Goal: Task Accomplishment & Management: Use online tool/utility

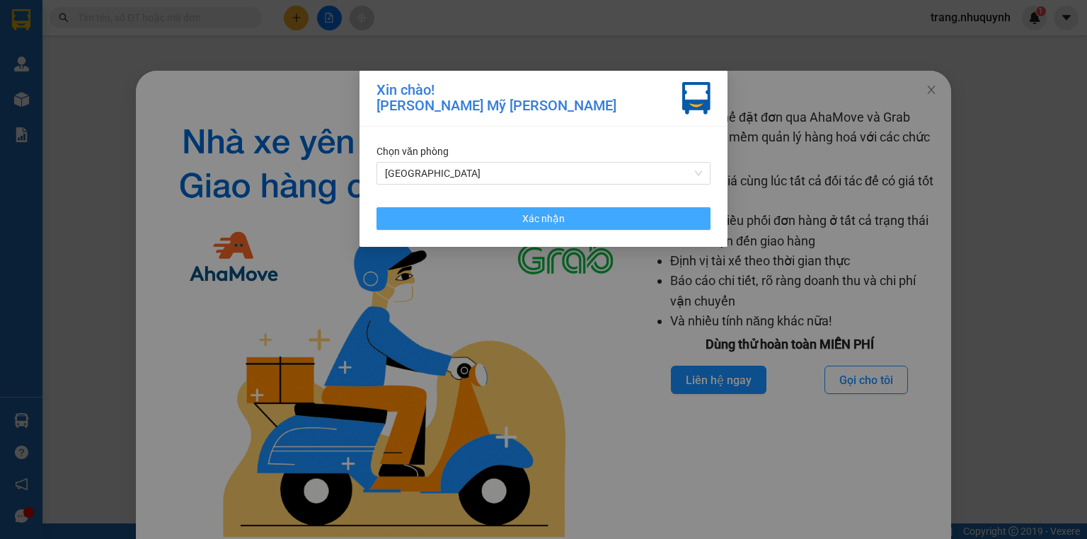
click at [536, 222] on span "Xác nhận" at bounding box center [543, 219] width 42 height 16
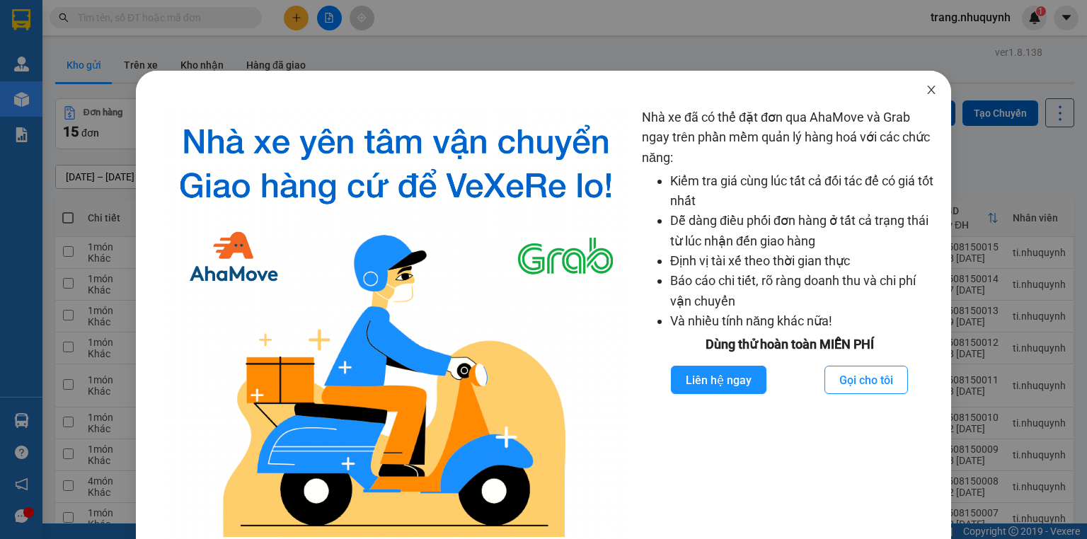
click at [925, 92] on icon "close" at bounding box center [930, 89] width 11 height 11
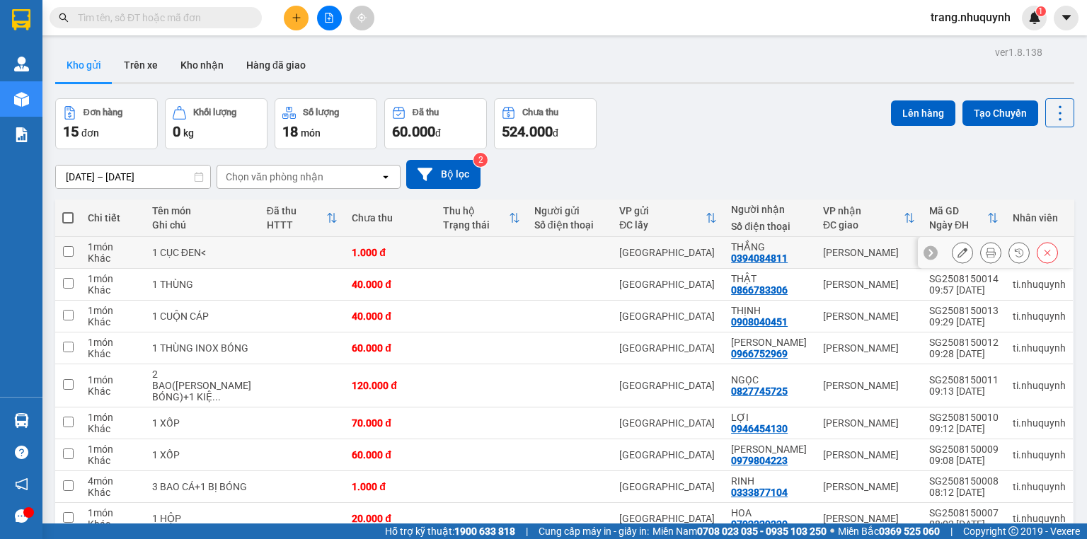
click at [985, 257] on icon at bounding box center [990, 253] width 10 height 10
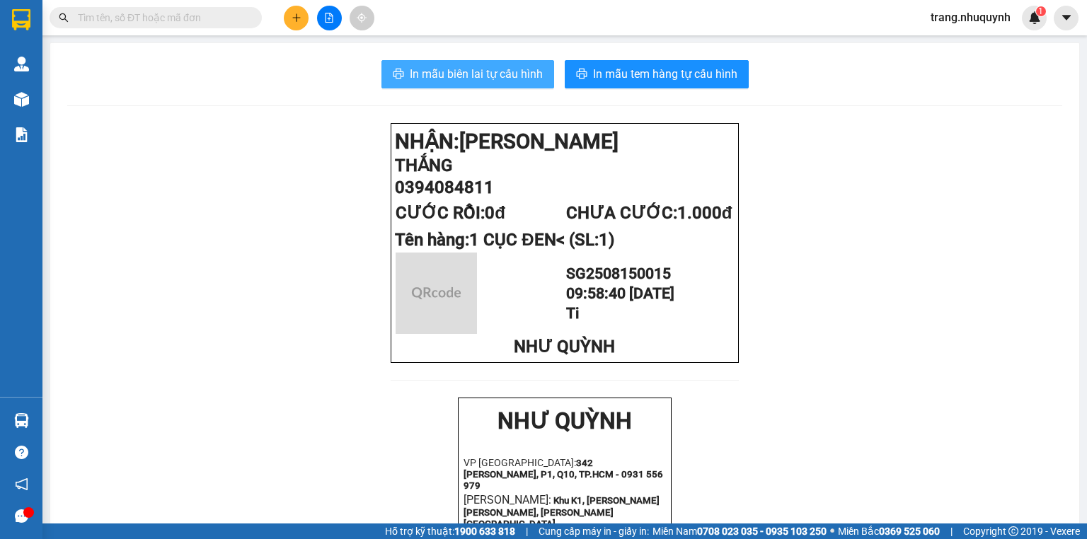
click at [464, 78] on span "In mẫu biên lai tự cấu hình" at bounding box center [476, 74] width 133 height 18
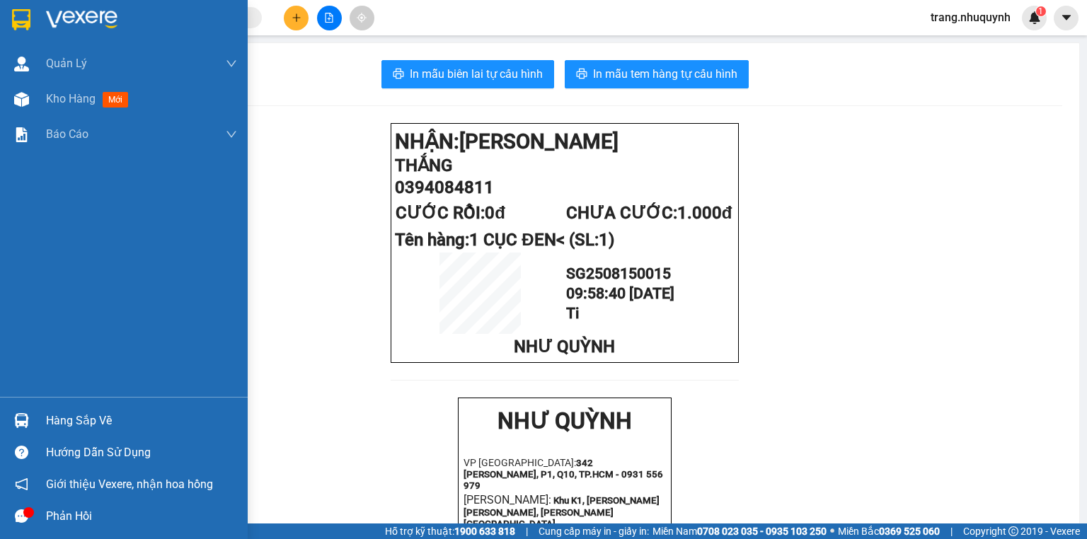
click at [69, 103] on span "Kho hàng" at bounding box center [71, 98] width 50 height 13
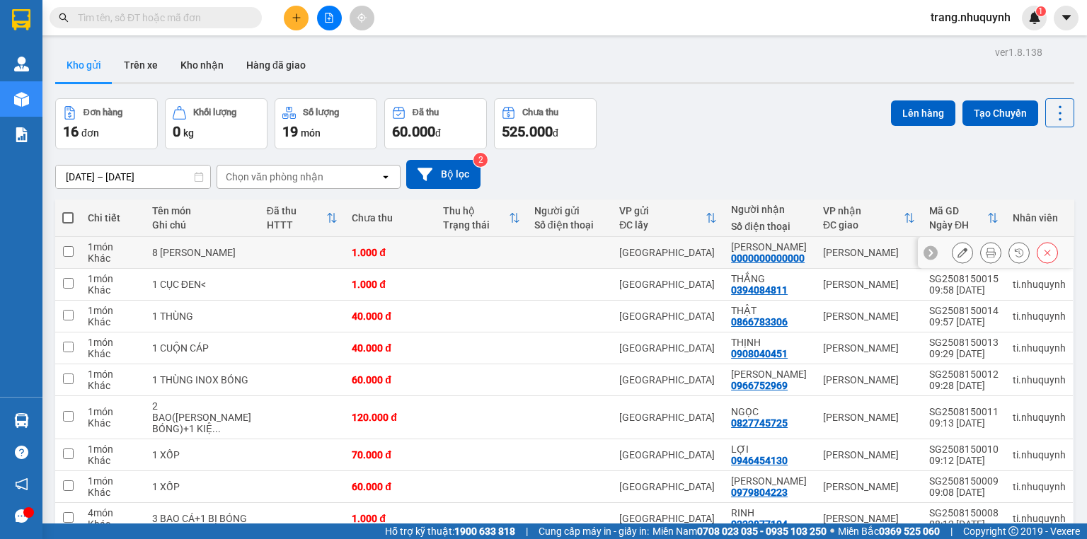
click at [985, 257] on icon at bounding box center [990, 253] width 10 height 10
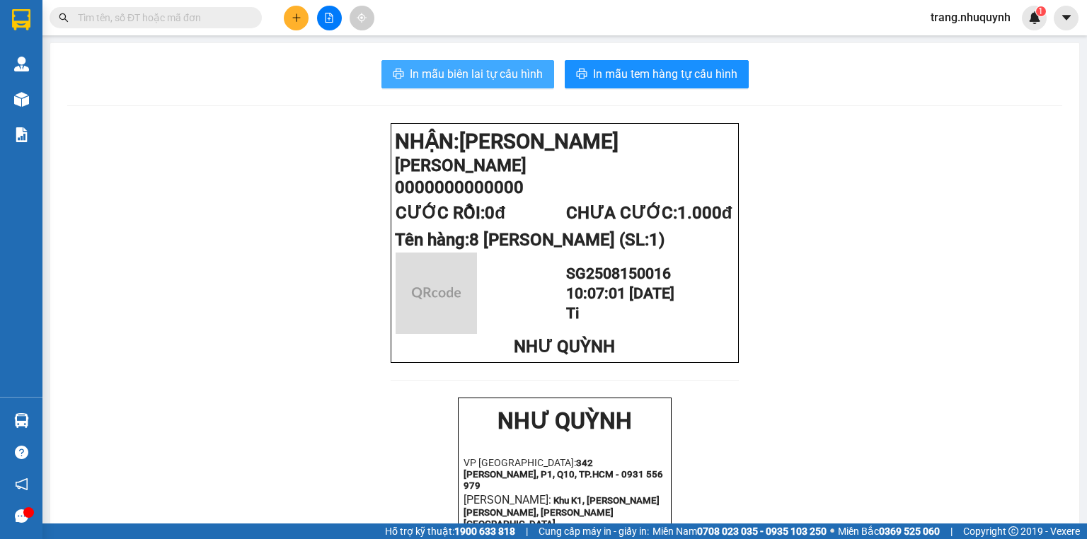
click at [518, 76] on span "In mẫu biên lai tự cấu hình" at bounding box center [476, 74] width 133 height 18
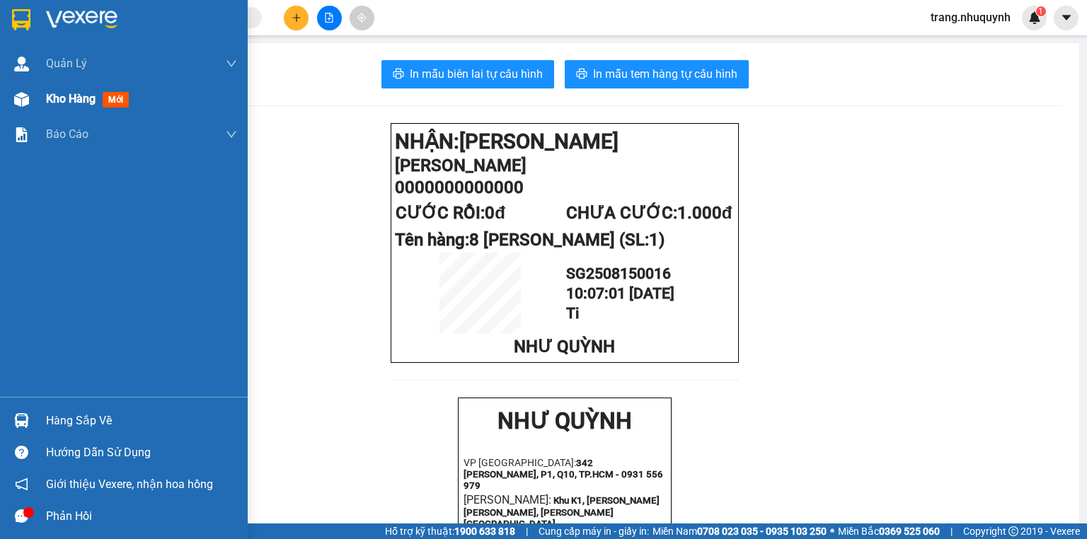
click at [57, 100] on span "Kho hàng" at bounding box center [71, 98] width 50 height 13
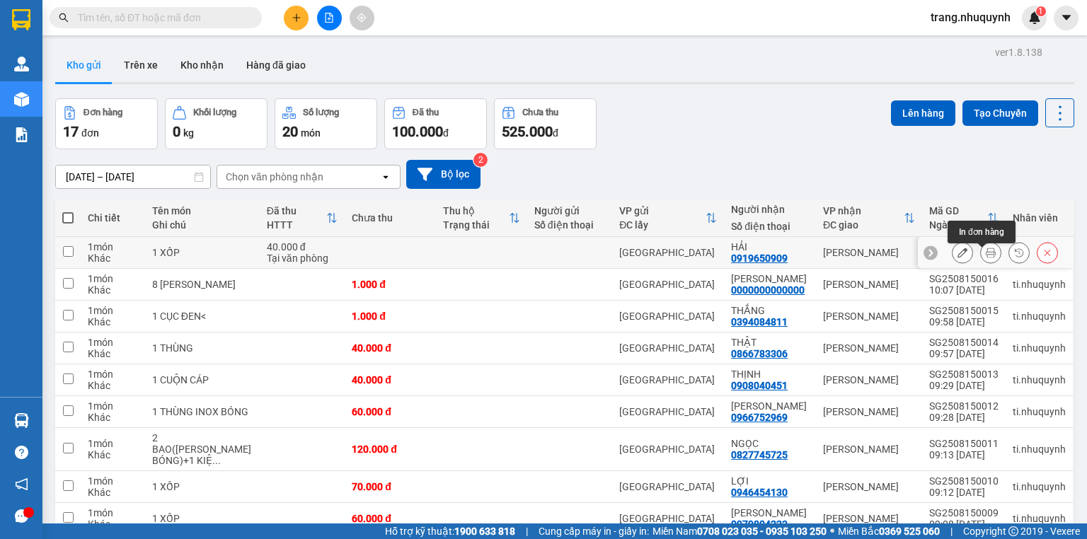
click at [989, 256] on button at bounding box center [990, 253] width 20 height 25
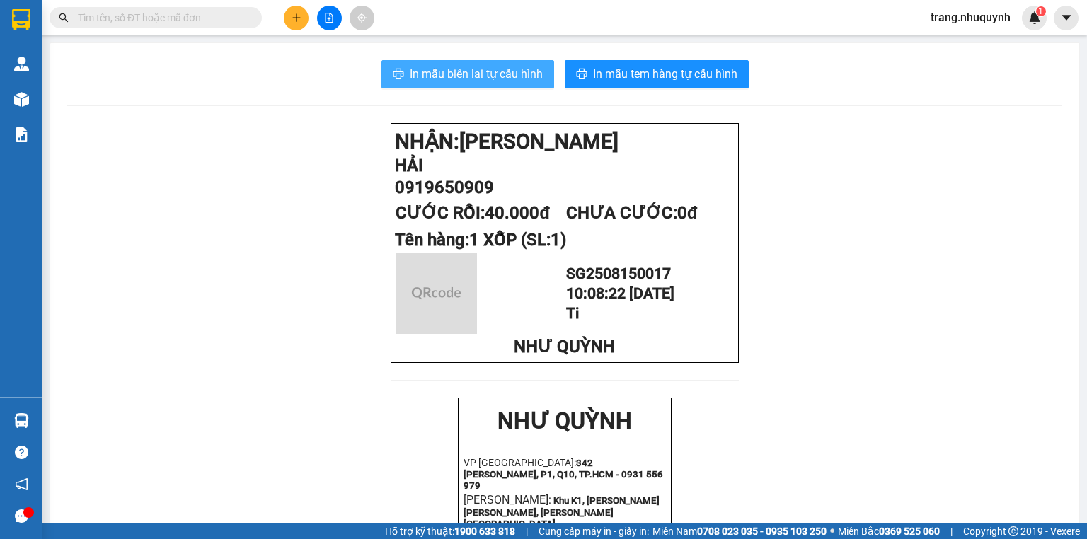
click at [496, 77] on span "In mẫu biên lai tự cấu hình" at bounding box center [476, 74] width 133 height 18
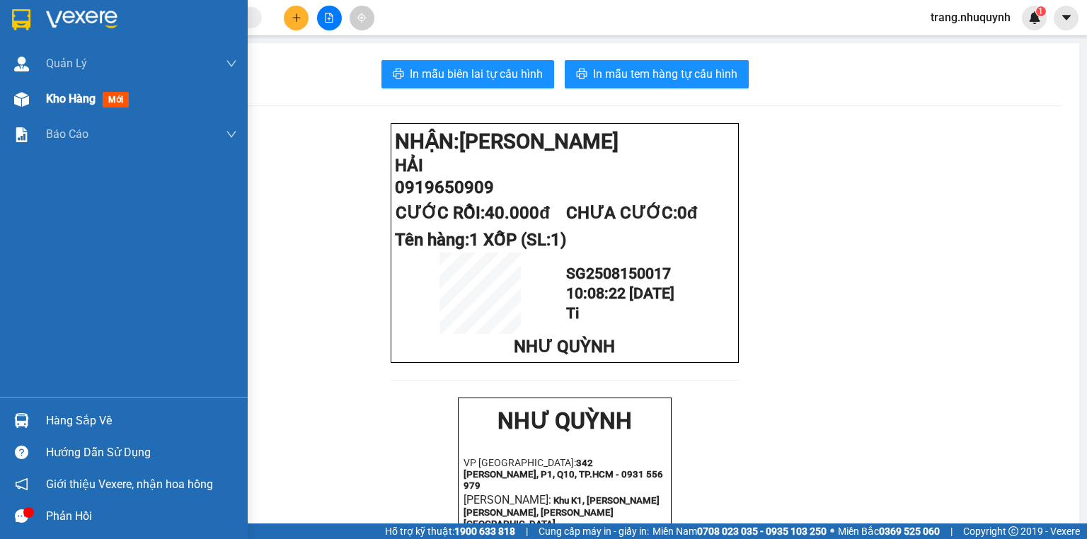
click at [60, 105] on span "Kho hàng" at bounding box center [71, 98] width 50 height 13
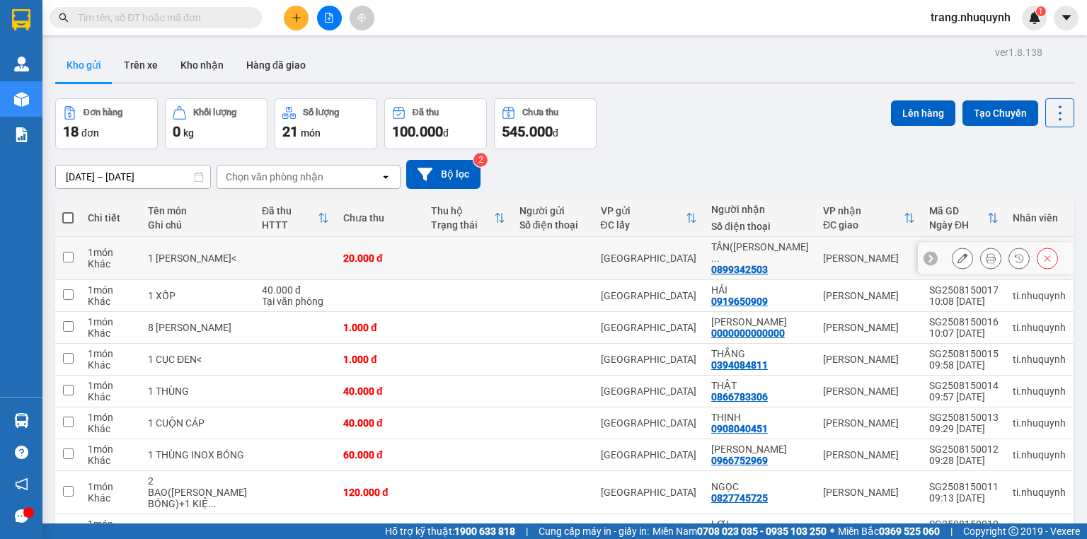
click at [988, 259] on button at bounding box center [990, 258] width 20 height 25
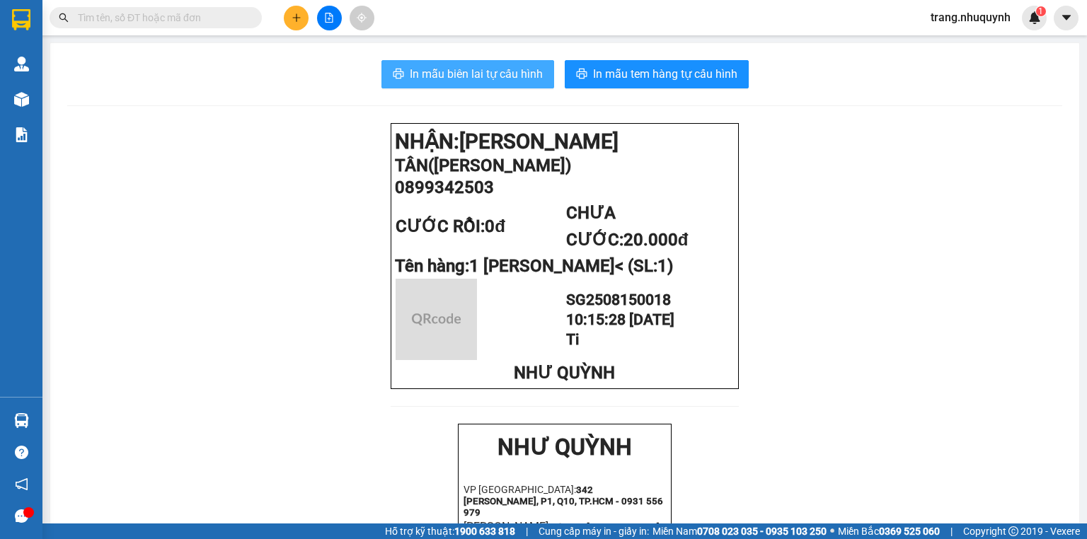
click at [421, 67] on span "In mẫu biên lai tự cấu hình" at bounding box center [476, 74] width 133 height 18
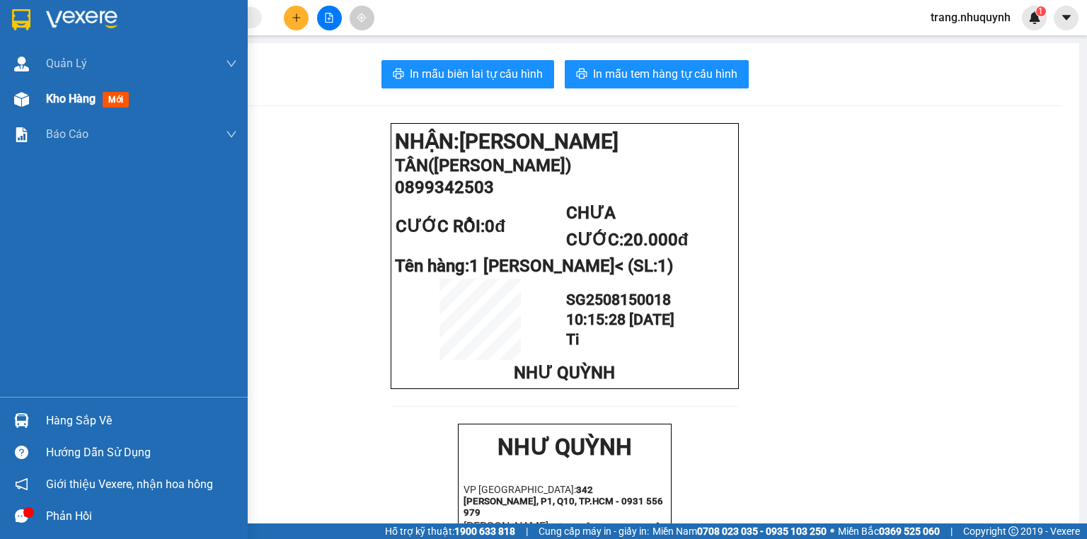
click at [81, 110] on div "Kho hàng mới" at bounding box center [141, 98] width 191 height 35
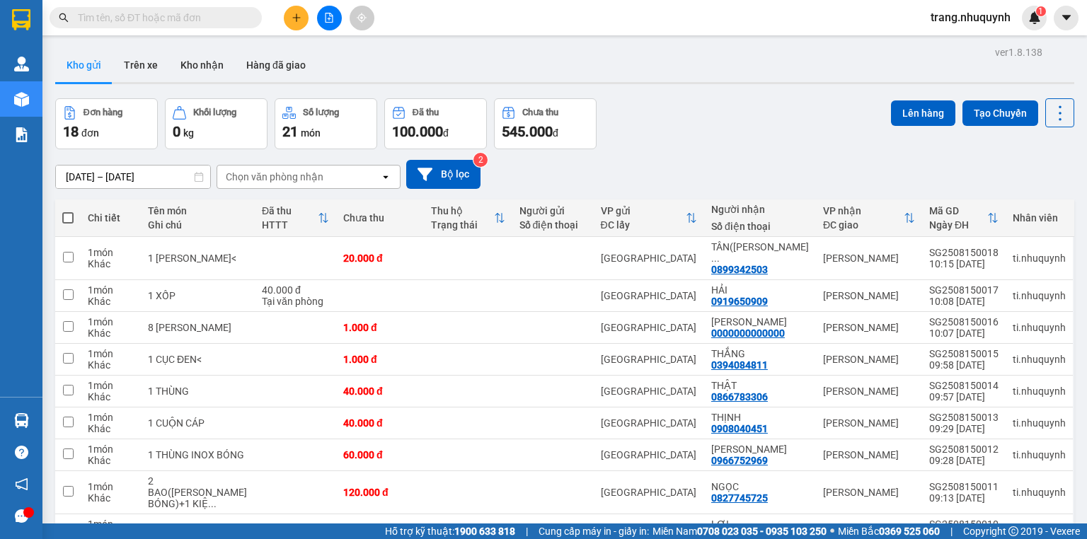
scroll to position [105, 0]
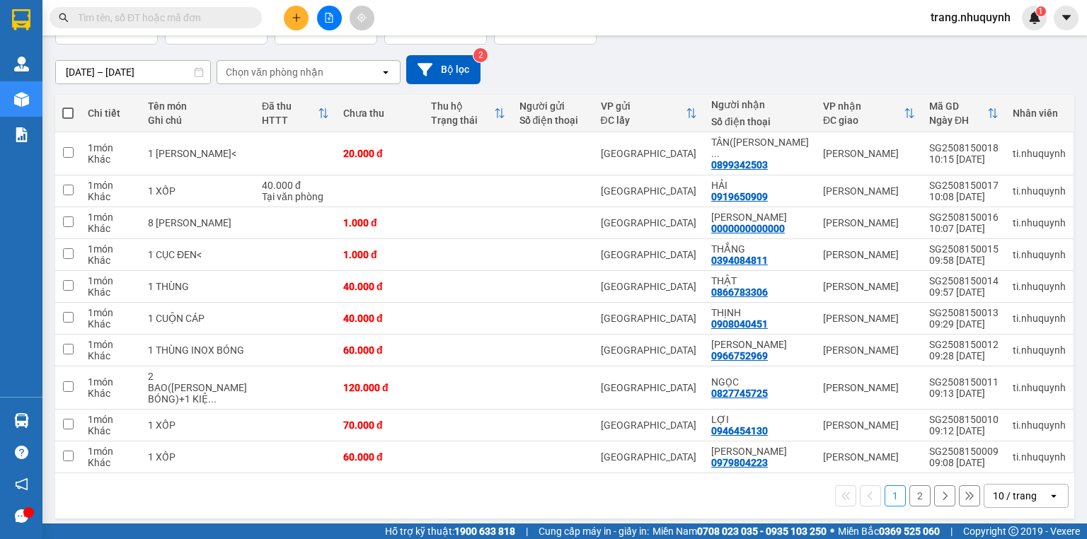
click at [1019, 489] on div "10 / trang" at bounding box center [1014, 496] width 44 height 14
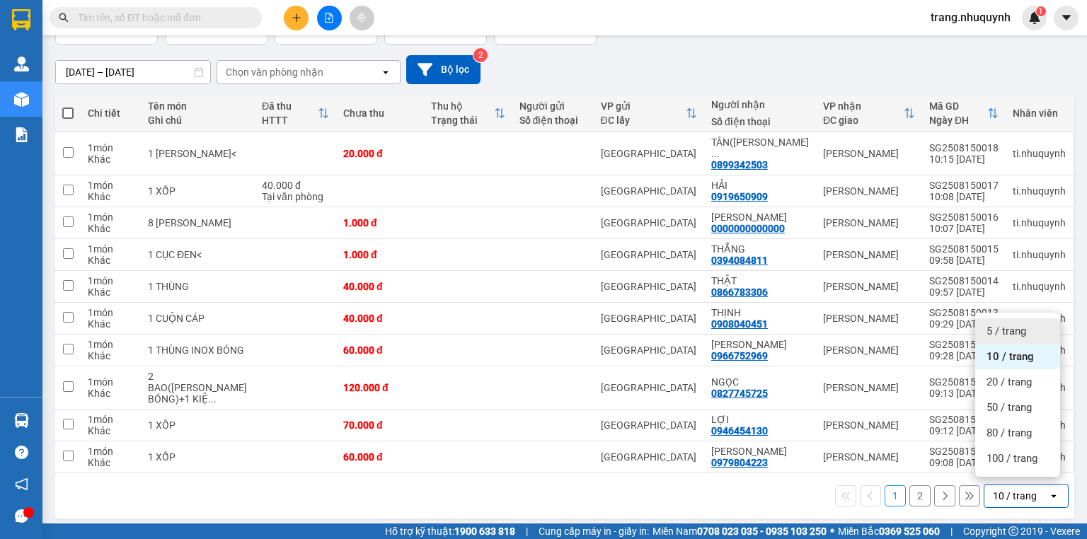
click at [1014, 326] on span "5 / trang" at bounding box center [1006, 331] width 40 height 14
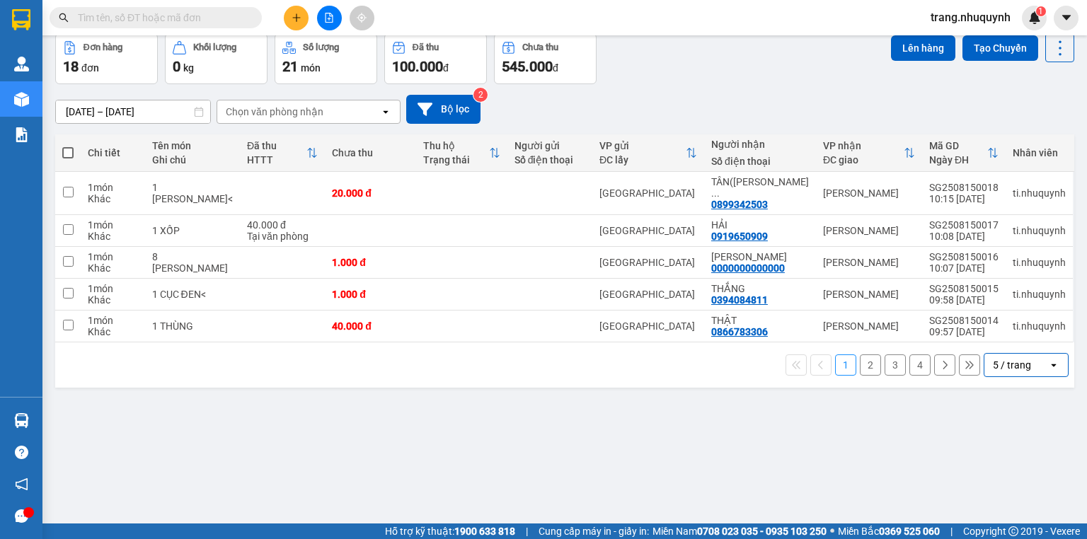
scroll to position [0, 0]
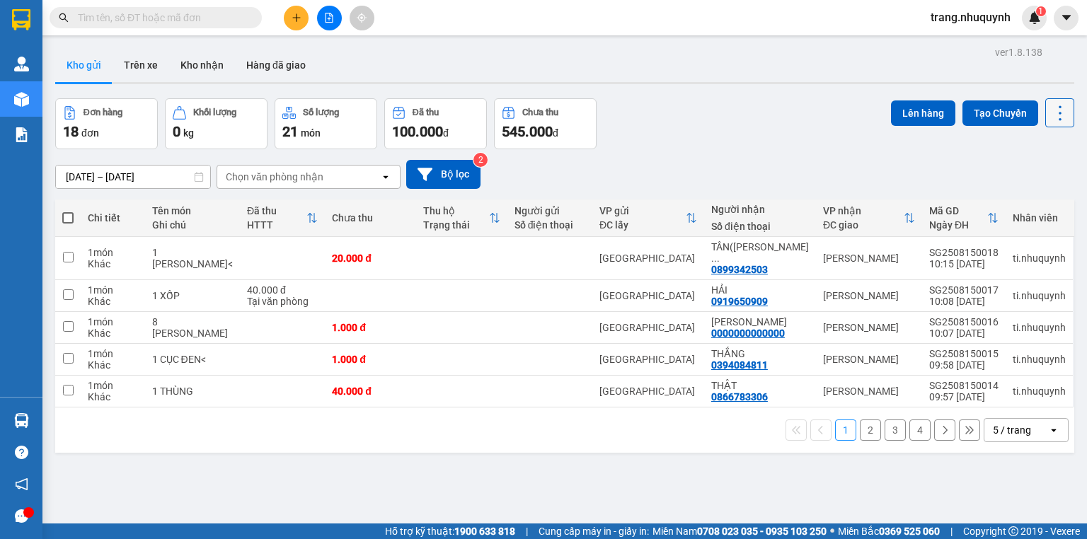
click at [1050, 115] on icon at bounding box center [1060, 113] width 20 height 20
click at [1037, 199] on span "Làm mới" at bounding box center [1031, 202] width 39 height 14
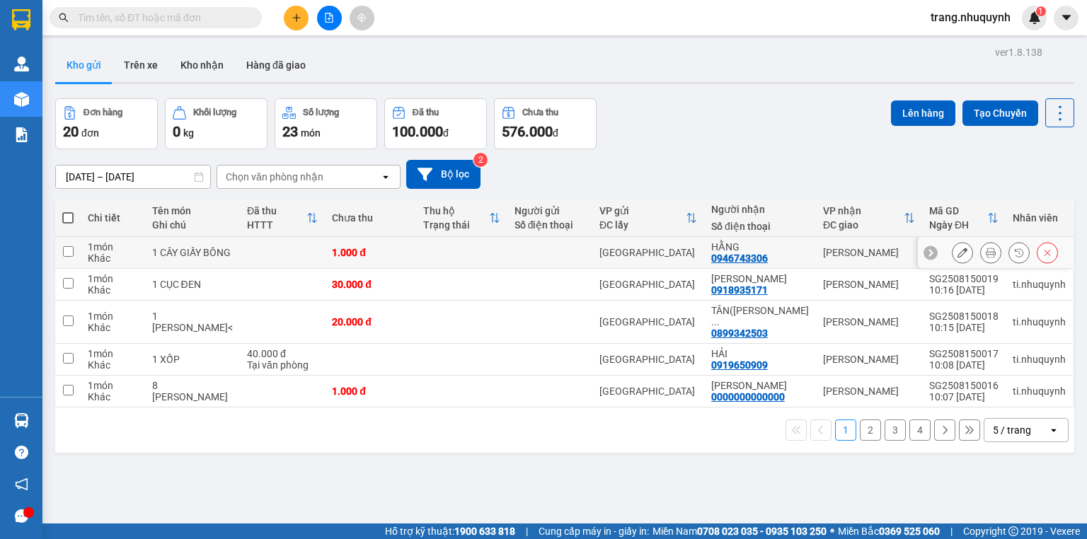
click at [985, 255] on icon at bounding box center [990, 253] width 10 height 10
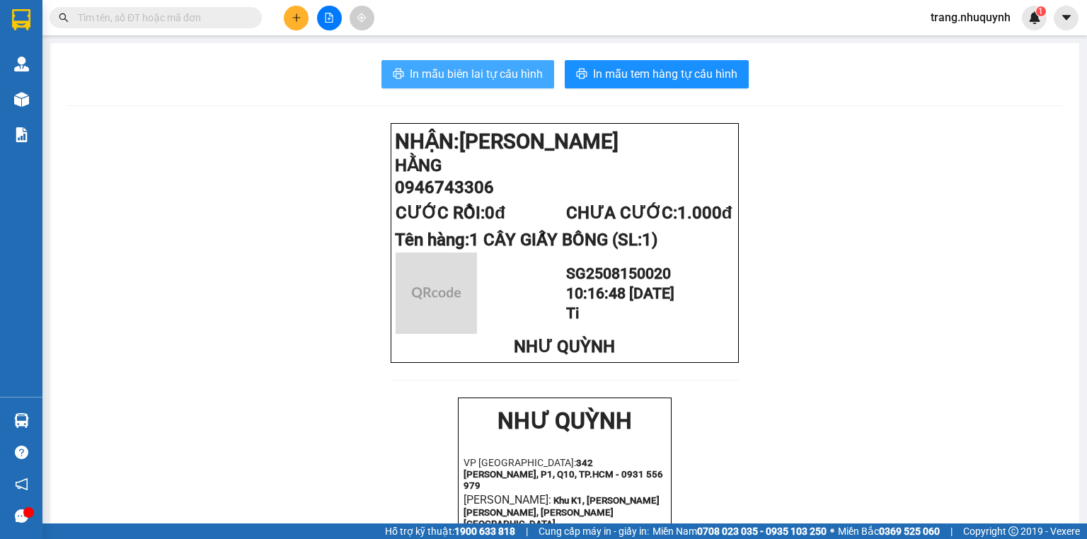
click at [477, 64] on button "In mẫu biên lai tự cấu hình" at bounding box center [467, 74] width 173 height 28
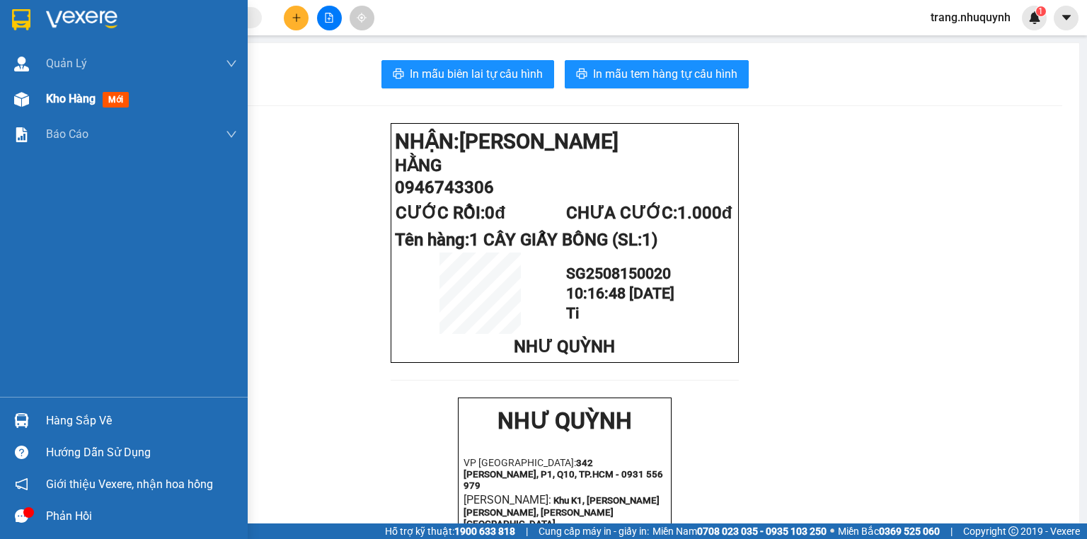
click at [48, 95] on span "Kho hàng" at bounding box center [71, 98] width 50 height 13
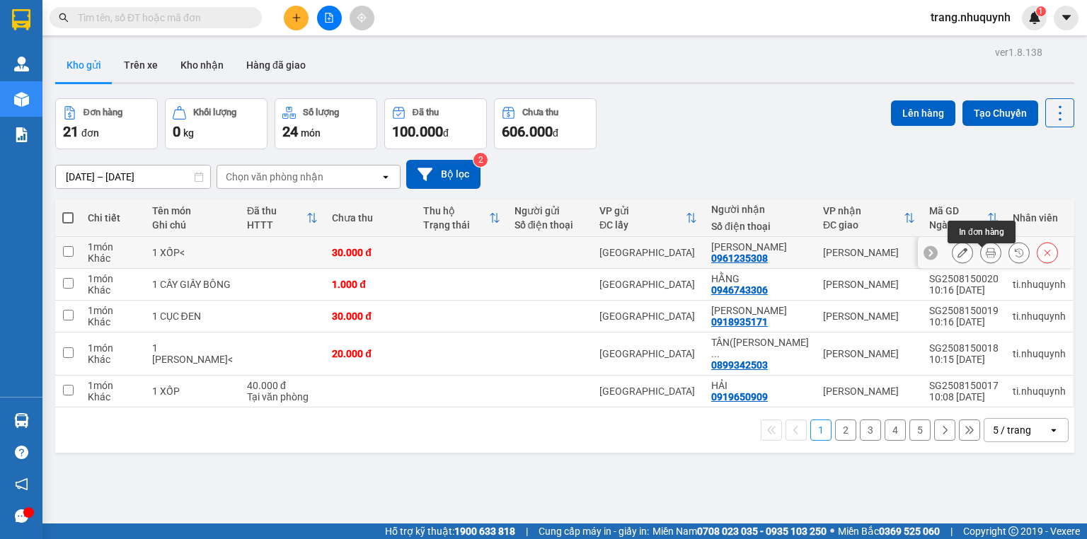
click at [980, 252] on button at bounding box center [990, 253] width 20 height 25
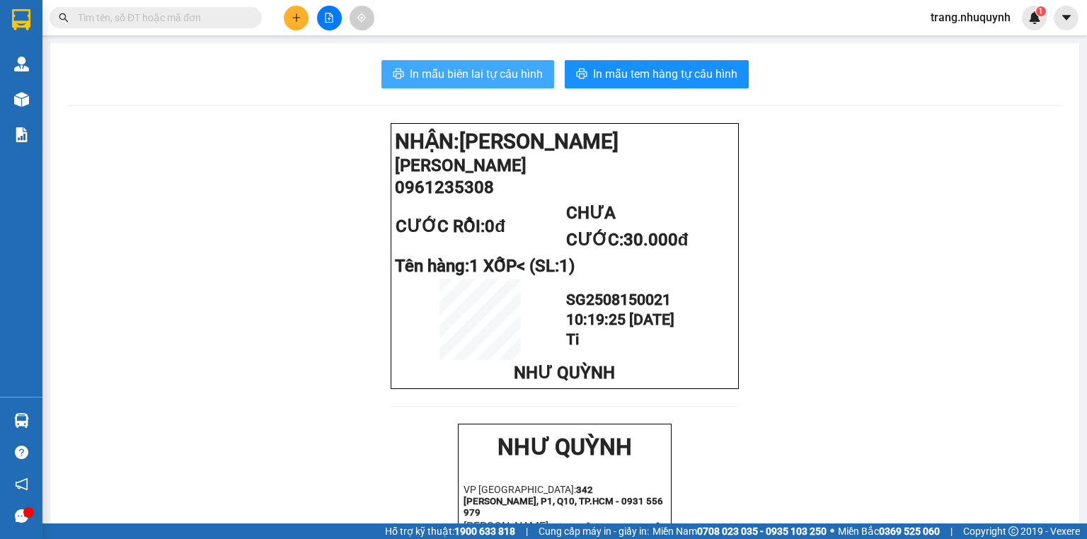
click at [453, 74] on span "In mẫu biên lai tự cấu hình" at bounding box center [476, 74] width 133 height 18
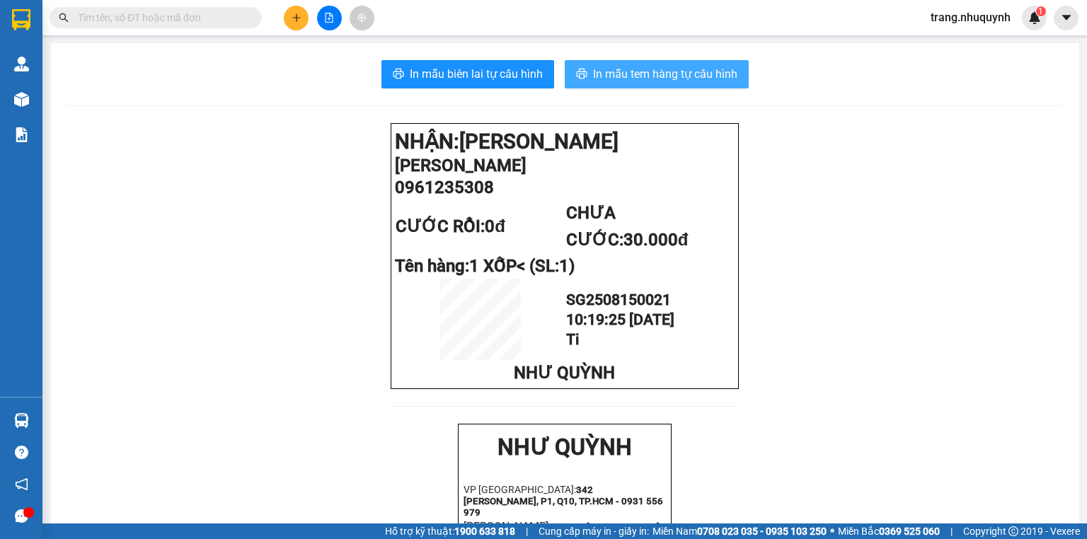
click at [648, 79] on span "In mẫu tem hàng tự cấu hình" at bounding box center [665, 74] width 144 height 18
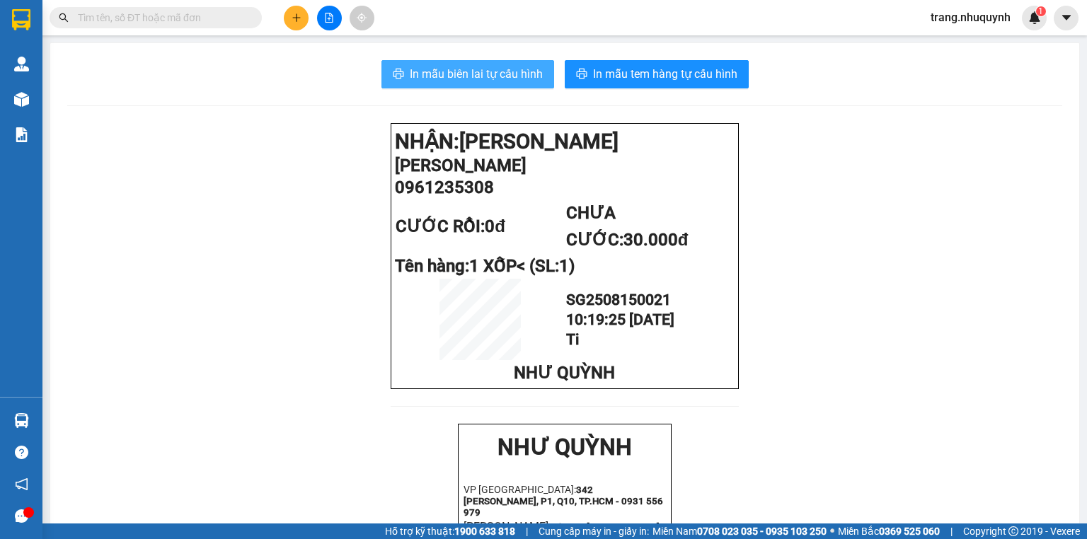
click at [450, 66] on span "In mẫu biên lai tự cấu hình" at bounding box center [476, 74] width 133 height 18
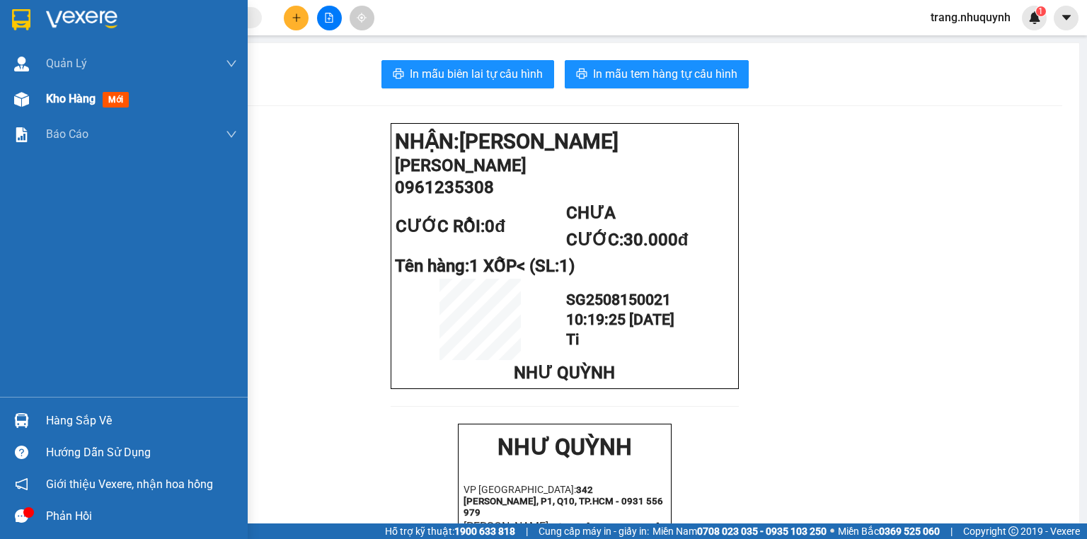
click at [72, 102] on span "Kho hàng" at bounding box center [71, 98] width 50 height 13
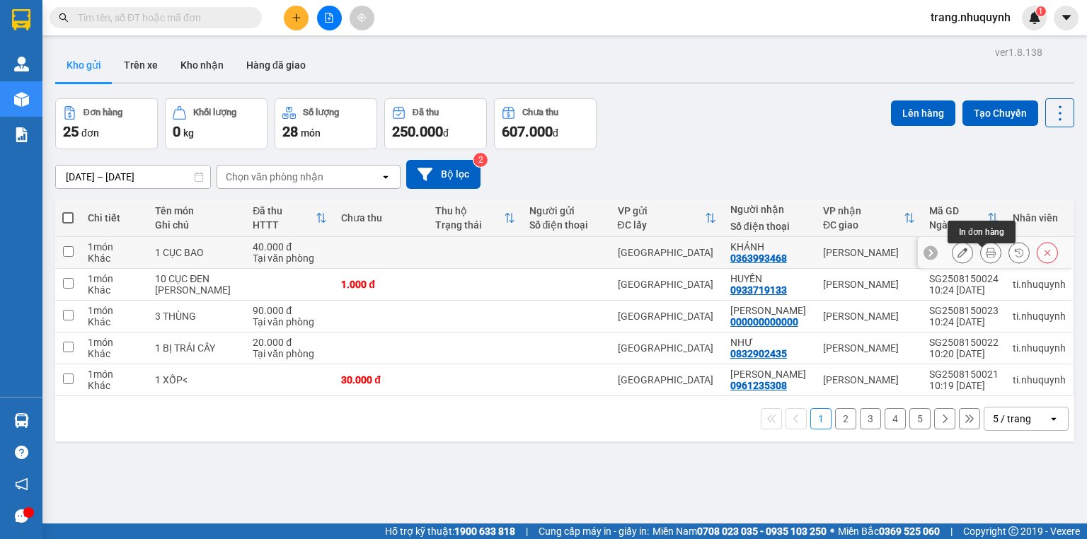
click at [985, 257] on icon at bounding box center [990, 253] width 10 height 10
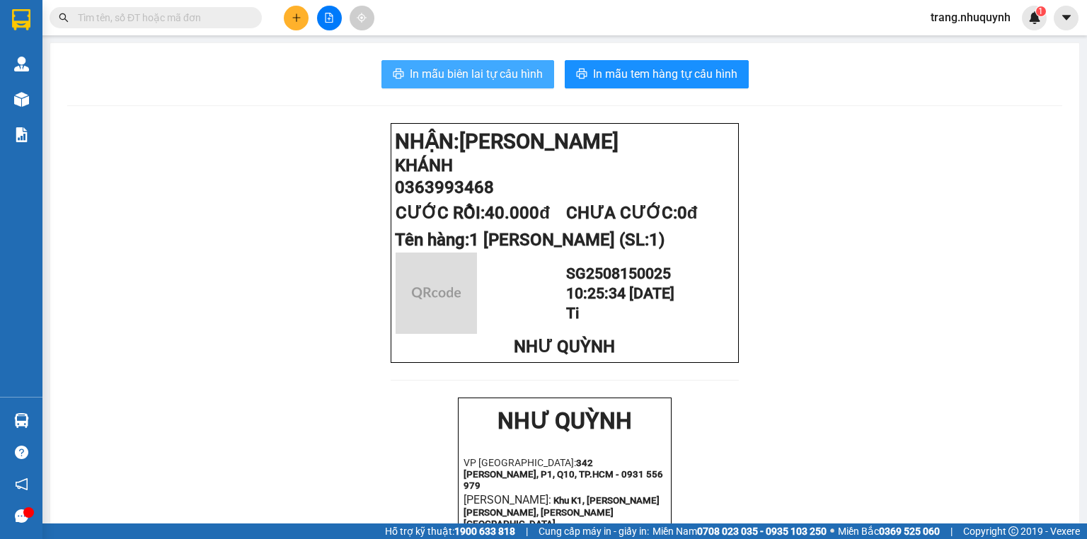
click at [491, 79] on span "In mẫu biên lai tự cấu hình" at bounding box center [476, 74] width 133 height 18
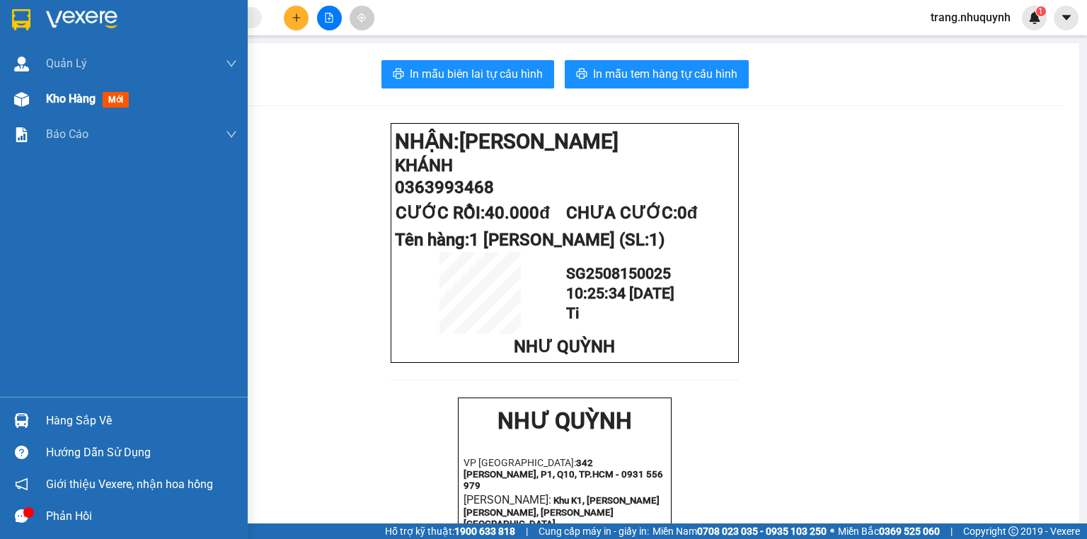
click at [76, 99] on span "Kho hàng" at bounding box center [71, 98] width 50 height 13
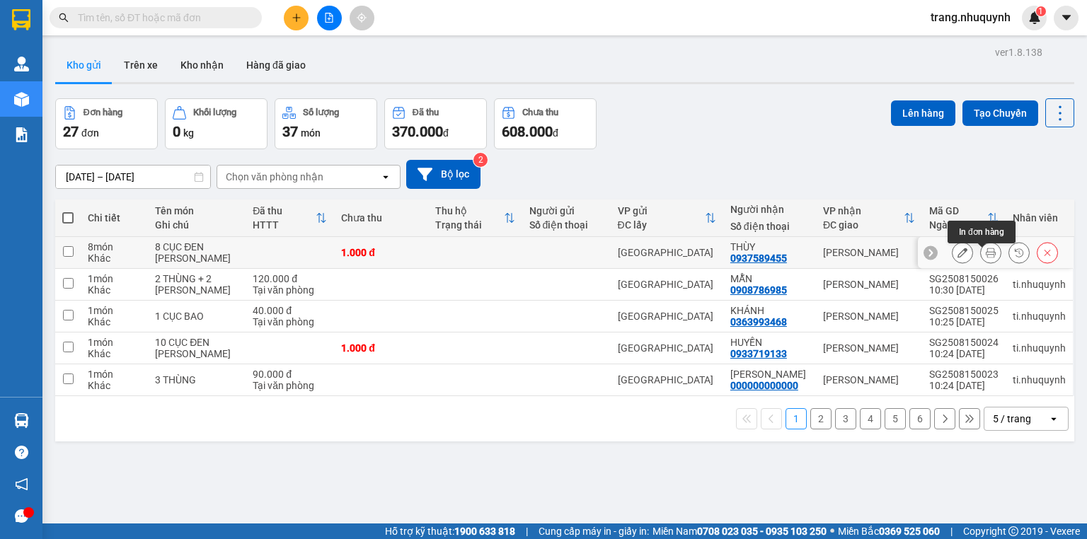
click at [980, 252] on button at bounding box center [990, 253] width 20 height 25
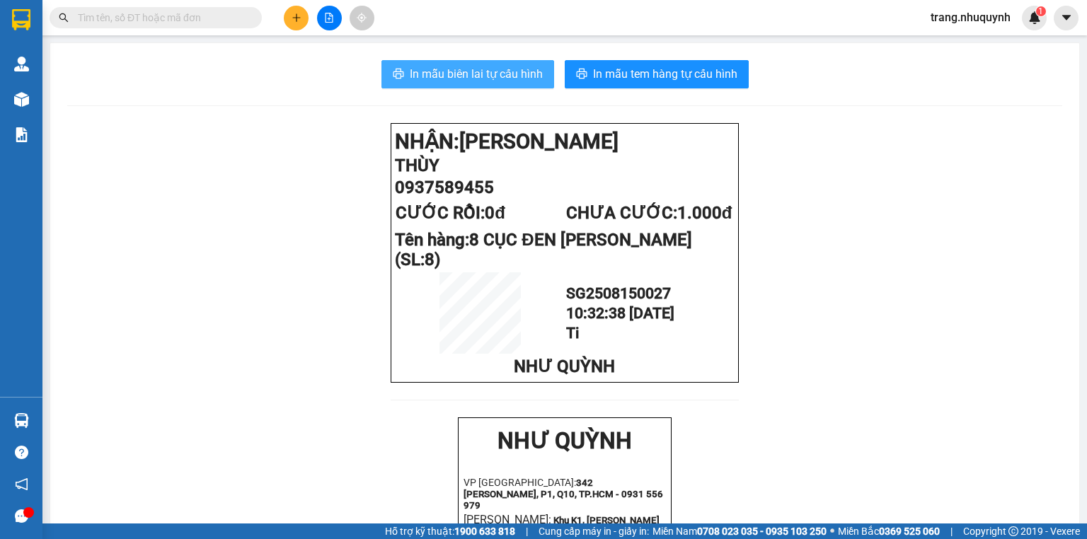
click at [494, 62] on button "In mẫu biên lai tự cấu hình" at bounding box center [467, 74] width 173 height 28
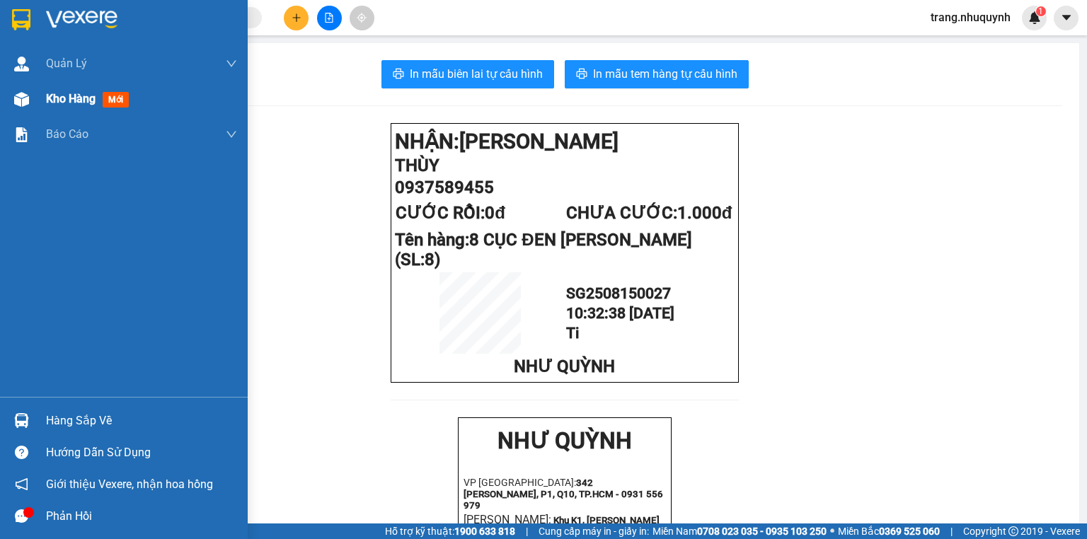
click at [74, 105] on span "Kho hàng" at bounding box center [71, 98] width 50 height 13
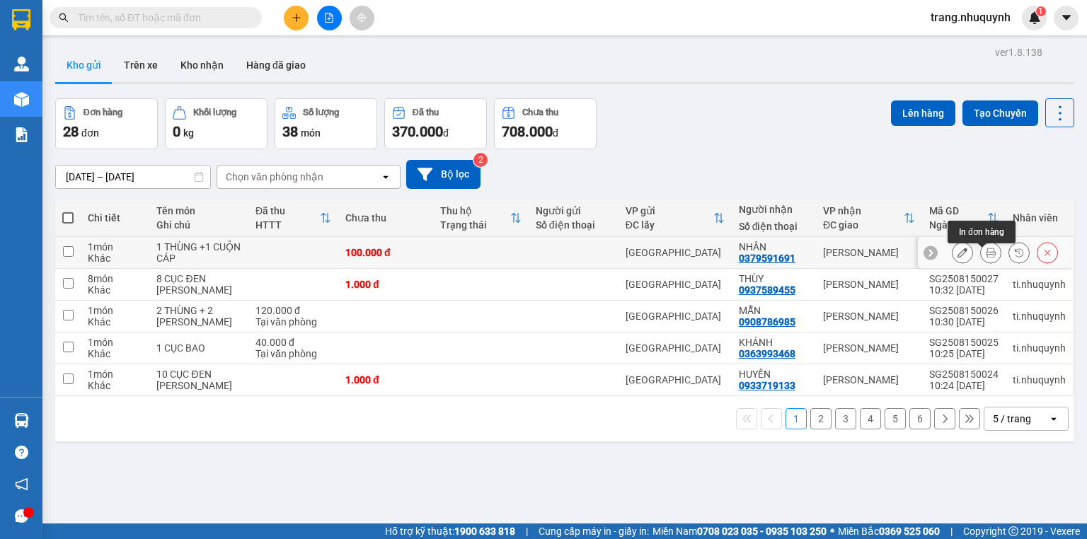
click at [985, 256] on icon at bounding box center [990, 253] width 10 height 10
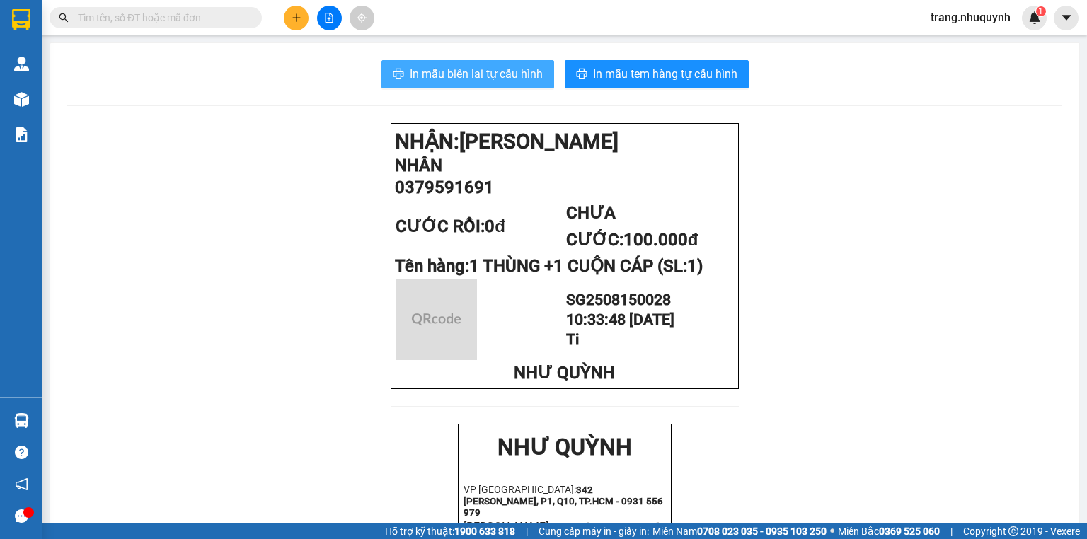
click at [439, 75] on span "In mẫu biên lai tự cấu hình" at bounding box center [476, 74] width 133 height 18
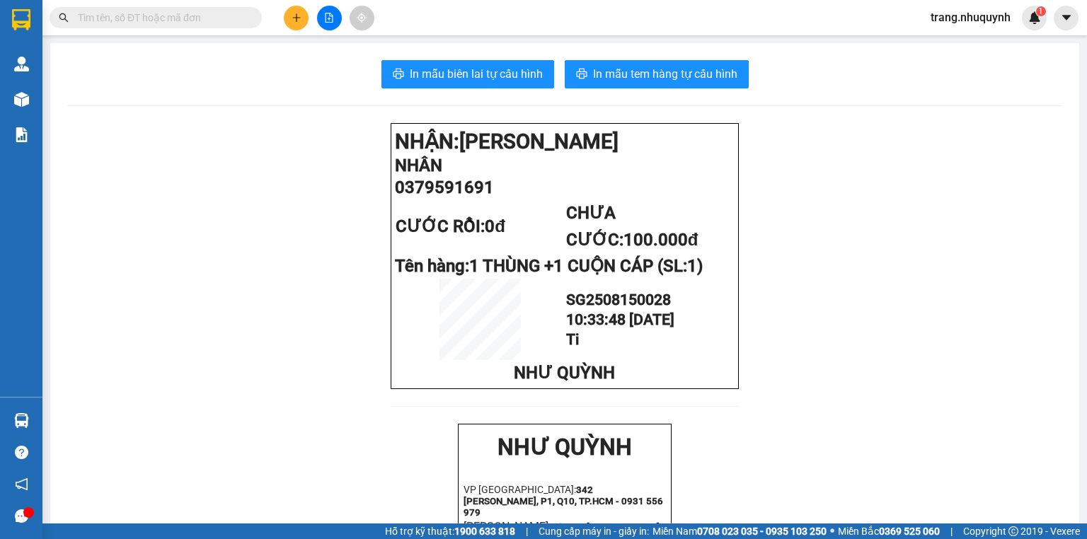
click at [116, 23] on input "text" at bounding box center [161, 18] width 167 height 16
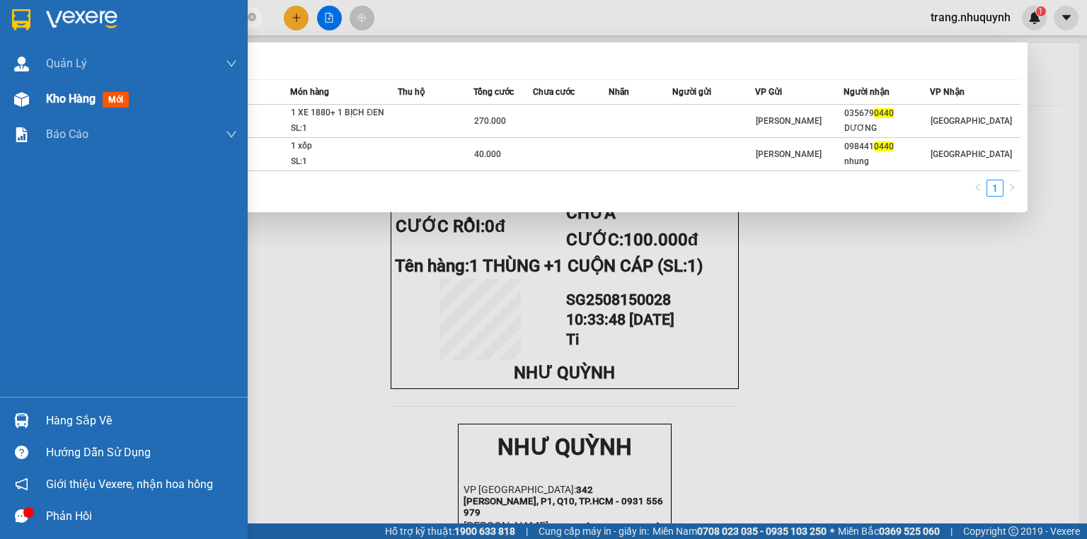
type input "0440"
click at [52, 107] on div "Kho hàng mới" at bounding box center [90, 99] width 88 height 18
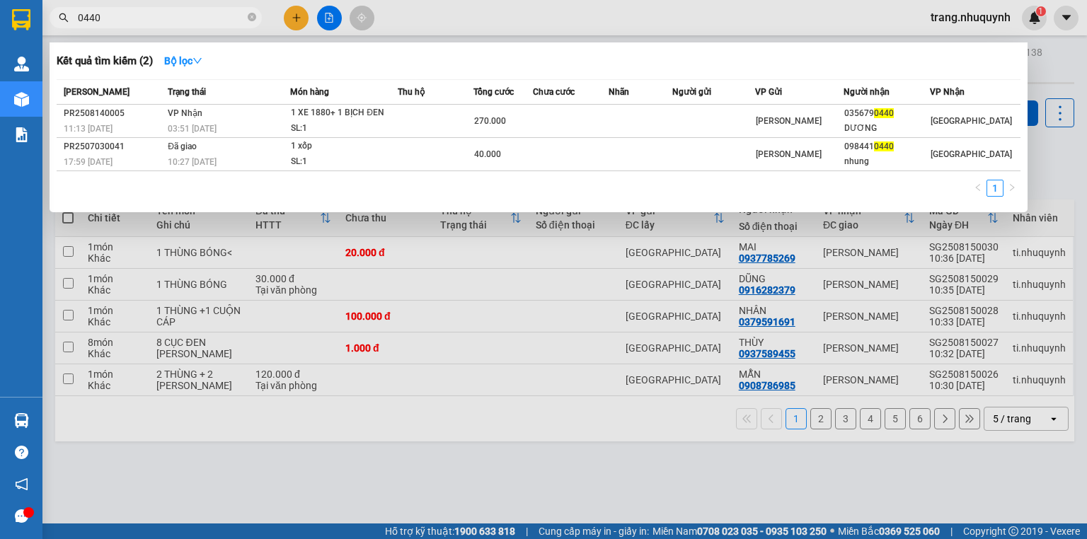
click at [116, 15] on input "0440" at bounding box center [161, 18] width 167 height 16
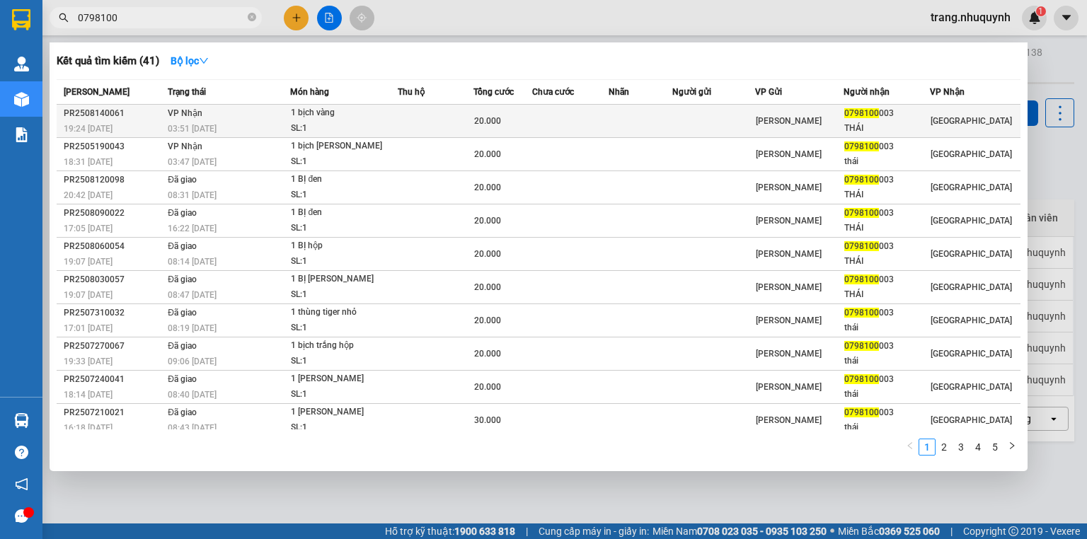
type input "0798100"
click at [318, 117] on div "1 bịch vàng" at bounding box center [344, 113] width 106 height 16
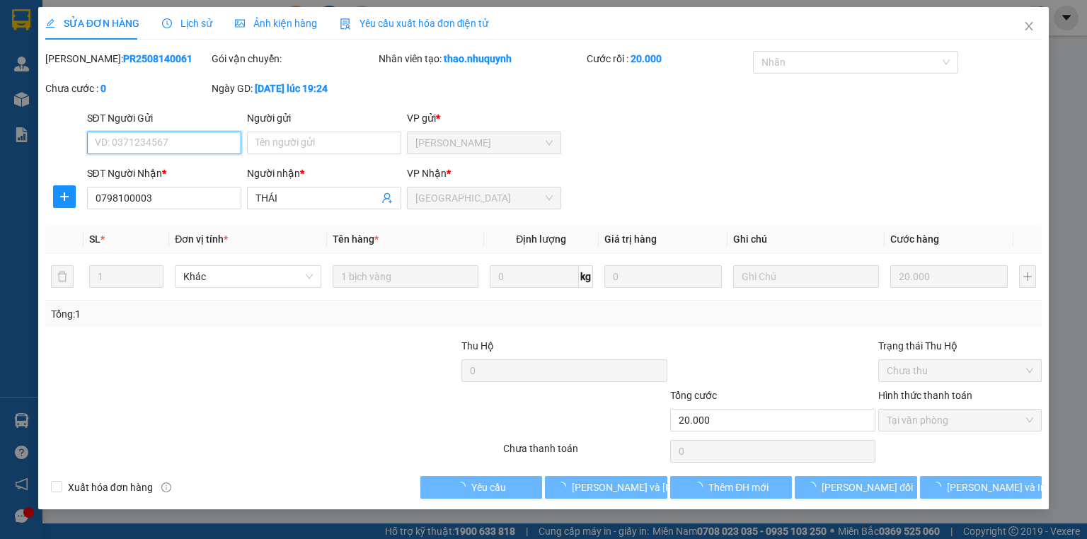
type input "0798100003"
type input "THÁI"
type input "20.000"
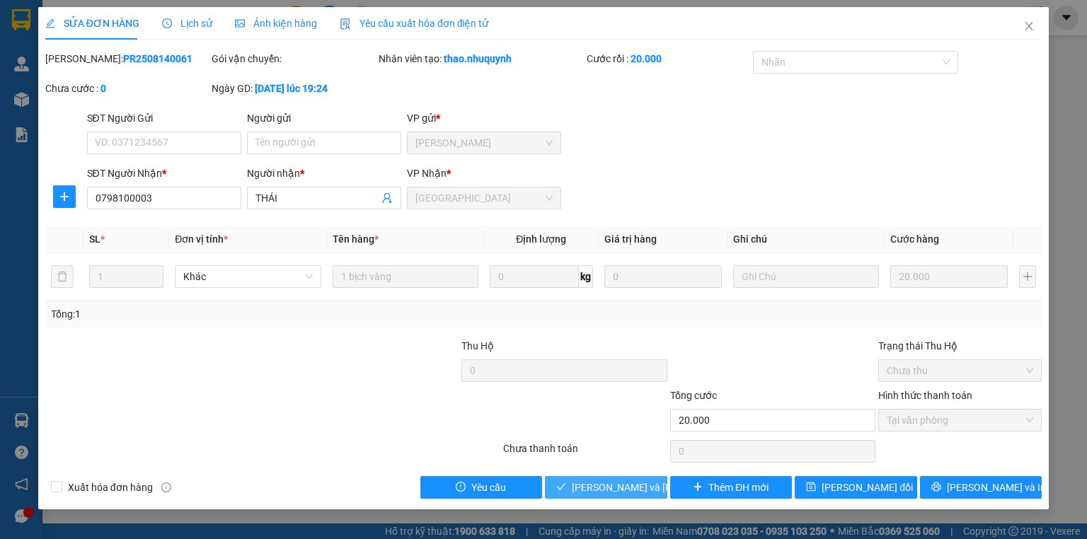
click at [592, 493] on span "[PERSON_NAME] và Giao hàng" at bounding box center [667, 488] width 191 height 16
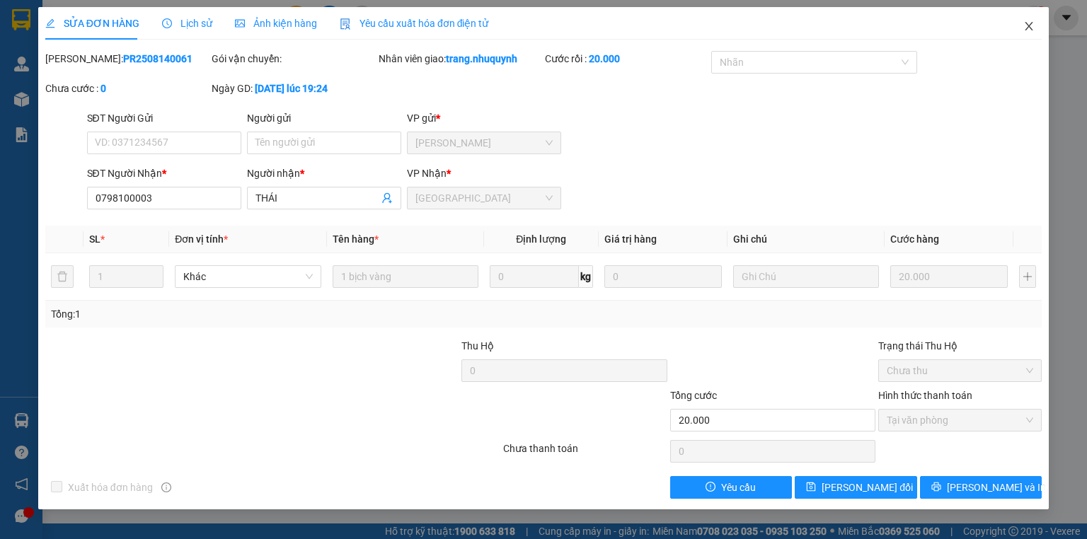
click at [1027, 25] on icon "close" at bounding box center [1029, 26] width 8 height 8
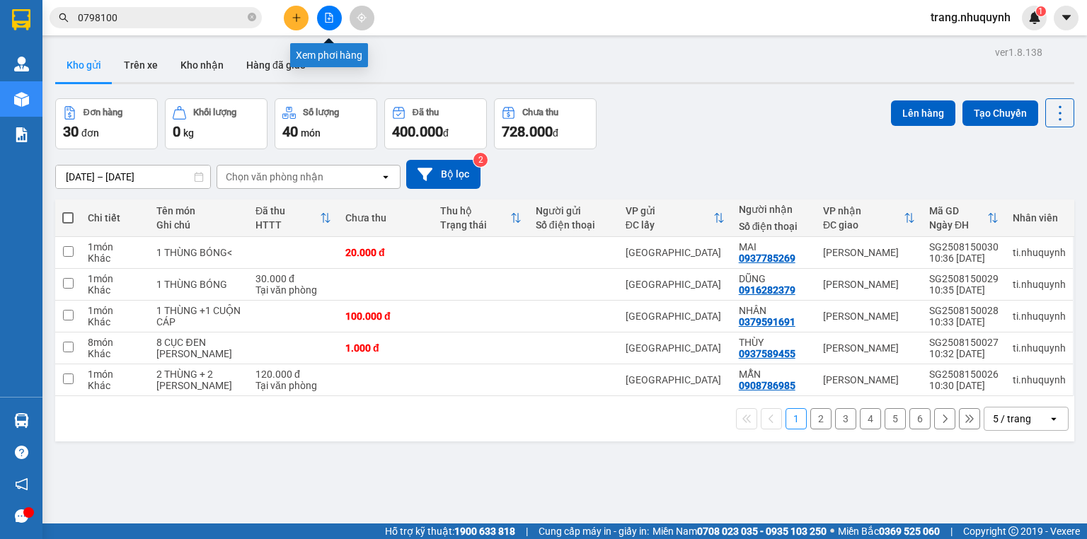
click at [325, 18] on icon "file-add" at bounding box center [329, 18] width 10 height 10
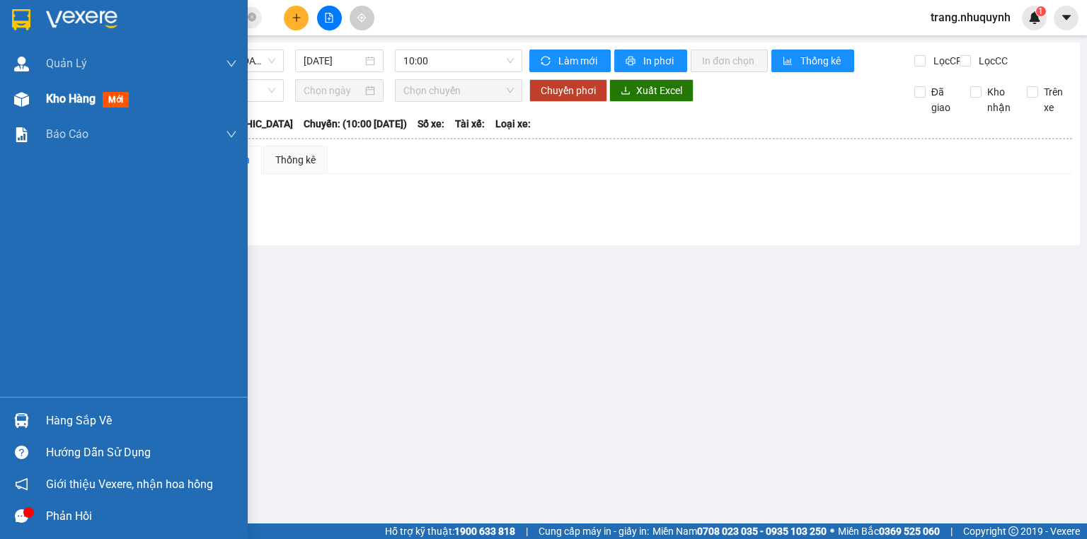
click at [81, 96] on span "Kho hàng" at bounding box center [71, 98] width 50 height 13
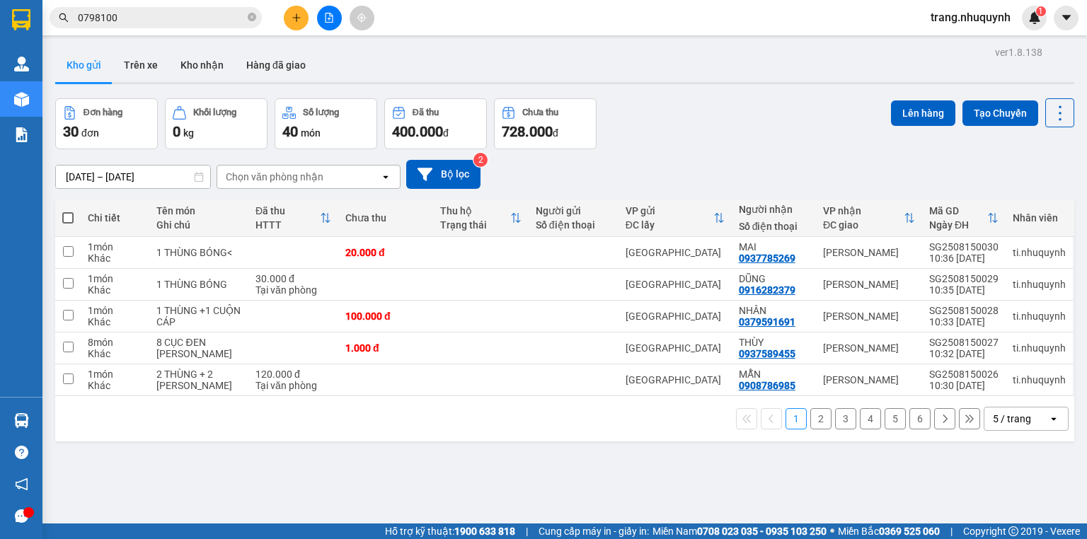
click at [147, 21] on input "0798100" at bounding box center [161, 18] width 167 height 16
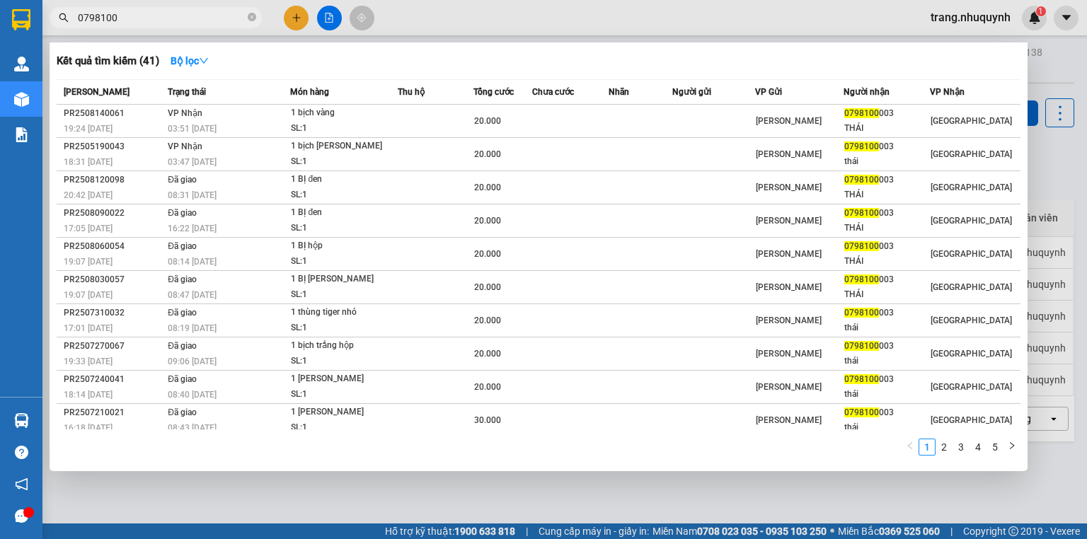
click at [147, 21] on input "0798100" at bounding box center [161, 18] width 167 height 16
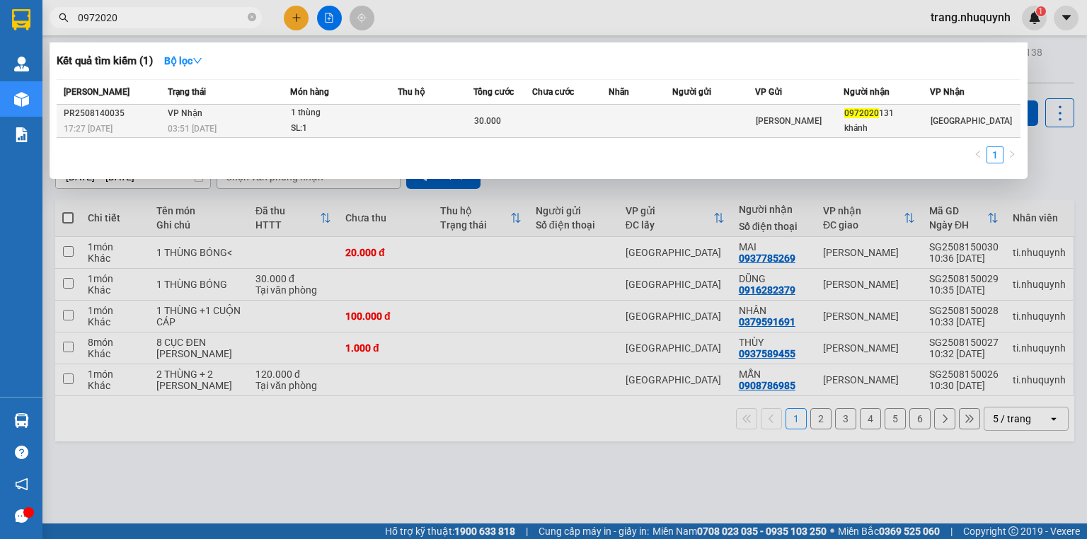
type input "0972020"
click at [255, 126] on div "03:51 [DATE]" at bounding box center [229, 129] width 122 height 16
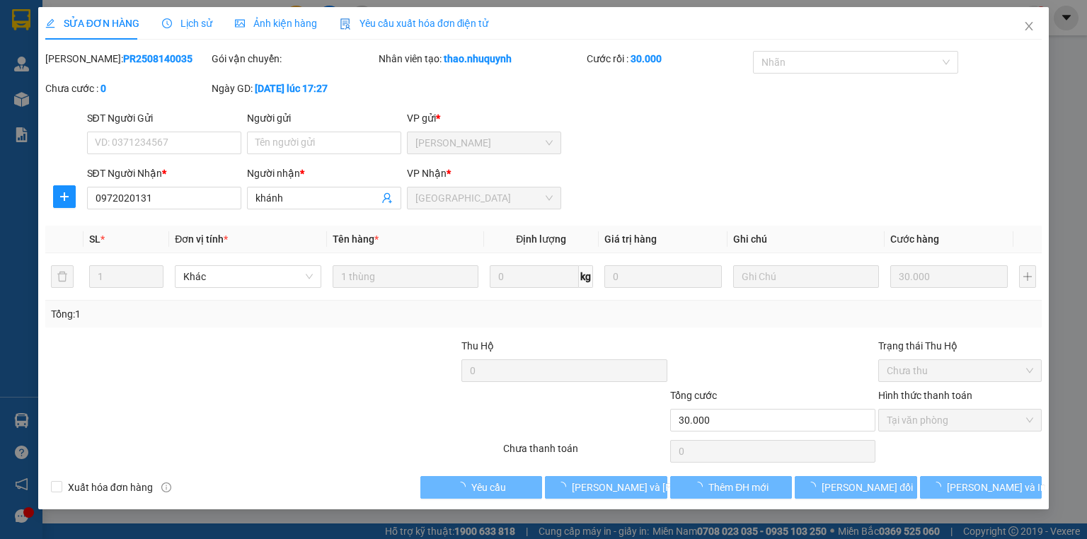
type input "0972020131"
type input "khánh"
type input "30.000"
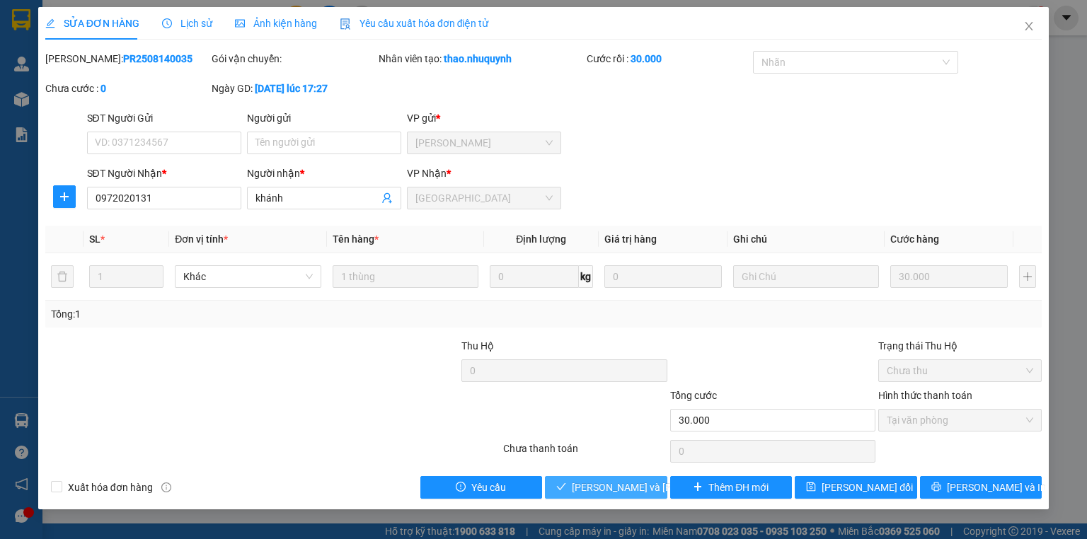
click at [594, 487] on span "[PERSON_NAME] và Giao hàng" at bounding box center [667, 488] width 191 height 16
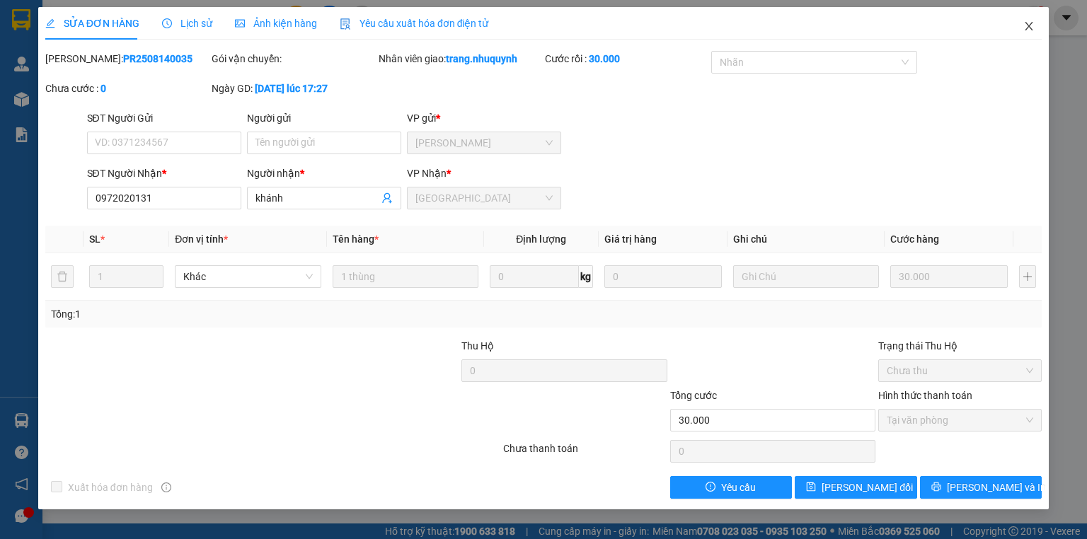
click at [1029, 25] on icon "close" at bounding box center [1028, 26] width 11 height 11
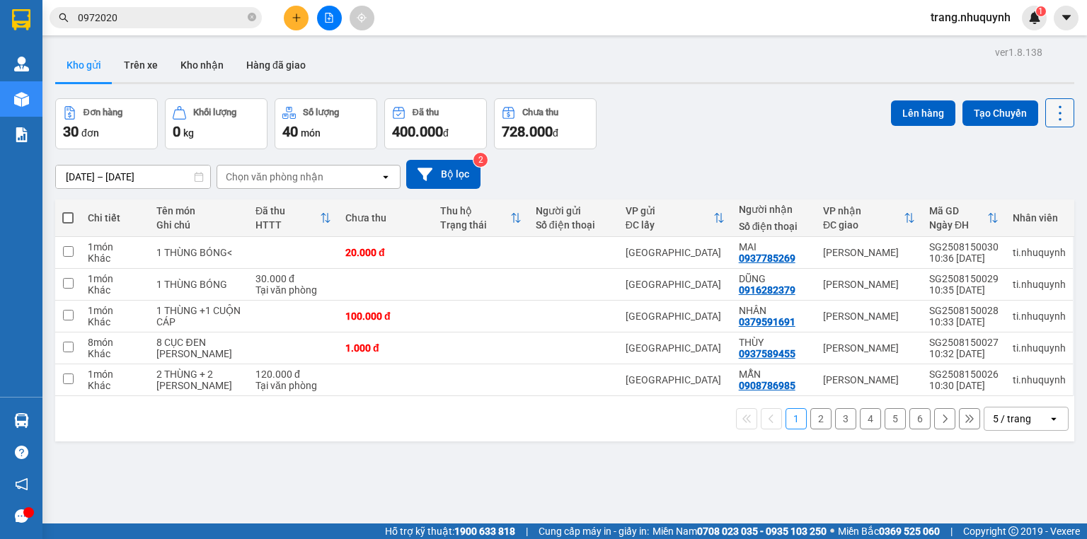
click at [1061, 102] on button at bounding box center [1059, 112] width 29 height 29
click at [1029, 204] on span "Làm mới" at bounding box center [1031, 202] width 39 height 14
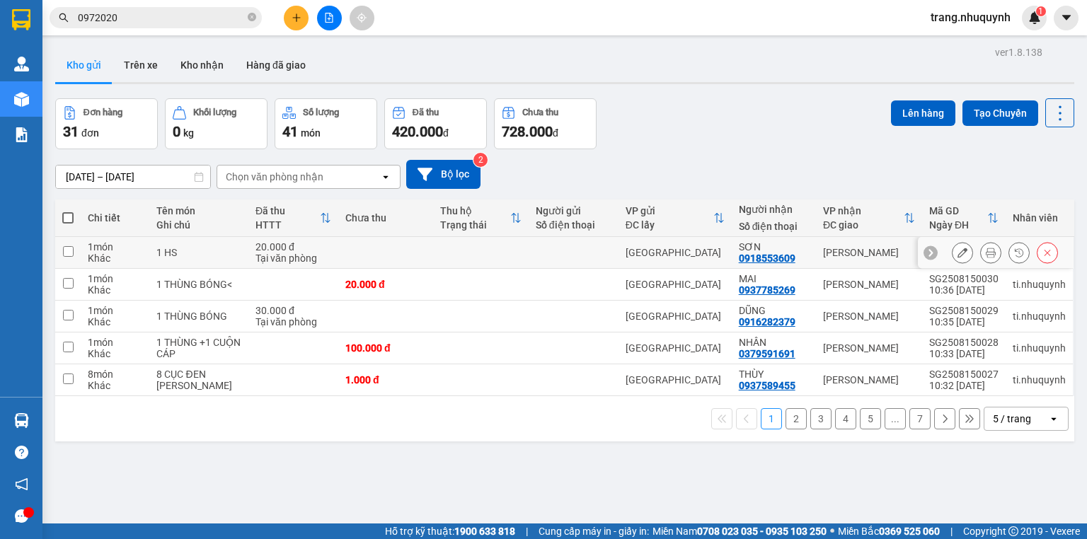
click at [985, 257] on icon at bounding box center [990, 253] width 10 height 10
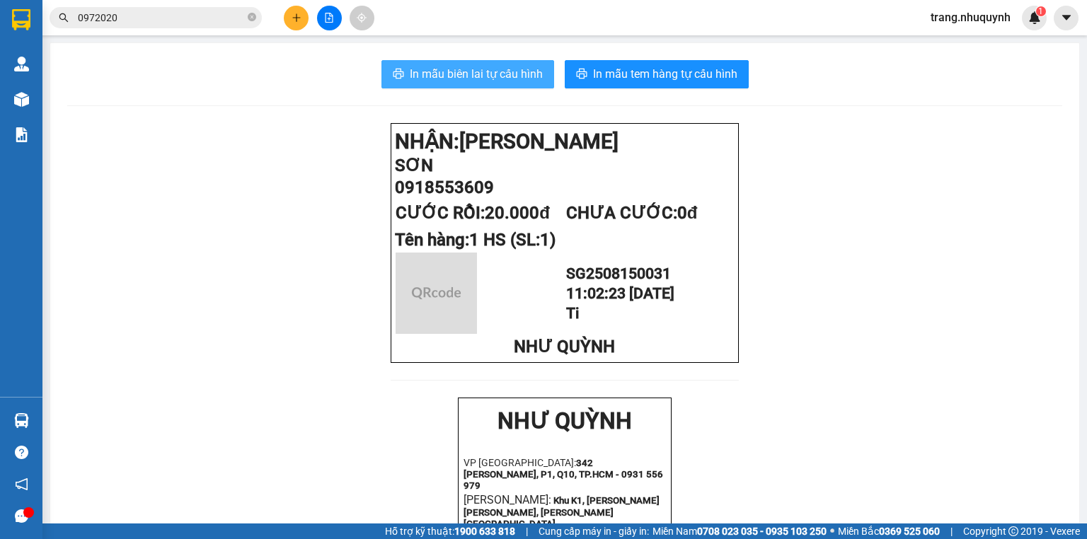
click at [477, 74] on span "In mẫu biên lai tự cấu hình" at bounding box center [476, 74] width 133 height 18
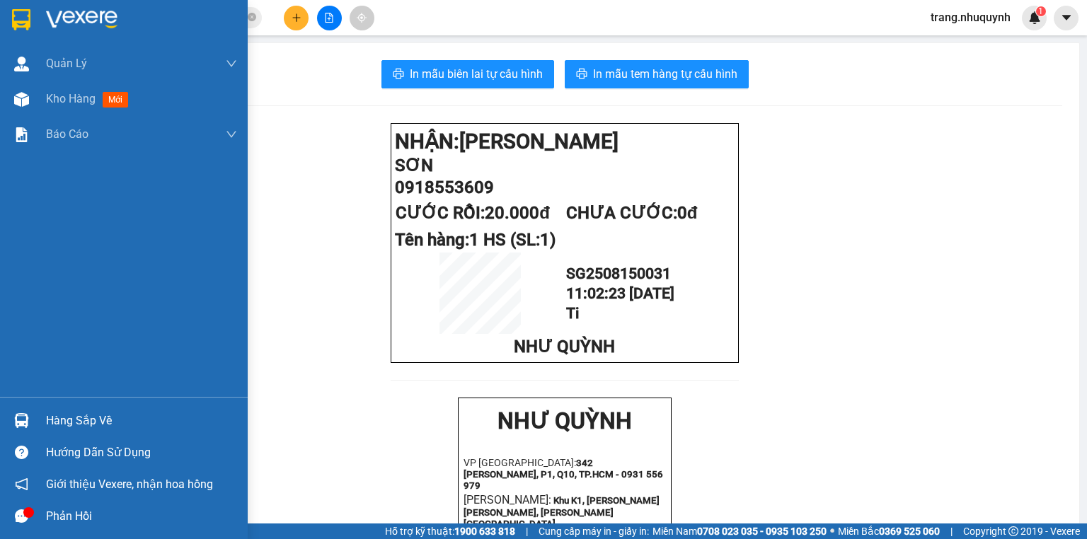
click at [54, 98] on span "Kho hàng" at bounding box center [71, 98] width 50 height 13
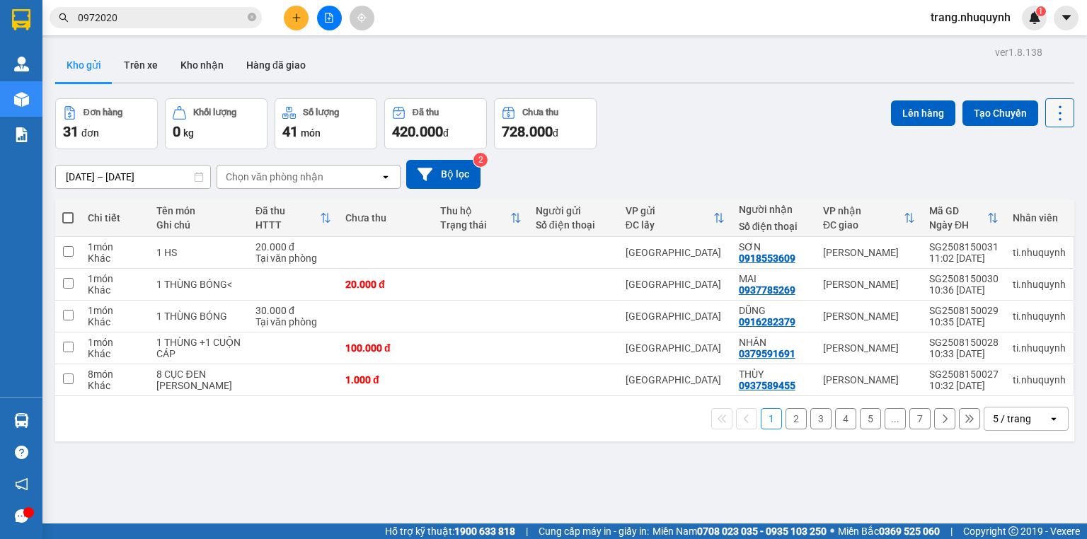
click at [1057, 112] on icon at bounding box center [1060, 113] width 20 height 20
click at [1040, 207] on span "Làm mới" at bounding box center [1031, 202] width 39 height 14
click at [1055, 116] on icon at bounding box center [1060, 113] width 20 height 20
click at [1041, 199] on span "Làm mới" at bounding box center [1031, 202] width 39 height 14
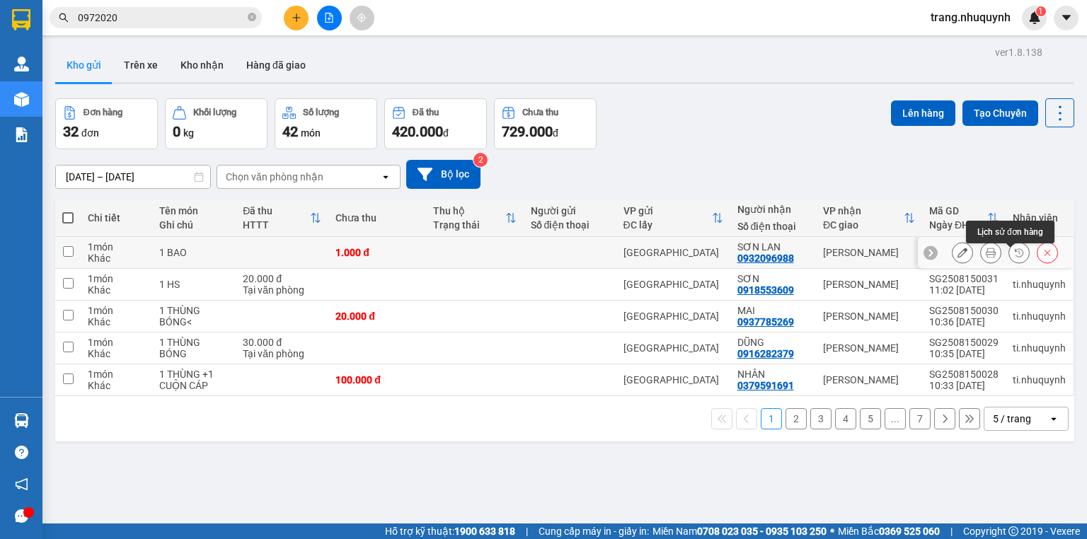
click at [985, 257] on icon at bounding box center [990, 253] width 10 height 10
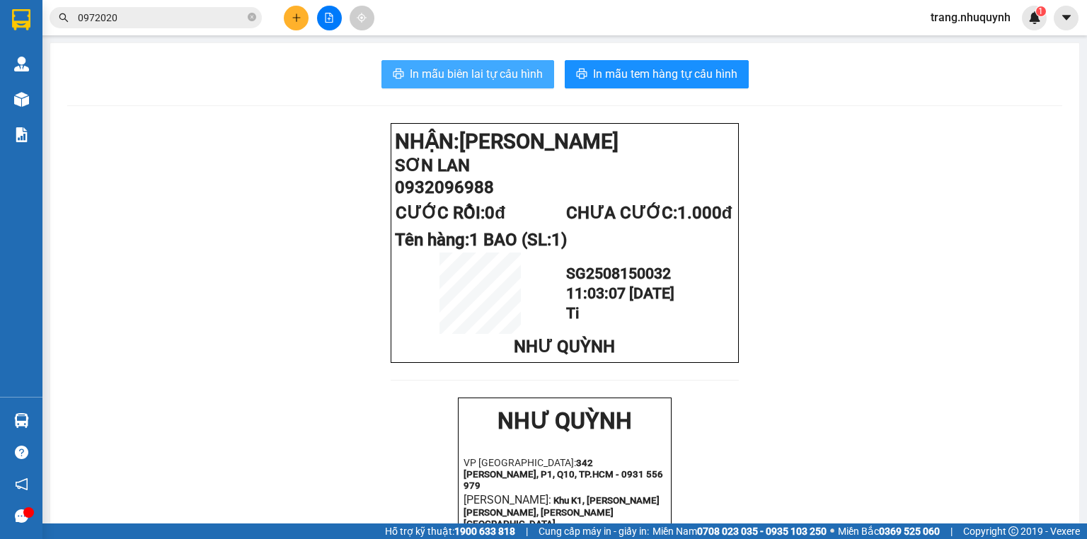
click at [466, 63] on button "In mẫu biên lai tự cấu hình" at bounding box center [467, 74] width 173 height 28
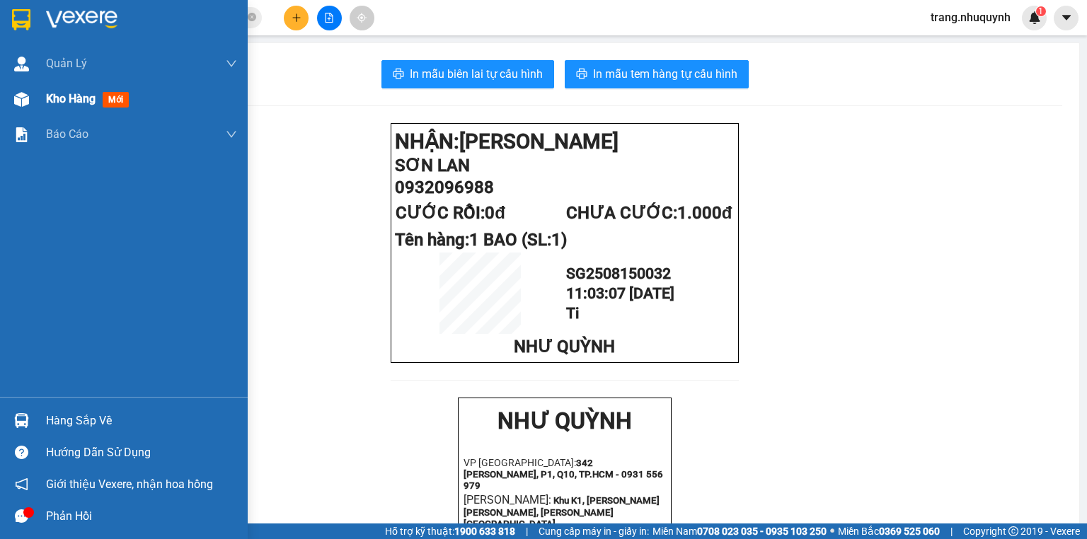
click at [62, 88] on div "Kho hàng mới" at bounding box center [141, 98] width 191 height 35
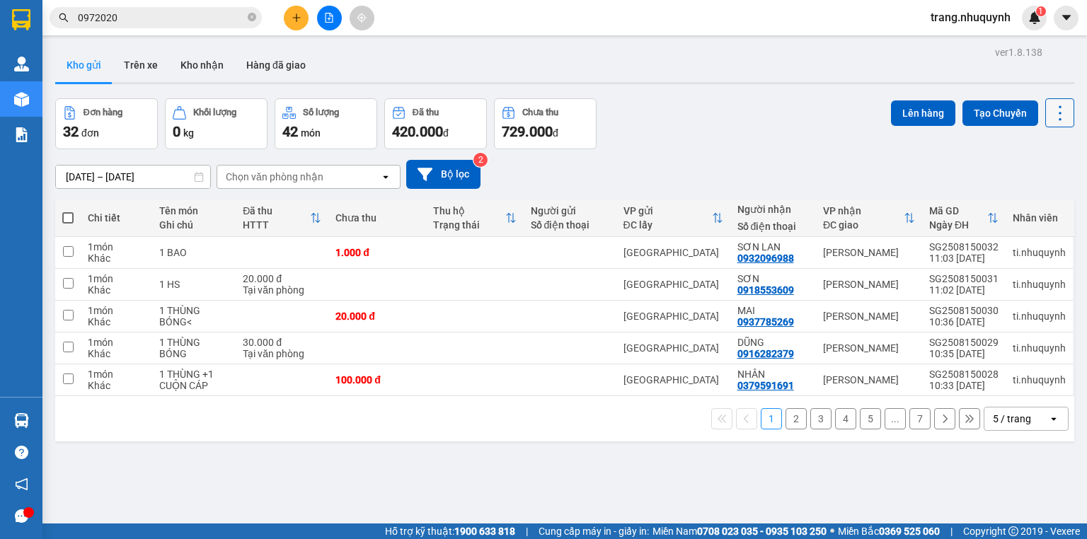
click at [1058, 111] on icon at bounding box center [1060, 113] width 20 height 20
click at [1041, 198] on span "Làm mới" at bounding box center [1031, 202] width 39 height 14
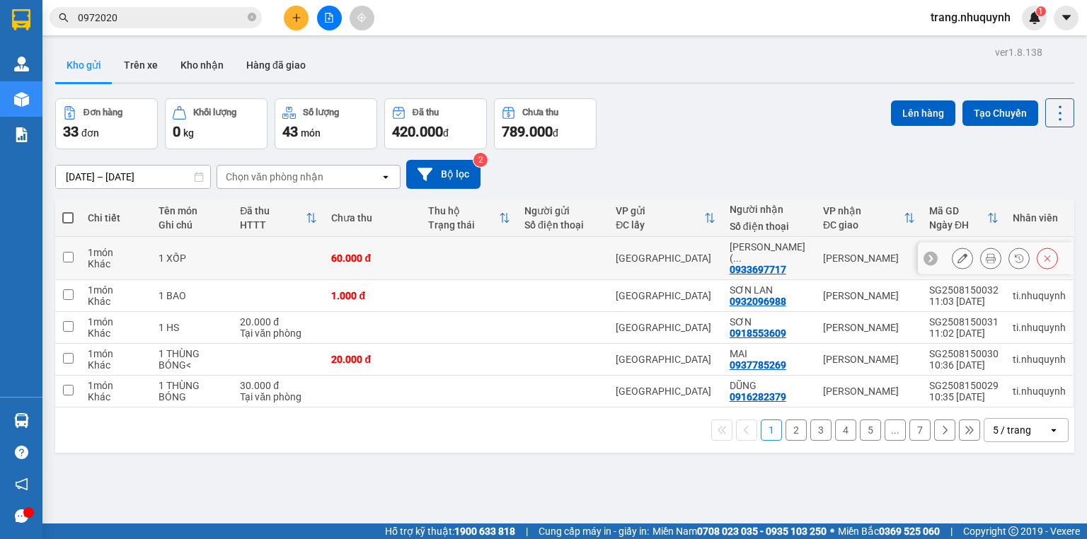
click at [985, 255] on icon at bounding box center [990, 258] width 10 height 10
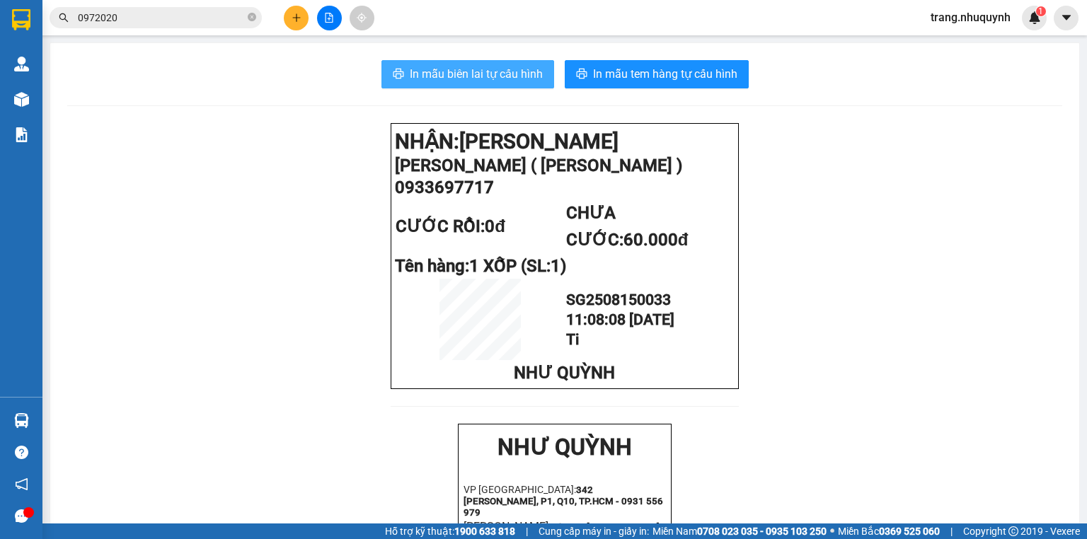
click at [496, 81] on span "In mẫu biên lai tự cấu hình" at bounding box center [476, 74] width 133 height 18
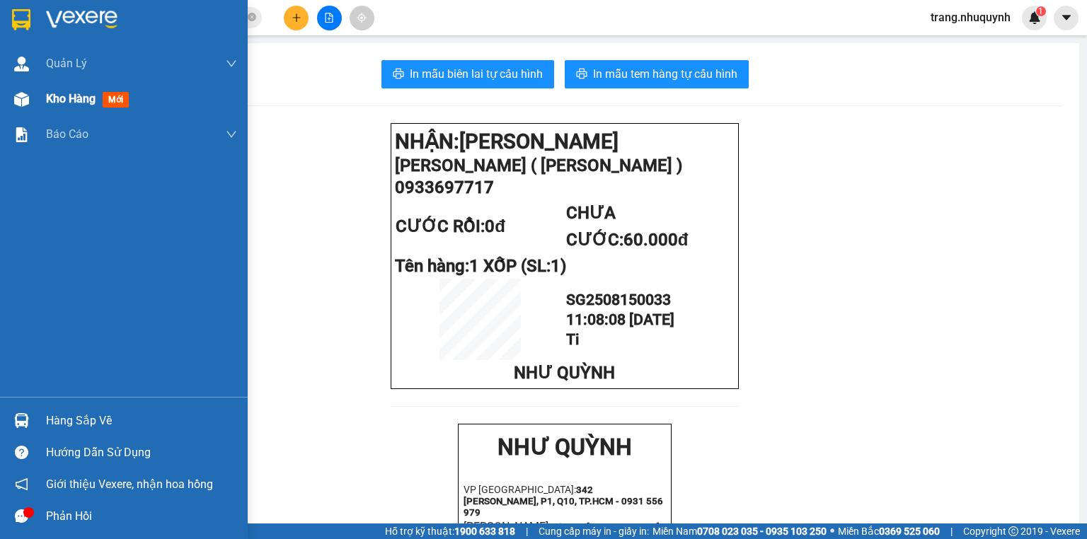
click at [39, 102] on div "Kho hàng mới" at bounding box center [124, 98] width 248 height 35
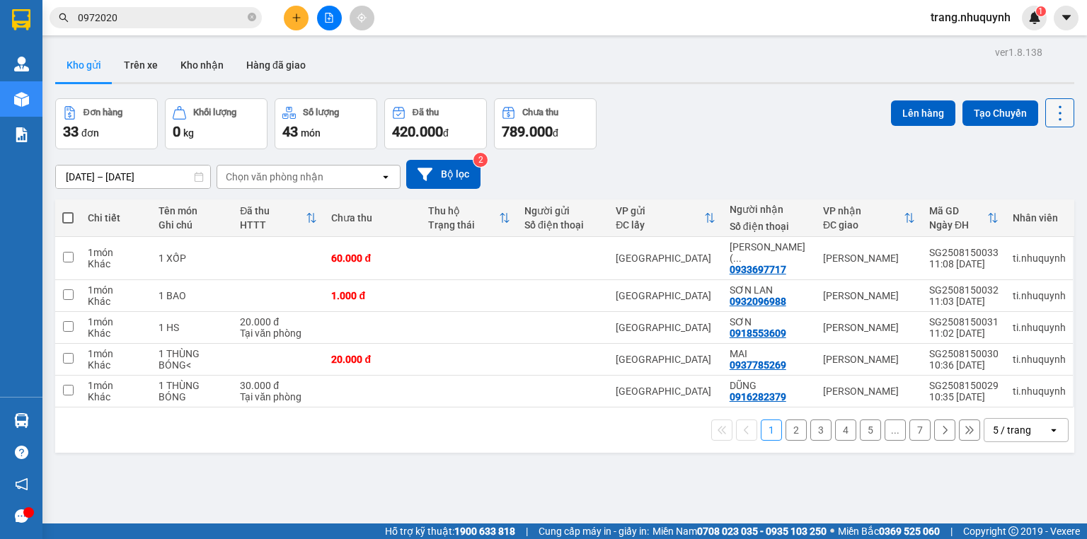
click at [1061, 116] on button at bounding box center [1059, 112] width 29 height 29
click at [1021, 195] on span "Làm mới" at bounding box center [1031, 202] width 39 height 14
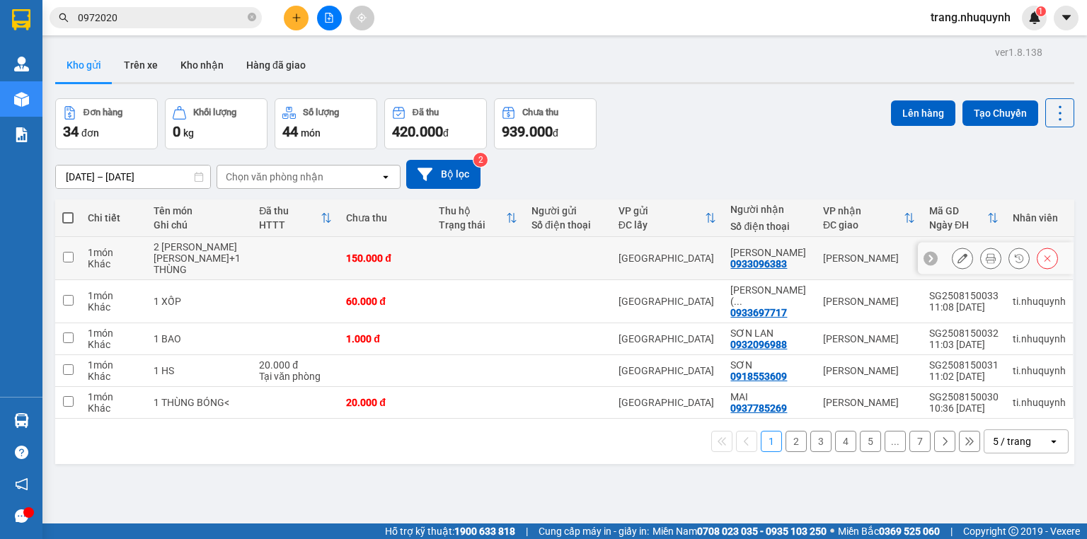
click at [980, 255] on button at bounding box center [990, 258] width 20 height 25
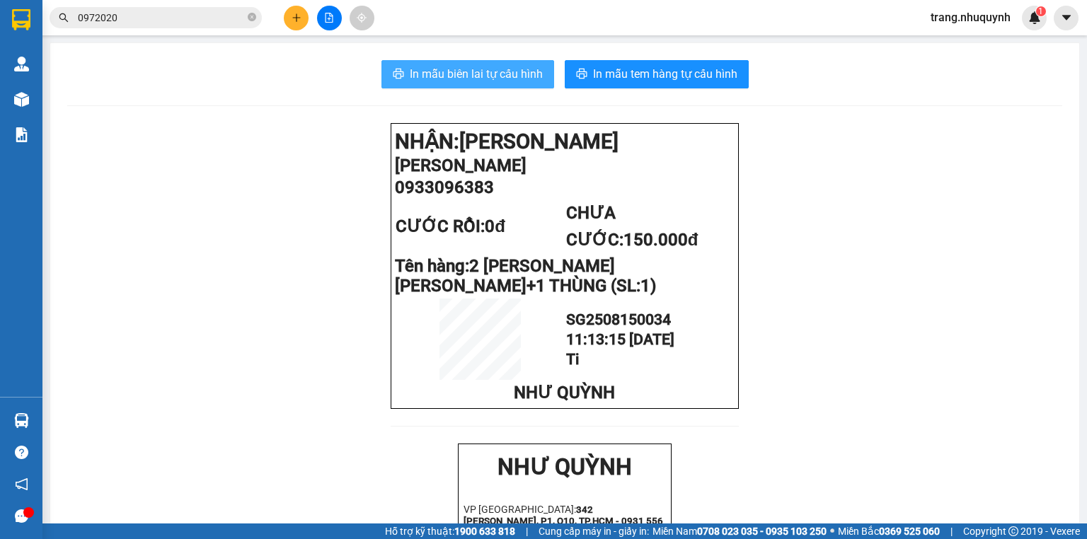
click at [464, 67] on span "In mẫu biên lai tự cấu hình" at bounding box center [476, 74] width 133 height 18
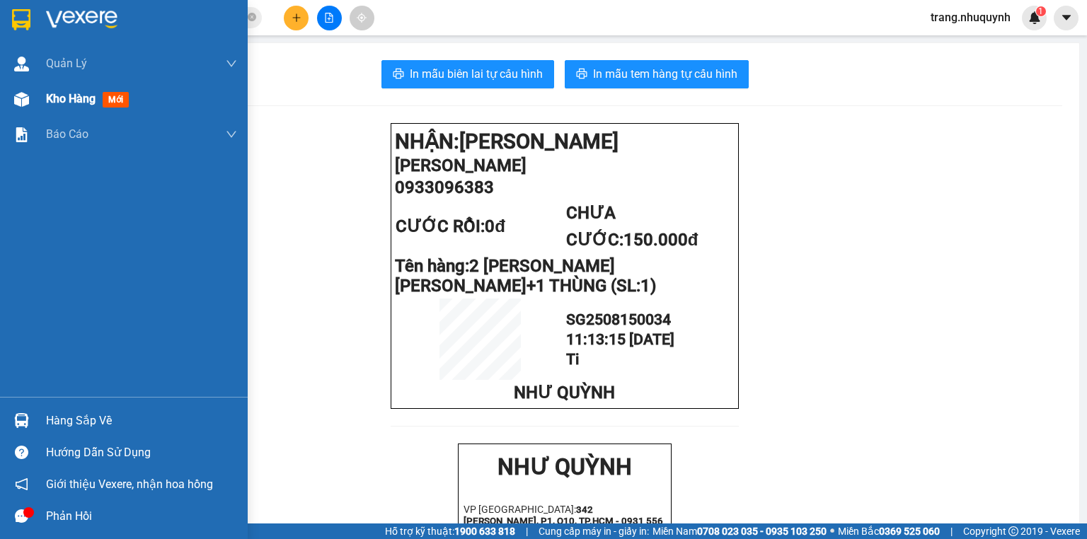
click at [77, 95] on span "Kho hàng" at bounding box center [71, 98] width 50 height 13
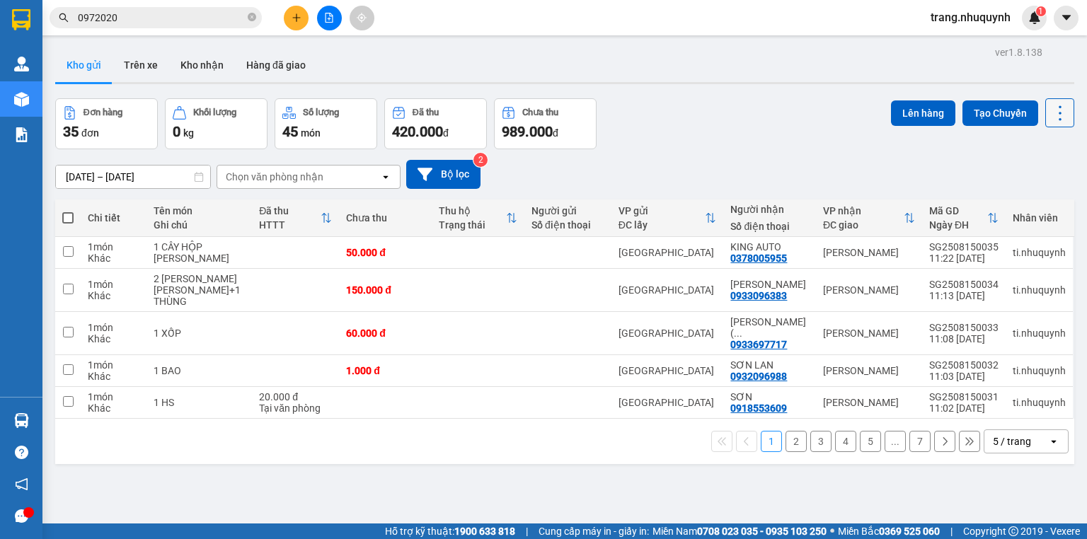
click at [1050, 110] on icon at bounding box center [1060, 113] width 20 height 20
click at [1041, 198] on span "Làm mới" at bounding box center [1031, 202] width 39 height 14
click at [1045, 107] on button at bounding box center [1059, 112] width 29 height 29
click at [1039, 199] on span "Làm mới" at bounding box center [1031, 202] width 39 height 14
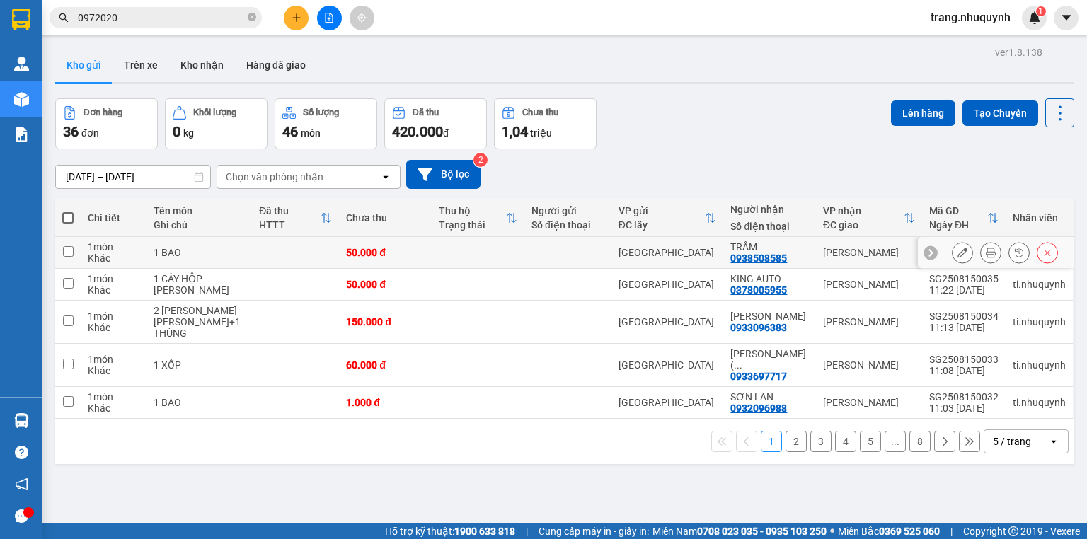
click at [980, 252] on button at bounding box center [990, 253] width 20 height 25
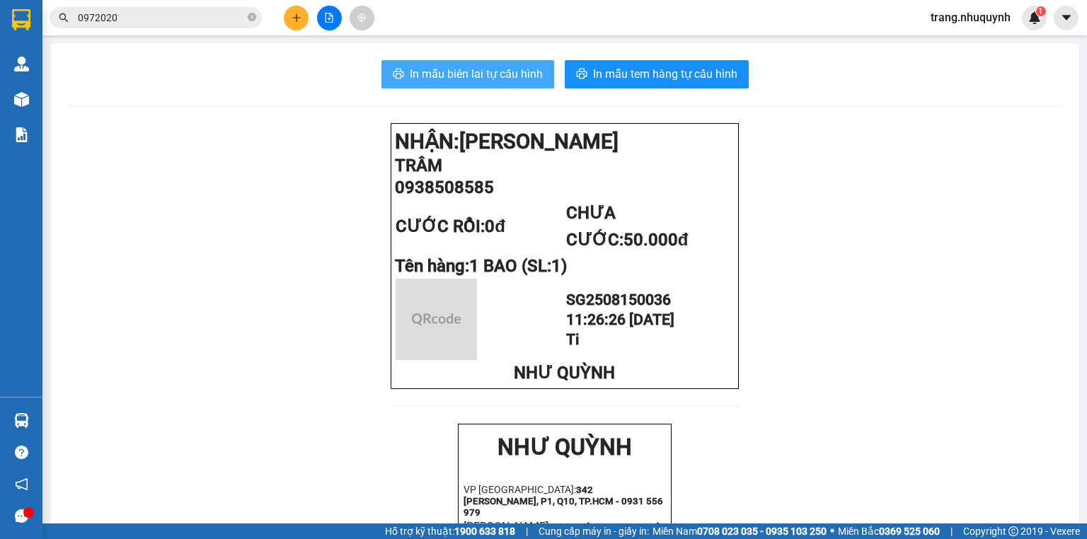
click at [509, 76] on span "In mẫu biên lai tự cấu hình" at bounding box center [476, 74] width 133 height 18
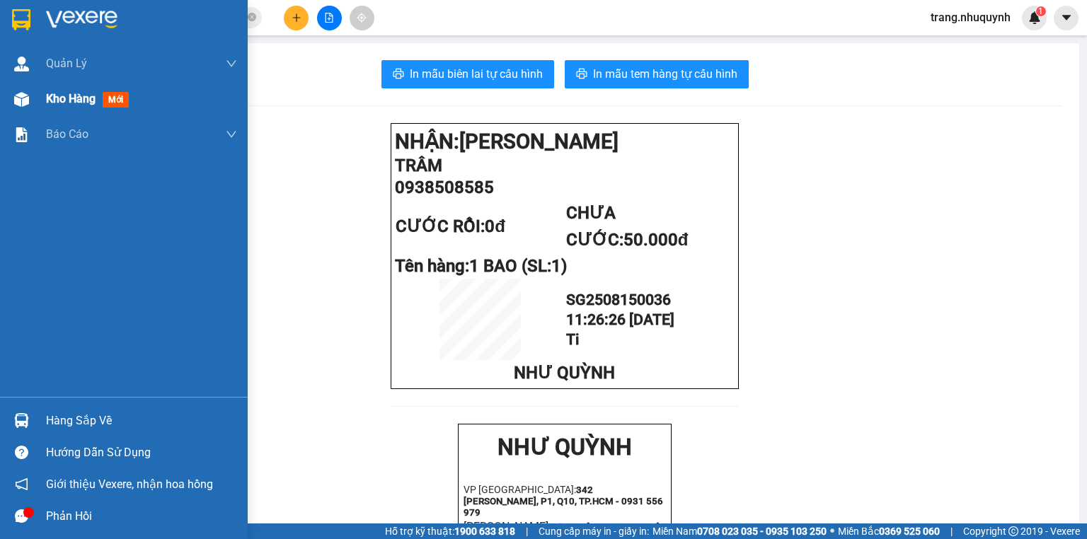
click at [45, 95] on div "Kho hàng mới" at bounding box center [124, 98] width 248 height 35
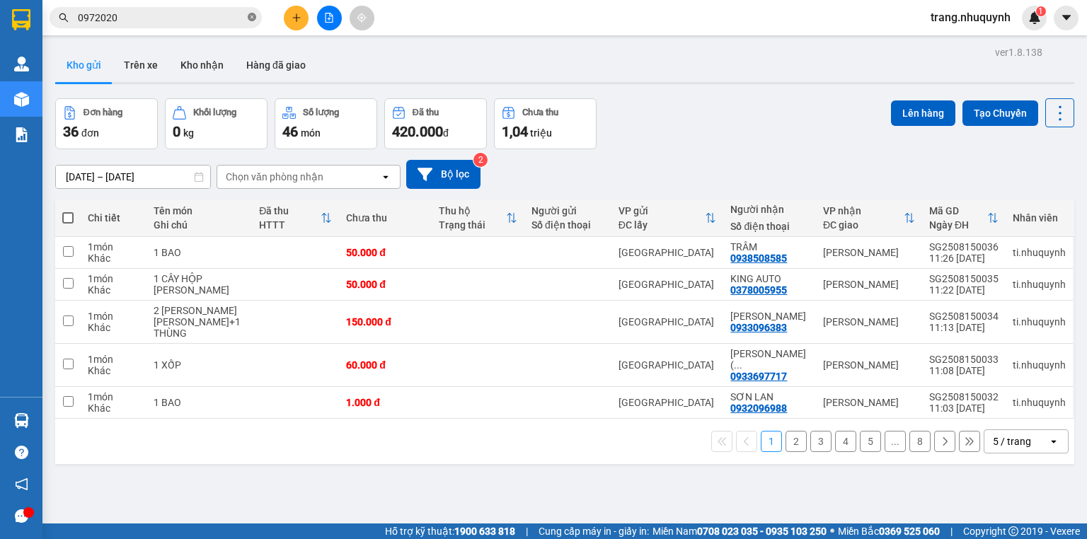
click at [255, 17] on icon "close-circle" at bounding box center [252, 17] width 8 height 8
click at [419, 59] on div "Kho gửi Trên xe Kho nhận Hàng đã giao" at bounding box center [564, 66] width 1019 height 37
click at [202, 20] on input "text" at bounding box center [161, 18] width 167 height 16
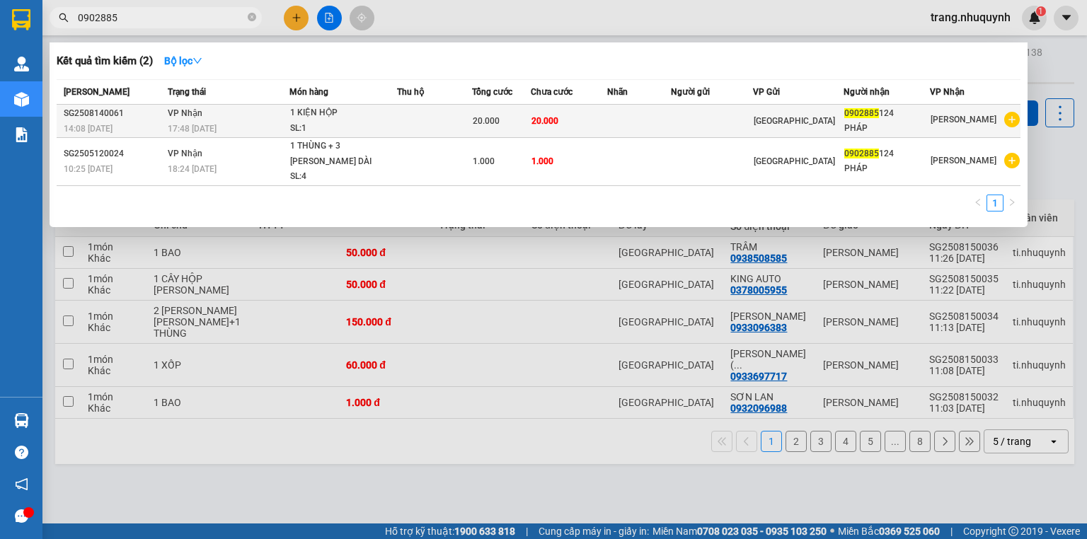
type input "0902885"
click at [393, 122] on div "SL: 1" at bounding box center [343, 129] width 106 height 16
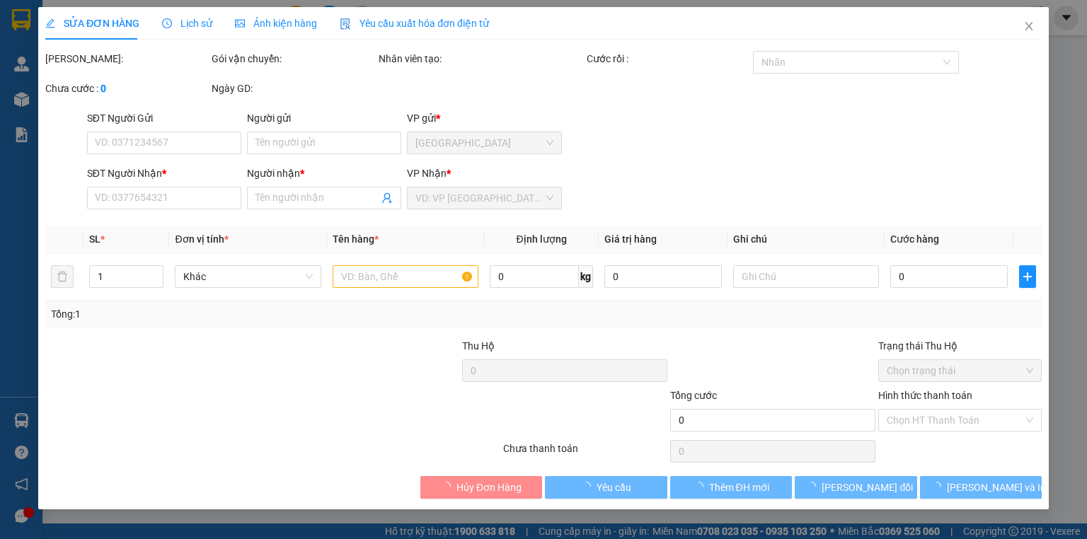
type input "0902885124"
type input "PHÁP"
type input "20.000"
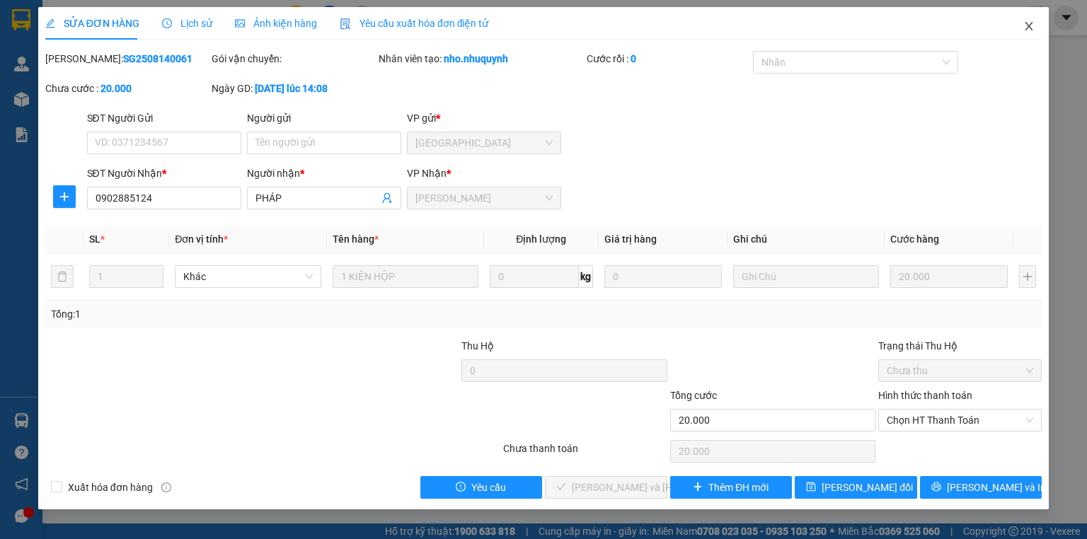
click at [1027, 30] on icon "close" at bounding box center [1028, 26] width 11 height 11
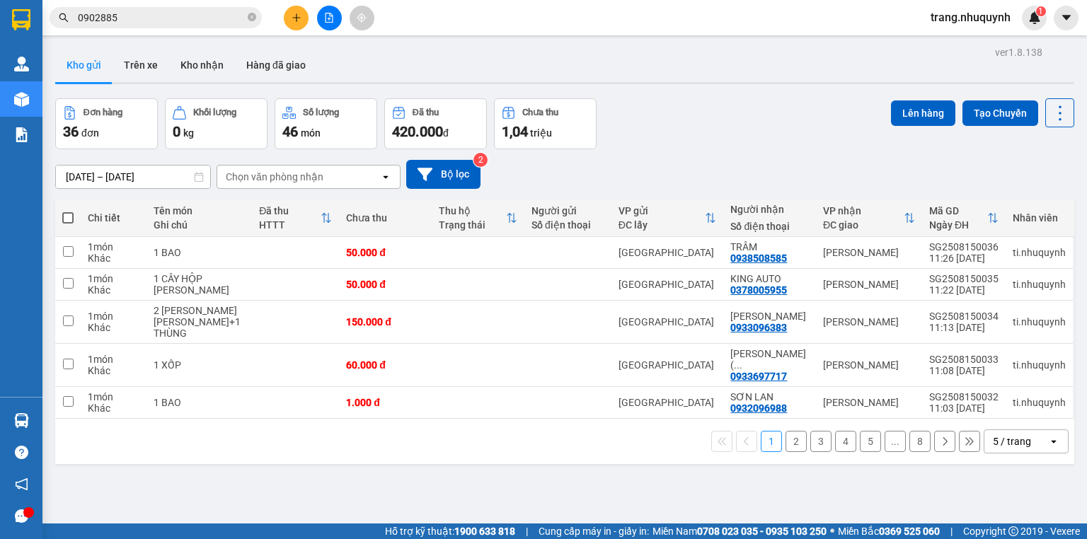
click at [184, 18] on input "0902885" at bounding box center [161, 18] width 167 height 16
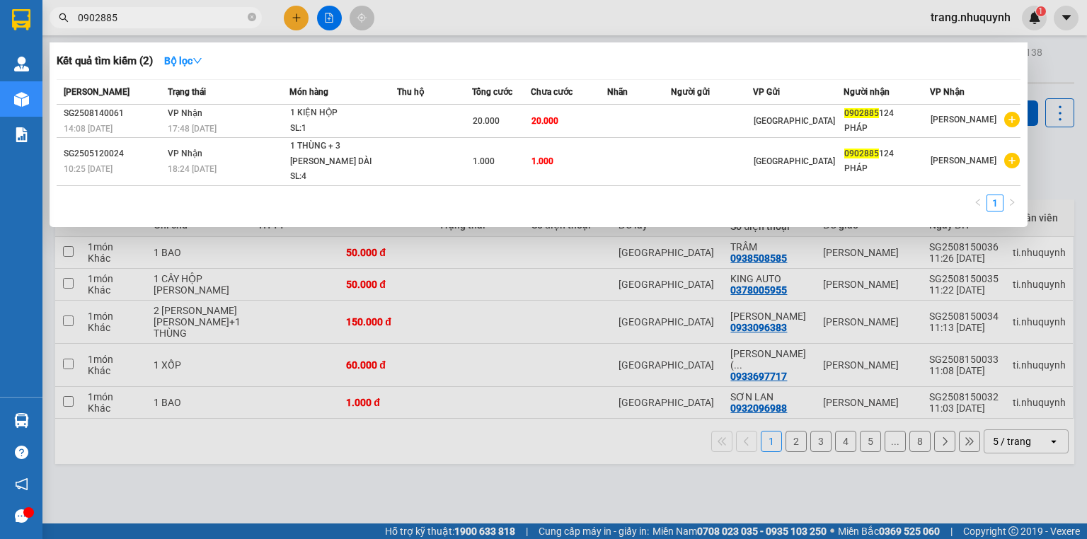
click at [387, 504] on div at bounding box center [543, 269] width 1087 height 539
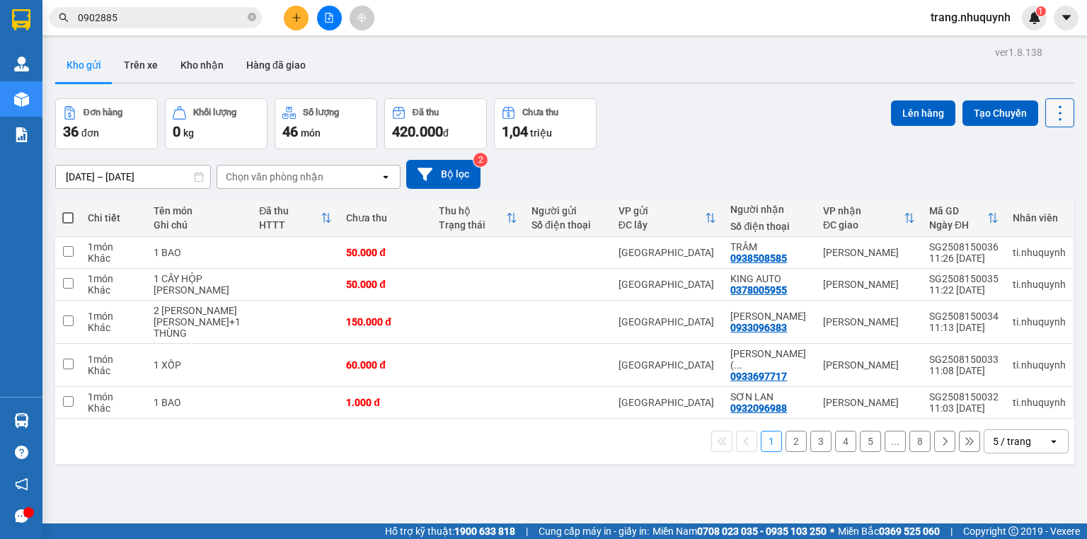
click at [1050, 107] on icon at bounding box center [1060, 113] width 20 height 20
click at [1028, 200] on span "Làm mới" at bounding box center [1031, 202] width 39 height 14
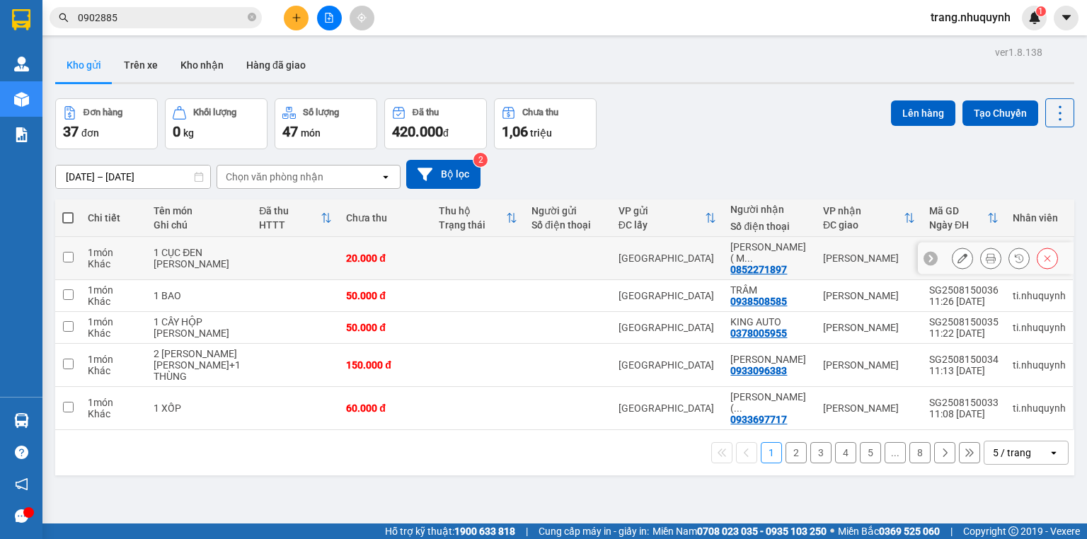
click at [985, 259] on icon at bounding box center [990, 258] width 10 height 10
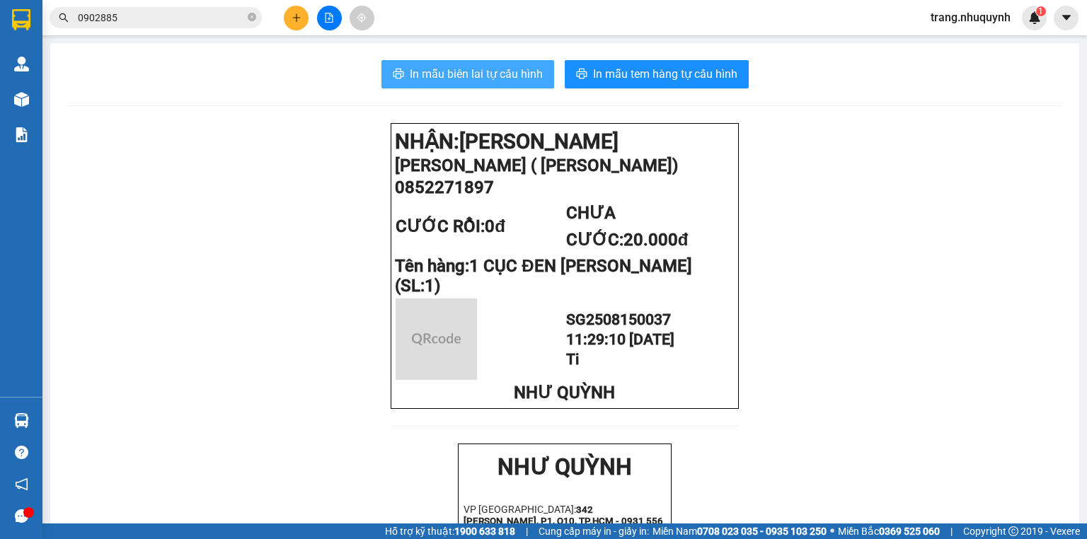
click at [511, 79] on span "In mẫu biên lai tự cấu hình" at bounding box center [476, 74] width 133 height 18
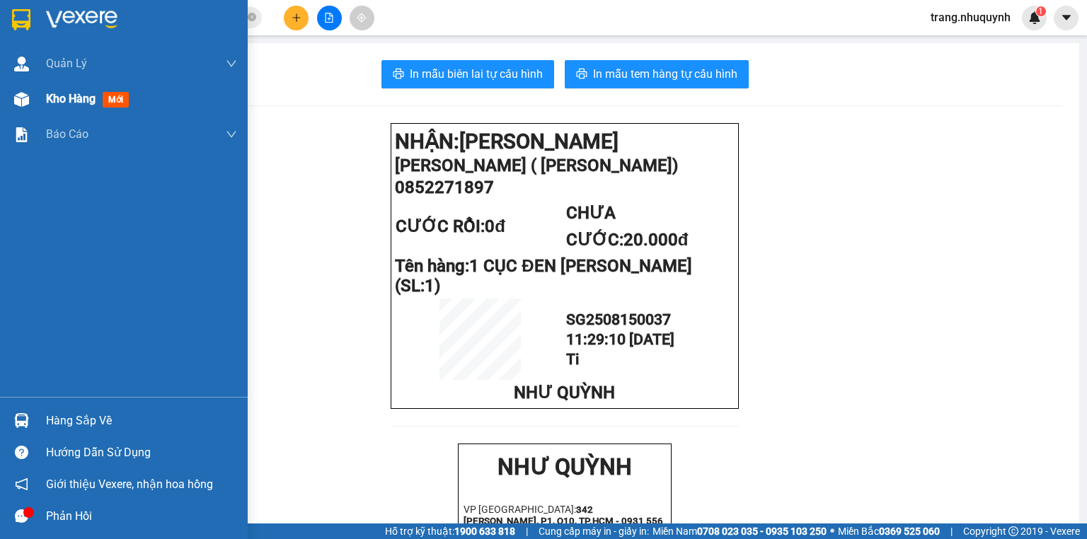
click at [91, 103] on span "Kho hàng" at bounding box center [71, 98] width 50 height 13
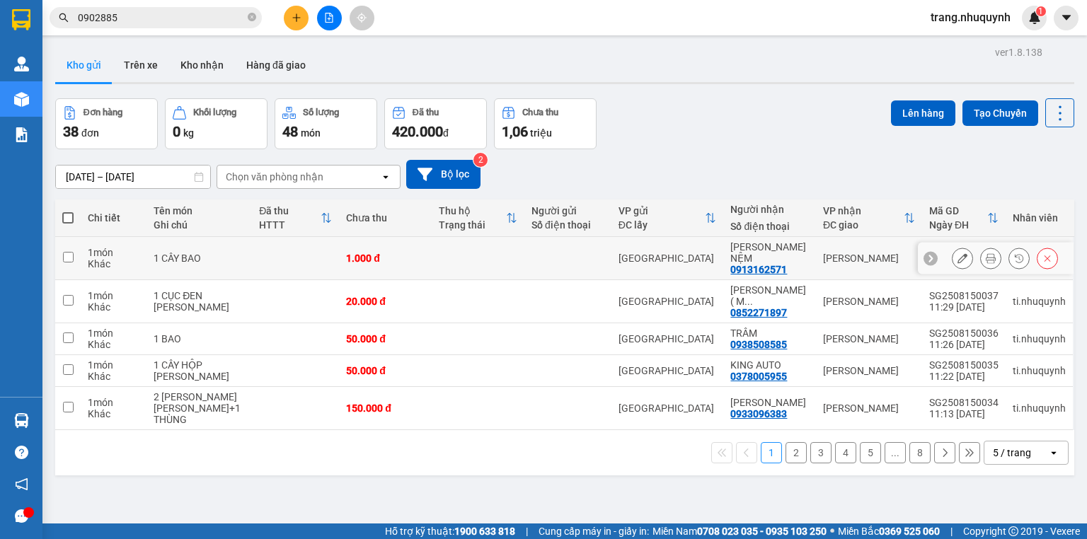
click at [980, 263] on button at bounding box center [990, 258] width 20 height 25
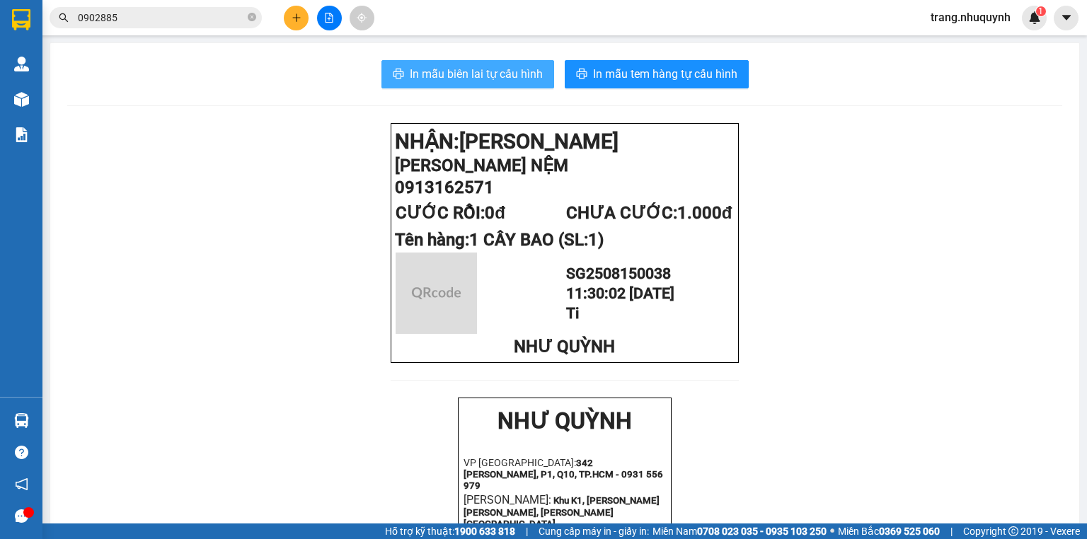
click at [479, 73] on span "In mẫu biên lai tự cấu hình" at bounding box center [476, 74] width 133 height 18
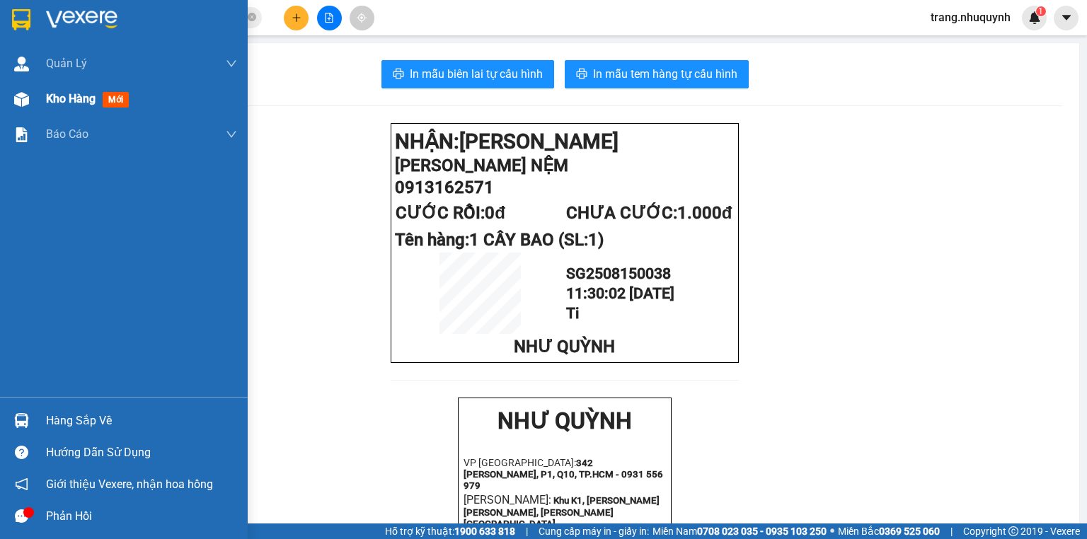
click at [69, 98] on span "Kho hàng" at bounding box center [71, 98] width 50 height 13
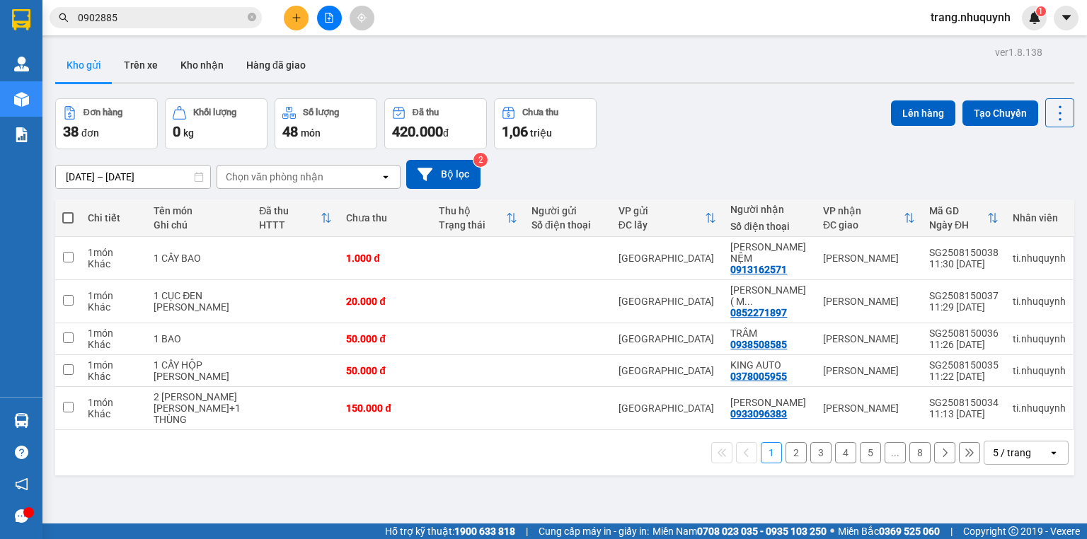
click at [424, 82] on div at bounding box center [564, 83] width 1019 height 2
drag, startPoint x: 451, startPoint y: 59, endPoint x: 317, endPoint y: 380, distance: 347.5
click at [451, 59] on div "Kho gửi Trên xe Kho nhận Hàng đã giao" at bounding box center [564, 66] width 1019 height 37
click at [412, 17] on div "Kết quả tìm kiếm ( 2 ) Bộ lọc Mã ĐH Trạng thái Món hàng Thu hộ Tổng cước Chưa c…" at bounding box center [543, 17] width 1087 height 35
click at [1050, 112] on icon at bounding box center [1060, 113] width 20 height 20
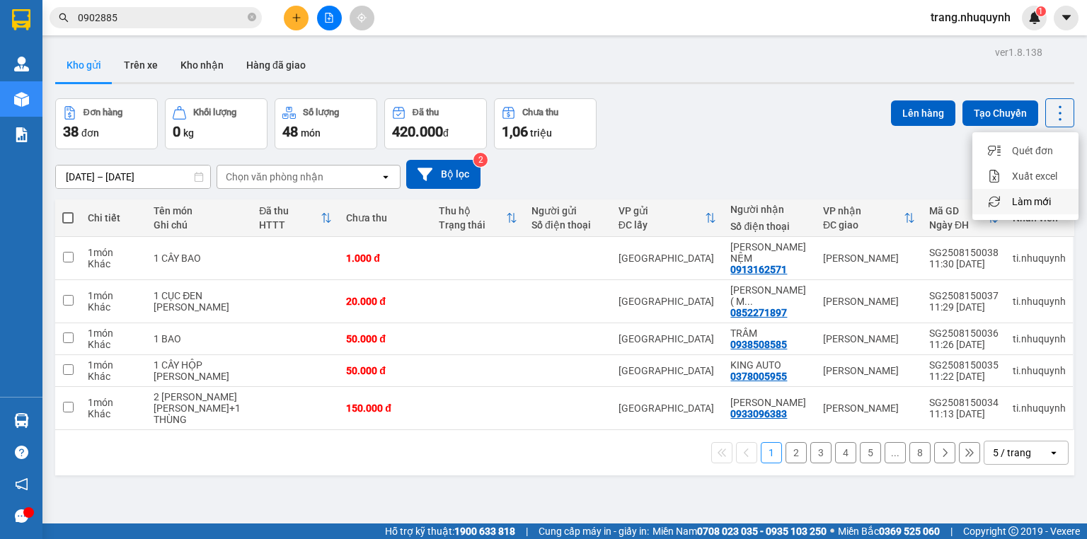
click at [1029, 201] on span "Làm mới" at bounding box center [1031, 202] width 39 height 14
click at [1055, 104] on icon at bounding box center [1060, 113] width 20 height 20
click at [1032, 197] on span "Làm mới" at bounding box center [1031, 202] width 39 height 14
click at [1050, 119] on icon at bounding box center [1060, 113] width 20 height 20
click at [1016, 204] on span "Làm mới" at bounding box center [1031, 202] width 39 height 14
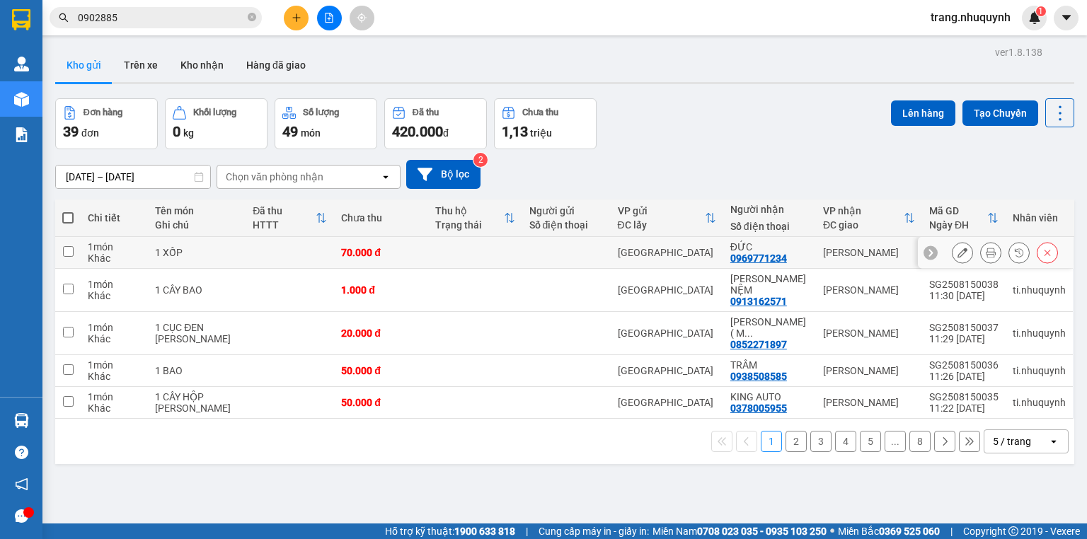
click at [985, 253] on icon at bounding box center [990, 253] width 10 height 10
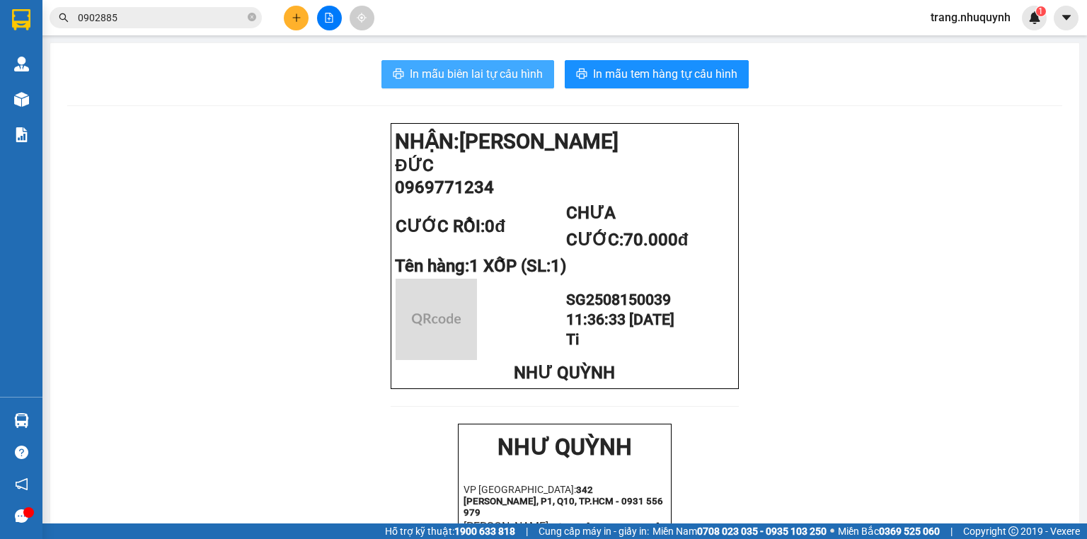
click at [428, 66] on span "In mẫu biên lai tự cấu hình" at bounding box center [476, 74] width 133 height 18
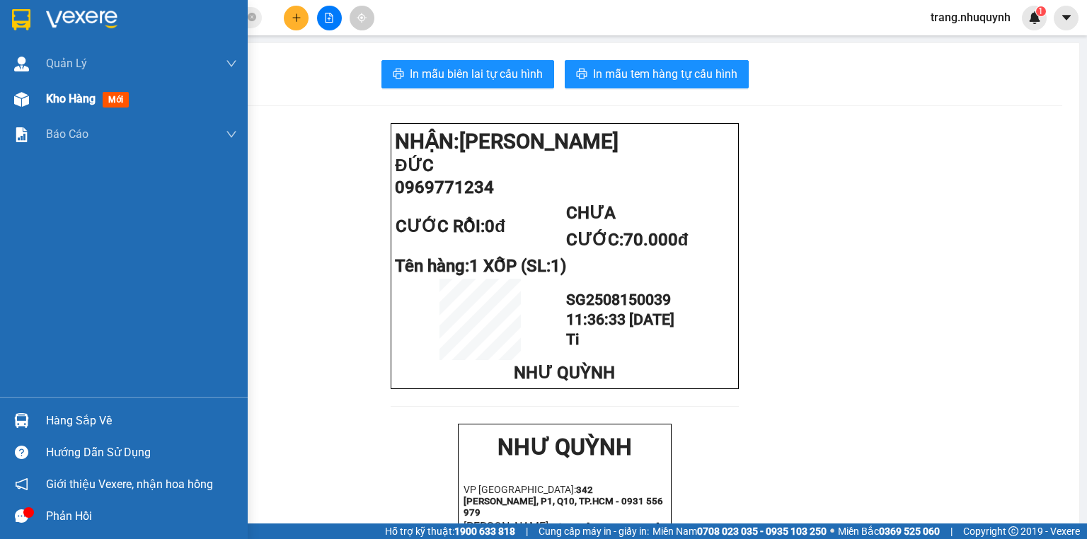
click at [58, 97] on span "Kho hàng" at bounding box center [71, 98] width 50 height 13
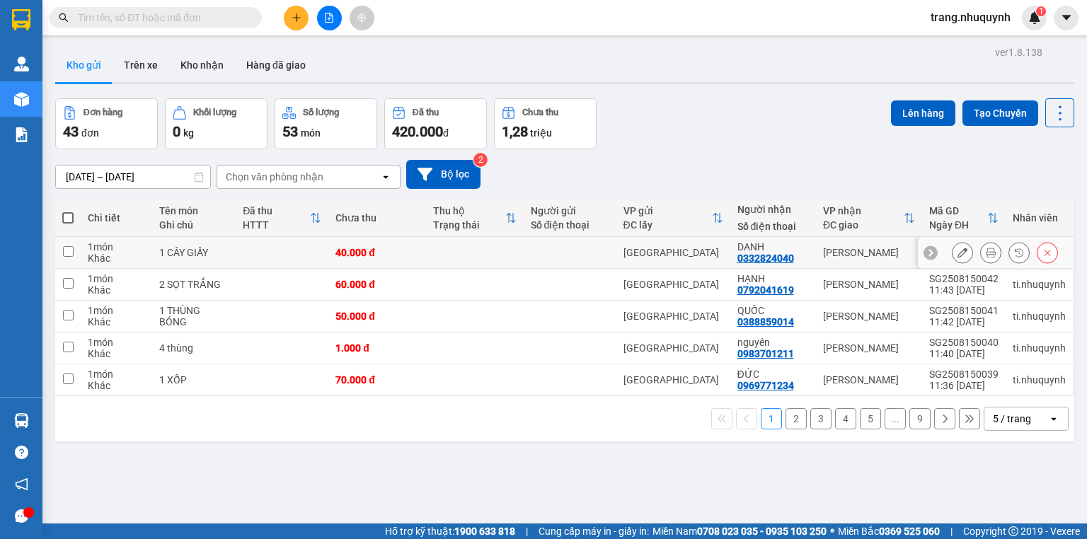
click at [985, 257] on icon at bounding box center [990, 253] width 10 height 10
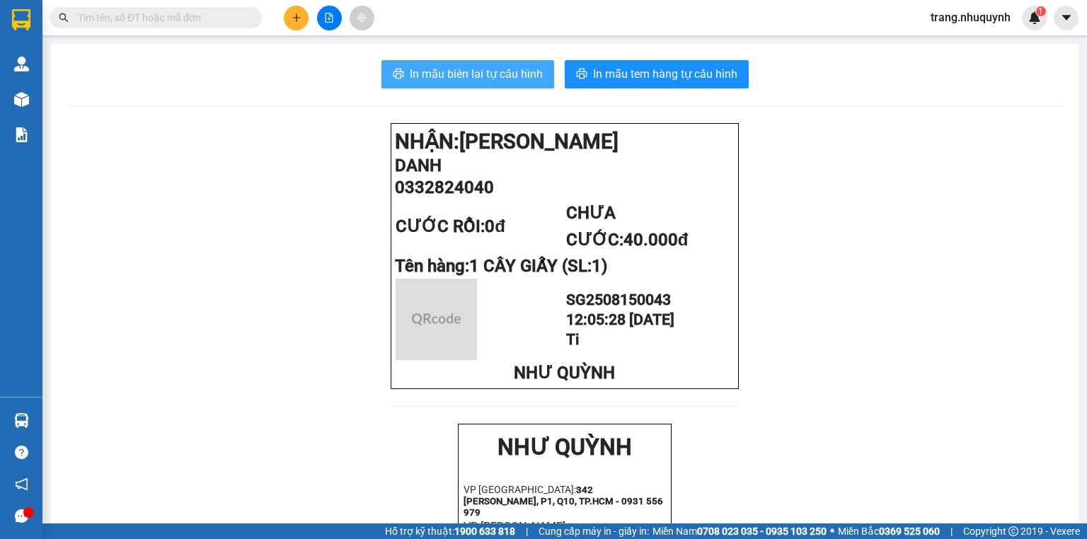
click at [511, 85] on button "In mẫu biên lai tự cấu hình" at bounding box center [467, 74] width 173 height 28
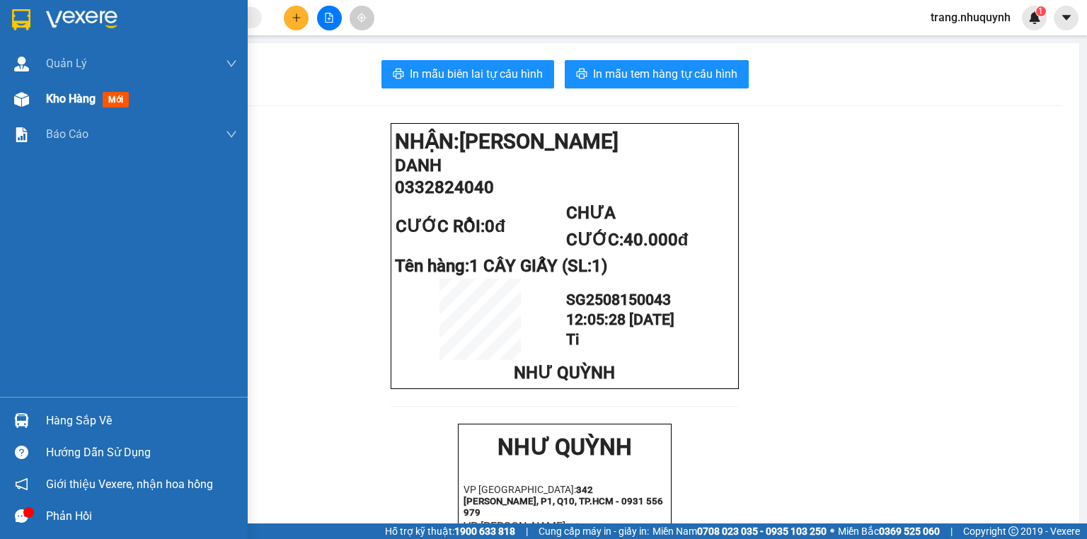
click at [73, 100] on span "Kho hàng" at bounding box center [71, 98] width 50 height 13
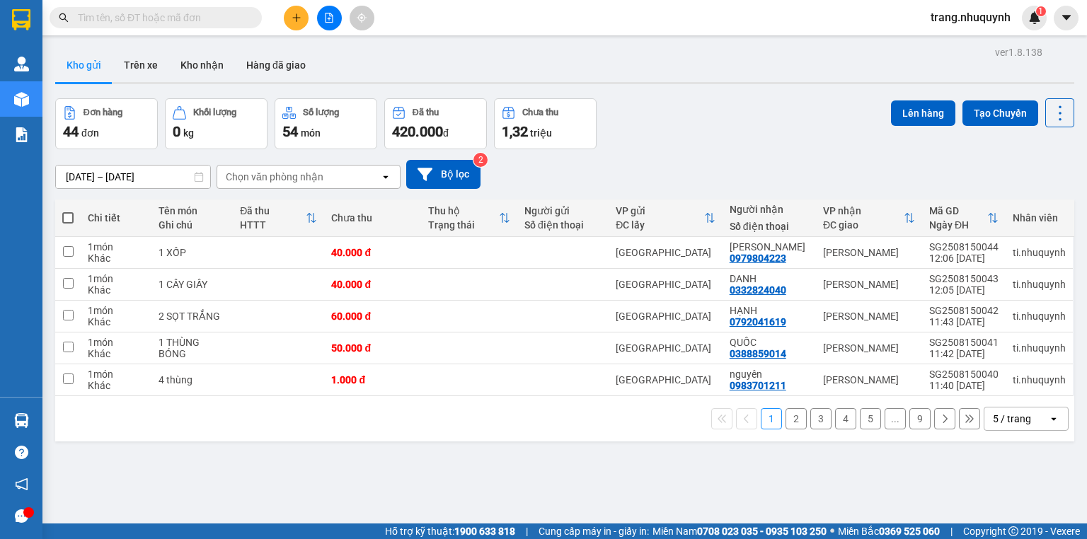
click at [665, 99] on div "Đơn hàng 44 đơn Khối lượng 0 kg Số lượng 54 món Đã thu 420.000 đ Chưa thu 1,32 …" at bounding box center [564, 123] width 1019 height 51
click at [985, 256] on icon at bounding box center [990, 253] width 10 height 10
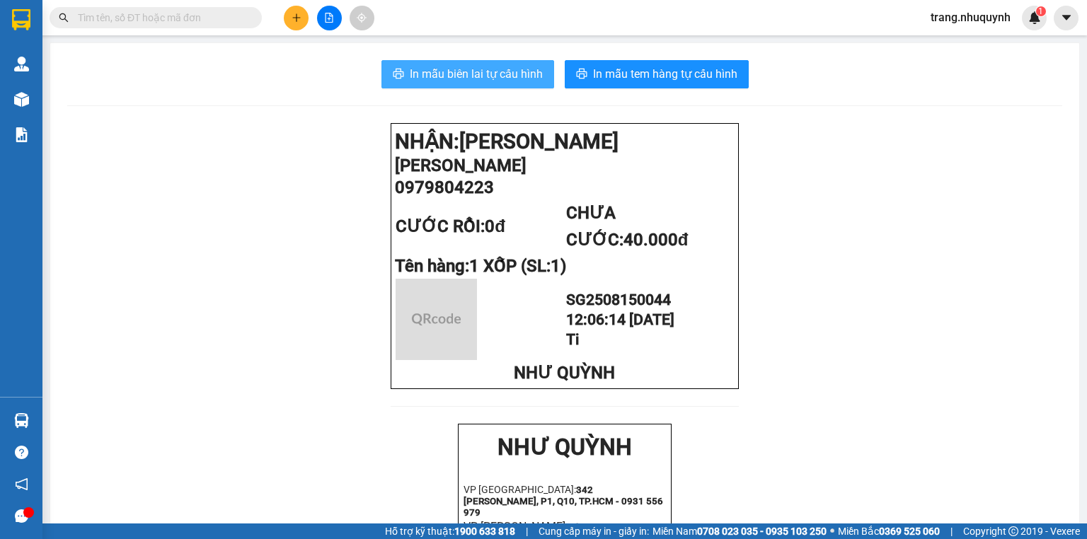
click at [506, 88] on button "In mẫu biên lai tự cấu hình" at bounding box center [467, 74] width 173 height 28
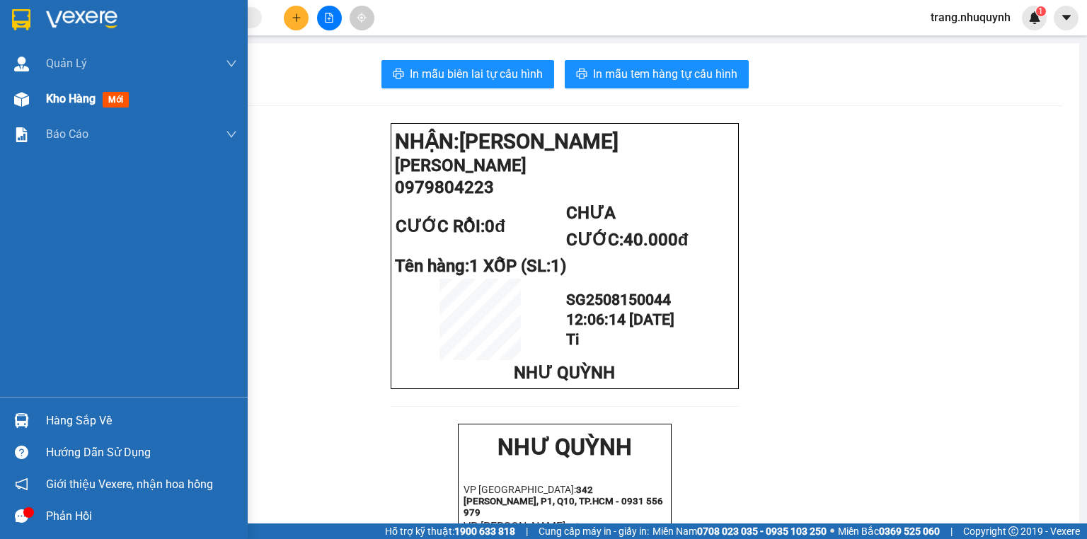
click at [58, 88] on div "Kho hàng mới" at bounding box center [141, 98] width 191 height 35
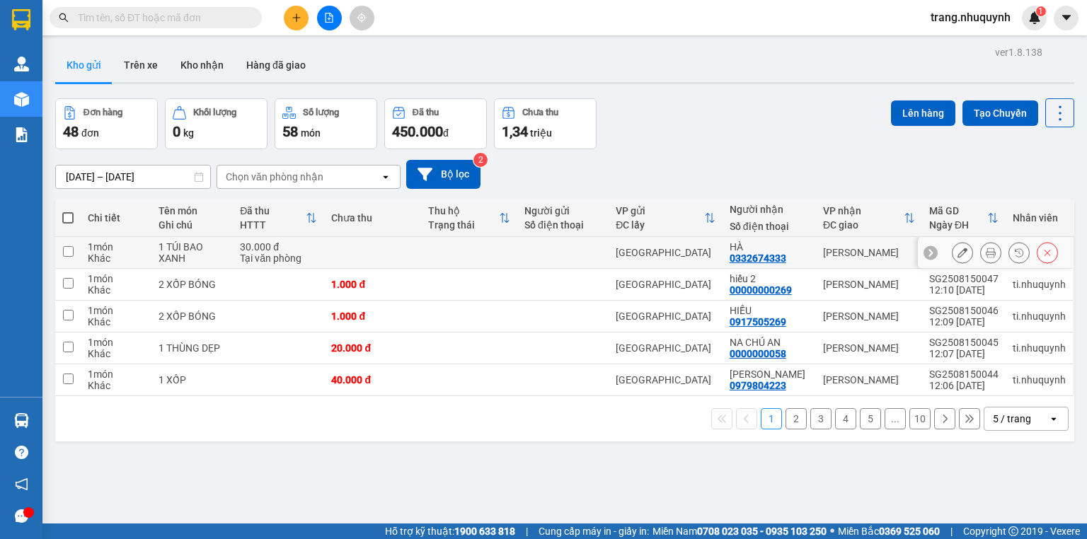
click at [981, 252] on button at bounding box center [990, 253] width 20 height 25
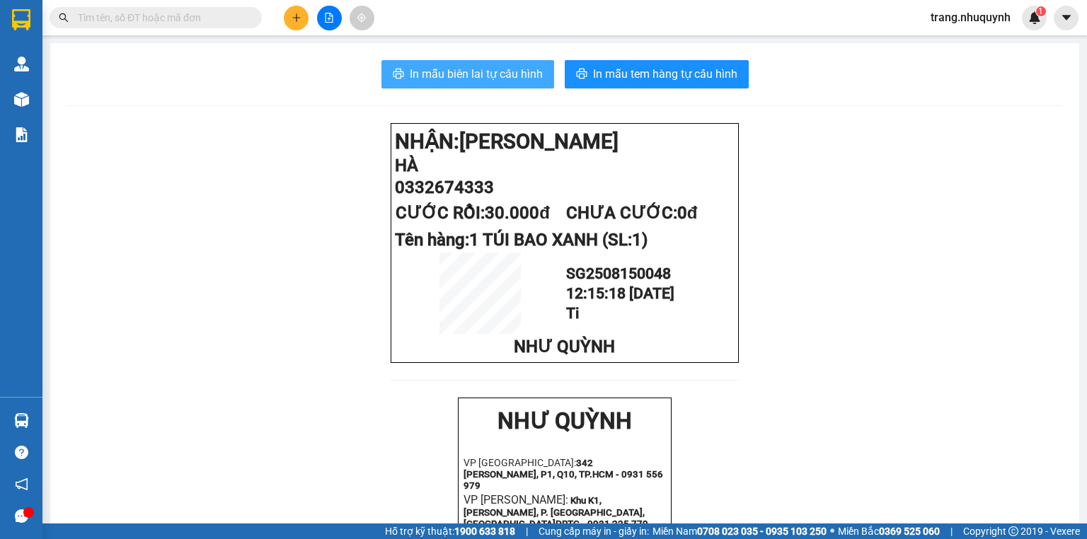
click at [513, 82] on span "In mẫu biên lai tự cấu hình" at bounding box center [476, 74] width 133 height 18
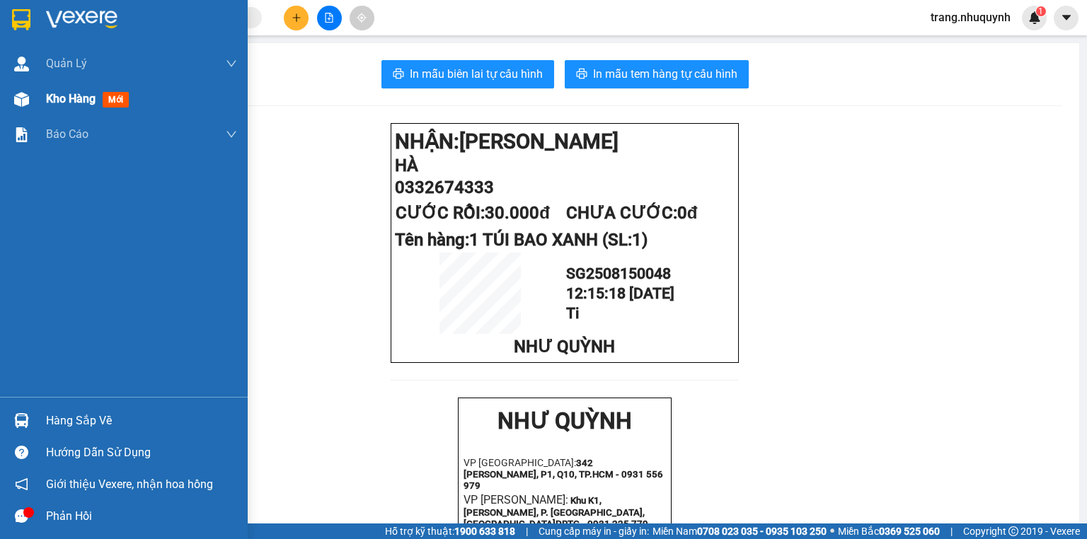
click at [107, 88] on div "Kho hàng mới" at bounding box center [141, 98] width 191 height 35
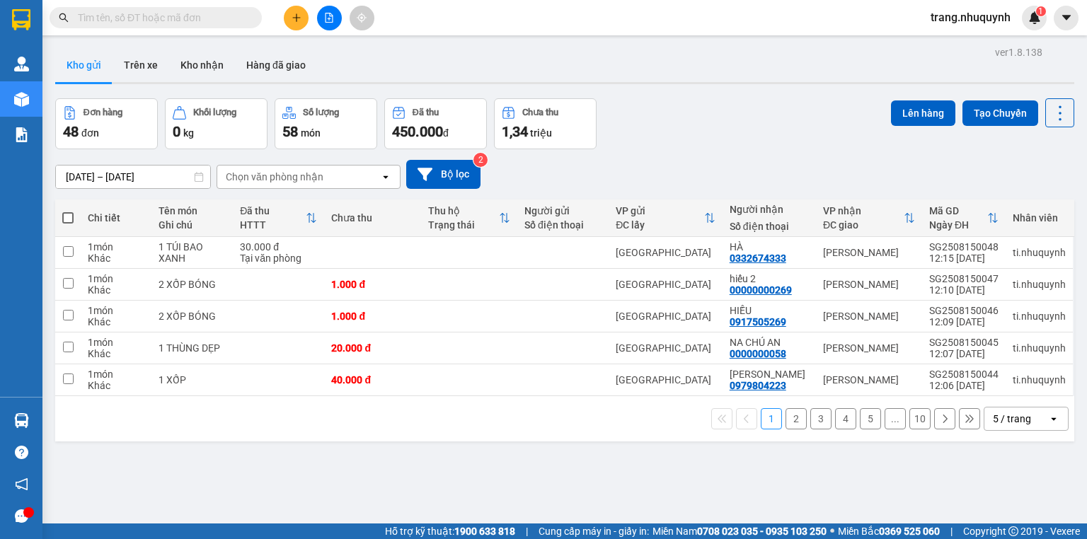
click at [645, 108] on div "Đơn hàng 48 đơn Khối lượng 0 kg Số lượng 58 món Đã thu 450.000 đ Chưa thu 1,34 …" at bounding box center [564, 123] width 1019 height 51
click at [662, 138] on div "Đơn hàng 48 đơn Khối lượng 0 kg Số lượng 58 món Đã thu 450.000 đ Chưa thu 1,34 …" at bounding box center [564, 123] width 1019 height 51
click at [168, 22] on input "text" at bounding box center [161, 18] width 167 height 16
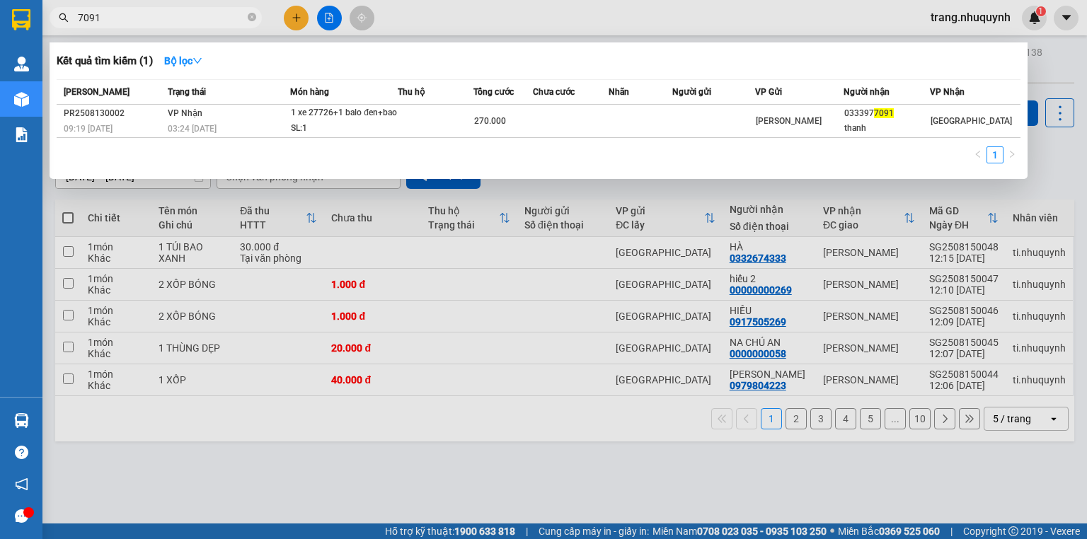
click at [593, 485] on div at bounding box center [543, 269] width 1087 height 539
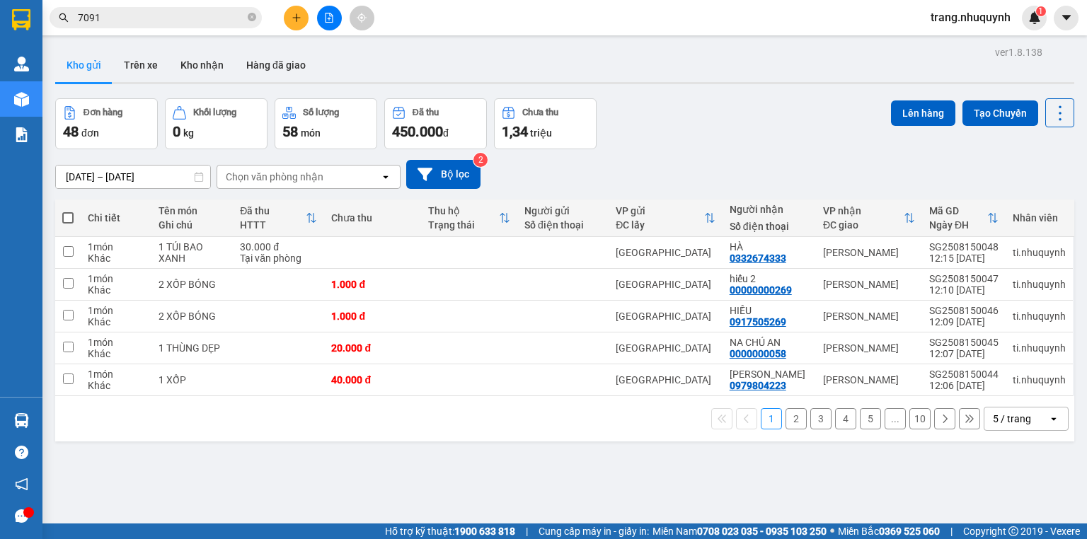
click at [609, 474] on div "ver 1.8.138 Kho gửi Trên xe Kho nhận Hàng đã giao Đơn hàng 48 đơn Khối lượng 0 …" at bounding box center [565, 311] width 1030 height 539
click at [1054, 113] on icon at bounding box center [1060, 113] width 20 height 20
click at [1025, 196] on span "Làm mới" at bounding box center [1031, 202] width 39 height 14
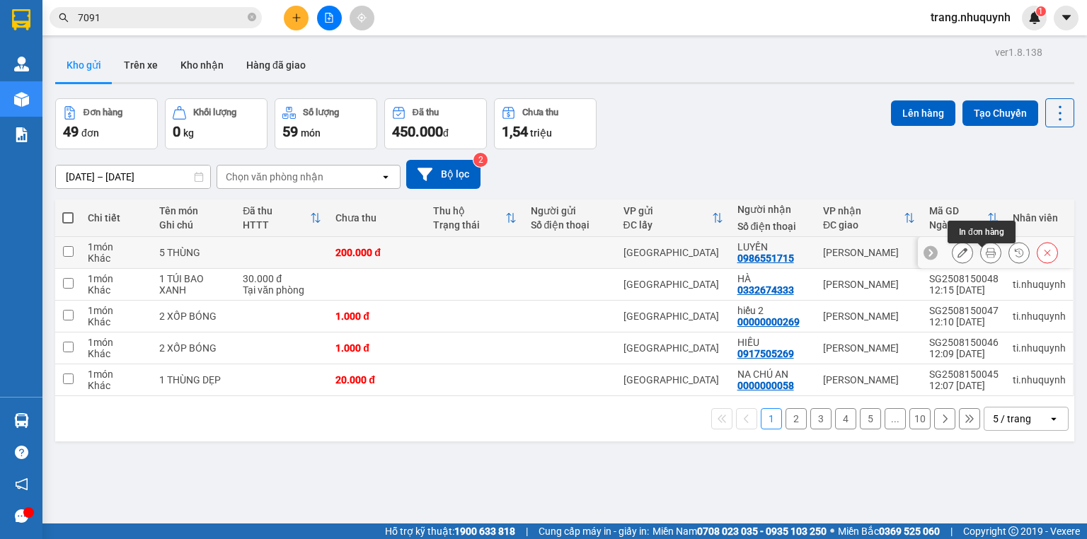
click at [985, 257] on icon at bounding box center [990, 253] width 10 height 10
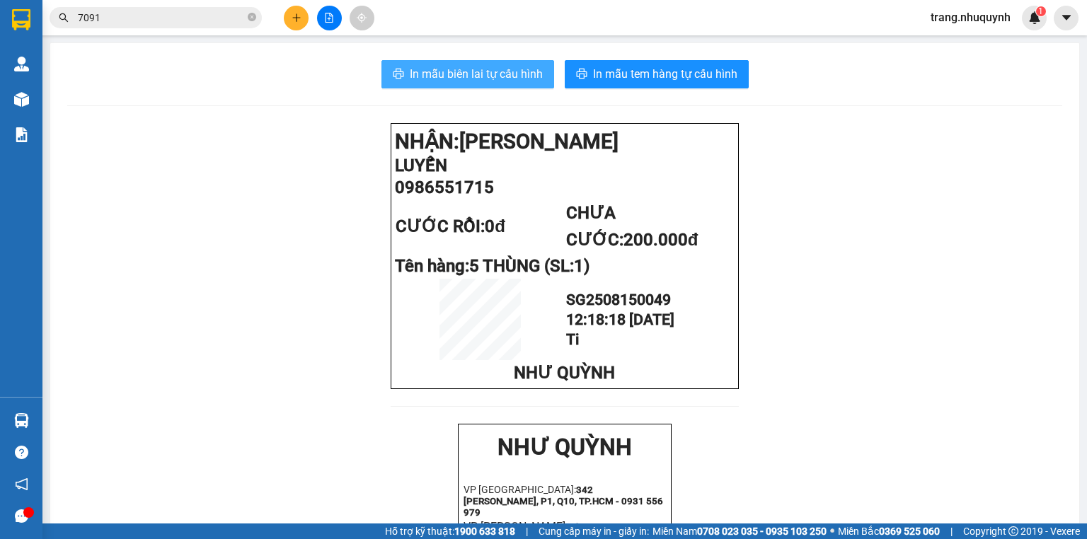
click at [461, 79] on span "In mẫu biên lai tự cấu hình" at bounding box center [476, 74] width 133 height 18
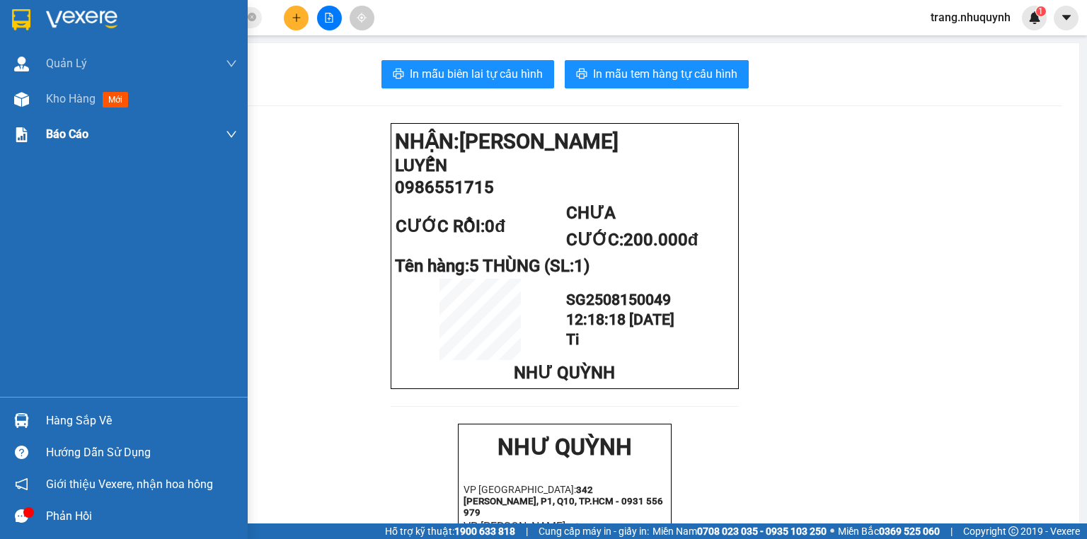
click at [35, 83] on div "Kho hàng mới" at bounding box center [124, 98] width 248 height 35
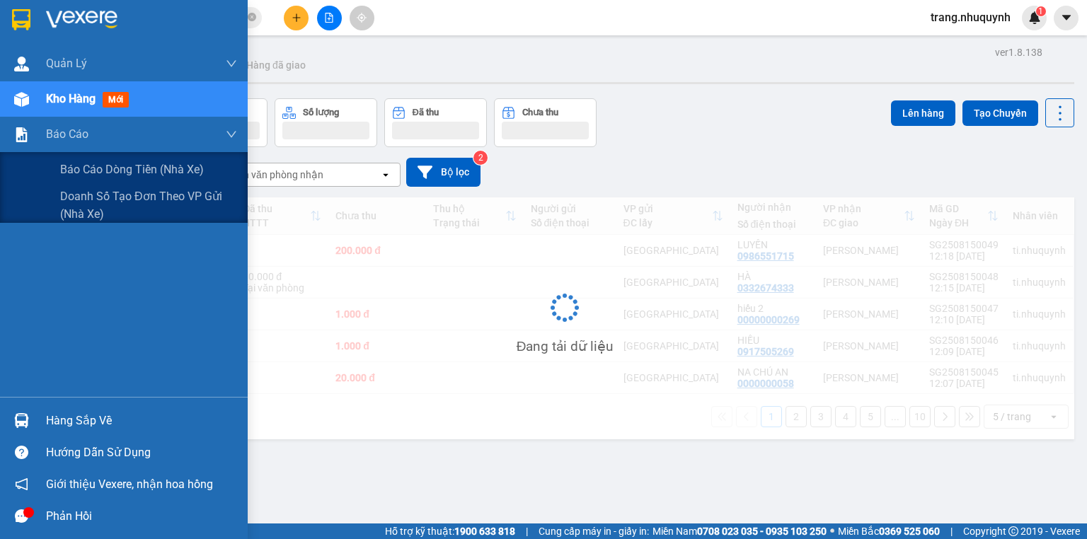
click at [58, 114] on div "Kho hàng mới" at bounding box center [141, 98] width 191 height 35
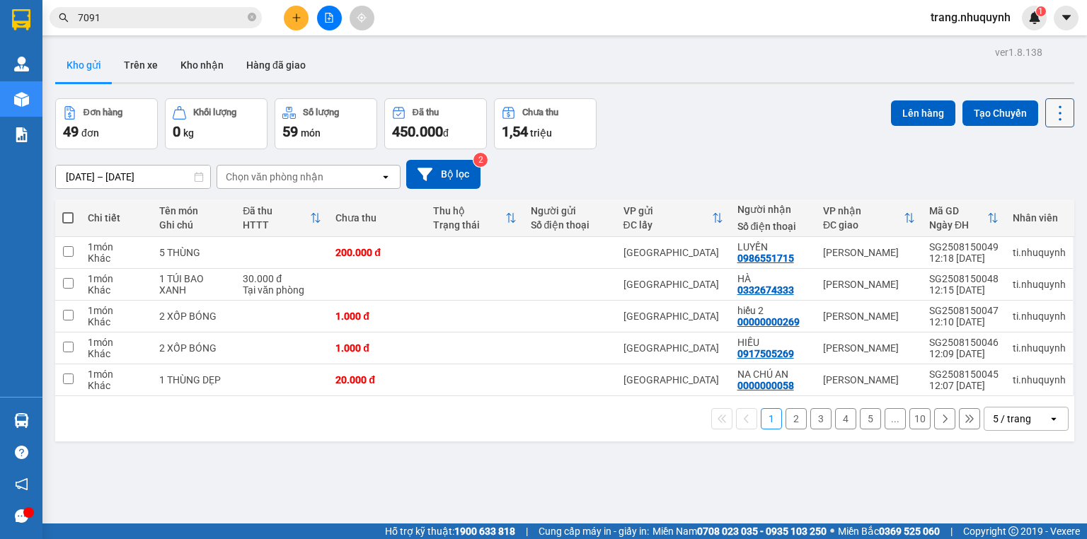
click at [1051, 105] on icon at bounding box center [1060, 113] width 20 height 20
click at [1021, 197] on span "Làm mới" at bounding box center [1031, 202] width 39 height 14
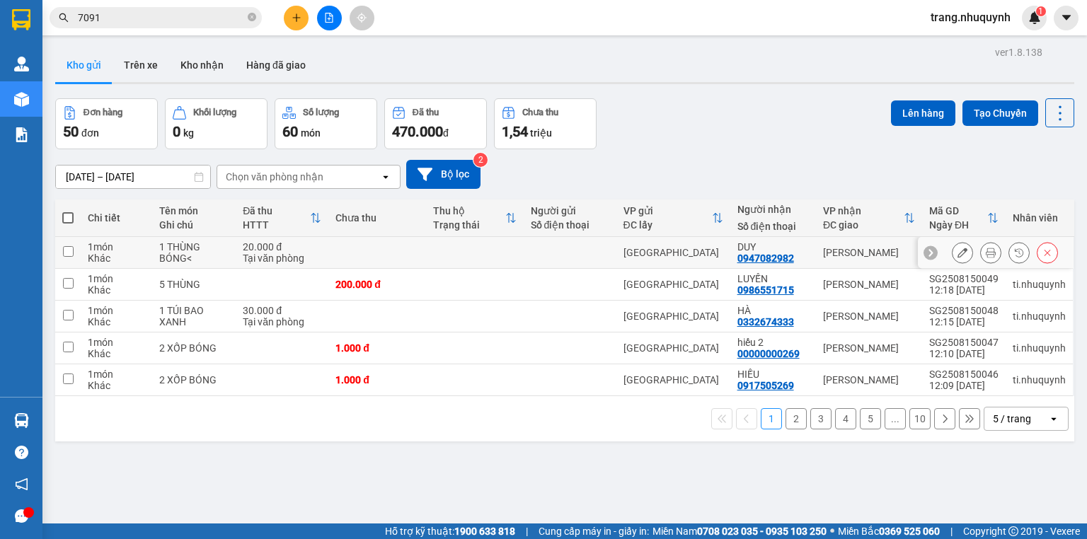
click at [985, 255] on icon at bounding box center [990, 253] width 10 height 10
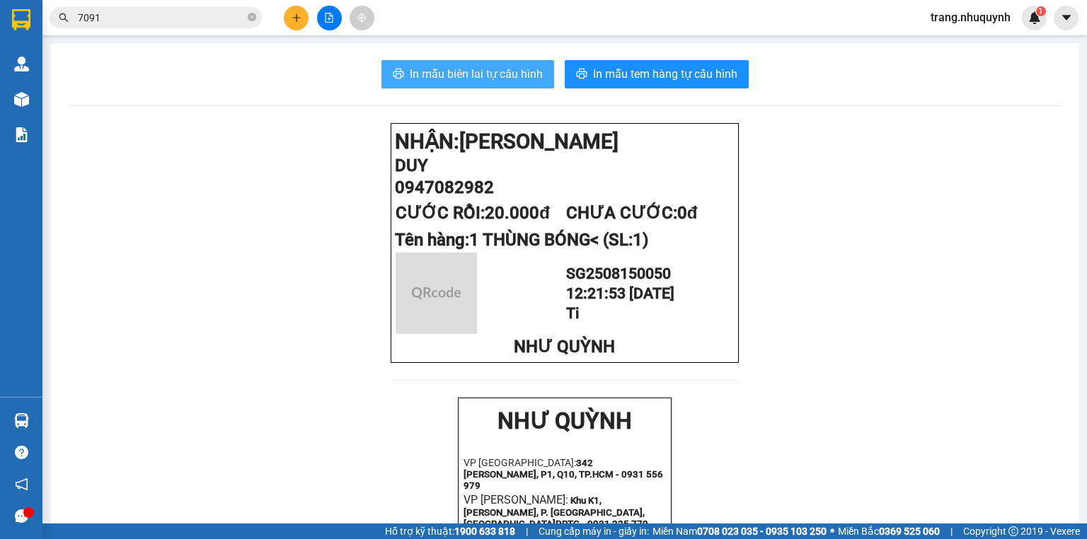
click at [515, 71] on span "In mẫu biên lai tự cấu hình" at bounding box center [476, 74] width 133 height 18
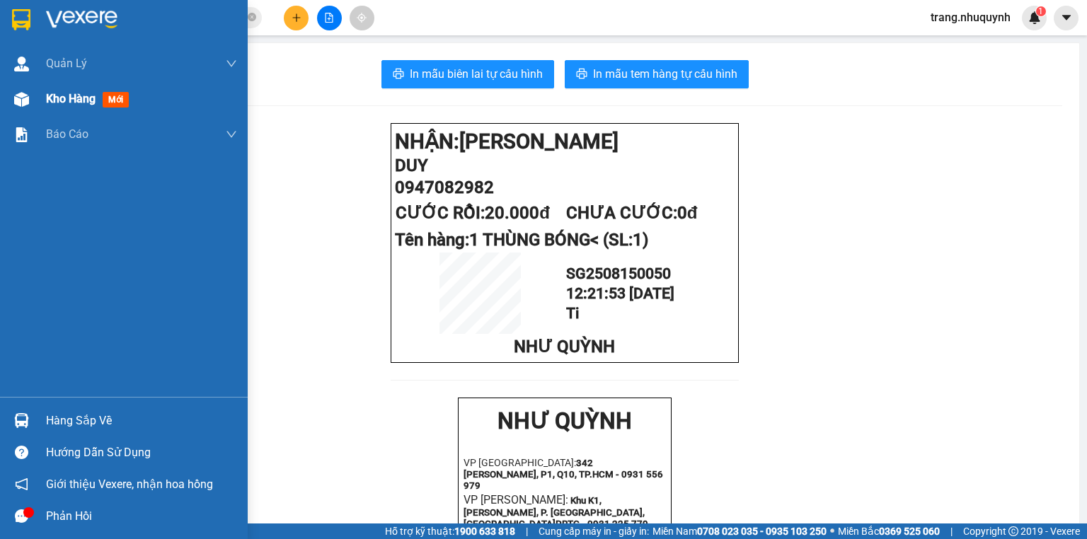
click at [35, 95] on div "Kho hàng mới" at bounding box center [124, 98] width 248 height 35
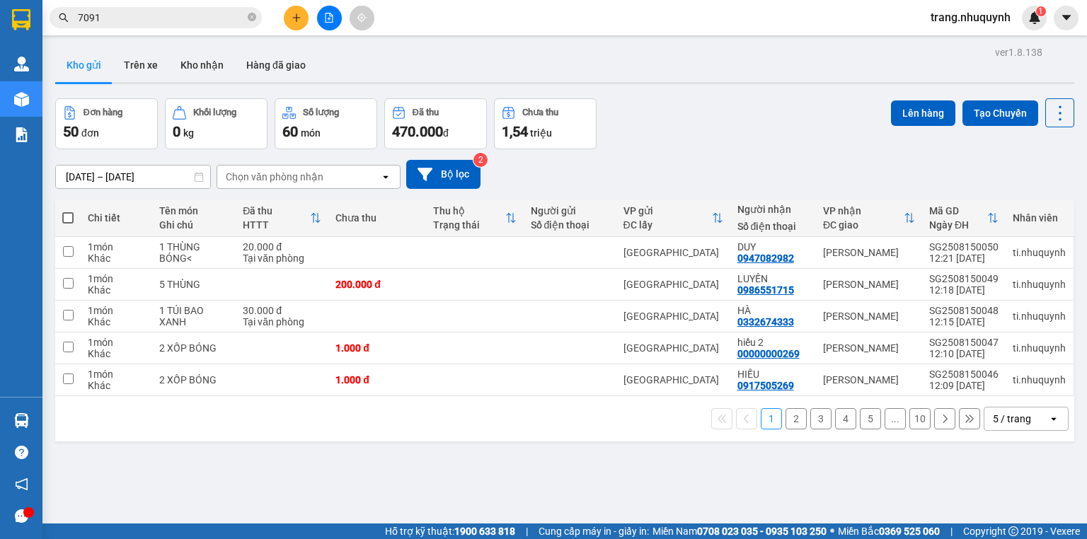
click at [676, 99] on div "Đơn hàng 50 đơn Khối lượng 0 kg Số lượng 60 món Đã thu 470.000 đ Chưa thu 1,54 …" at bounding box center [564, 123] width 1019 height 51
drag, startPoint x: 1038, startPoint y: 117, endPoint x: 1050, endPoint y: 128, distance: 16.0
click at [1045, 117] on button at bounding box center [1059, 112] width 29 height 29
click at [1032, 197] on span "Làm mới" at bounding box center [1031, 202] width 39 height 14
click at [1055, 122] on icon at bounding box center [1060, 113] width 20 height 20
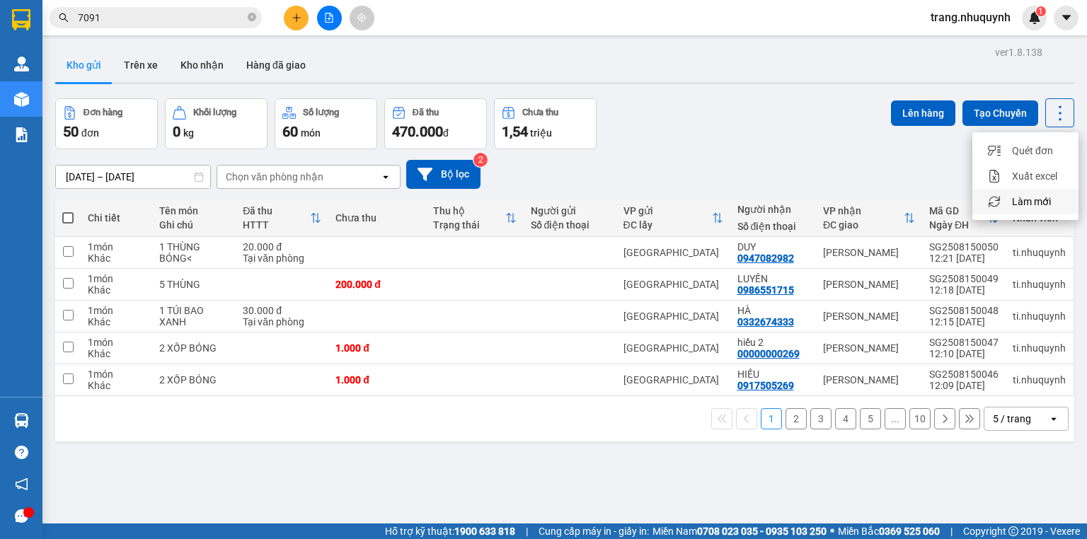
click at [1038, 204] on span "Làm mới" at bounding box center [1031, 202] width 39 height 14
click at [1050, 114] on icon at bounding box center [1060, 113] width 20 height 20
click at [1041, 201] on span "Làm mới" at bounding box center [1031, 202] width 39 height 14
click at [1058, 110] on icon at bounding box center [1060, 113] width 20 height 20
click at [1009, 202] on div "Làm mới" at bounding box center [1024, 202] width 83 height 14
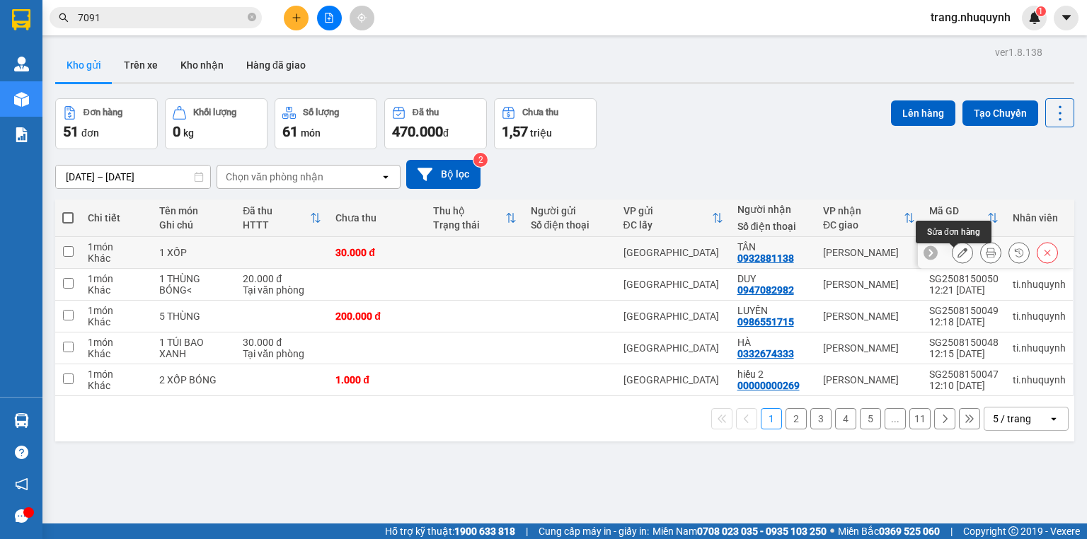
click at [980, 255] on button at bounding box center [990, 253] width 20 height 25
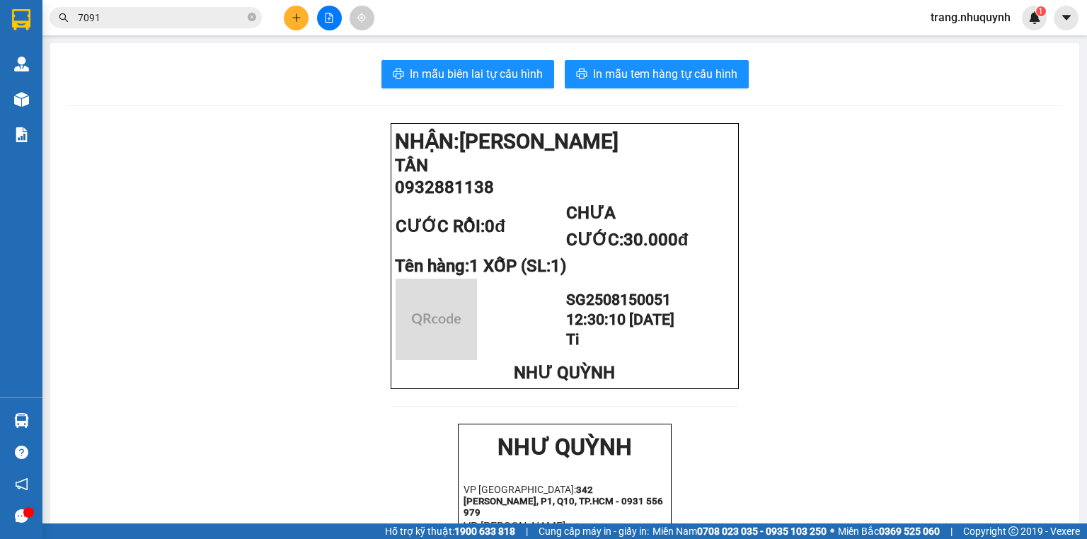
click at [448, 59] on div "In mẫu biên lai tự cấu hình In mẫu tem hàng tự cấu hình NHẬN: Phan Rang TÂN 093…" at bounding box center [564, 548] width 1029 height 1011
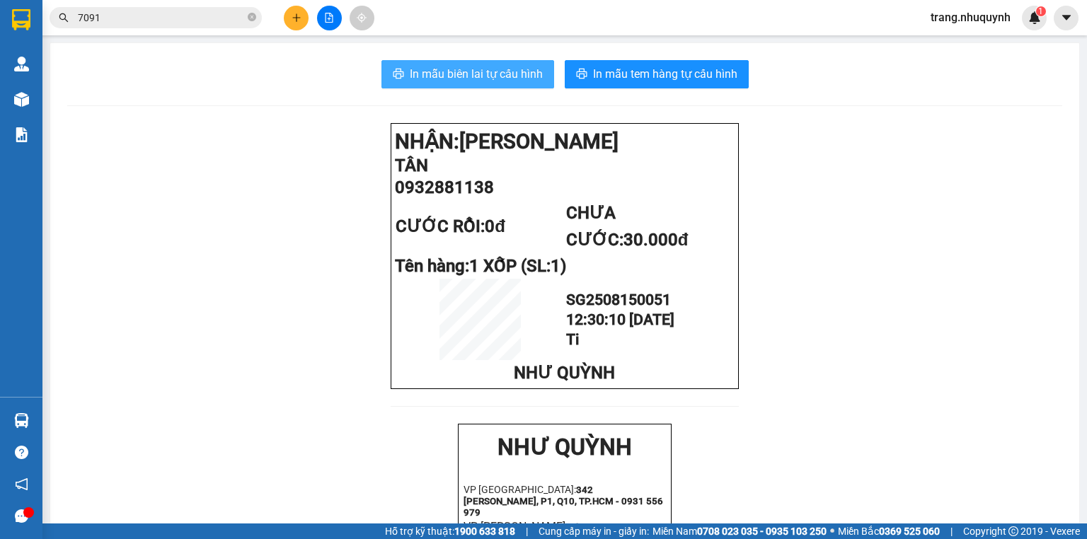
click at [452, 65] on span "In mẫu biên lai tự cấu hình" at bounding box center [476, 74] width 133 height 18
click at [123, 17] on input "7091" at bounding box center [161, 18] width 167 height 16
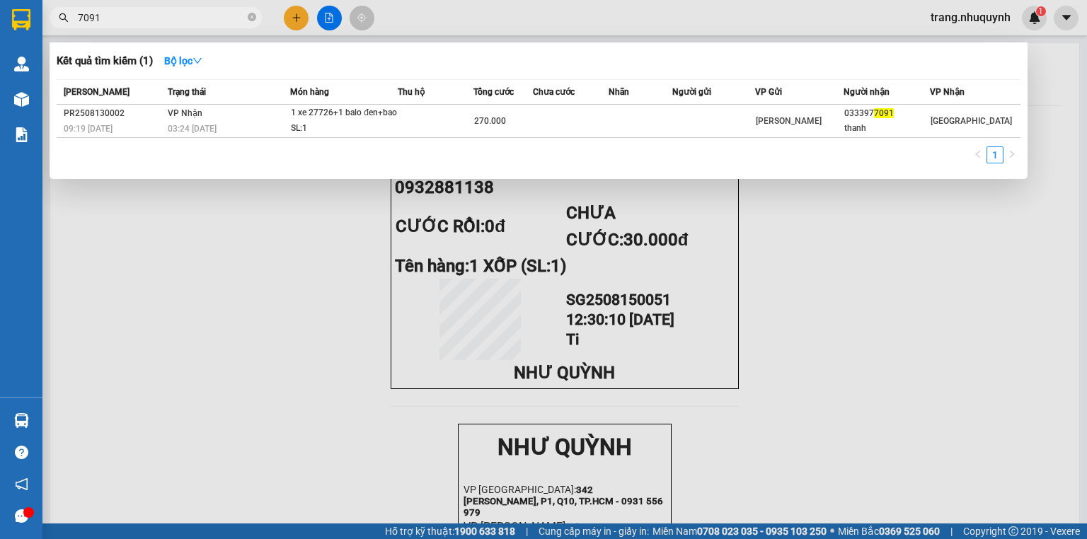
click at [123, 17] on input "7091" at bounding box center [161, 18] width 167 height 16
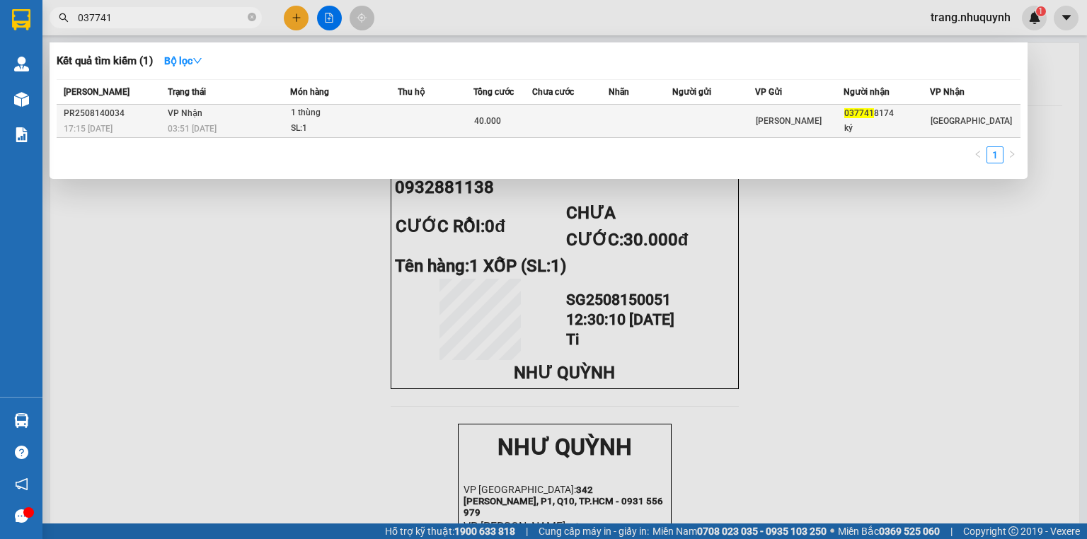
type input "037741"
click at [558, 117] on td at bounding box center [570, 121] width 76 height 33
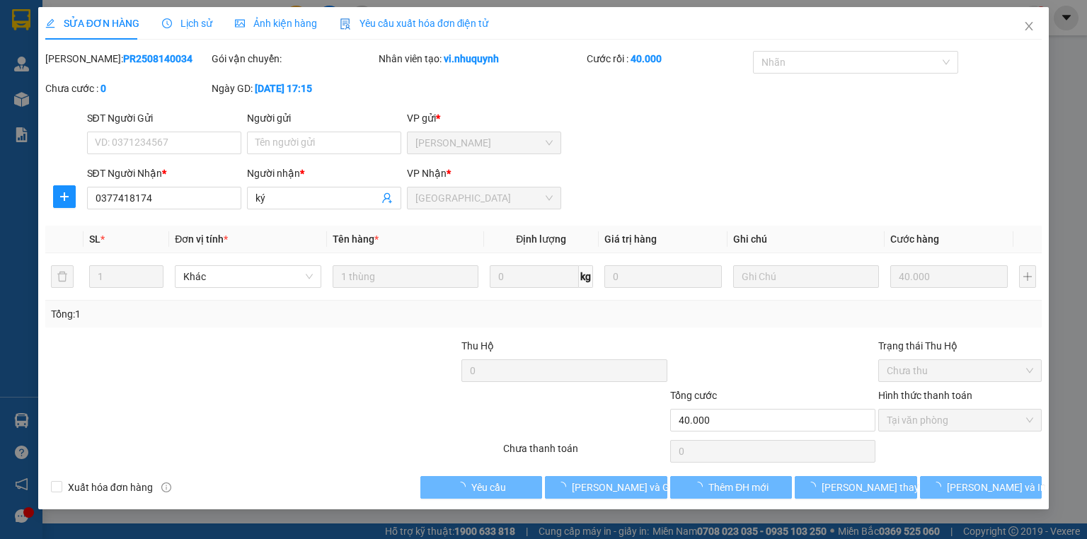
type input "0377418174"
type input "ký"
type input "40.000"
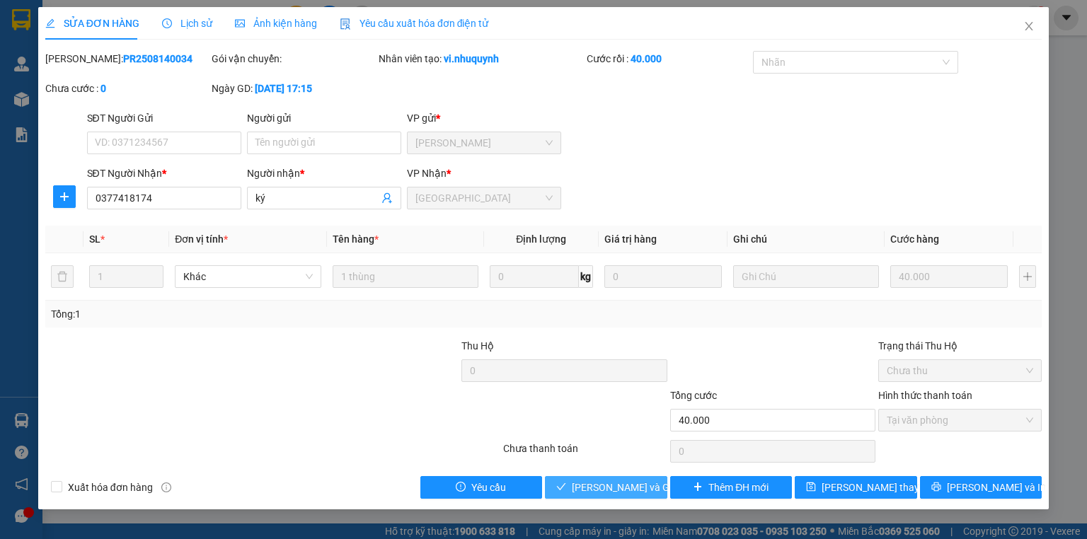
click at [592, 488] on span "[PERSON_NAME] và Giao hàng" at bounding box center [640, 488] width 136 height 16
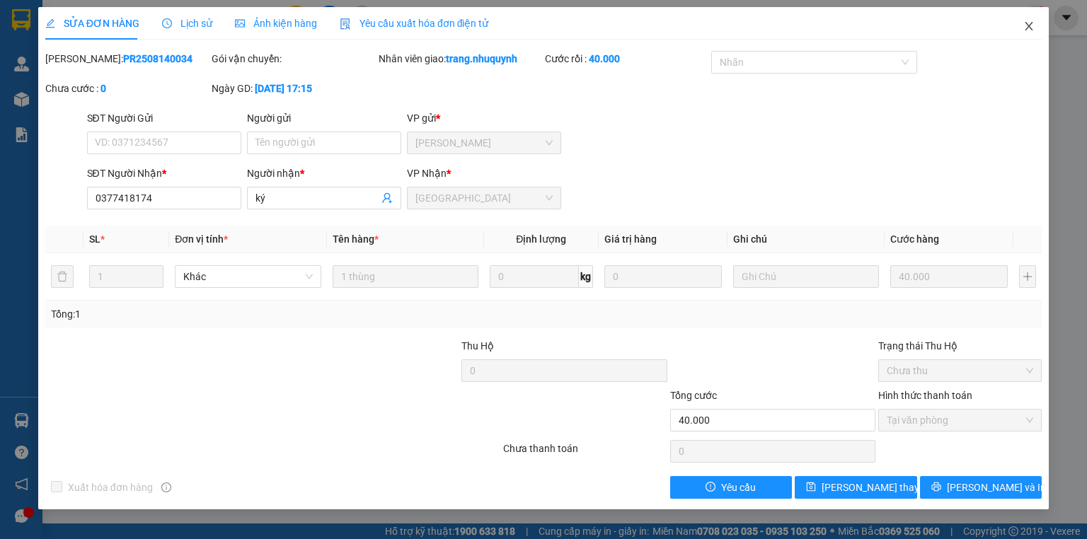
click at [1025, 30] on icon "close" at bounding box center [1029, 26] width 8 height 8
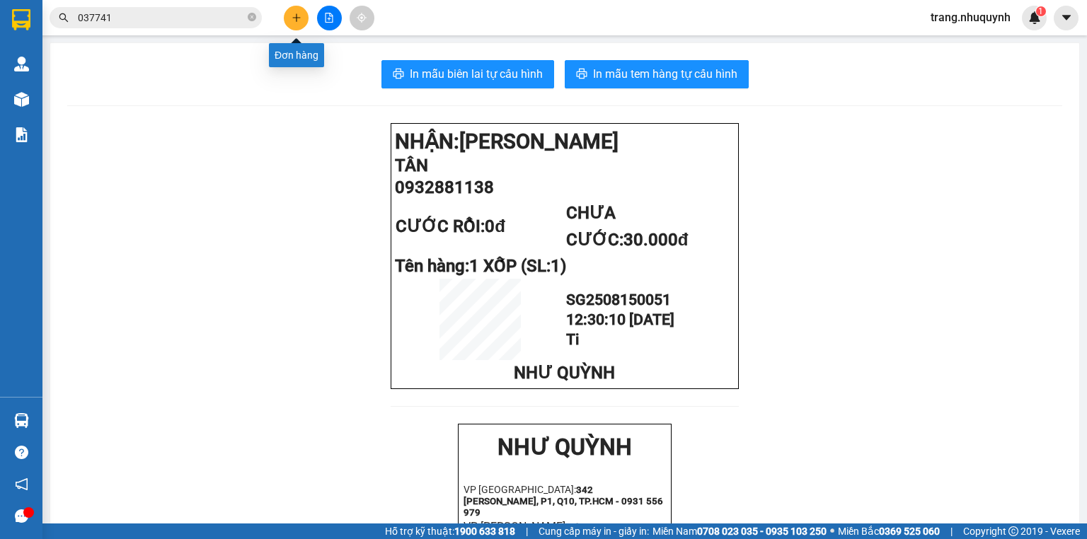
click at [294, 15] on icon "plus" at bounding box center [296, 18] width 10 height 10
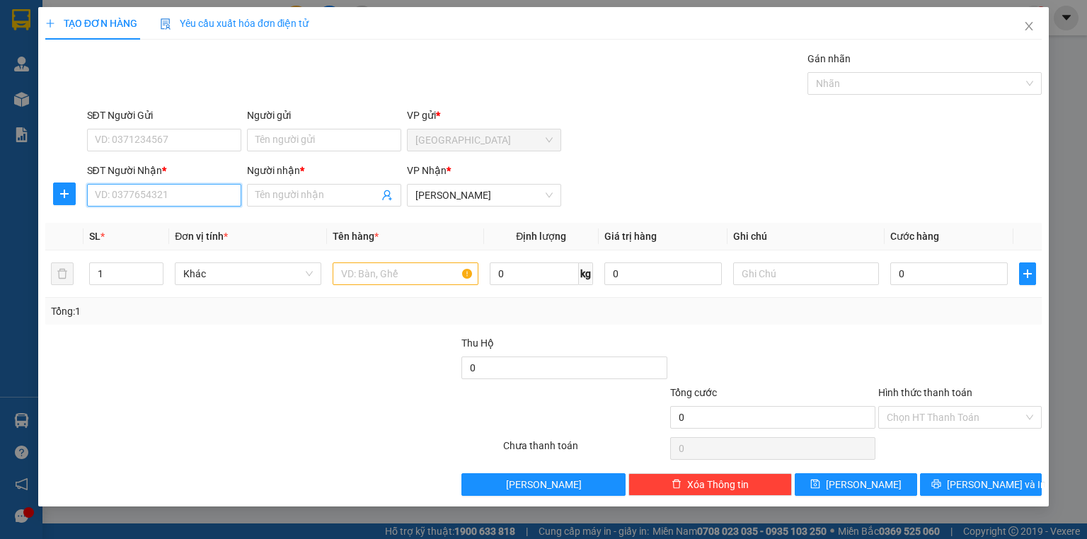
click at [162, 205] on input "SĐT Người Nhận *" at bounding box center [164, 195] width 154 height 23
type input "0966361601"
click at [195, 217] on div "0966361601 - XUÂN" at bounding box center [163, 224] width 137 height 16
type input "XUÂN"
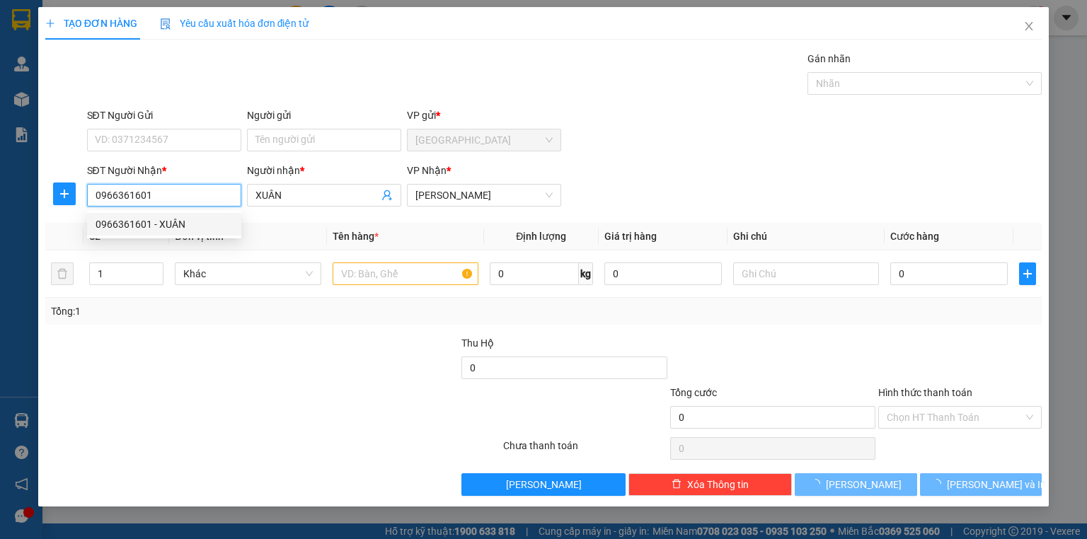
type input "20.000"
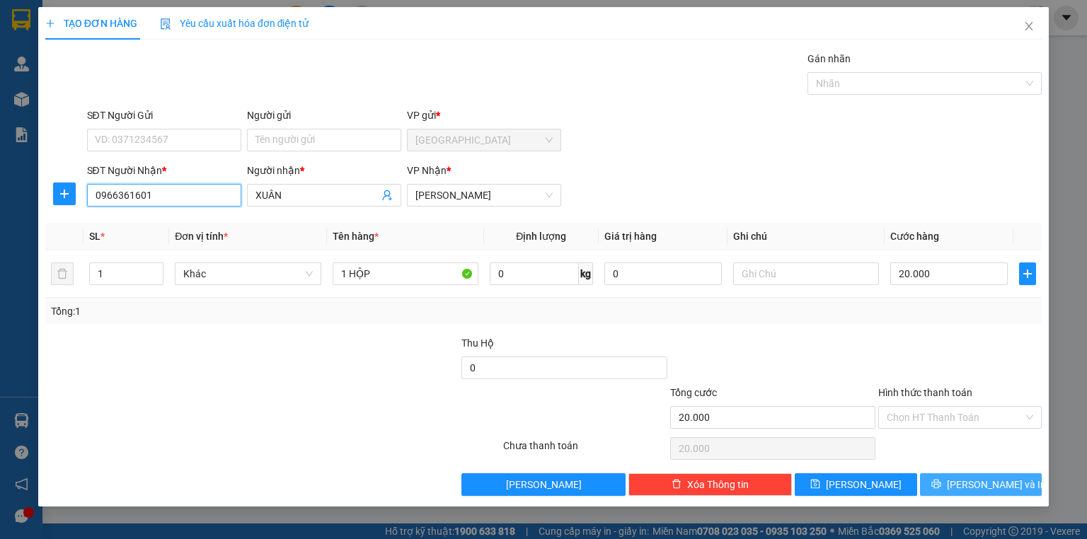
type input "0966361601"
click at [941, 488] on icon "printer" at bounding box center [936, 484] width 10 height 10
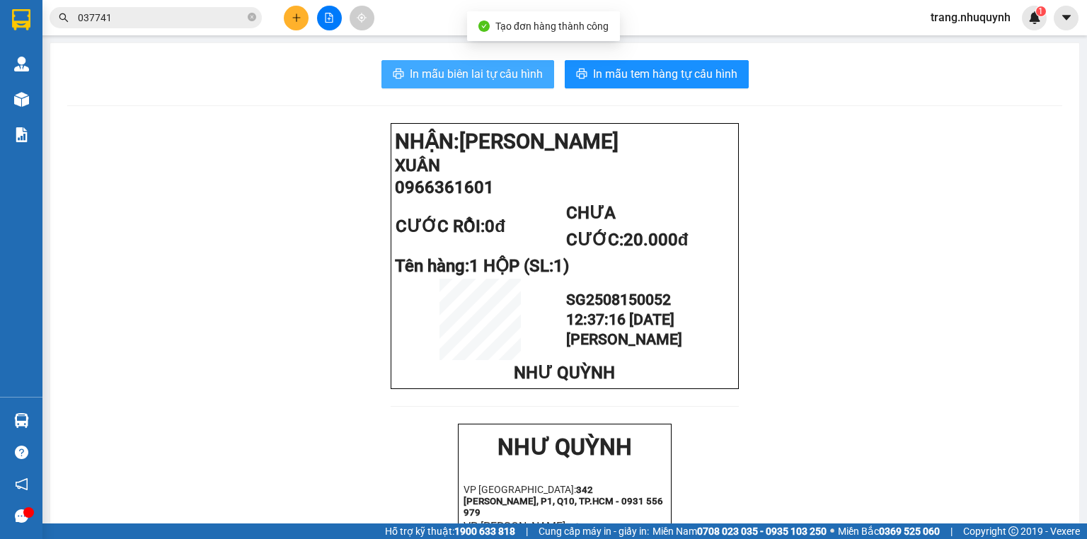
click at [513, 77] on span "In mẫu biên lai tự cấu hình" at bounding box center [476, 74] width 133 height 18
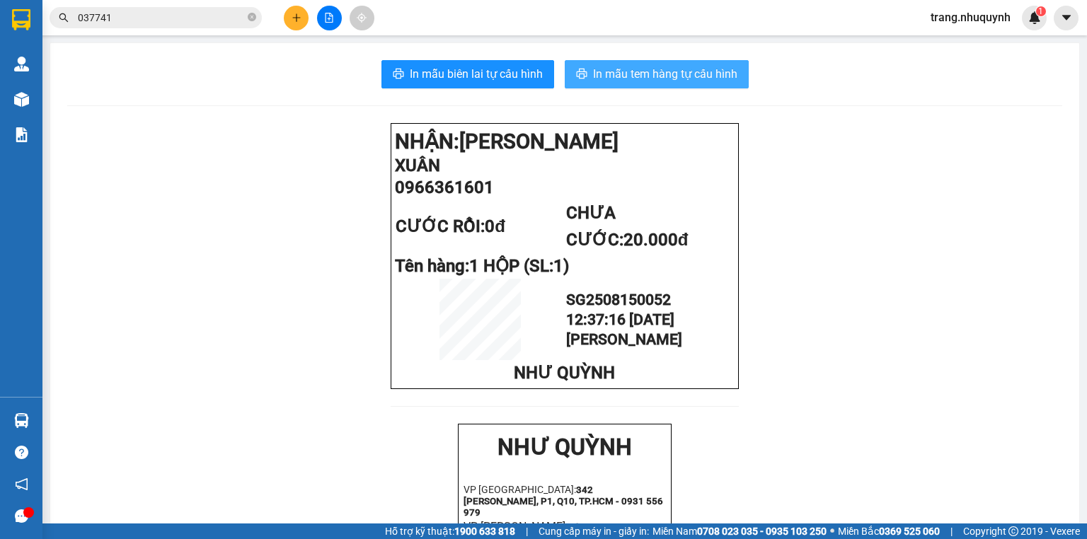
click at [637, 71] on span "In mẫu tem hàng tự cấu hình" at bounding box center [665, 74] width 144 height 18
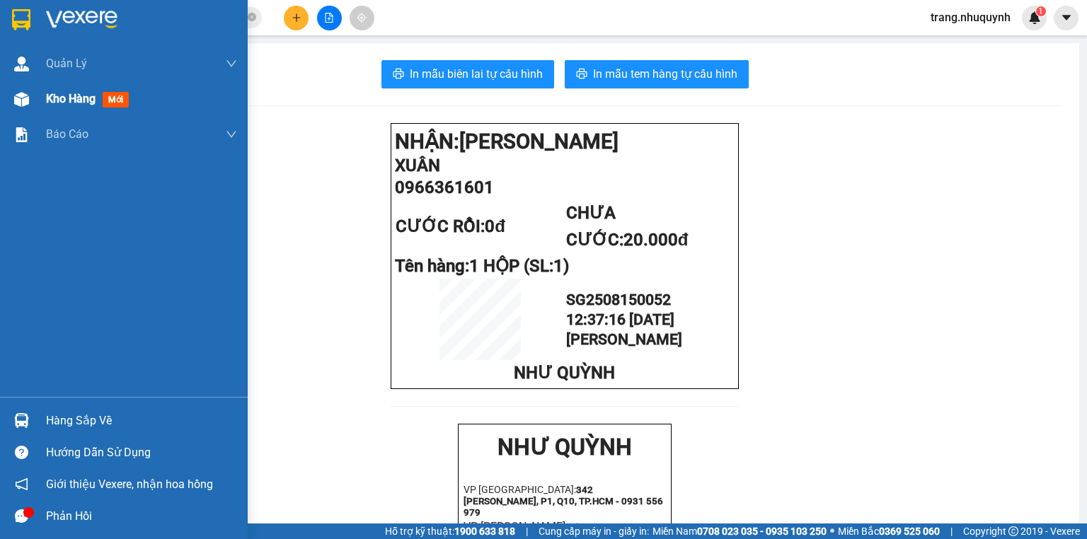
click at [40, 104] on div "Kho hàng mới" at bounding box center [124, 98] width 248 height 35
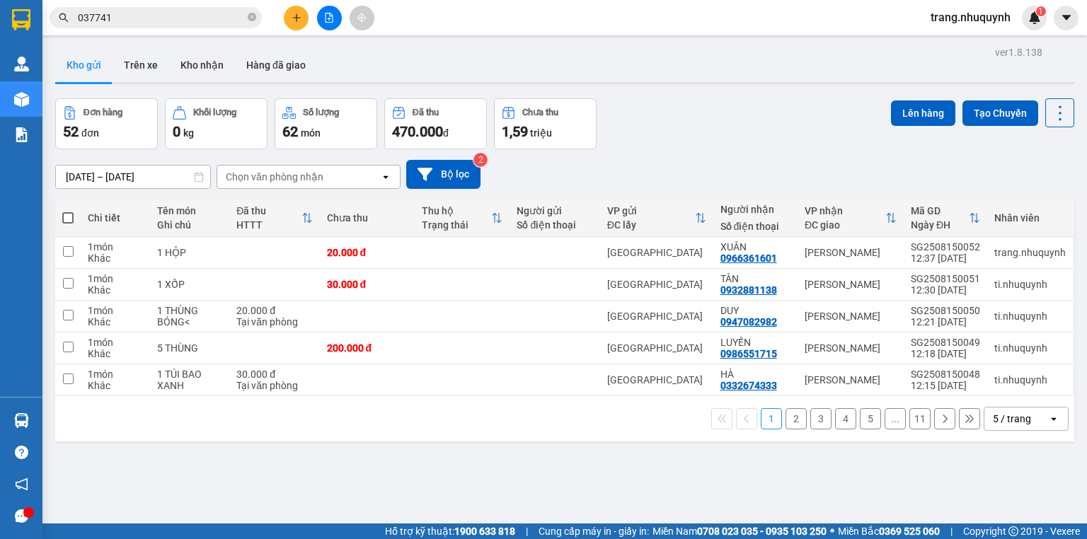
click at [288, 28] on div at bounding box center [329, 18] width 106 height 25
click at [296, 20] on icon "plus" at bounding box center [296, 17] width 1 height 8
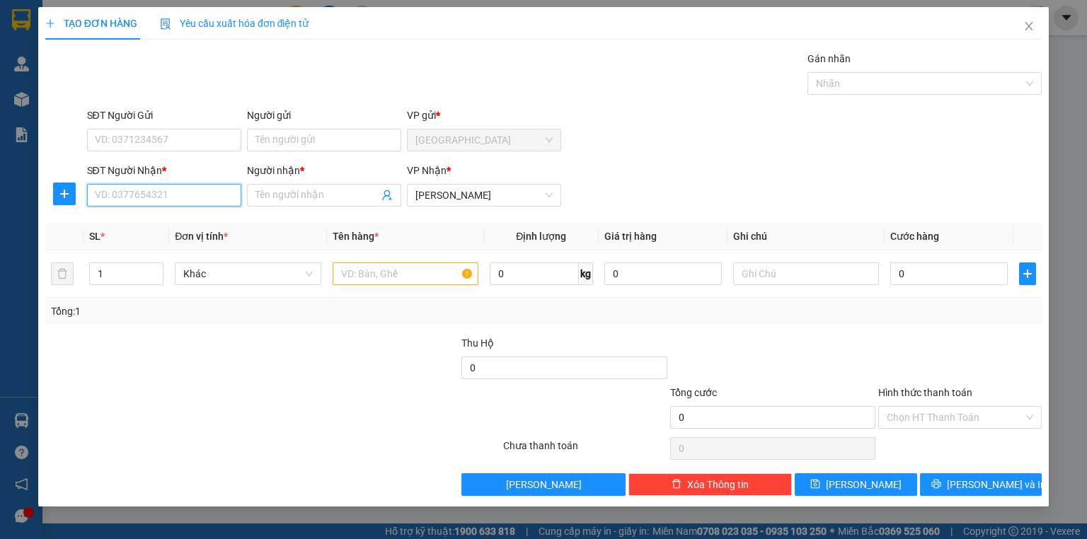
click at [176, 198] on input "SĐT Người Nhận *" at bounding box center [164, 195] width 154 height 23
click at [209, 202] on input "SĐT Người Nhận *" at bounding box center [164, 195] width 154 height 23
drag, startPoint x: 267, startPoint y: 412, endPoint x: 152, endPoint y: 241, distance: 206.0
click at [262, 406] on div at bounding box center [189, 410] width 291 height 50
click at [144, 200] on input "SĐT Người Nhận *" at bounding box center [164, 195] width 154 height 23
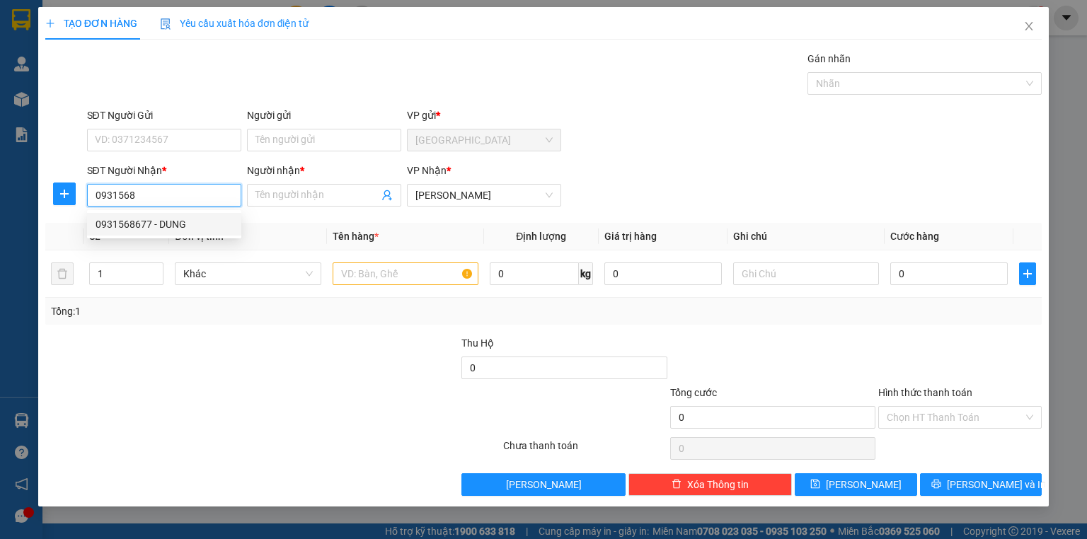
click at [160, 221] on div "0931568677 - DUNG" at bounding box center [163, 224] width 137 height 16
type input "0931568677"
type input "DUNG"
type input "40.000"
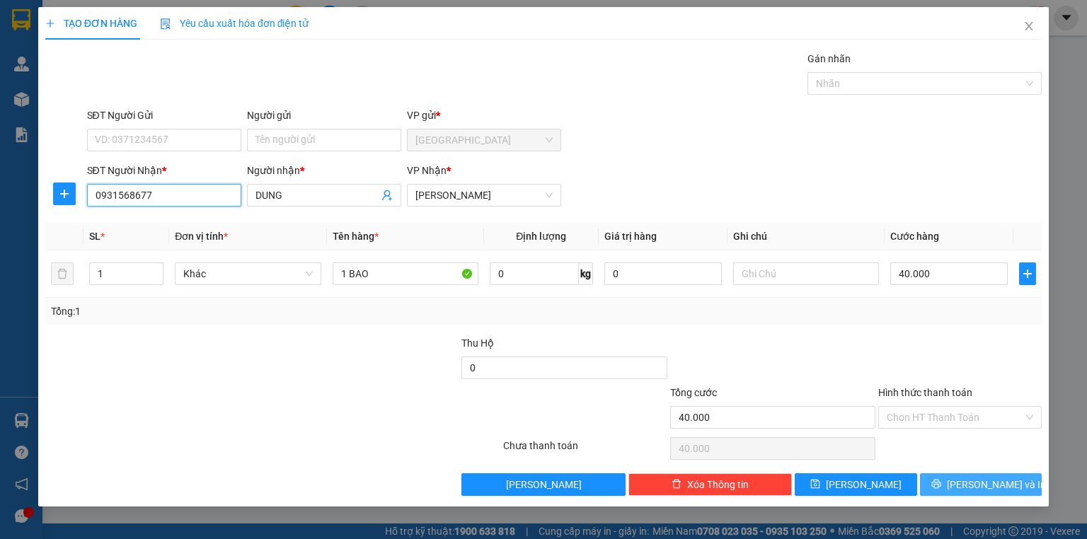
type input "0931568677"
click at [976, 487] on span "[PERSON_NAME] và In" at bounding box center [995, 485] width 99 height 16
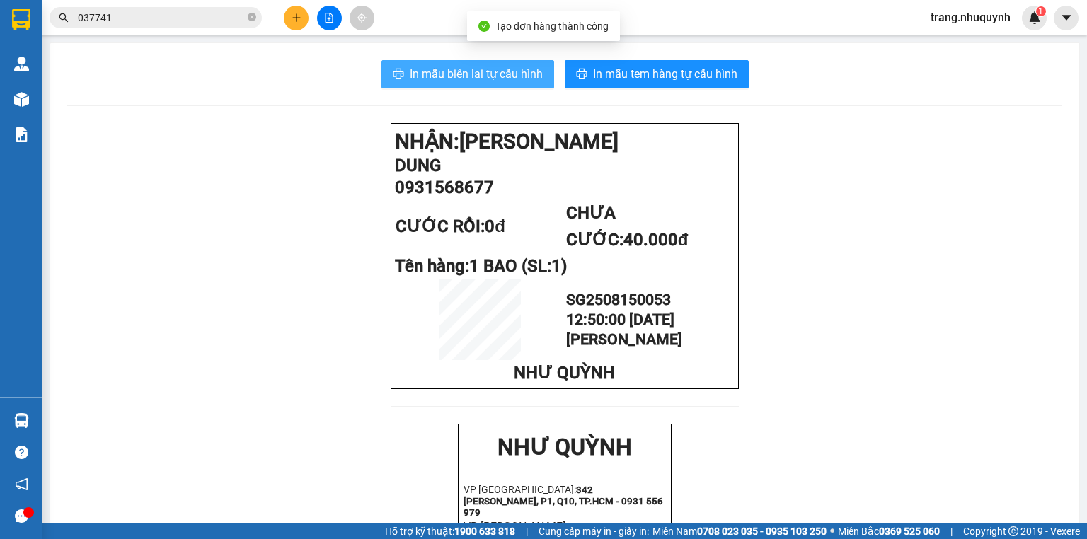
click at [490, 85] on button "In mẫu biên lai tự cấu hình" at bounding box center [467, 74] width 173 height 28
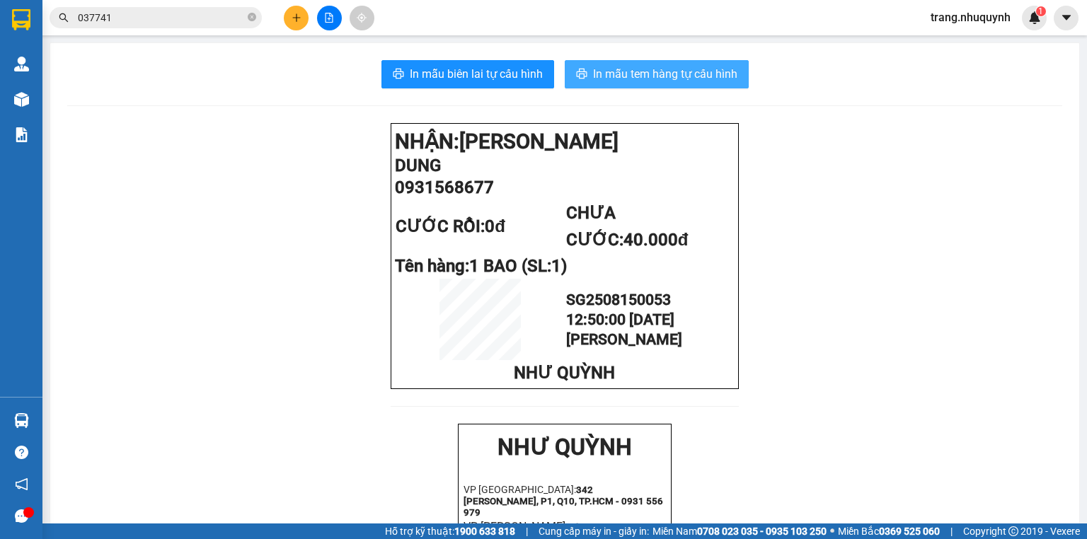
click at [682, 71] on span "In mẫu tem hàng tự cấu hình" at bounding box center [665, 74] width 144 height 18
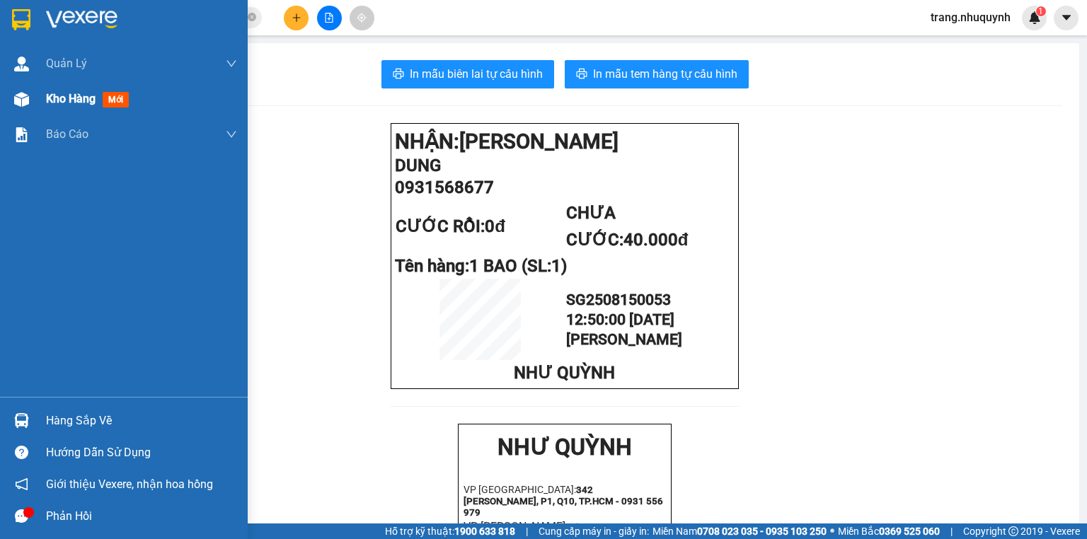
click at [79, 99] on span "Kho hàng" at bounding box center [71, 98] width 50 height 13
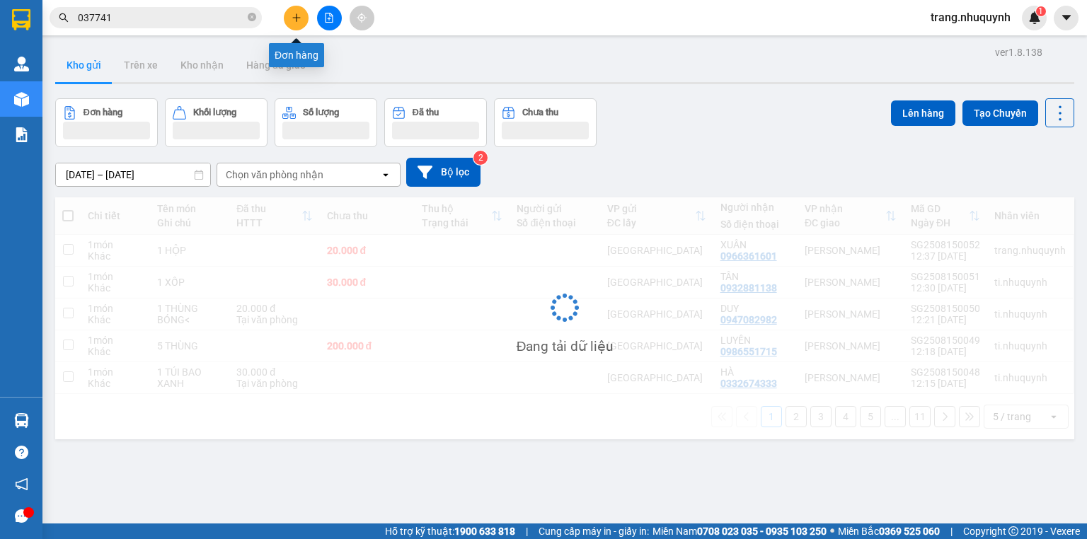
click at [298, 14] on icon "plus" at bounding box center [296, 18] width 10 height 10
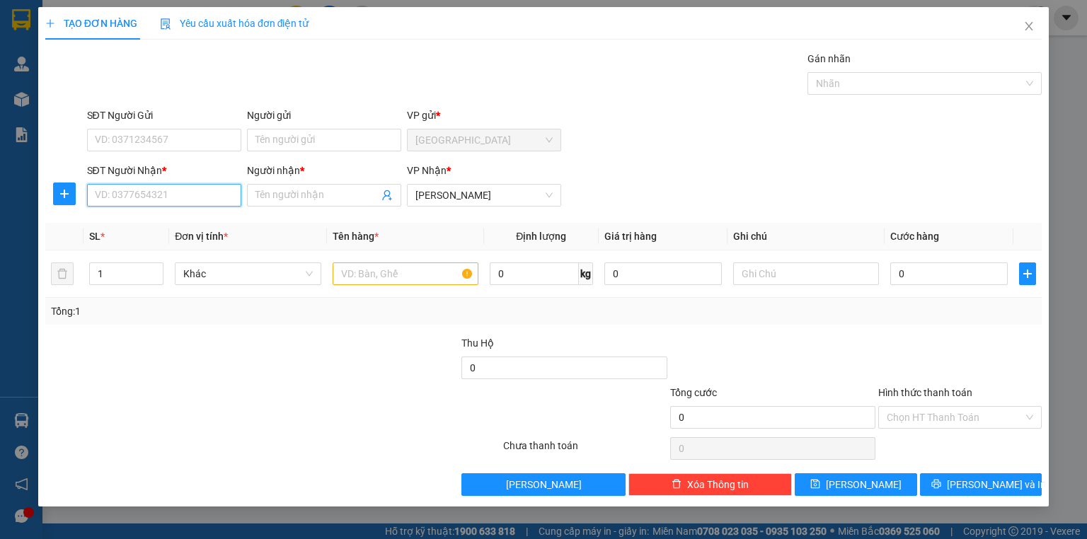
click at [199, 197] on input "SĐT Người Nhận *" at bounding box center [164, 195] width 154 height 23
drag, startPoint x: 177, startPoint y: 198, endPoint x: 96, endPoint y: 198, distance: 80.6
click at [96, 198] on input "0935989868" at bounding box center [164, 195] width 154 height 23
type input "0935989868"
click at [170, 219] on div "0935989868 - THÁI" at bounding box center [163, 224] width 137 height 16
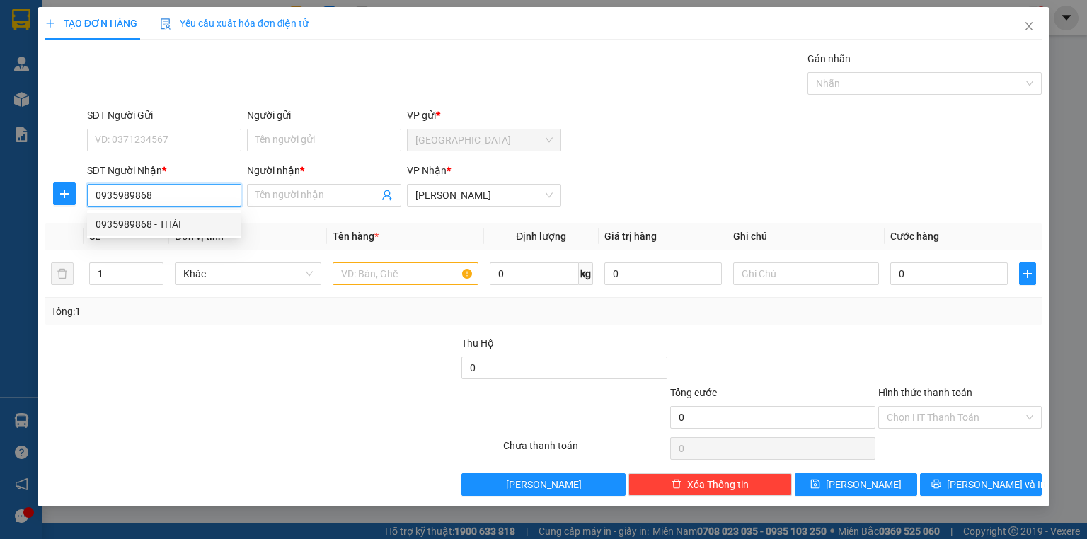
type input "THÁI"
type input "1.000"
type input "0935989868"
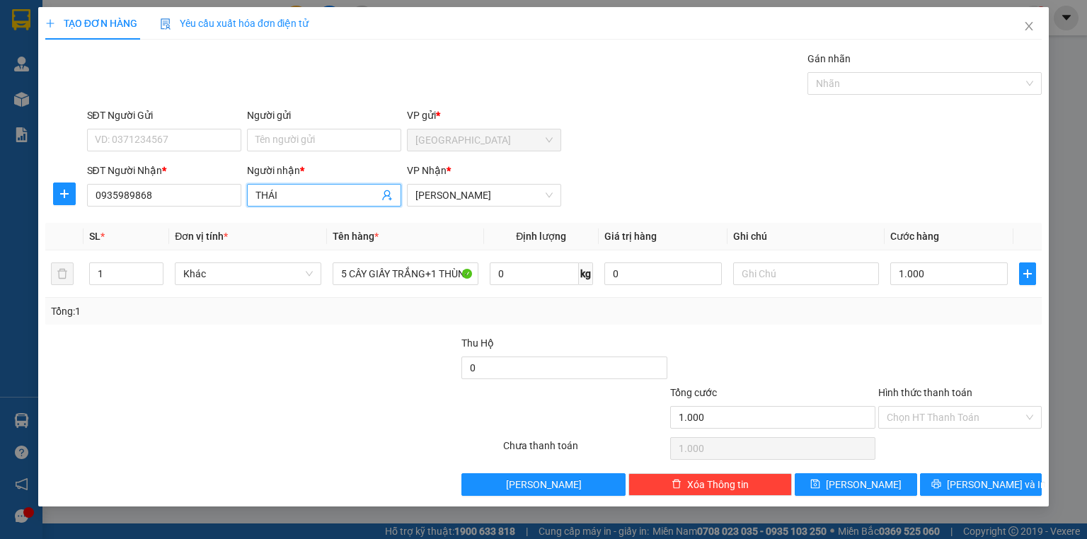
click at [231, 213] on div "Transit Pickup Surcharge Ids Transit Deliver Surcharge Ids Transit Deliver Surc…" at bounding box center [543, 273] width 996 height 445
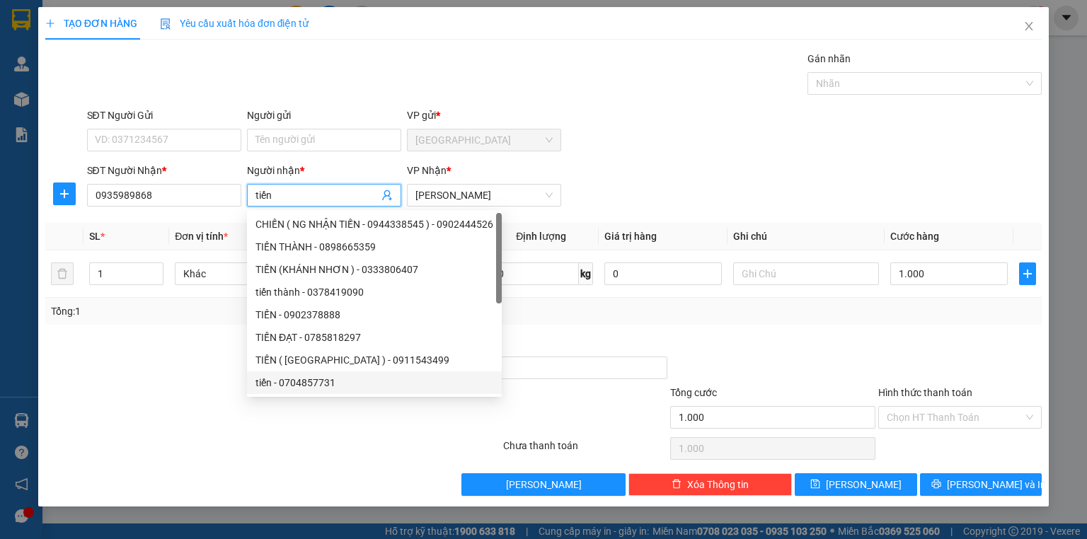
type input "tiến"
drag, startPoint x: 102, startPoint y: 384, endPoint x: 125, endPoint y: 379, distance: 23.2
click at [103, 384] on div at bounding box center [148, 360] width 208 height 50
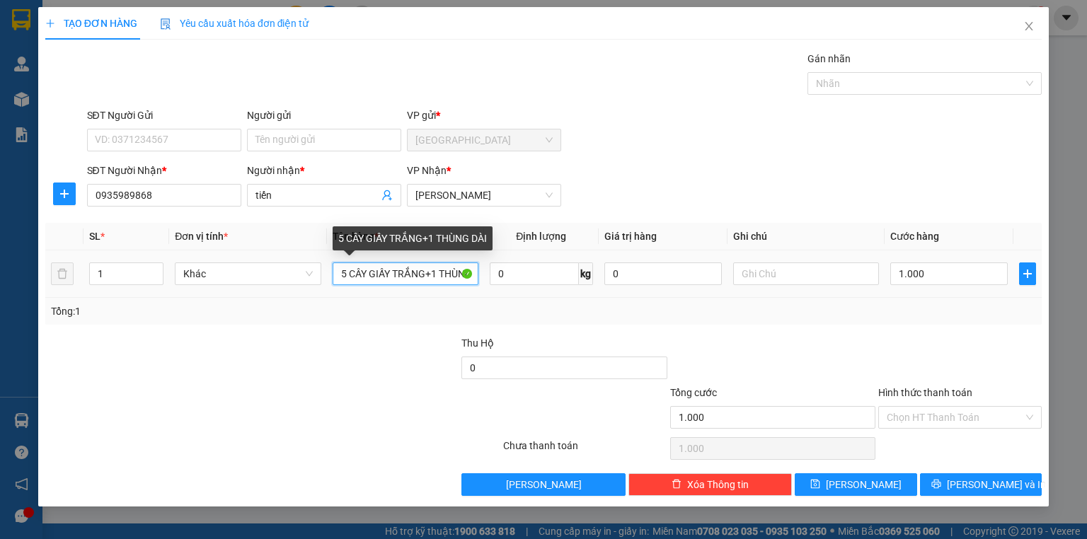
scroll to position [0, 21]
drag, startPoint x: 334, startPoint y: 274, endPoint x: 601, endPoint y: 277, distance: 266.7
click at [601, 277] on tr "1 Khác 5 CÂY GIẤY TRẮNG+1 THÙNG DÀI 0 kg 0 1.000" at bounding box center [543, 273] width 996 height 47
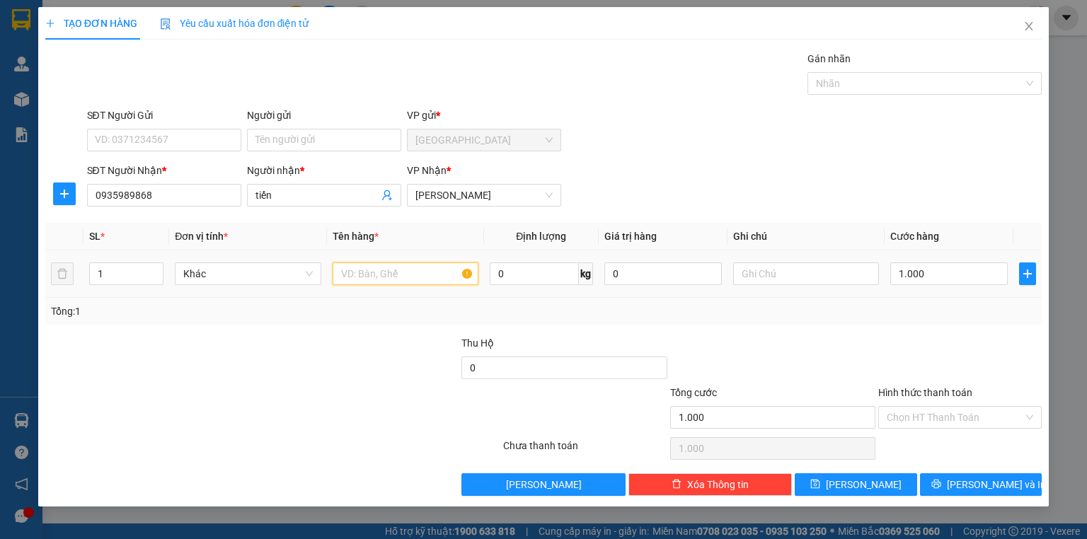
scroll to position [0, 0]
type input "13 cây"
click at [910, 270] on input "1.000" at bounding box center [948, 273] width 117 height 23
type input "0"
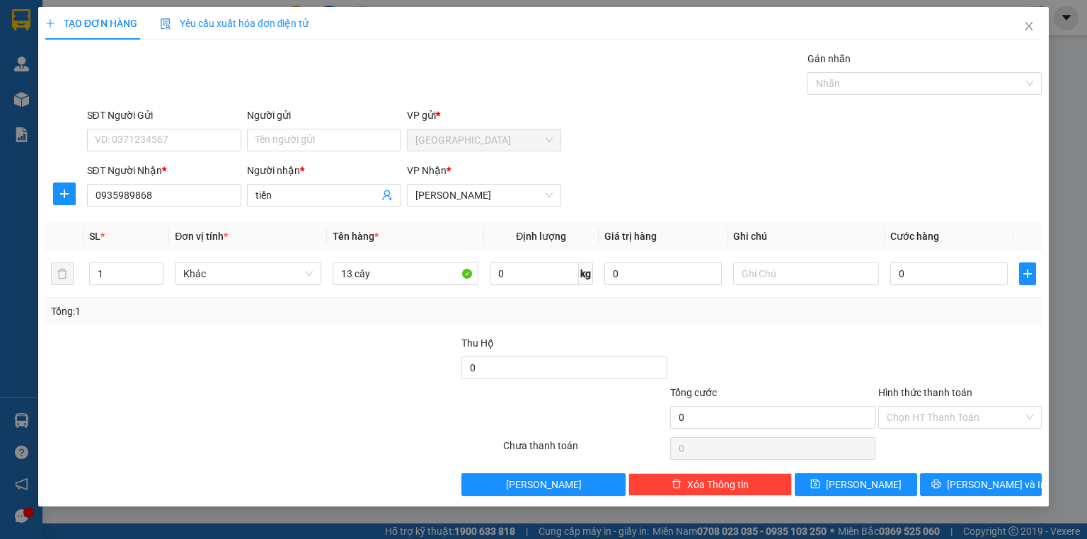
click at [951, 315] on div "Tổng: 1" at bounding box center [543, 311] width 985 height 16
click at [907, 275] on input "0" at bounding box center [948, 273] width 117 height 23
click at [913, 282] on input "0" at bounding box center [948, 273] width 117 height 23
type input "3"
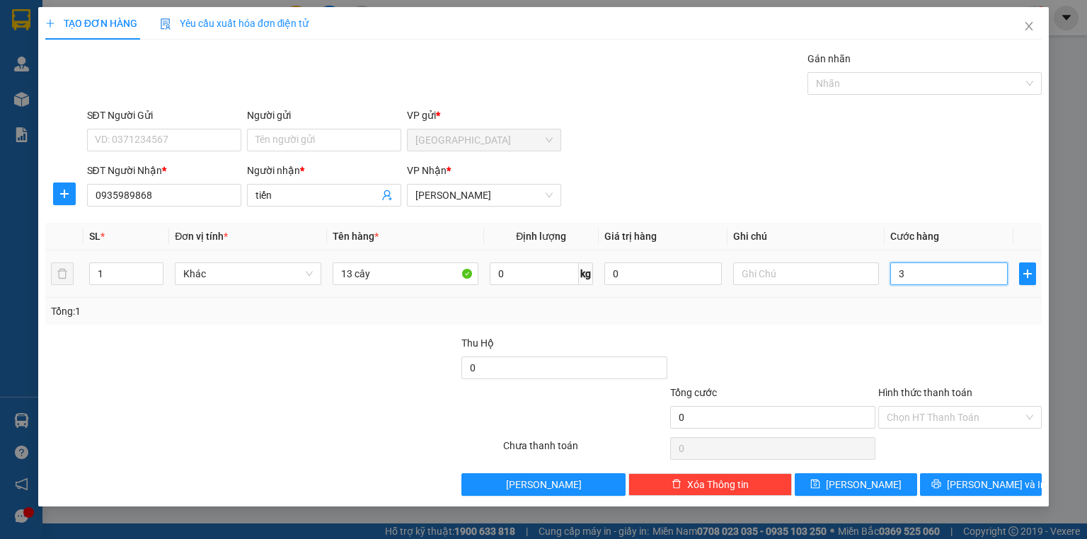
type input "3"
type input "39"
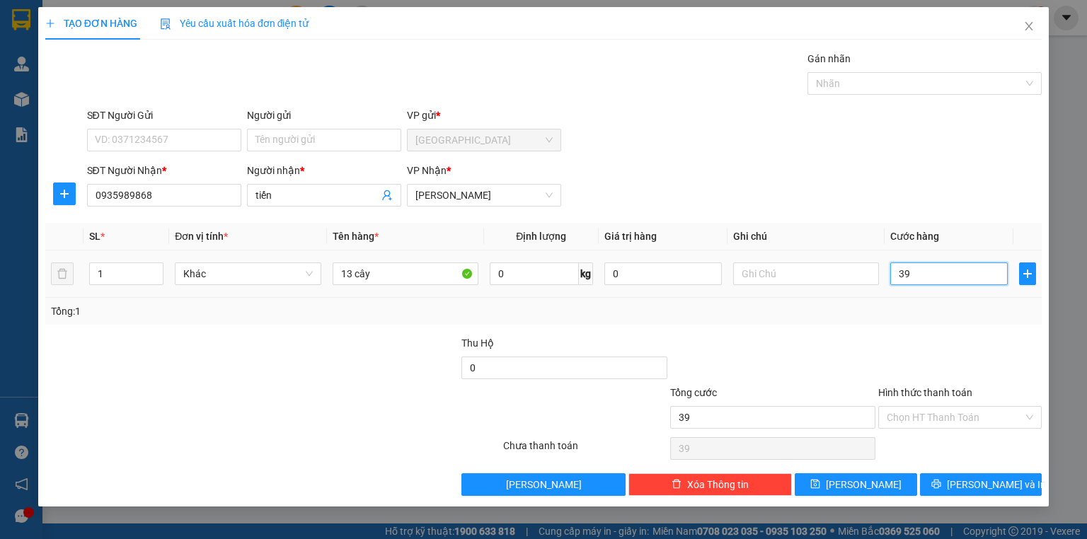
type input "390"
type input "3.900"
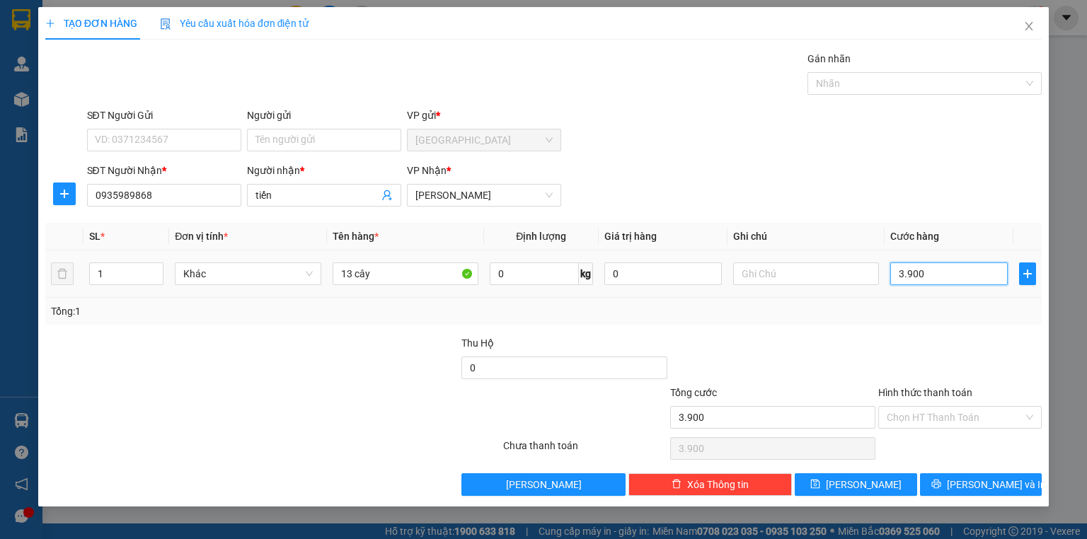
type input "39.000"
type input "390.000"
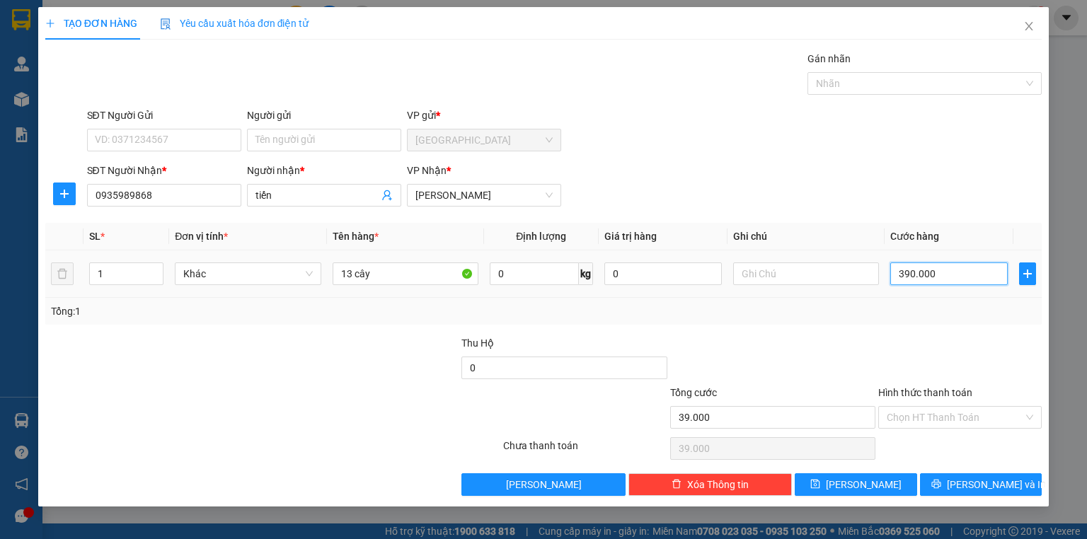
type input "390.000"
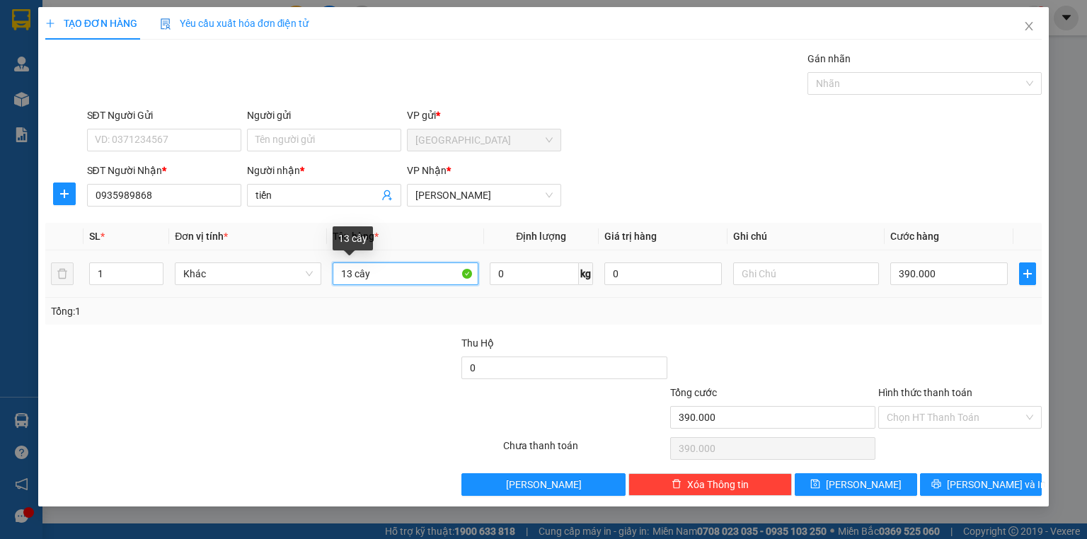
click at [417, 269] on input "13 cây" at bounding box center [405, 273] width 146 height 23
type input "13 cây trắng"
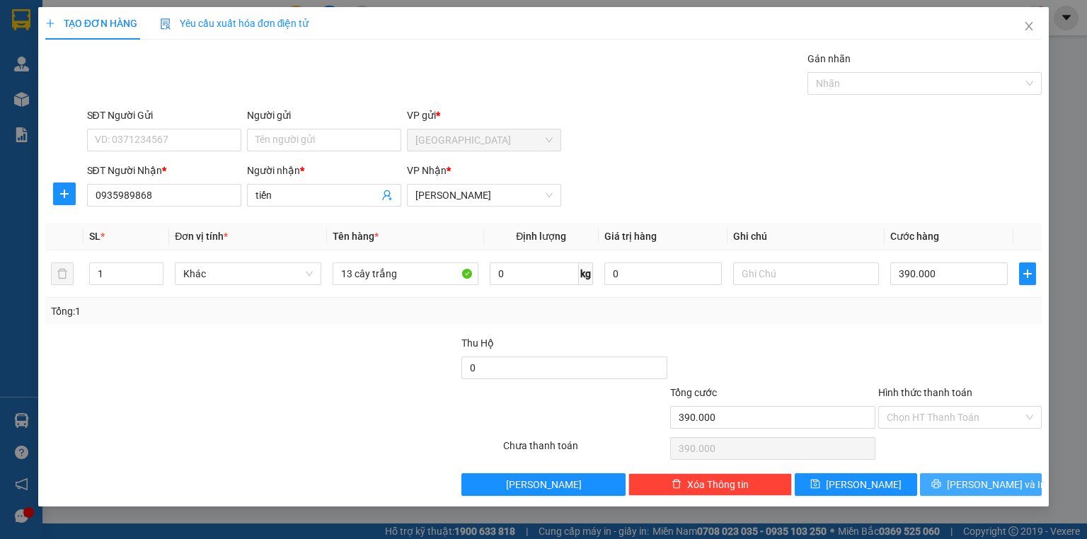
click at [1015, 476] on button "[PERSON_NAME] và In" at bounding box center [981, 484] width 122 height 23
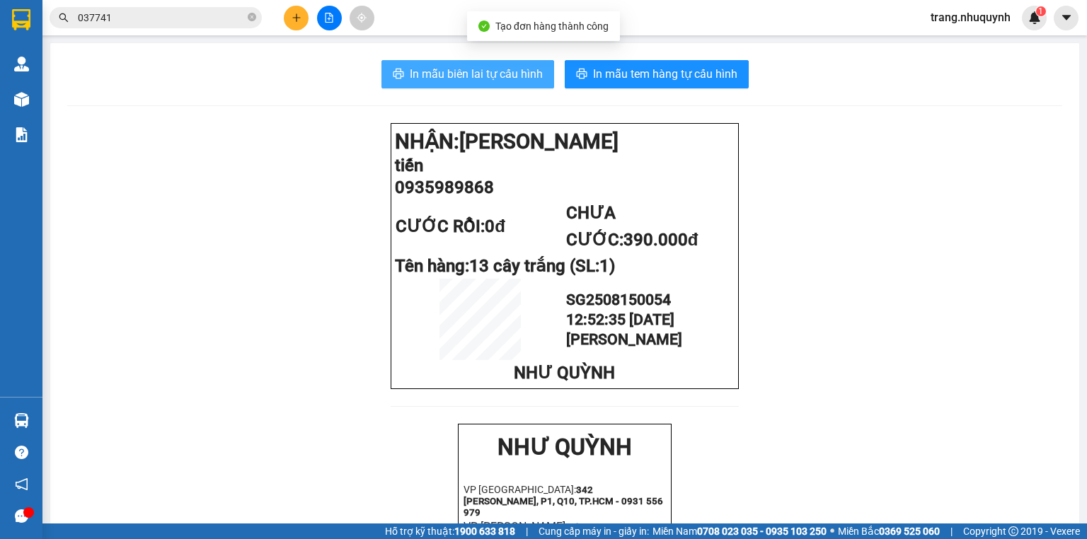
click at [498, 74] on span "In mẫu biên lai tự cấu hình" at bounding box center [476, 74] width 133 height 18
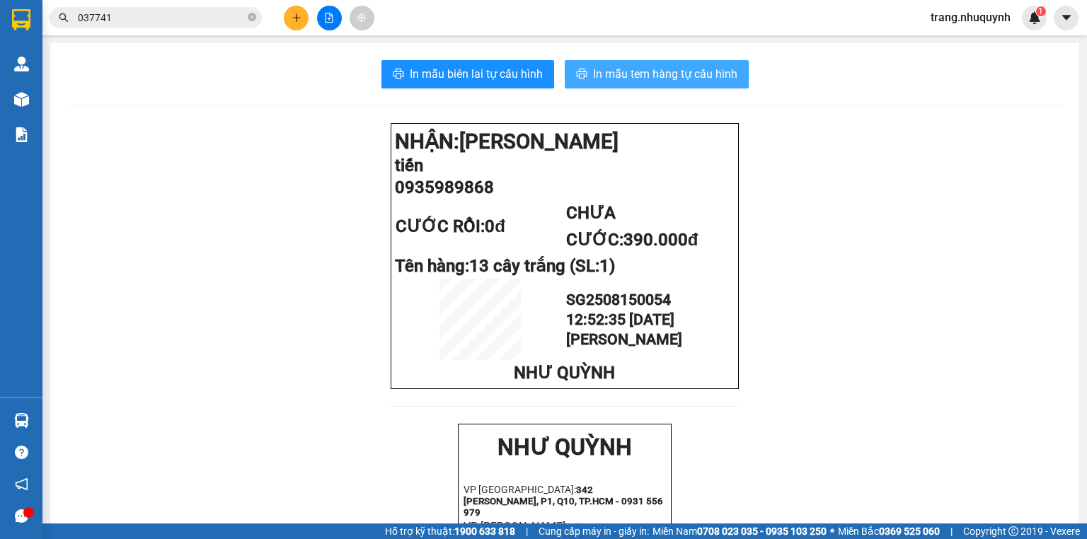
click at [696, 84] on button "In mẫu tem hàng tự cấu hình" at bounding box center [657, 74] width 184 height 28
click at [301, 13] on button at bounding box center [296, 18] width 25 height 25
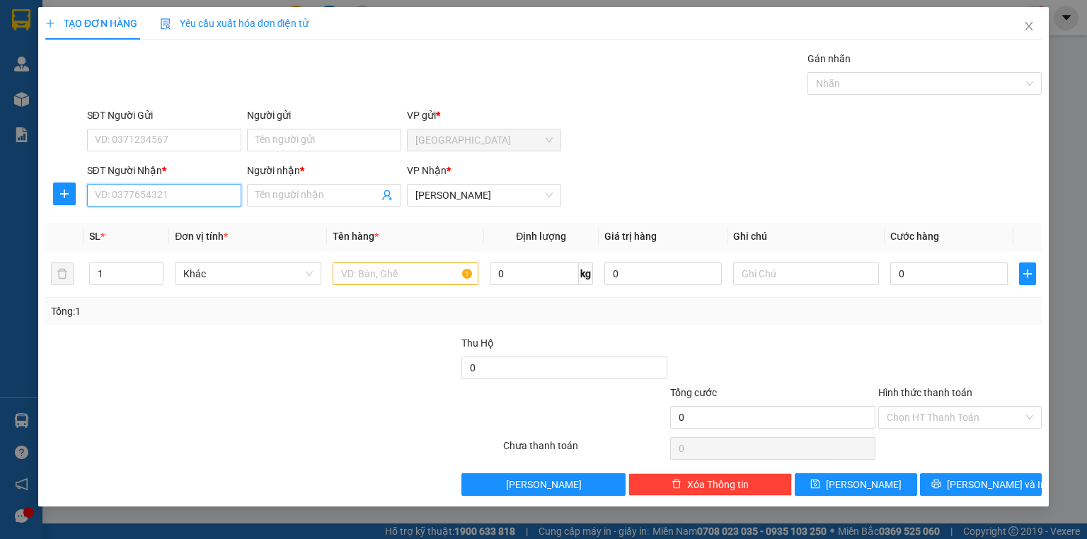
click at [141, 190] on input "SĐT Người Nhận *" at bounding box center [164, 195] width 154 height 23
click at [145, 259] on td "1" at bounding box center [126, 273] width 86 height 47
click at [185, 193] on input "SĐT Người Nhận *" at bounding box center [164, 195] width 154 height 23
click at [1038, 27] on span "Close" at bounding box center [1029, 27] width 40 height 40
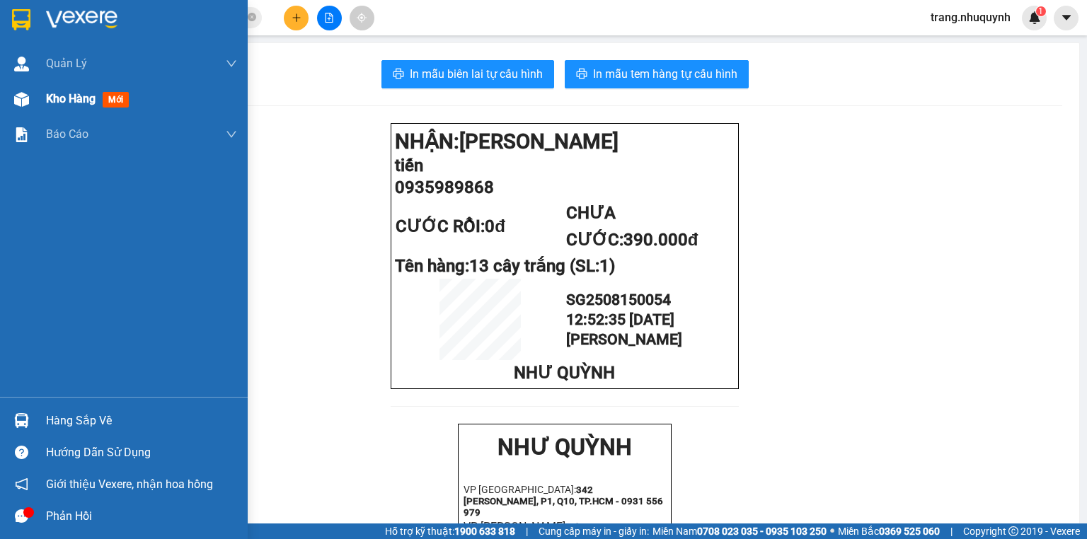
click at [57, 88] on div "Kho hàng mới" at bounding box center [141, 98] width 191 height 35
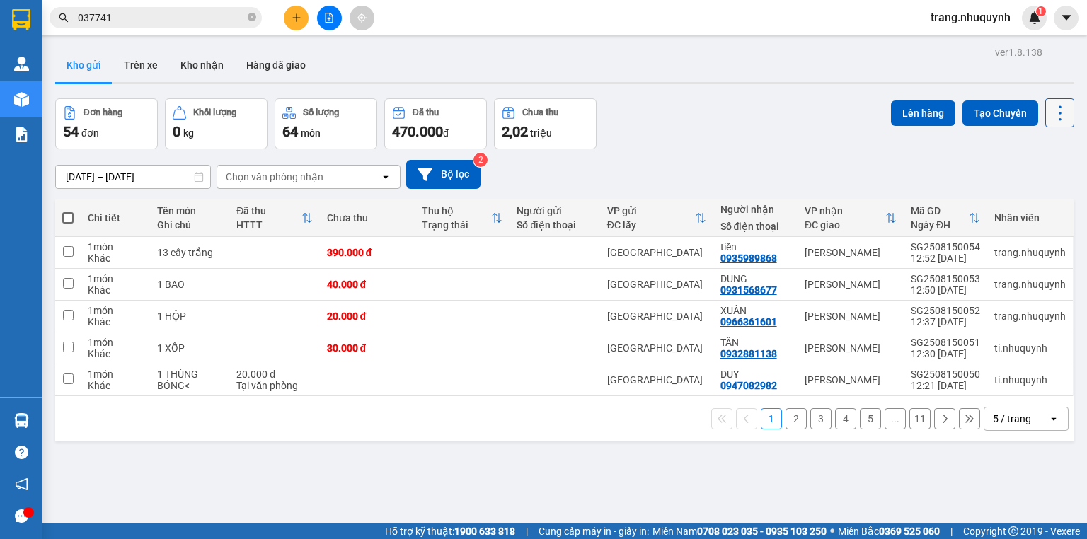
click at [1050, 108] on icon at bounding box center [1060, 113] width 20 height 20
click at [1035, 207] on span "Làm mới" at bounding box center [1031, 202] width 39 height 14
click at [1050, 117] on icon at bounding box center [1060, 113] width 20 height 20
click at [1044, 193] on li "Làm mới" at bounding box center [1025, 201] width 106 height 25
click at [1055, 120] on icon at bounding box center [1060, 113] width 20 height 20
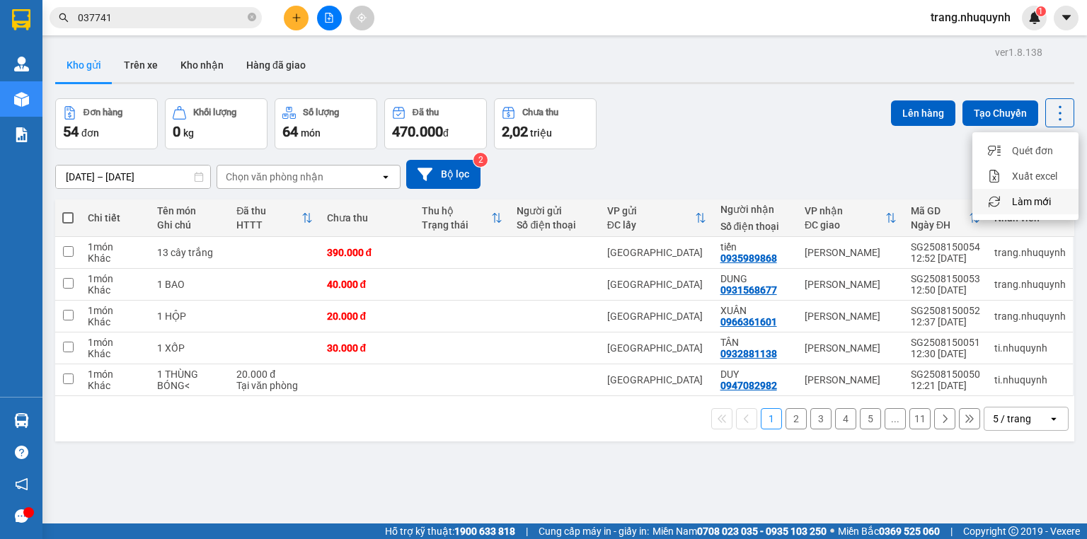
click at [1024, 195] on span "Làm mới" at bounding box center [1031, 202] width 39 height 14
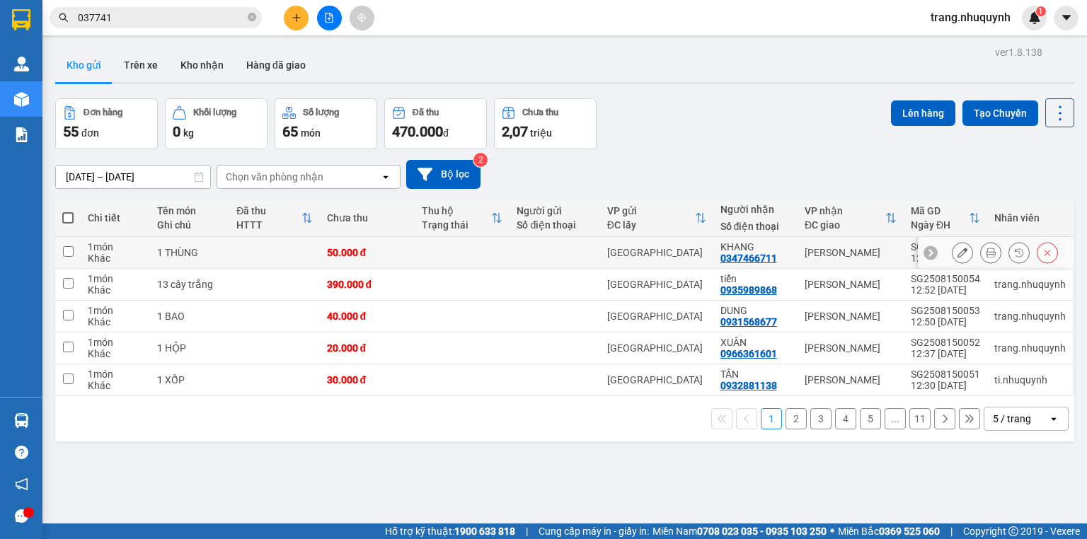
click at [985, 257] on icon at bounding box center [990, 253] width 10 height 10
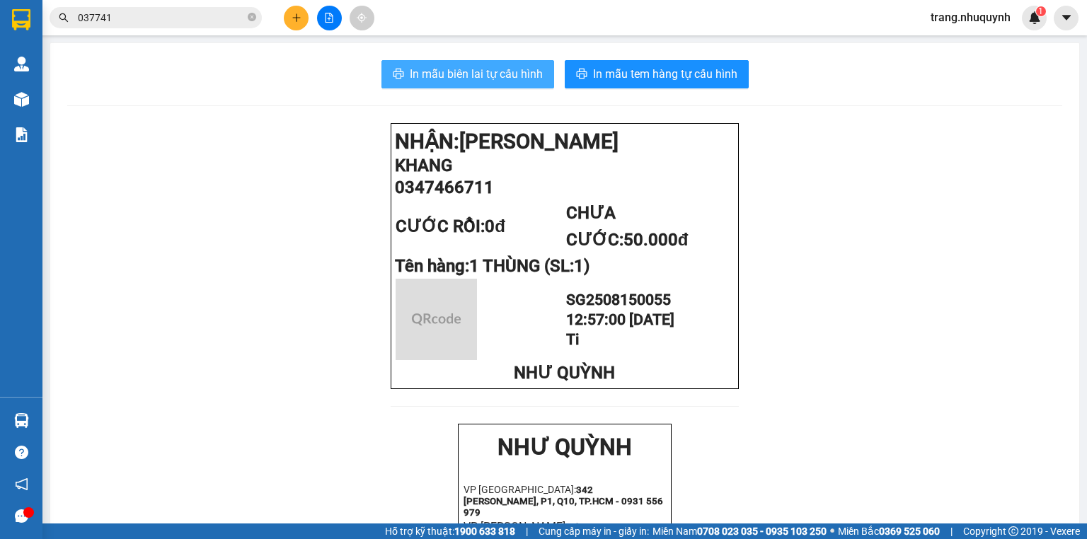
click at [475, 86] on button "In mẫu biên lai tự cấu hình" at bounding box center [467, 74] width 173 height 28
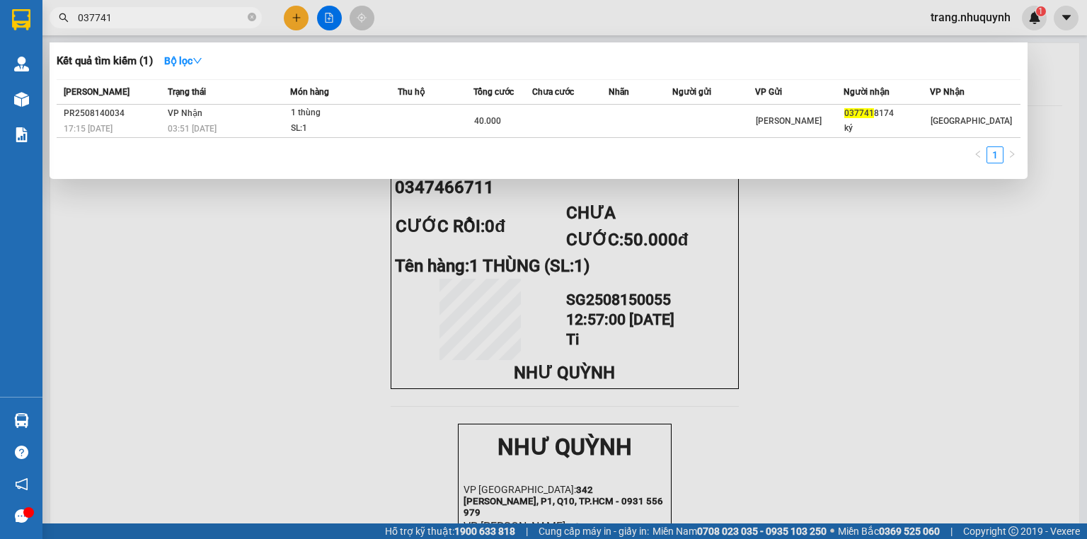
click at [118, 21] on input "037741" at bounding box center [161, 18] width 167 height 16
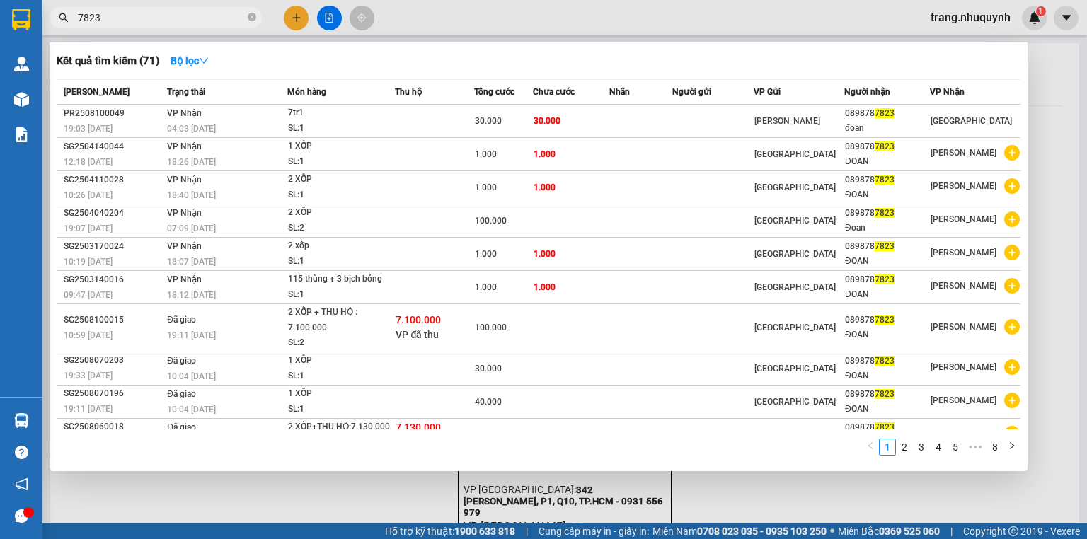
type input "7823"
click at [1055, 93] on div at bounding box center [543, 269] width 1087 height 539
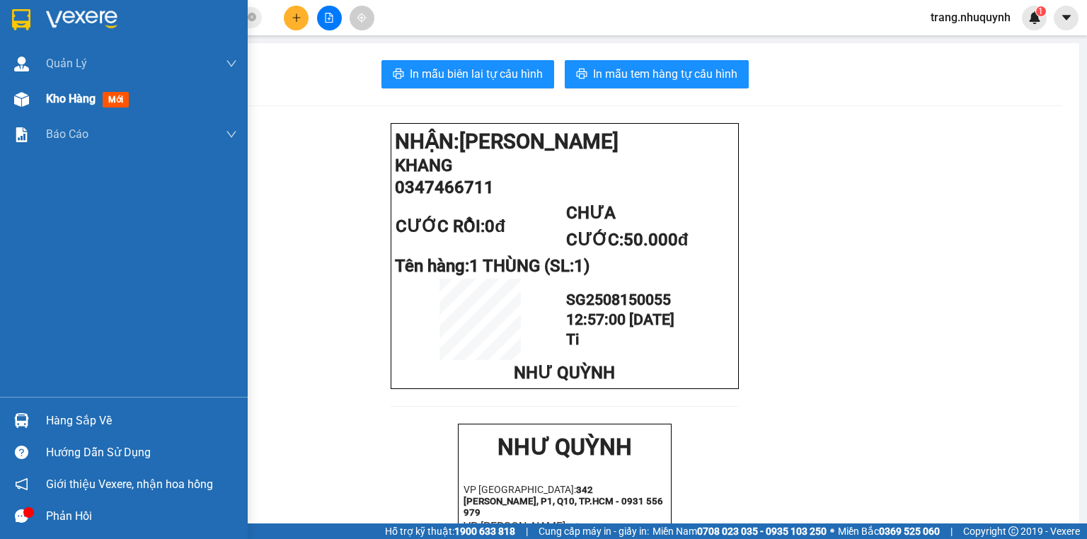
click at [51, 100] on span "Kho hàng" at bounding box center [71, 98] width 50 height 13
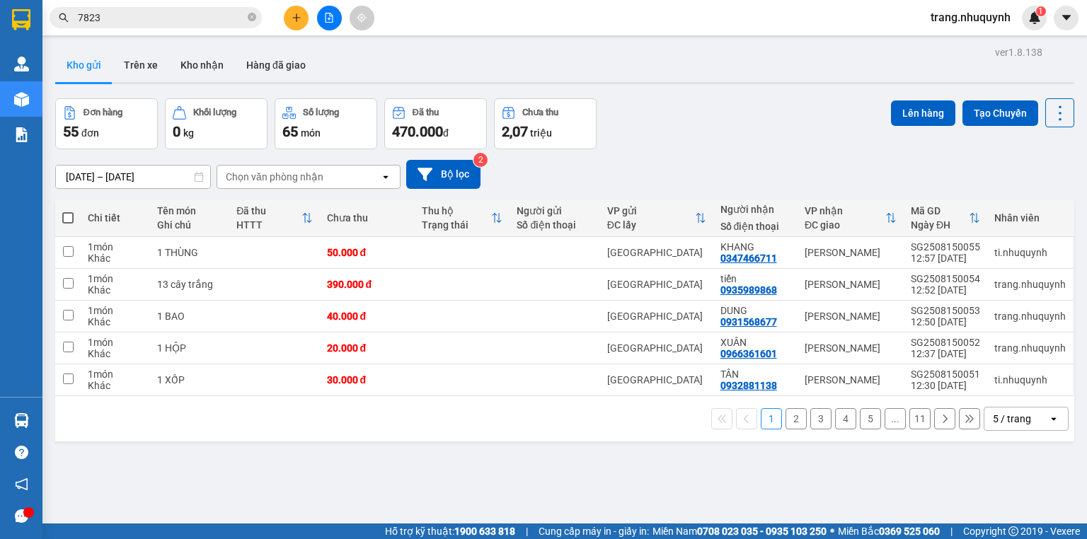
click at [716, 109] on div "Đơn hàng 55 đơn Khối lượng 0 kg Số lượng 65 món Đã thu 470.000 đ Chưa thu 2,07 …" at bounding box center [564, 123] width 1019 height 51
click at [1051, 110] on icon at bounding box center [1060, 113] width 20 height 20
click at [1027, 195] on span "Làm mới" at bounding box center [1031, 202] width 39 height 14
click at [1053, 120] on icon at bounding box center [1060, 113] width 20 height 20
click at [1033, 201] on span "Làm mới" at bounding box center [1031, 202] width 39 height 14
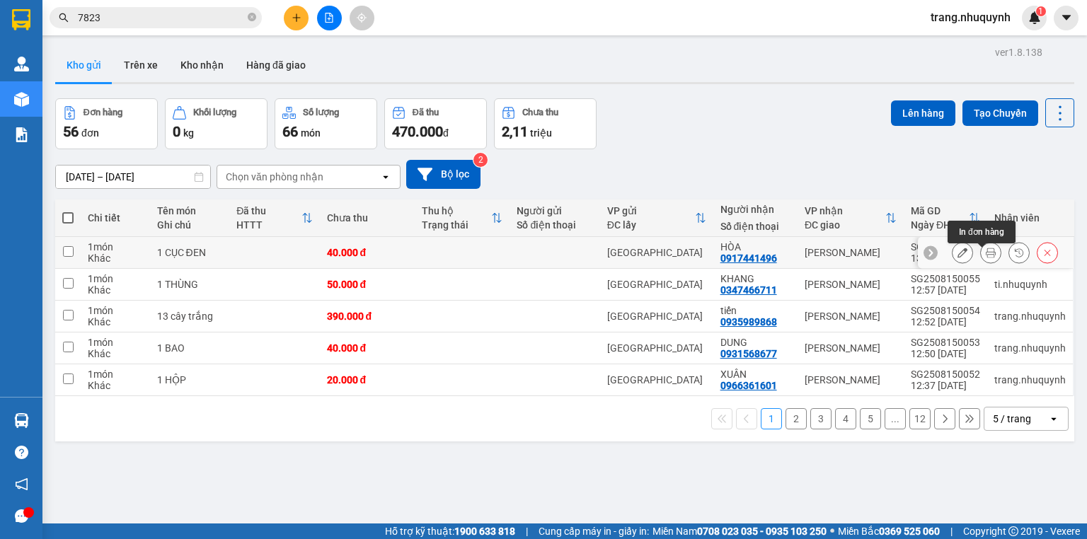
click at [981, 265] on button at bounding box center [990, 253] width 20 height 25
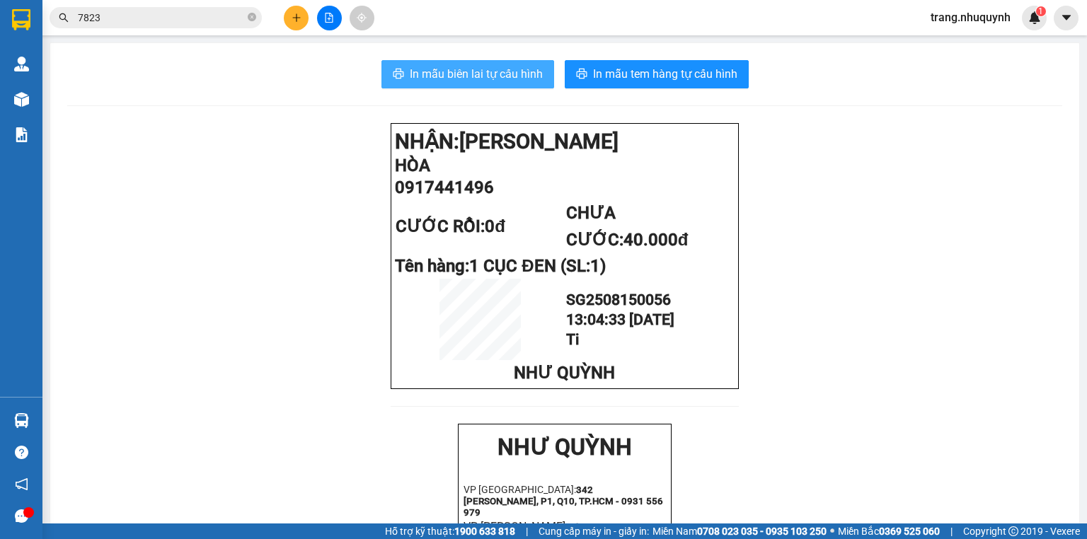
click at [445, 64] on button "In mẫu biên lai tự cấu hình" at bounding box center [467, 74] width 173 height 28
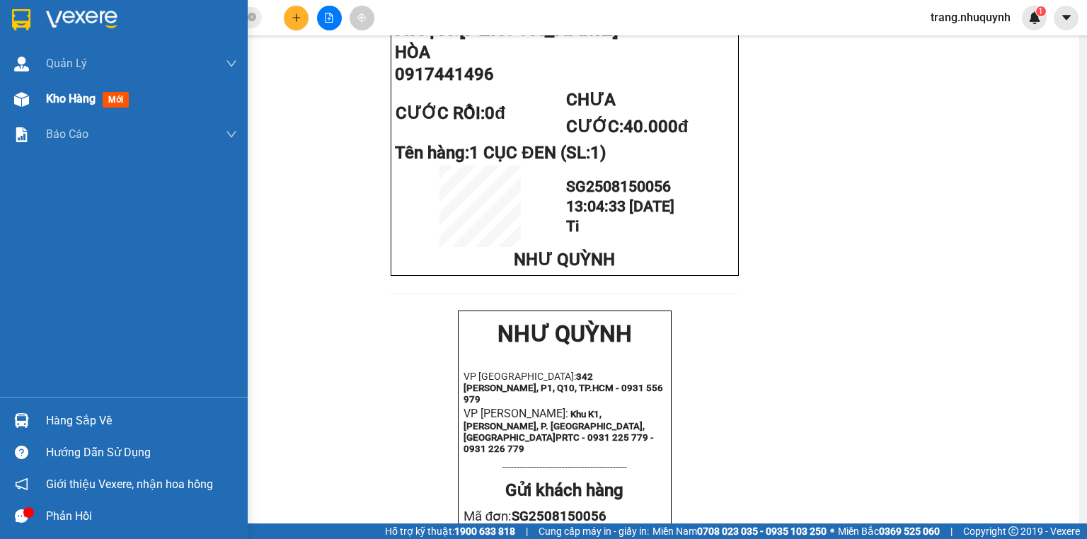
click at [69, 100] on span "Kho hàng" at bounding box center [71, 98] width 50 height 13
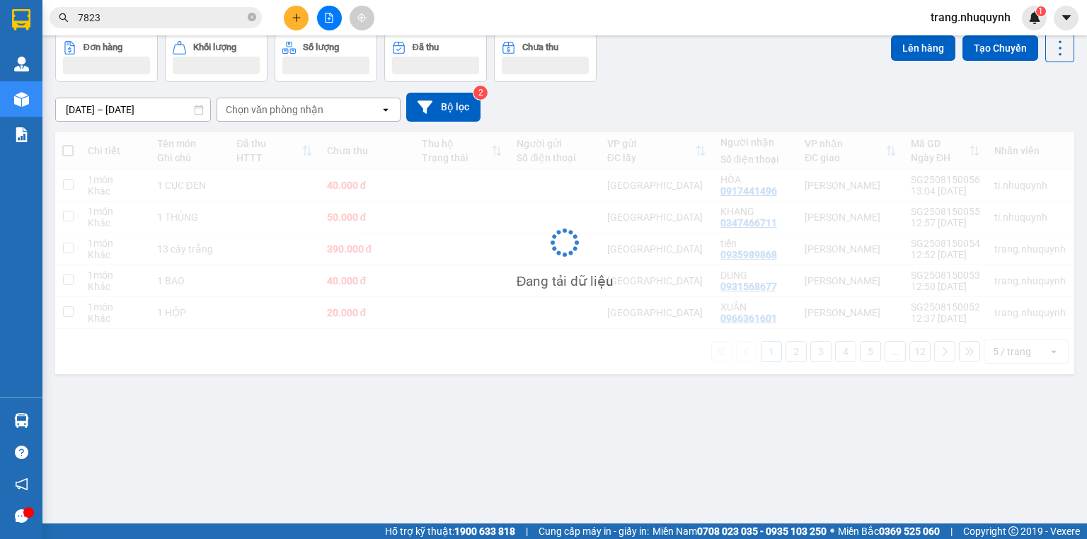
scroll to position [65, 0]
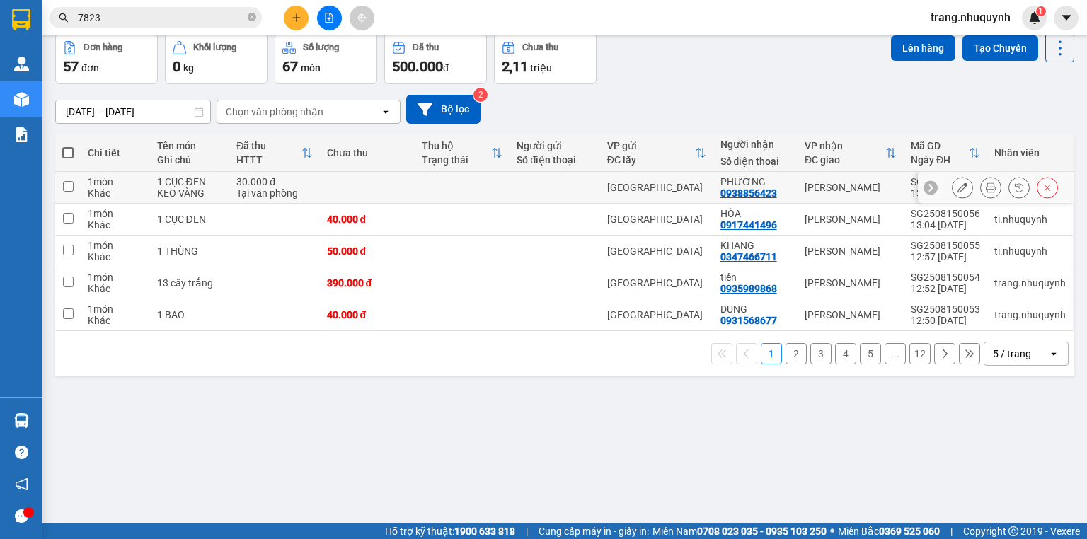
click at [985, 190] on icon at bounding box center [990, 188] width 10 height 10
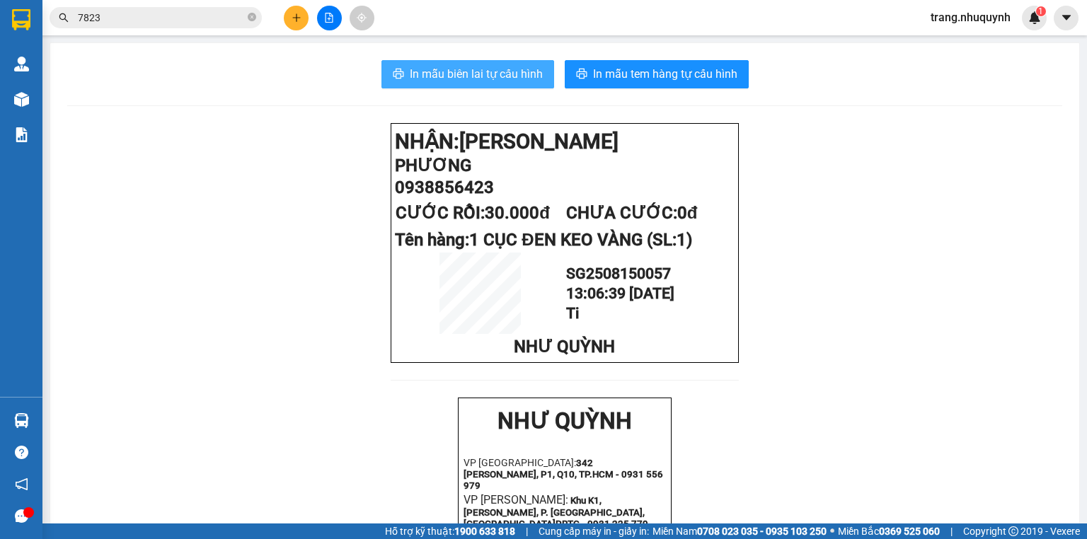
click at [487, 76] on span "In mẫu biên lai tự cấu hình" at bounding box center [476, 74] width 133 height 18
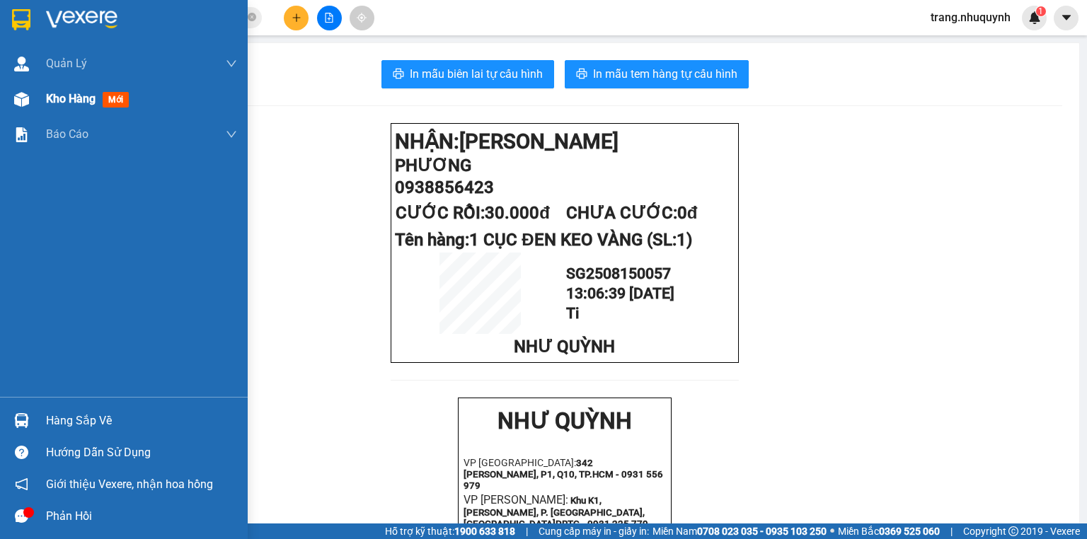
click at [65, 92] on span "Kho hàng" at bounding box center [71, 98] width 50 height 13
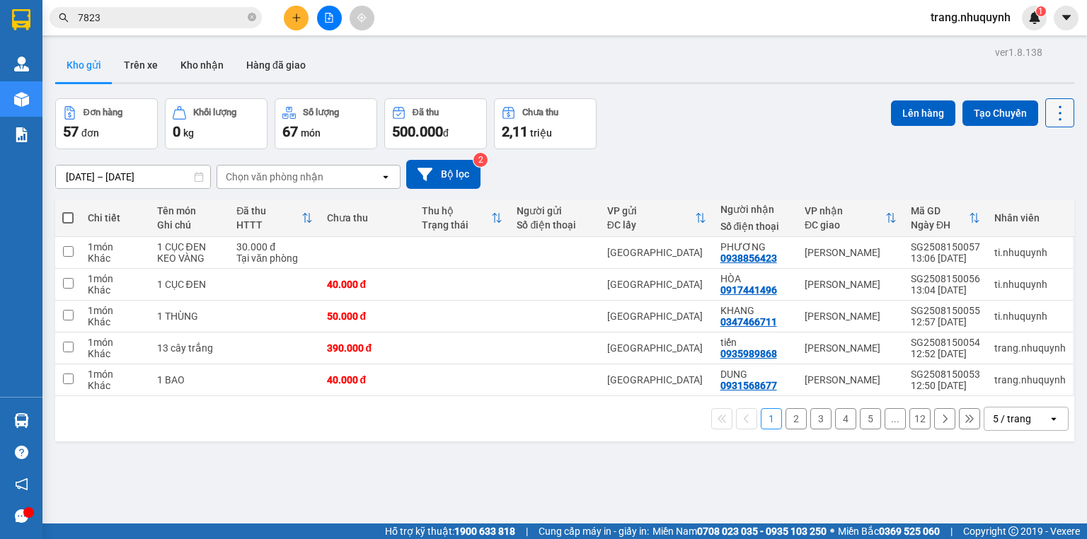
click at [1055, 109] on icon at bounding box center [1060, 113] width 20 height 20
click at [1030, 201] on span "Làm mới" at bounding box center [1031, 202] width 39 height 14
click at [1050, 116] on icon at bounding box center [1060, 113] width 20 height 20
click at [1029, 203] on span "Làm mới" at bounding box center [1031, 202] width 39 height 14
click at [1050, 113] on icon at bounding box center [1060, 113] width 20 height 20
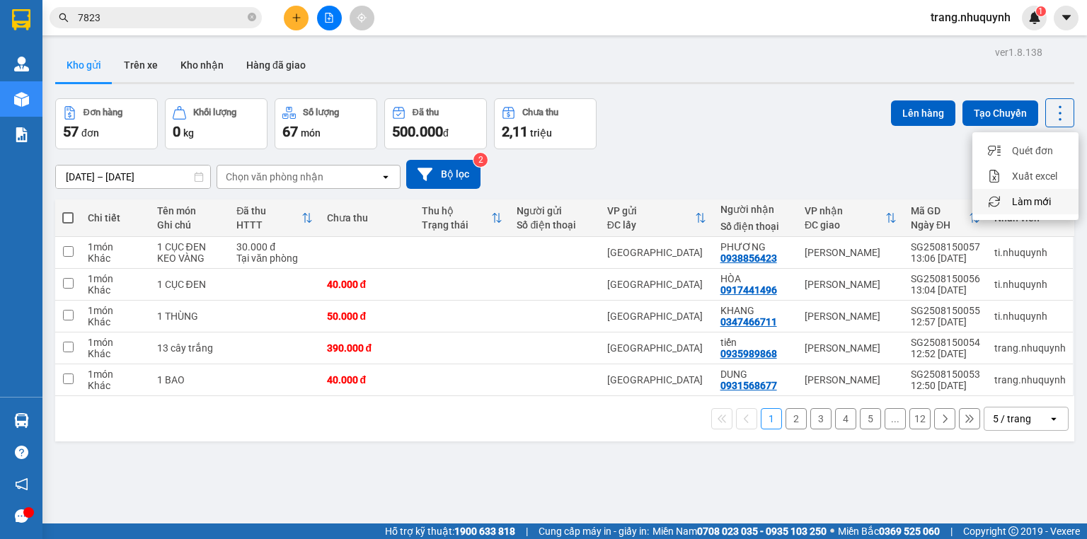
click at [1024, 198] on span "Làm mới" at bounding box center [1031, 202] width 39 height 14
click at [1053, 114] on icon at bounding box center [1060, 113] width 20 height 20
click at [1033, 202] on span "Làm mới" at bounding box center [1031, 202] width 39 height 14
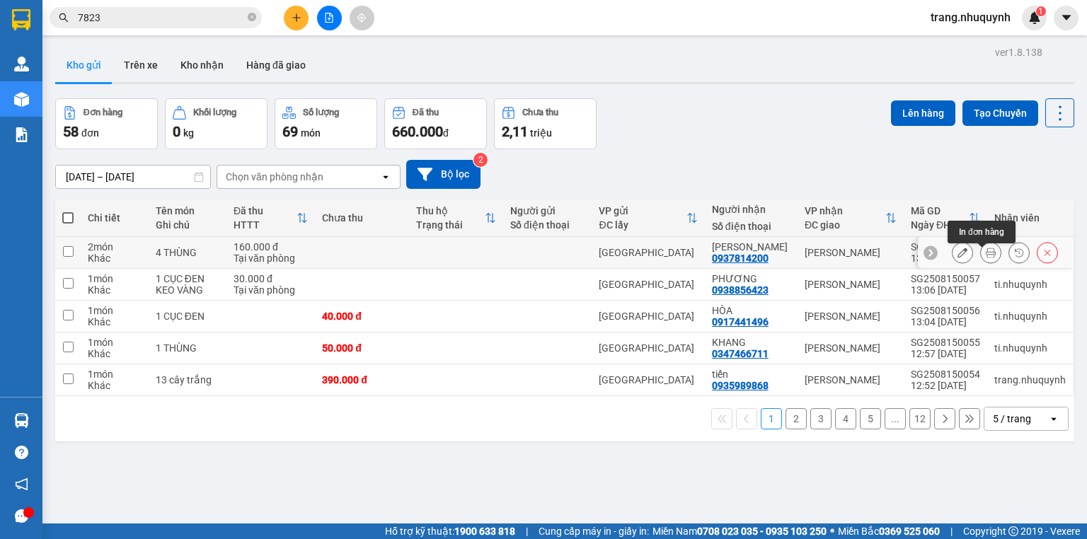
click at [985, 257] on icon at bounding box center [990, 253] width 10 height 10
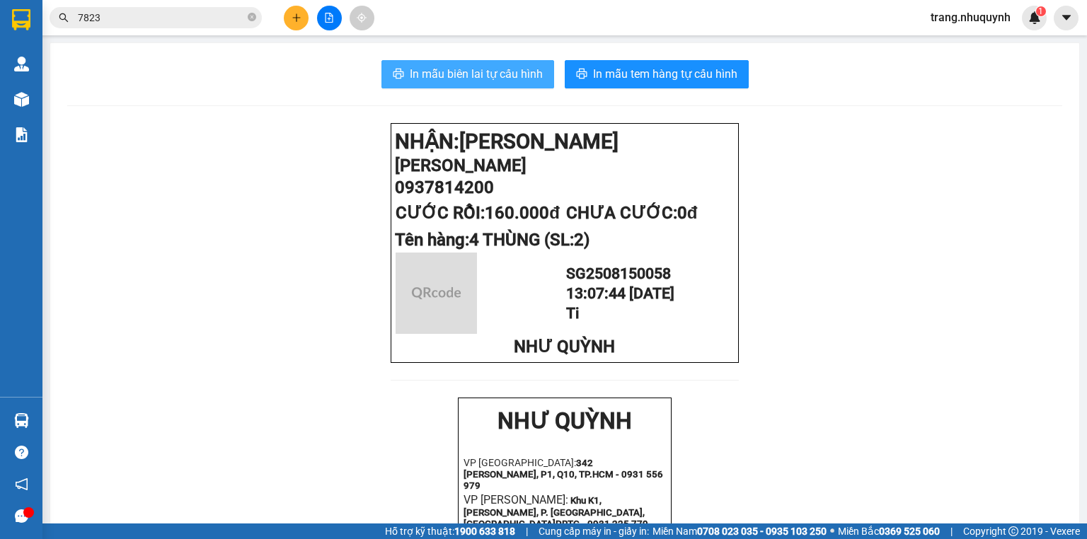
click at [510, 66] on span "In mẫu biên lai tự cấu hình" at bounding box center [476, 74] width 133 height 18
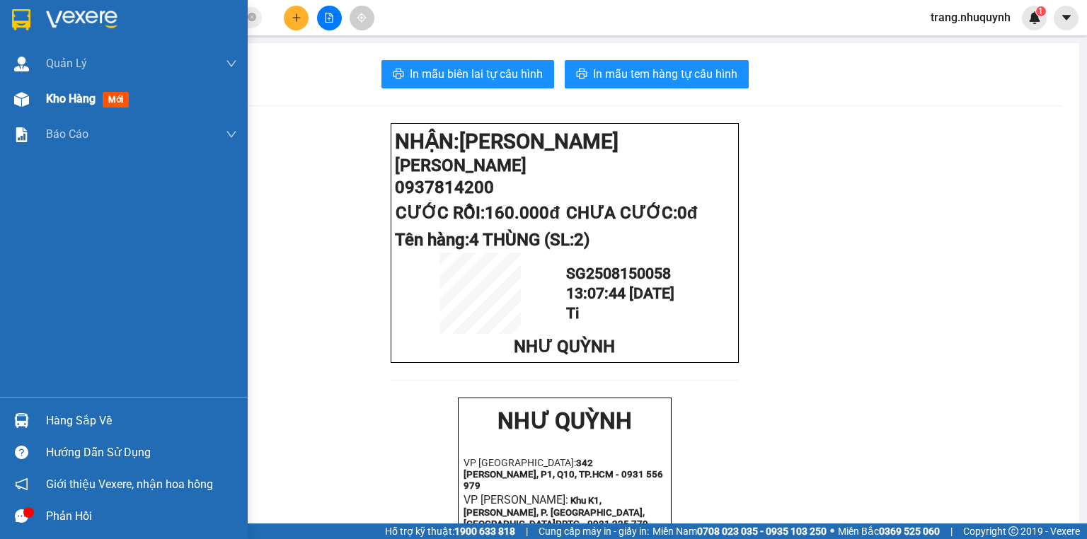
click at [29, 98] on div at bounding box center [21, 99] width 25 height 25
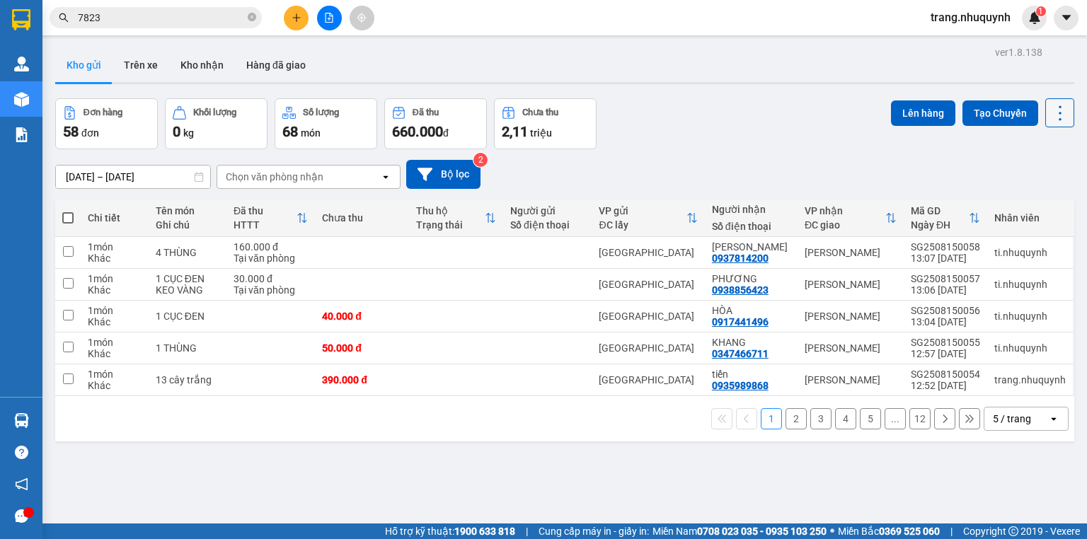
click at [1058, 109] on icon at bounding box center [1060, 113] width 20 height 20
click at [1034, 201] on span "Làm mới" at bounding box center [1031, 202] width 39 height 14
click at [1052, 120] on icon at bounding box center [1060, 113] width 20 height 20
click at [1036, 198] on span "Làm mới" at bounding box center [1031, 202] width 39 height 14
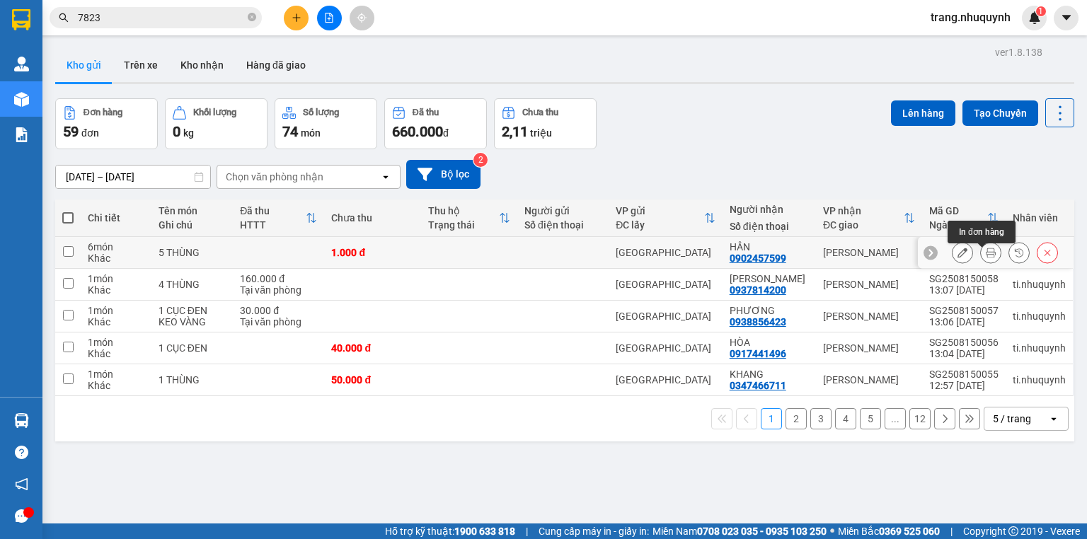
click at [985, 257] on icon at bounding box center [990, 253] width 10 height 10
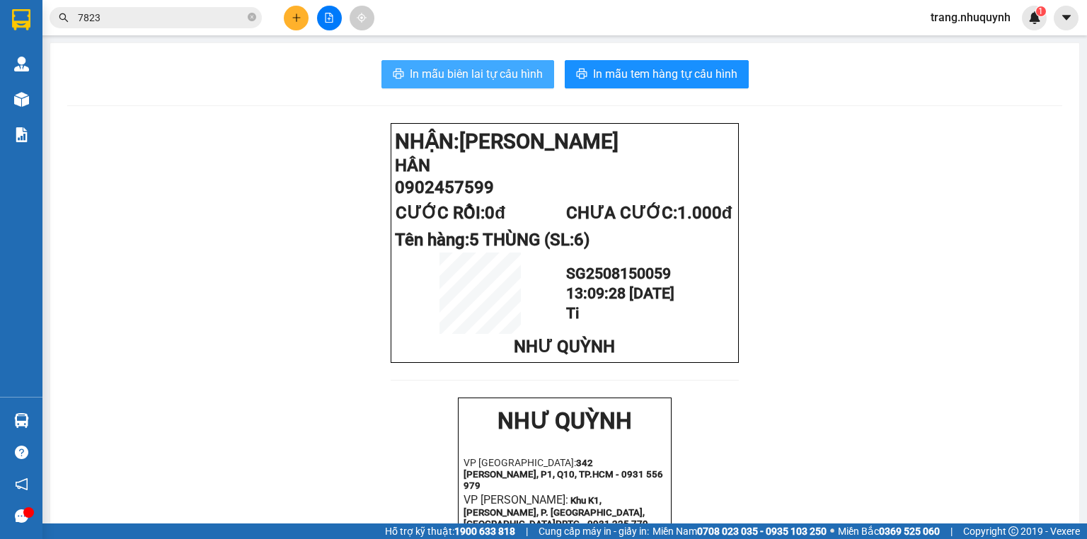
click at [470, 82] on span "In mẫu biên lai tự cấu hình" at bounding box center [476, 74] width 133 height 18
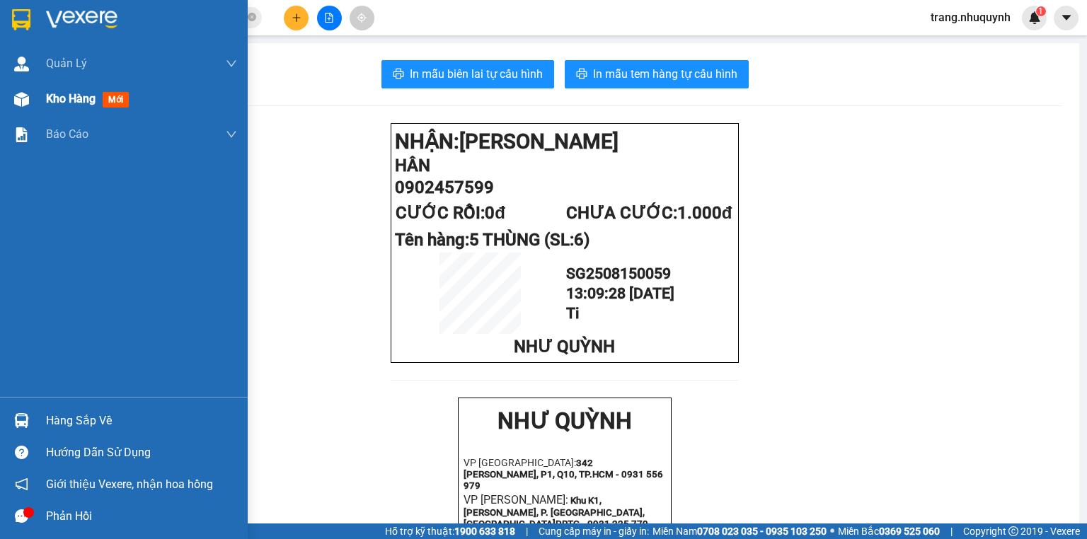
click at [51, 96] on span "Kho hàng" at bounding box center [71, 98] width 50 height 13
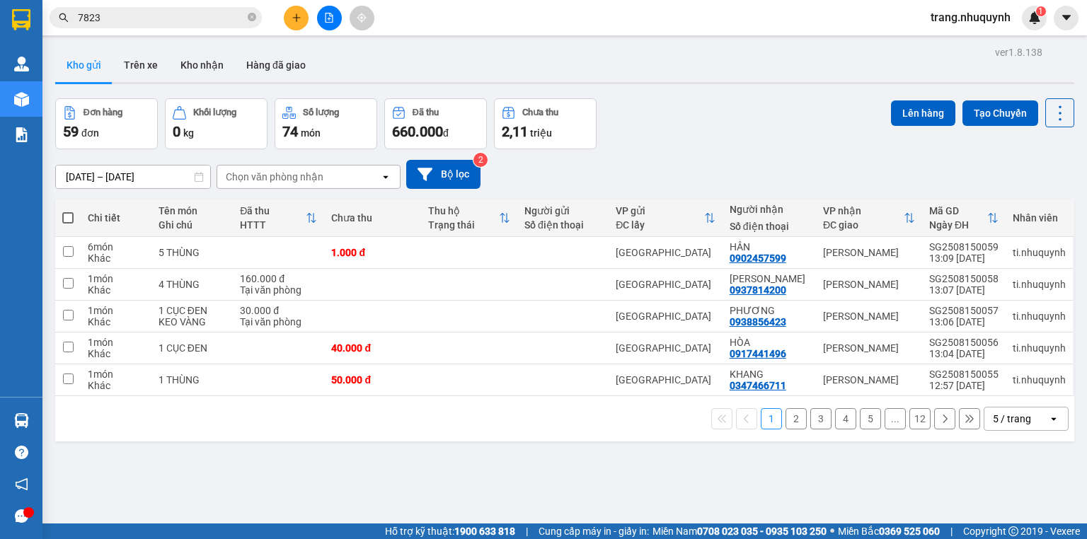
click at [1067, 109] on div "ver 1.8.138 Kho gửi Trên xe Kho nhận Hàng đã giao Đơn hàng 59 đơn Khối lượng 0 …" at bounding box center [565, 311] width 1030 height 539
click at [1052, 108] on icon at bounding box center [1060, 113] width 20 height 20
click at [1036, 199] on span "Làm mới" at bounding box center [1031, 202] width 39 height 14
click at [1050, 110] on icon at bounding box center [1060, 113] width 20 height 20
click at [1046, 205] on span "Làm mới" at bounding box center [1031, 202] width 39 height 14
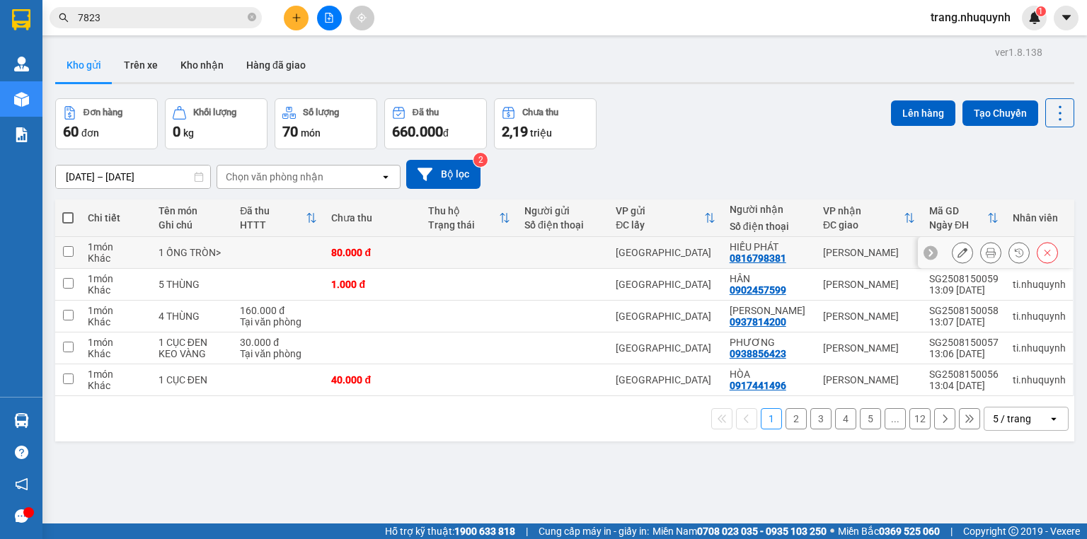
click at [980, 250] on button at bounding box center [990, 253] width 20 height 25
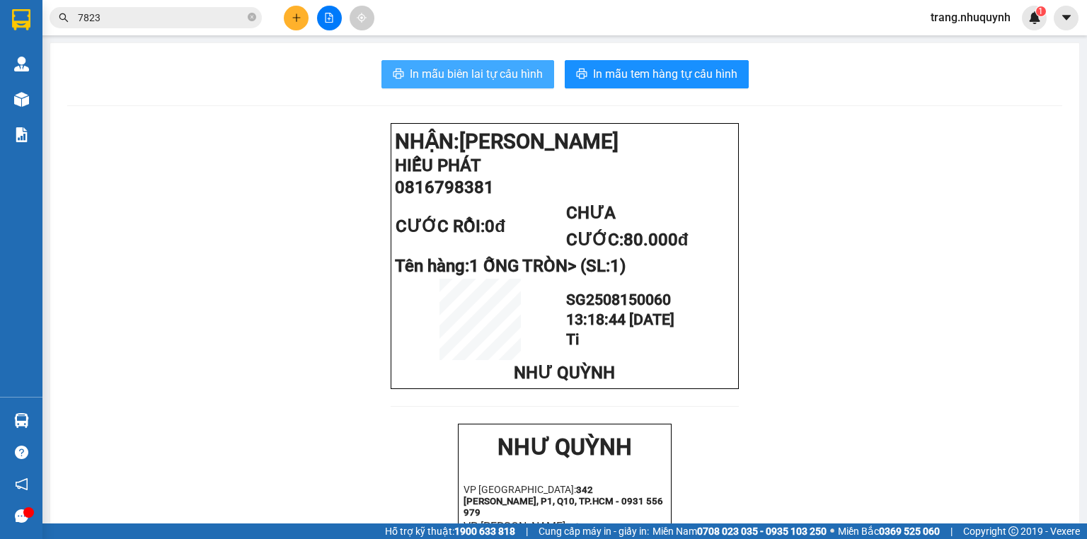
click at [496, 76] on span "In mẫu biên lai tự cấu hình" at bounding box center [476, 74] width 133 height 18
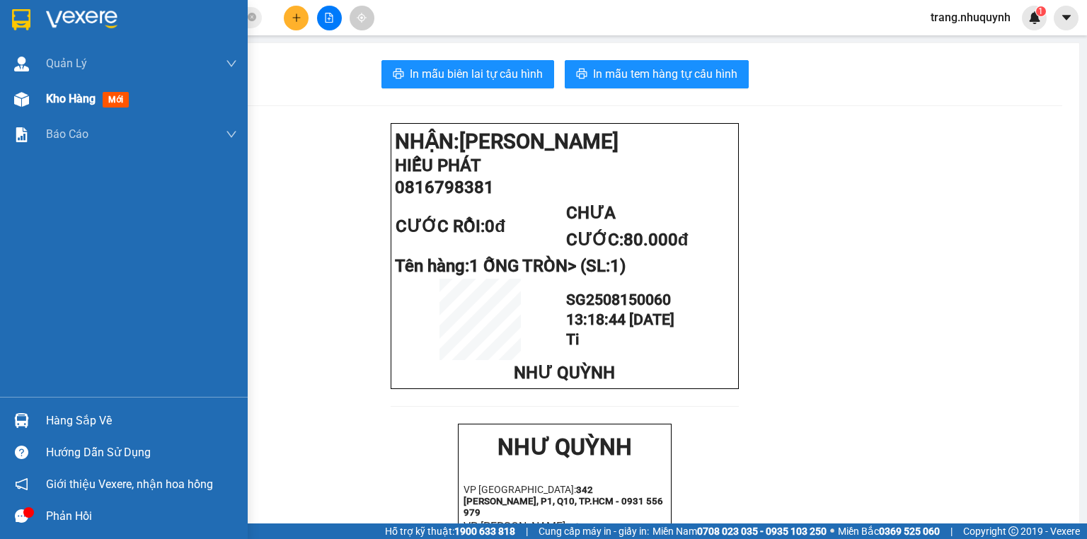
click at [79, 93] on span "Kho hàng" at bounding box center [71, 98] width 50 height 13
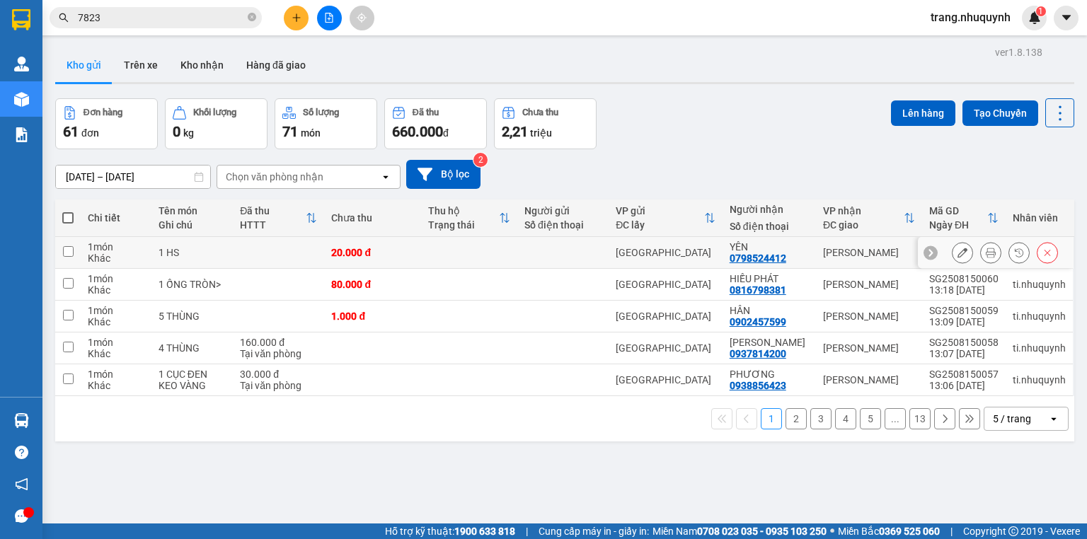
click at [985, 257] on icon at bounding box center [990, 253] width 10 height 10
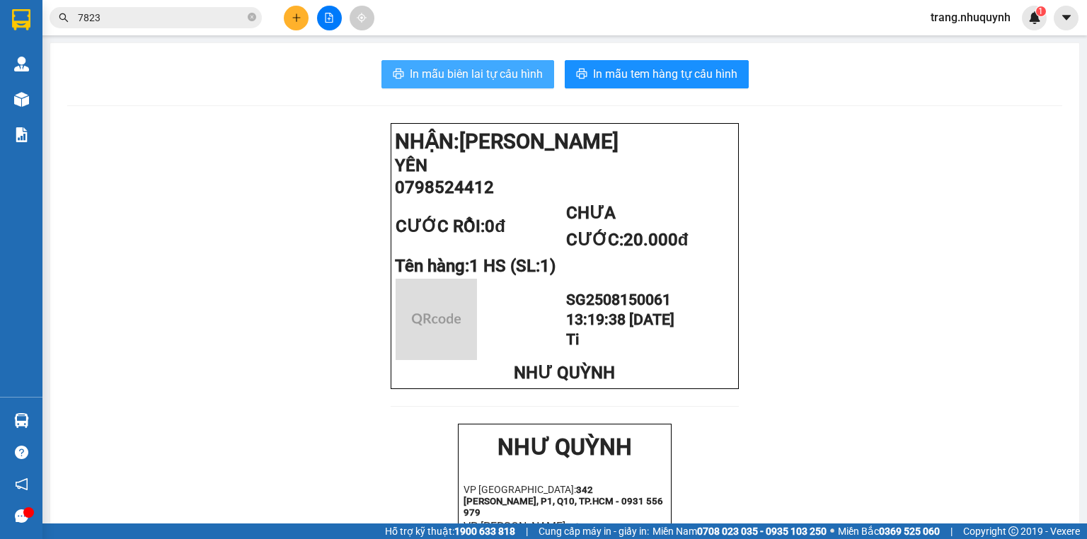
click at [401, 62] on button "In mẫu biên lai tự cấu hình" at bounding box center [467, 74] width 173 height 28
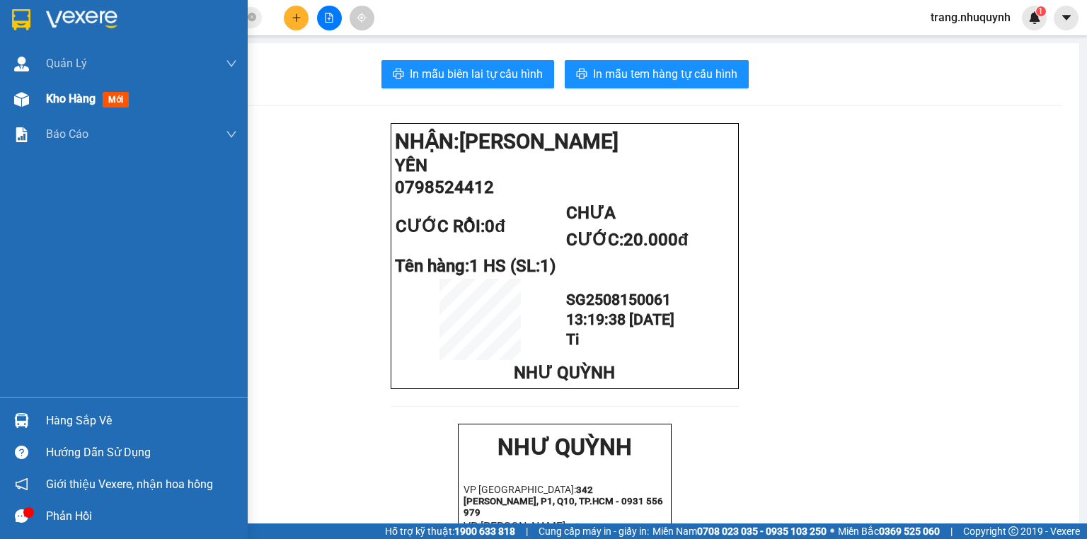
click at [93, 105] on span "Kho hàng" at bounding box center [71, 98] width 50 height 13
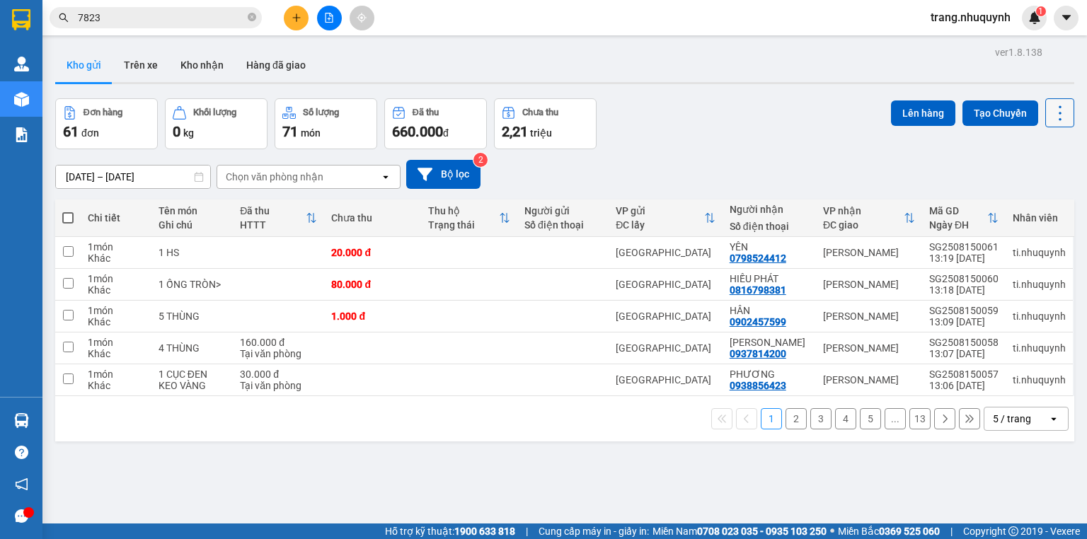
click at [1058, 106] on icon at bounding box center [1059, 112] width 3 height 15
click at [1037, 198] on span "Làm mới" at bounding box center [1031, 202] width 39 height 14
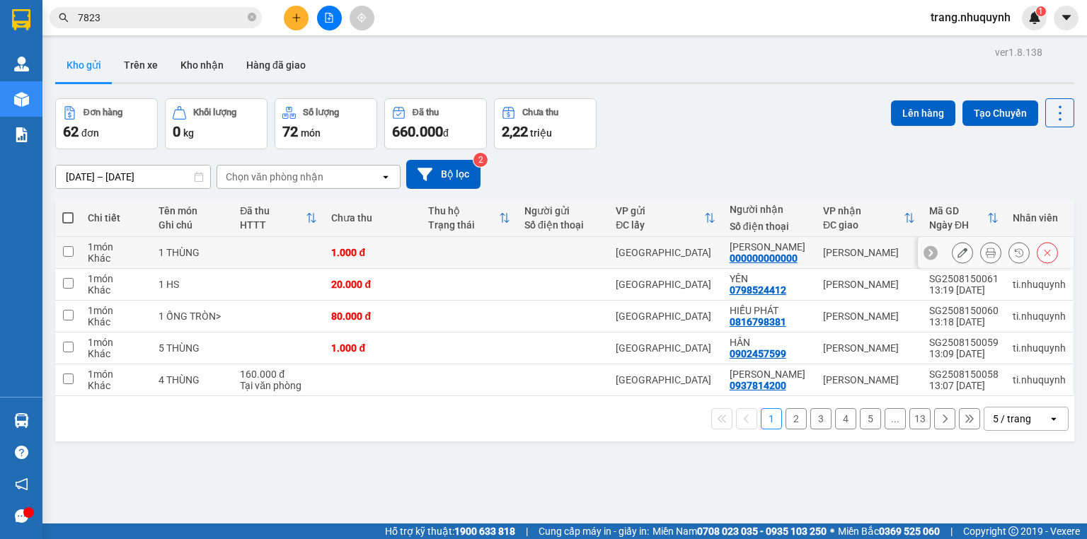
click at [980, 257] on button at bounding box center [990, 253] width 20 height 25
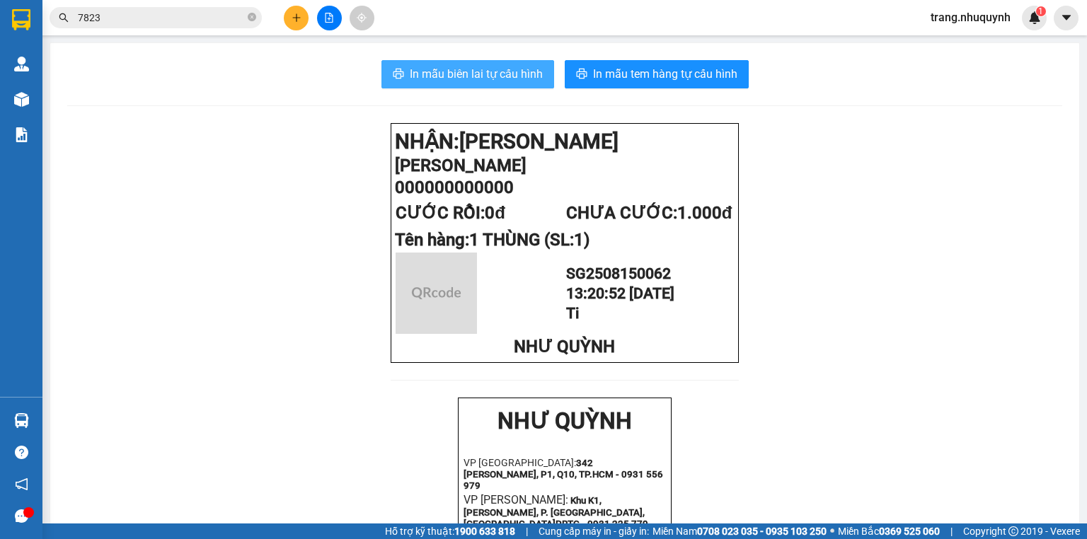
click at [499, 74] on span "In mẫu biên lai tự cấu hình" at bounding box center [476, 74] width 133 height 18
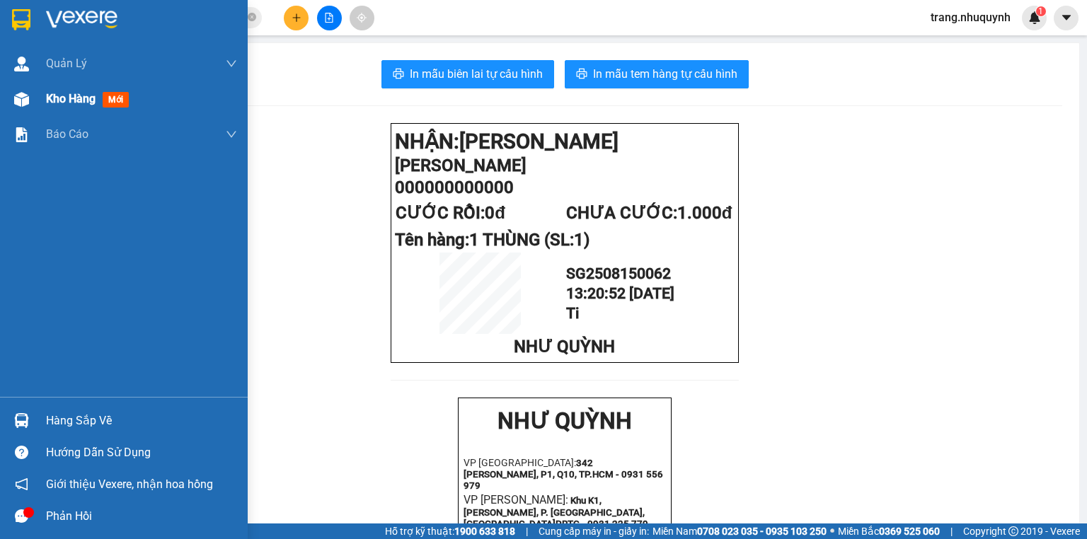
click at [79, 102] on span "Kho hàng" at bounding box center [71, 98] width 50 height 13
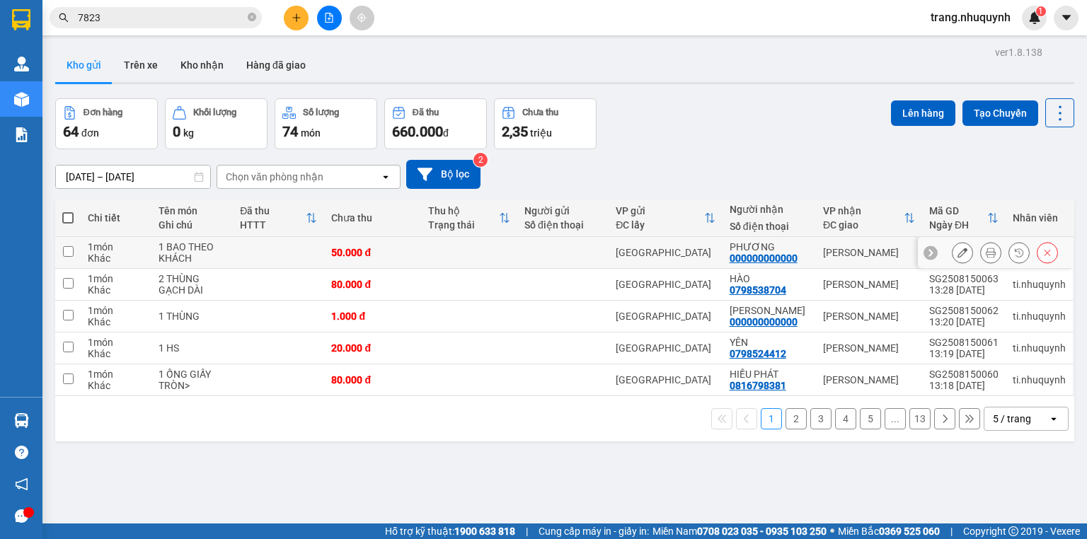
click at [985, 255] on icon at bounding box center [990, 253] width 10 height 10
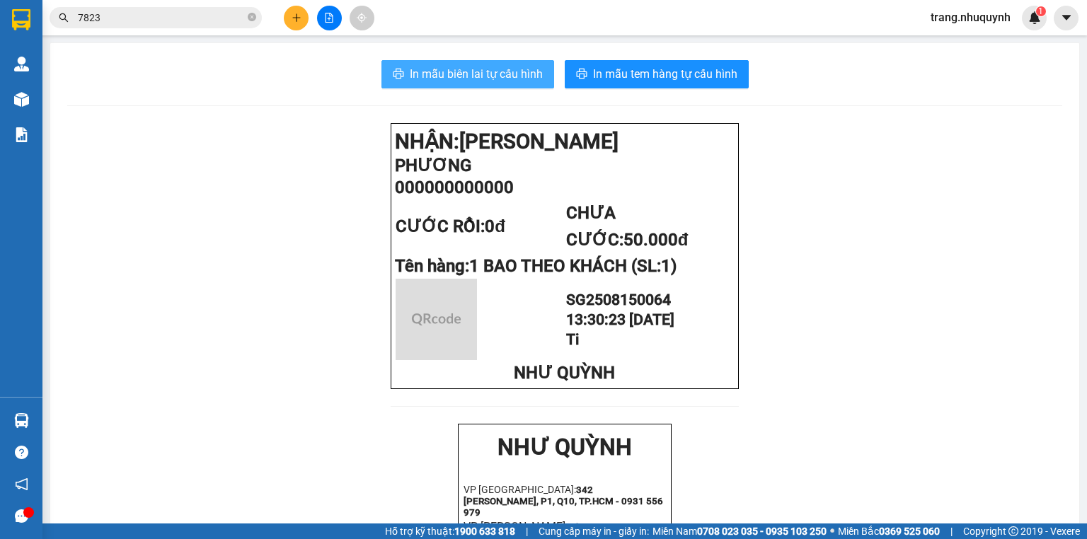
click at [484, 84] on button "In mẫu biên lai tự cấu hình" at bounding box center [467, 74] width 173 height 28
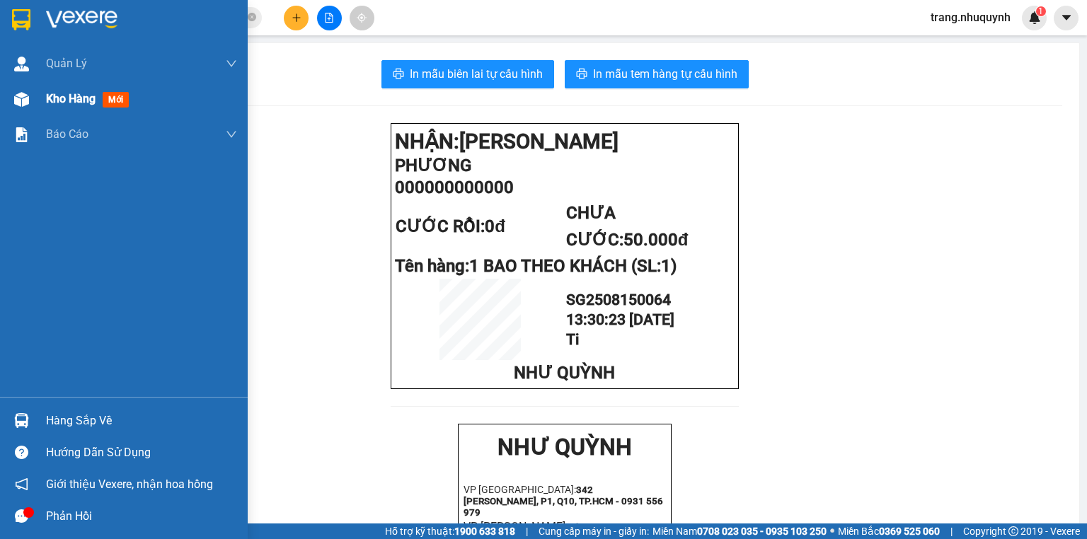
click at [64, 97] on span "Kho hàng" at bounding box center [71, 98] width 50 height 13
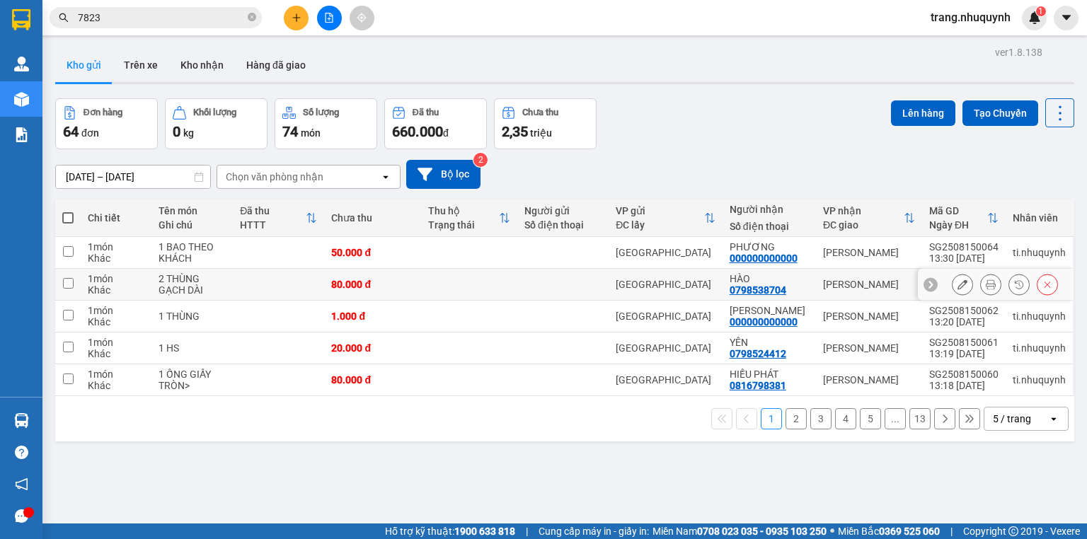
click at [903, 290] on div "[PERSON_NAME]" at bounding box center [869, 284] width 92 height 11
checkbox input "true"
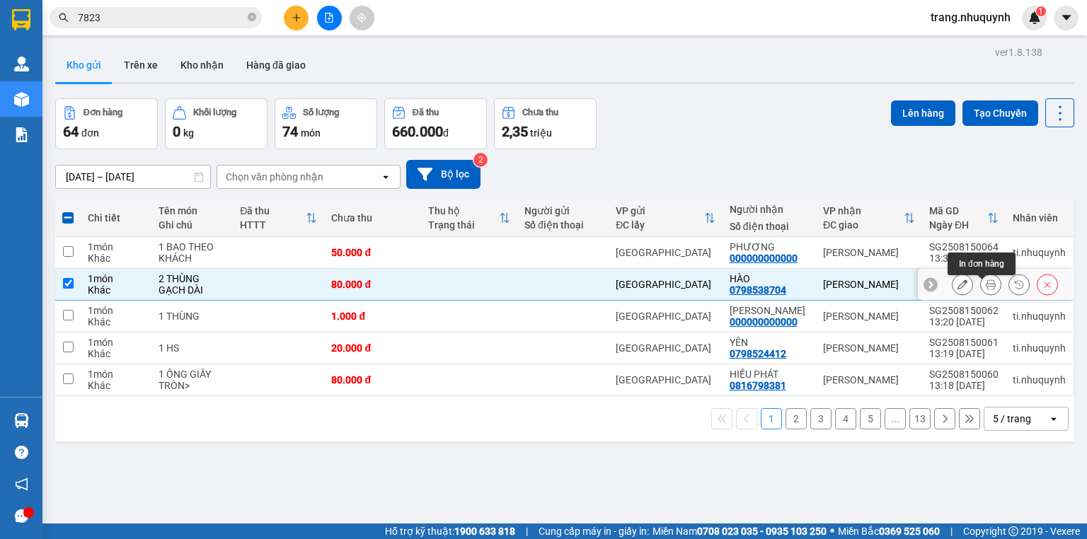
click at [985, 288] on icon at bounding box center [990, 284] width 10 height 10
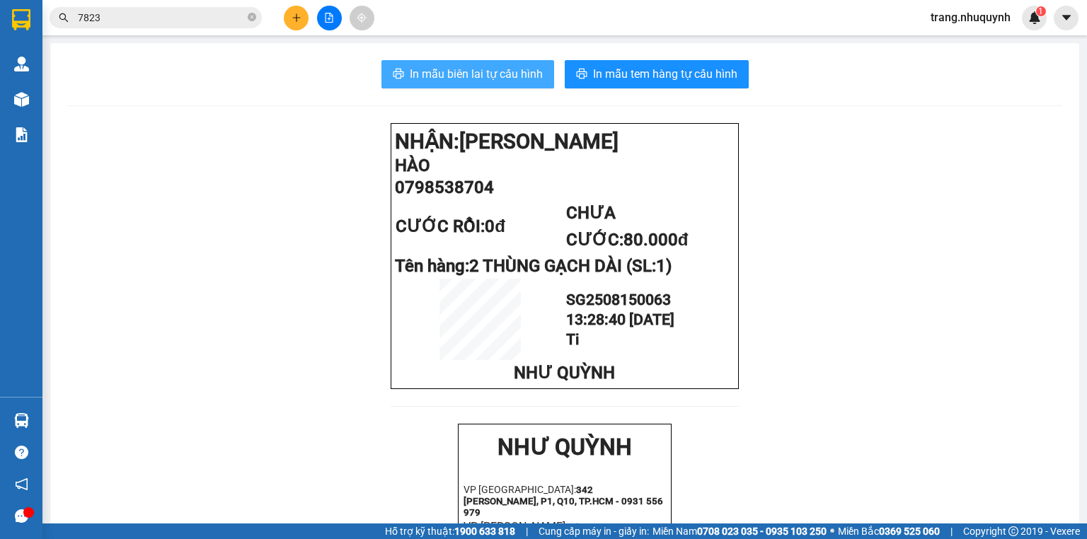
click at [501, 76] on span "In mẫu biên lai tự cấu hình" at bounding box center [476, 74] width 133 height 18
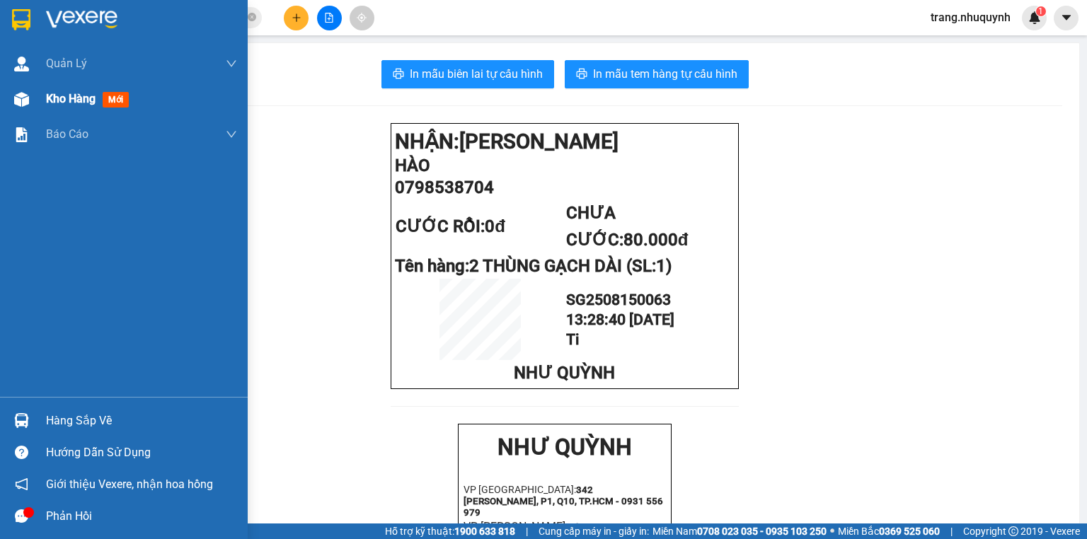
click at [19, 98] on img at bounding box center [21, 99] width 15 height 15
click at [59, 100] on span "Kho hàng" at bounding box center [71, 98] width 50 height 13
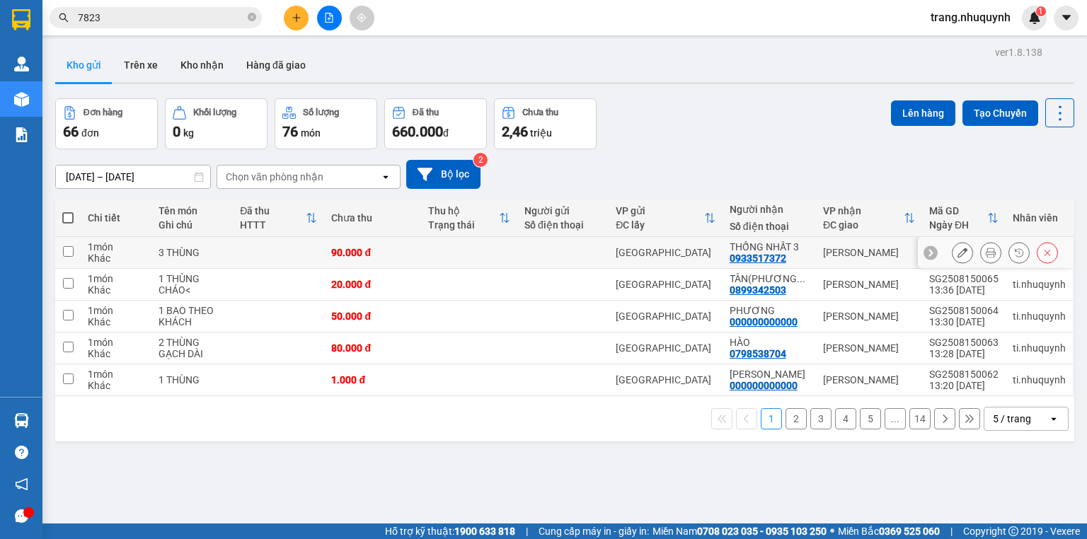
click at [980, 253] on button at bounding box center [990, 253] width 20 height 25
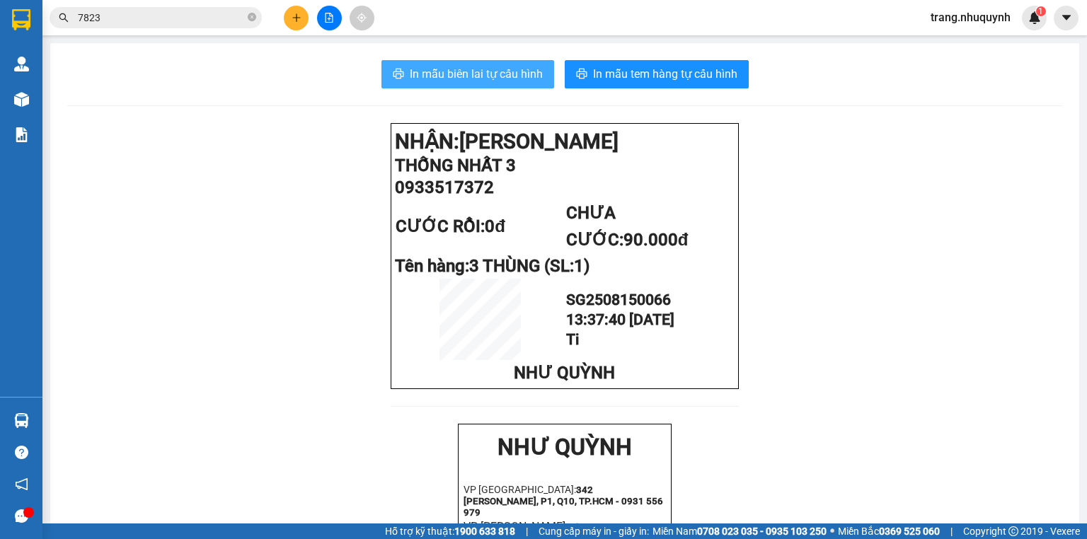
click at [493, 74] on span "In mẫu biên lai tự cấu hình" at bounding box center [476, 74] width 133 height 18
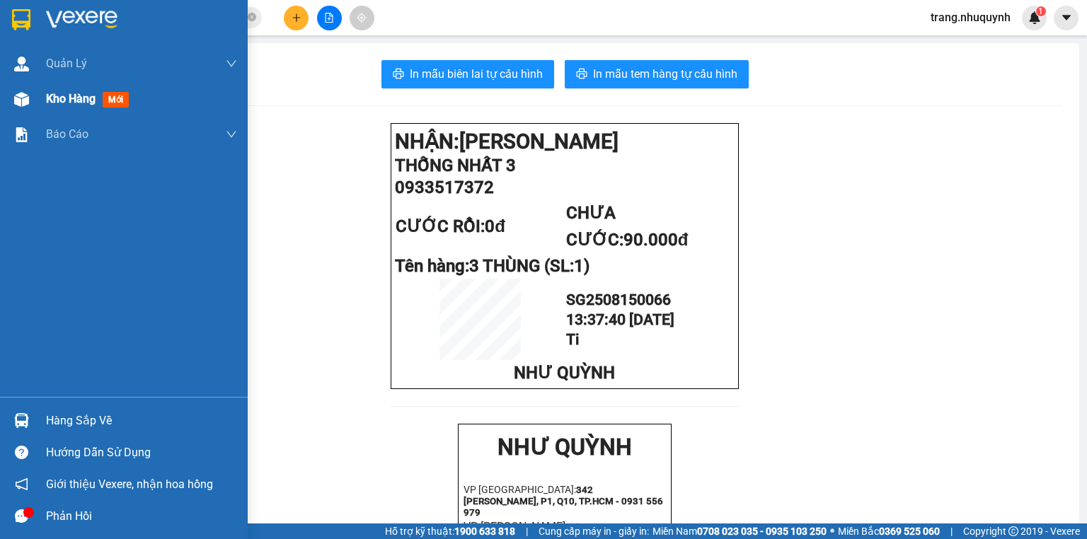
click at [54, 97] on span "Kho hàng" at bounding box center [71, 98] width 50 height 13
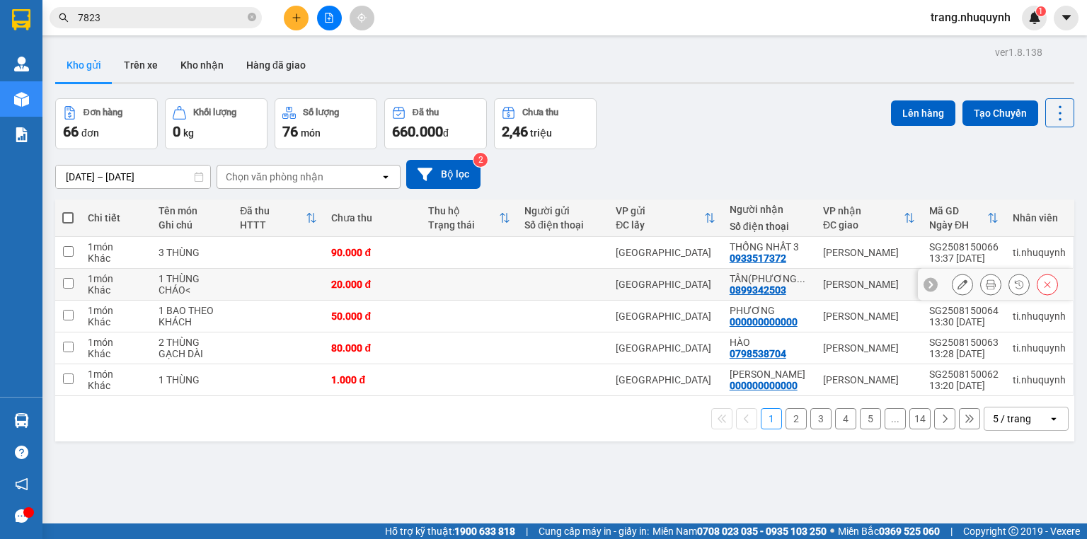
click at [985, 289] on icon at bounding box center [990, 284] width 10 height 10
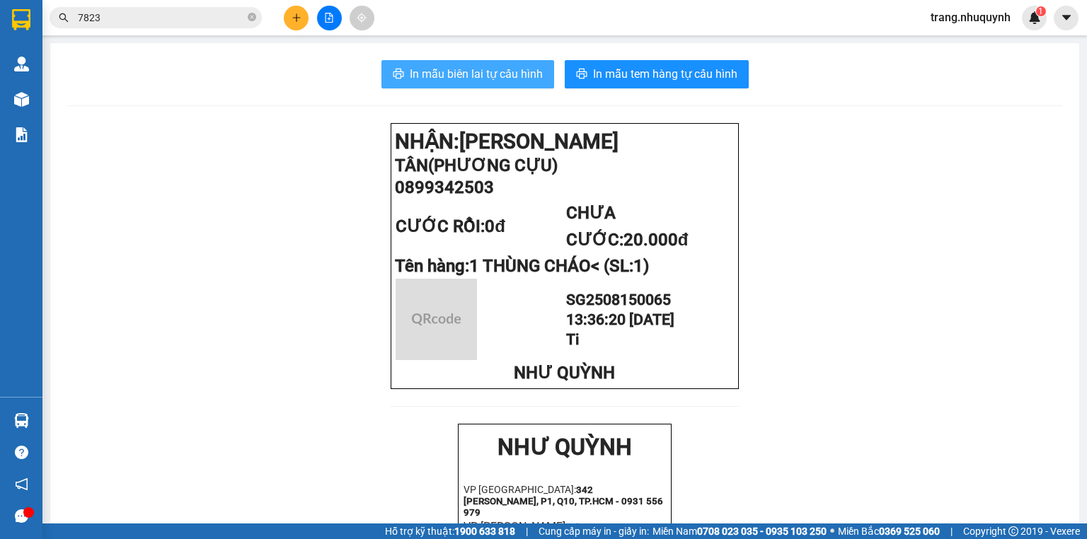
click at [481, 63] on button "In mẫu biên lai tự cấu hình" at bounding box center [467, 74] width 173 height 28
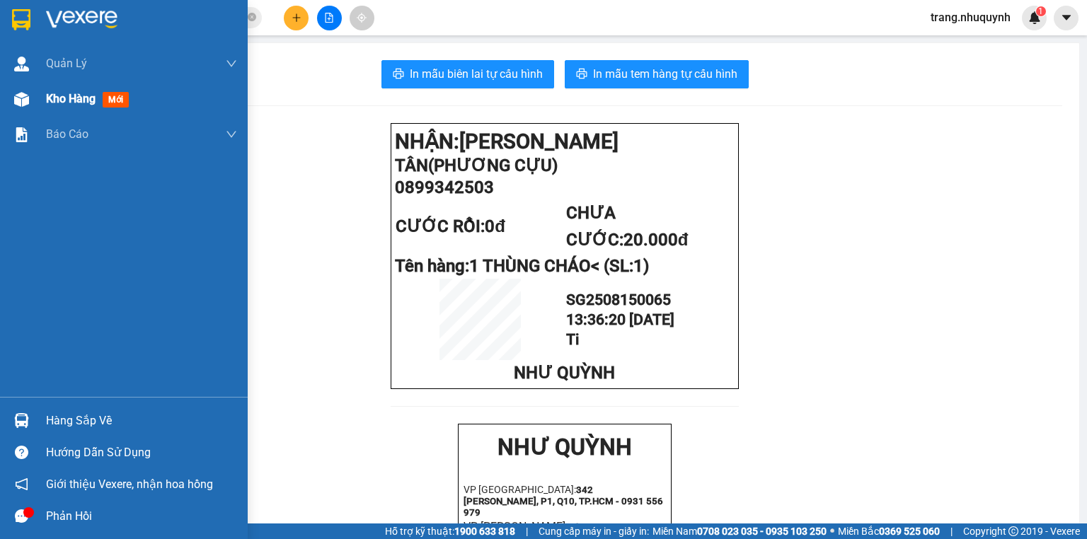
click at [71, 103] on span "Kho hàng" at bounding box center [71, 98] width 50 height 13
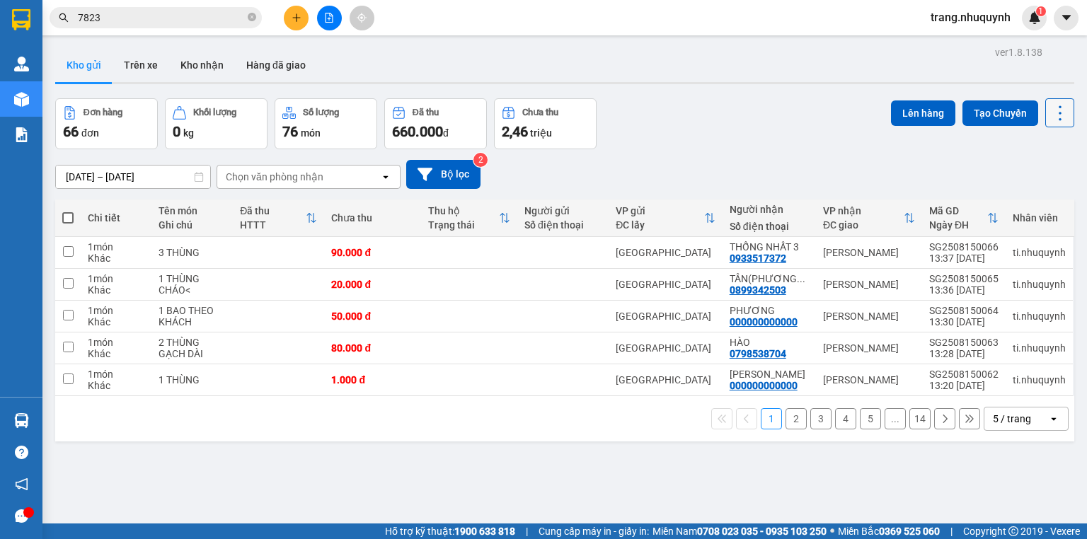
click at [1050, 113] on icon at bounding box center [1060, 113] width 20 height 20
click at [1038, 202] on span "Làm mới" at bounding box center [1031, 202] width 39 height 14
click at [1050, 114] on icon at bounding box center [1060, 113] width 20 height 20
click at [1038, 195] on span "Làm mới" at bounding box center [1031, 202] width 39 height 14
click at [1053, 113] on icon at bounding box center [1060, 113] width 20 height 20
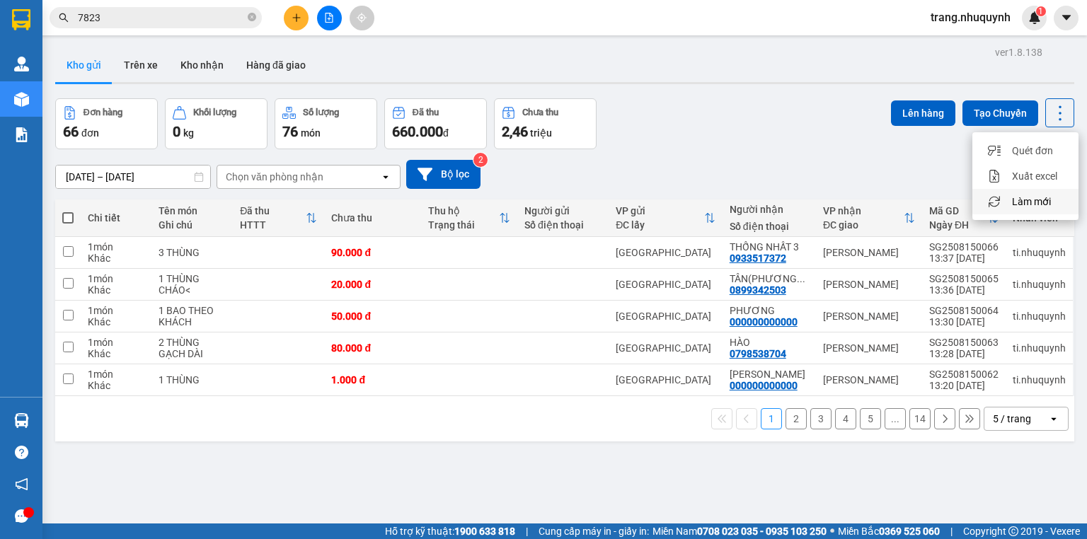
click at [1034, 195] on span "Làm mới" at bounding box center [1031, 202] width 39 height 14
click at [396, 72] on div "Kho gửi Trên xe Kho nhận Hàng đã giao" at bounding box center [564, 66] width 1019 height 37
click at [1055, 110] on icon at bounding box center [1060, 113] width 20 height 20
click at [1032, 195] on span "Làm mới" at bounding box center [1031, 202] width 39 height 14
click at [1052, 103] on icon at bounding box center [1060, 113] width 20 height 20
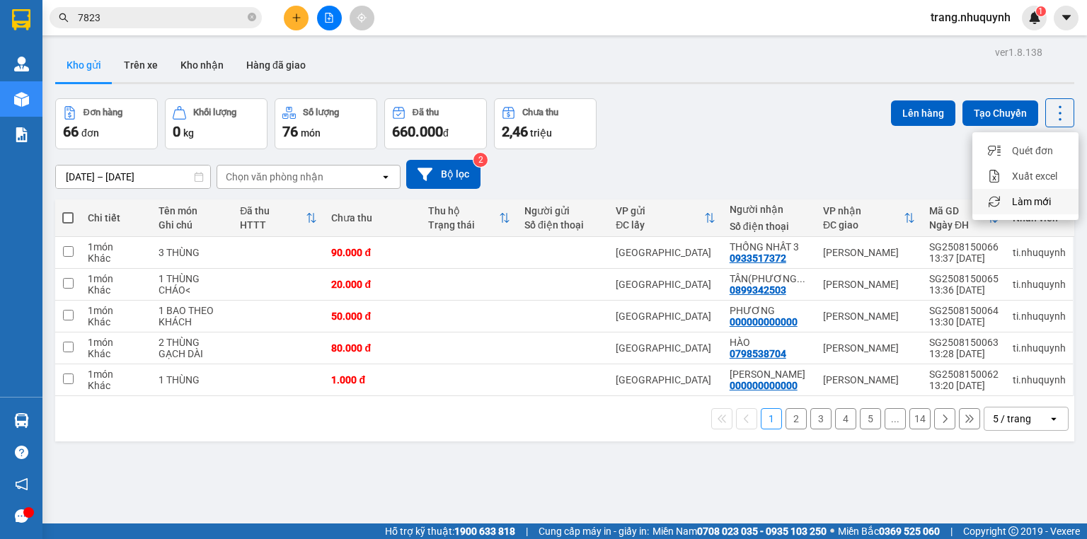
click at [1033, 199] on span "Làm mới" at bounding box center [1031, 202] width 39 height 14
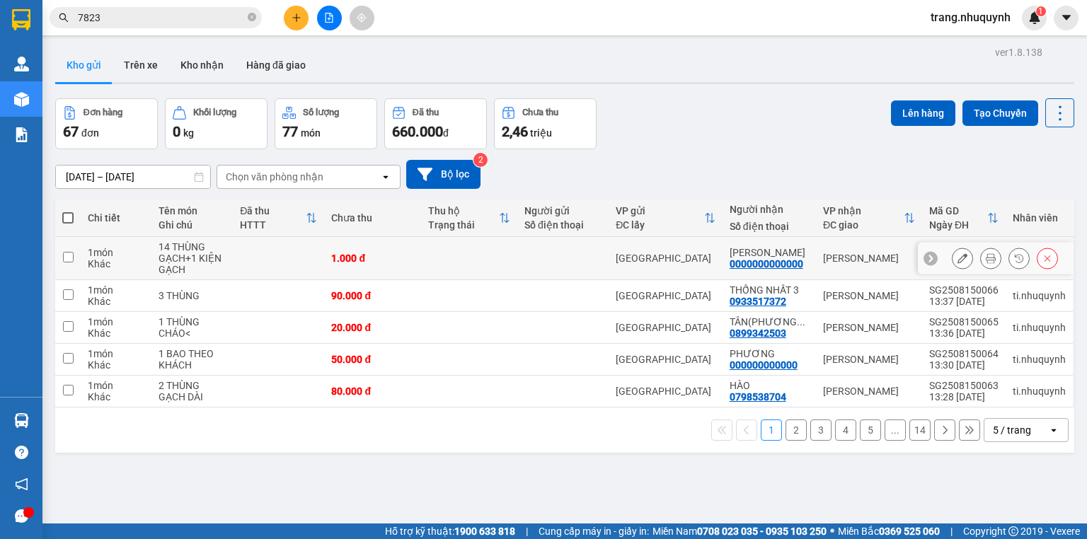
click at [985, 260] on icon at bounding box center [990, 258] width 10 height 10
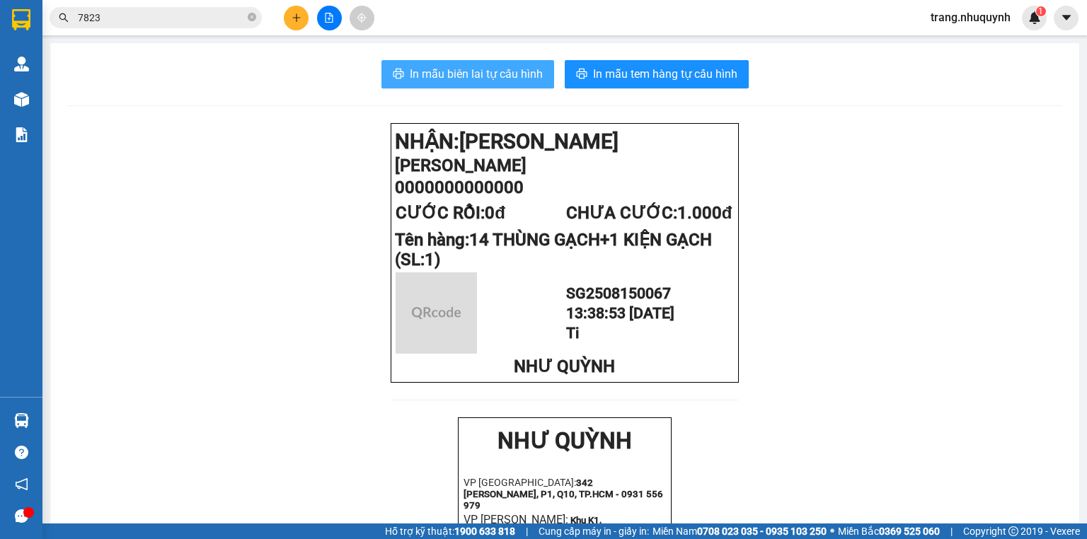
click at [498, 67] on span "In mẫu biên lai tự cấu hình" at bounding box center [476, 74] width 133 height 18
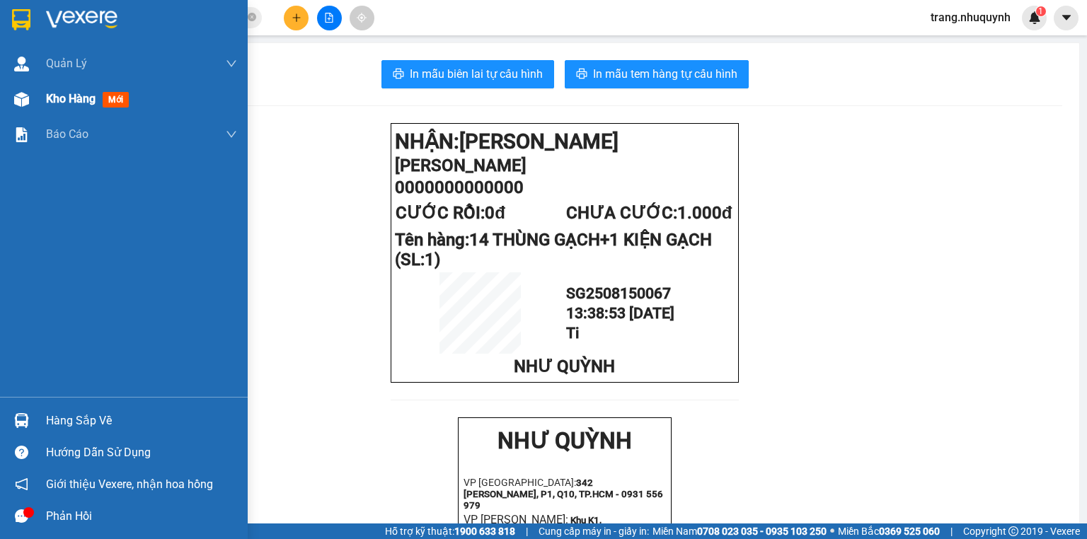
click at [50, 108] on div "Kho hàng mới" at bounding box center [90, 99] width 88 height 18
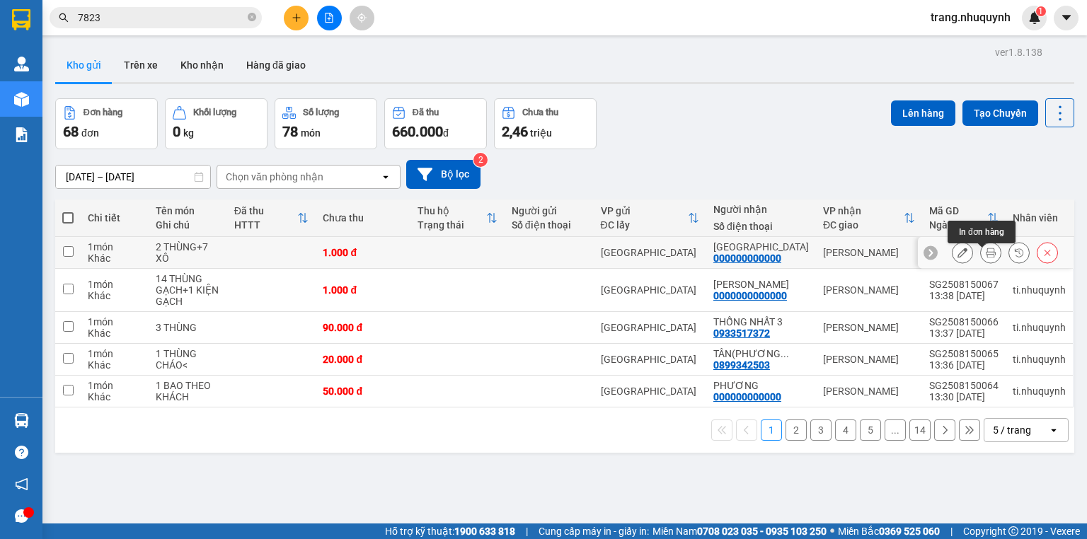
click at [985, 257] on icon at bounding box center [990, 253] width 10 height 10
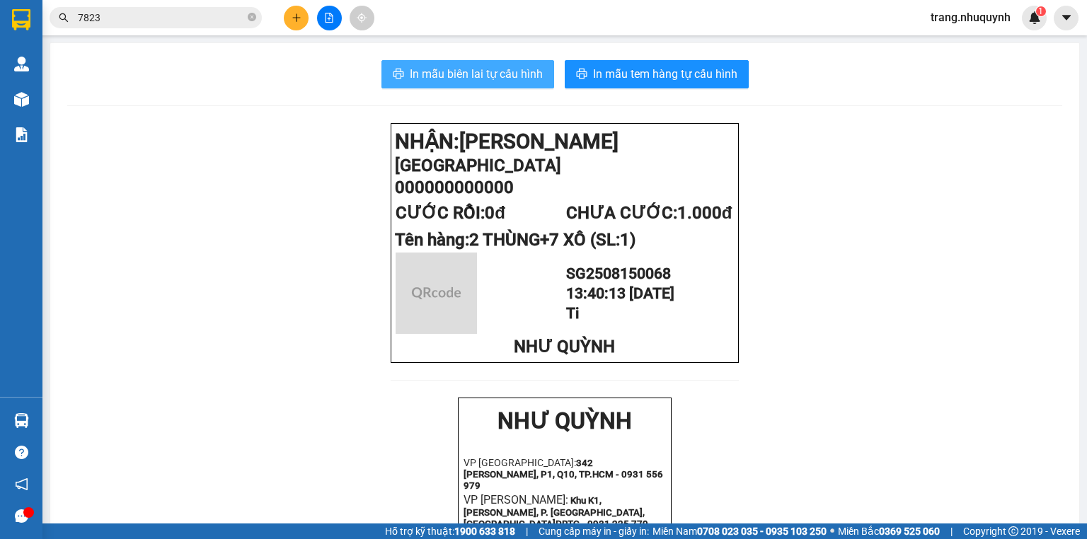
click at [436, 67] on span "In mẫu biên lai tự cấu hình" at bounding box center [476, 74] width 133 height 18
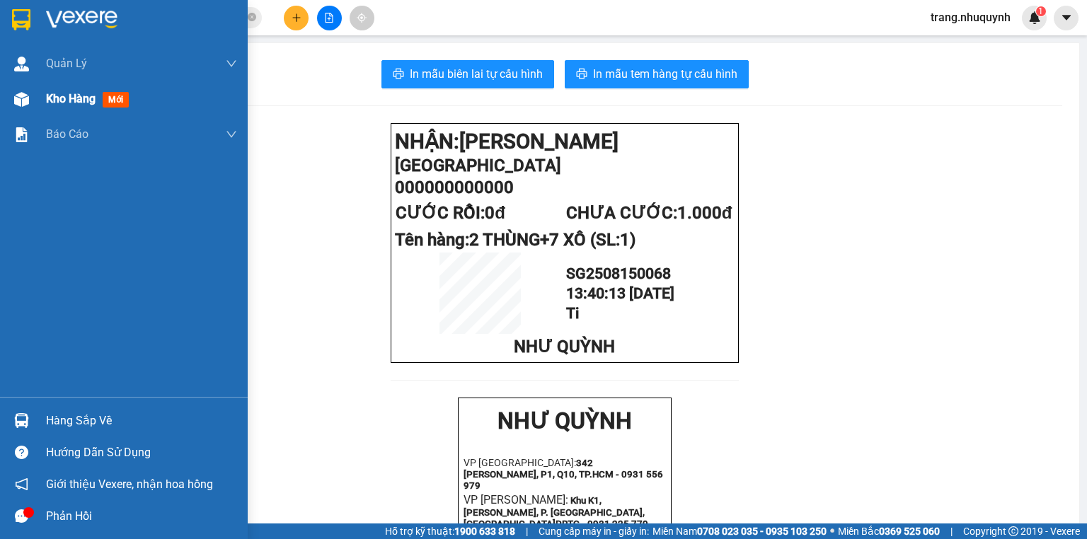
click at [42, 96] on div "Kho hàng mới" at bounding box center [124, 98] width 248 height 35
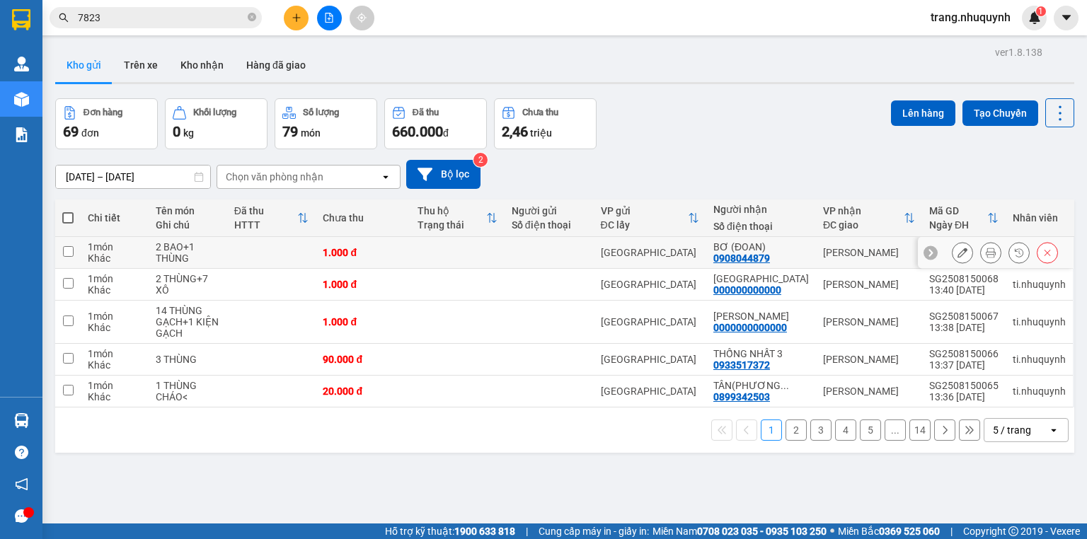
click at [985, 257] on icon at bounding box center [990, 253] width 10 height 10
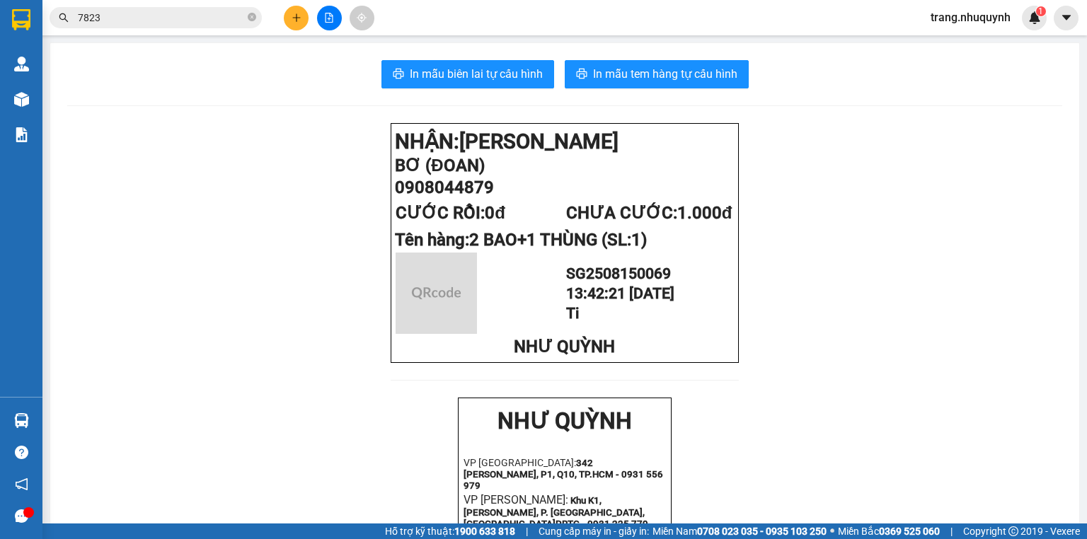
click at [480, 88] on div "In mẫu biên lai tự cấu hình In mẫu tem hàng tự cấu hình NHẬN: Phan Rang BƠ (ĐOA…" at bounding box center [564, 545] width 1029 height 1005
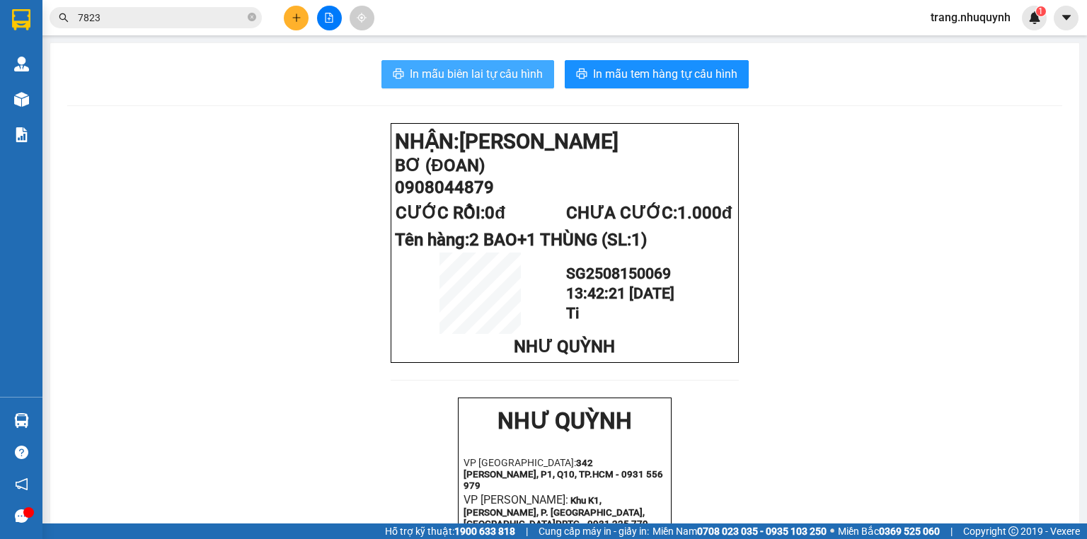
click at [480, 85] on button "In mẫu biên lai tự cấu hình" at bounding box center [467, 74] width 173 height 28
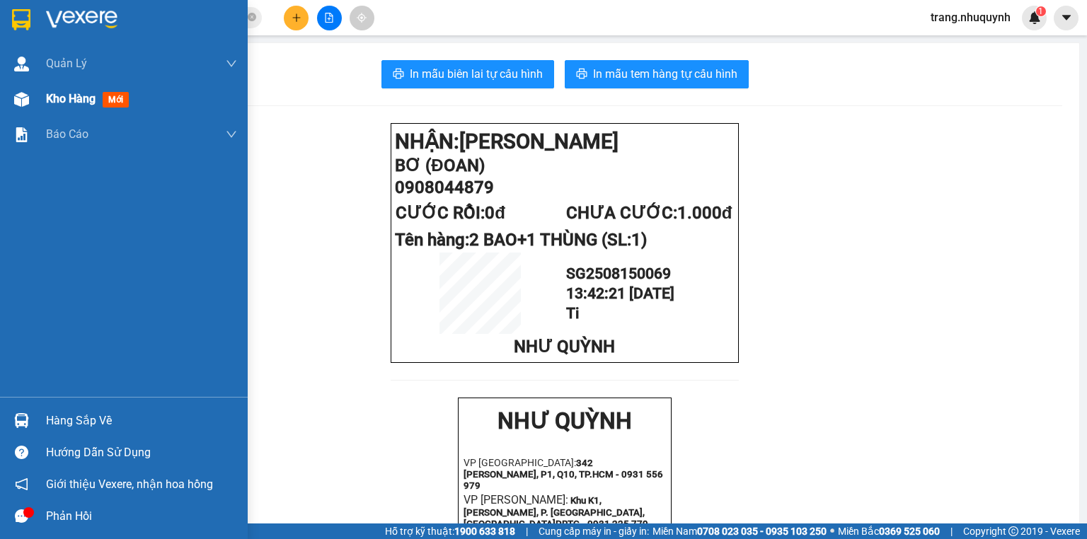
click at [50, 104] on span "Kho hàng" at bounding box center [71, 98] width 50 height 13
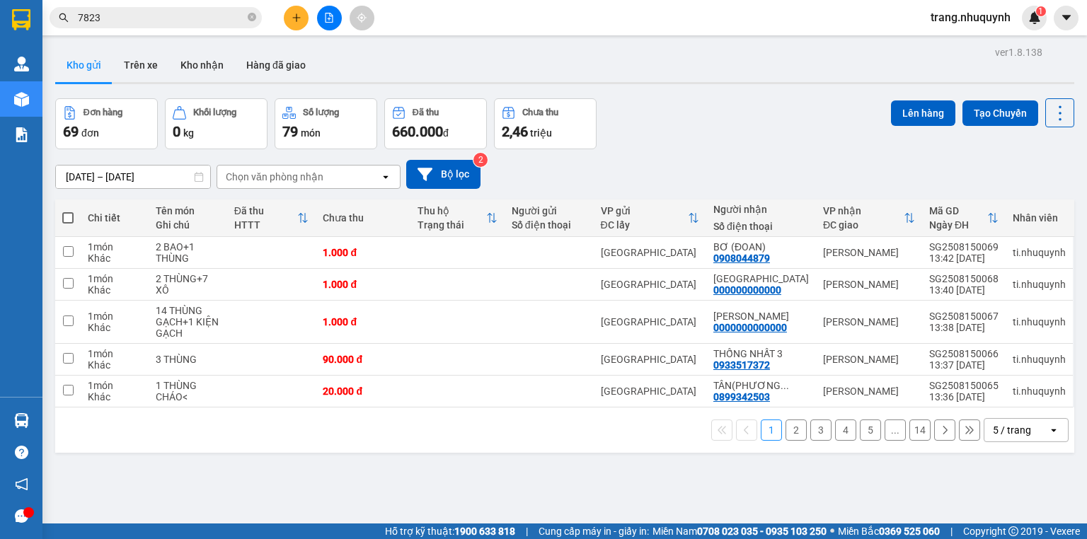
click at [139, 18] on input "7823" at bounding box center [161, 18] width 167 height 16
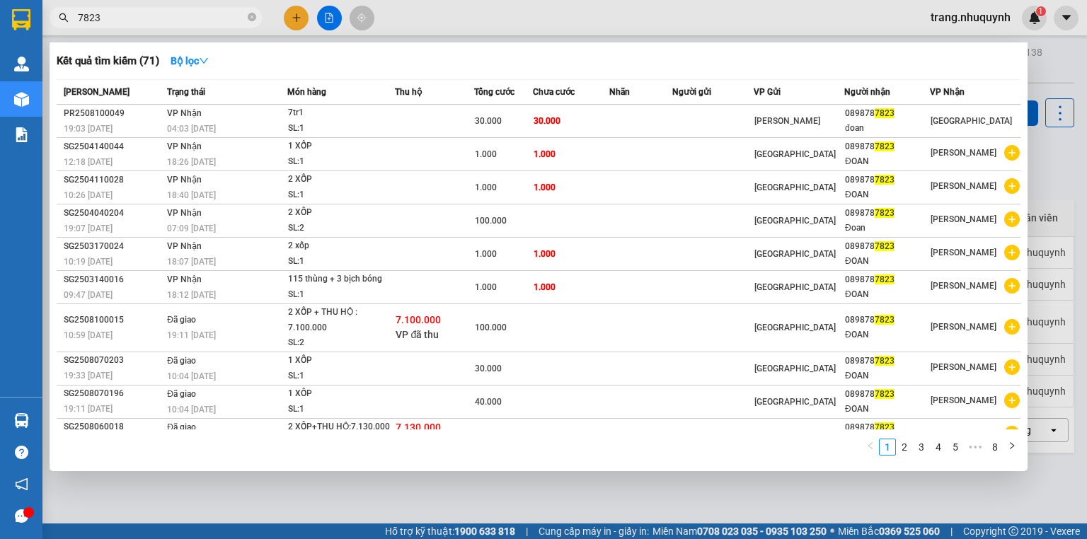
click at [139, 18] on input "7823" at bounding box center [161, 18] width 167 height 16
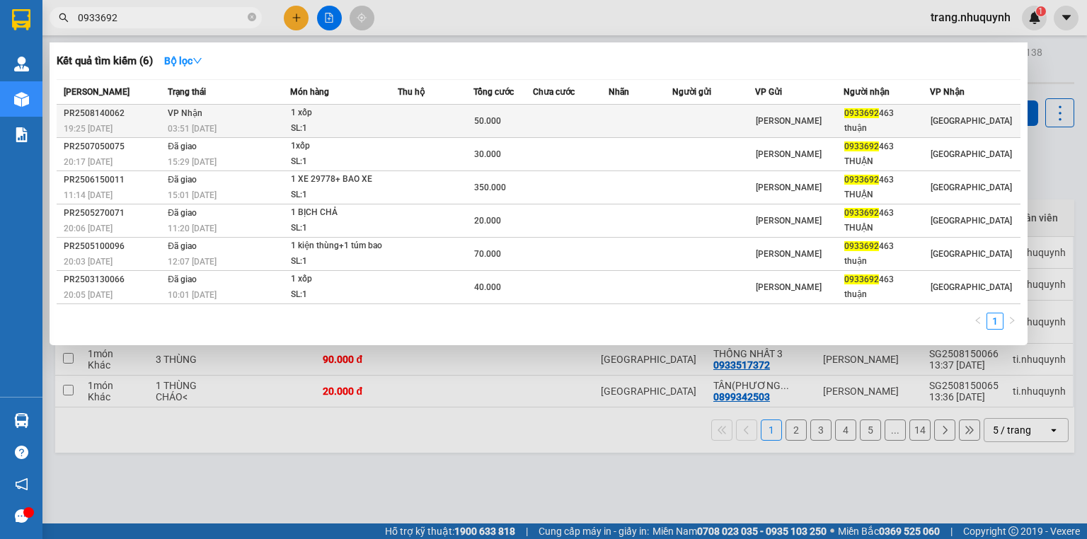
type input "0933692"
click at [468, 130] on td at bounding box center [435, 121] width 75 height 33
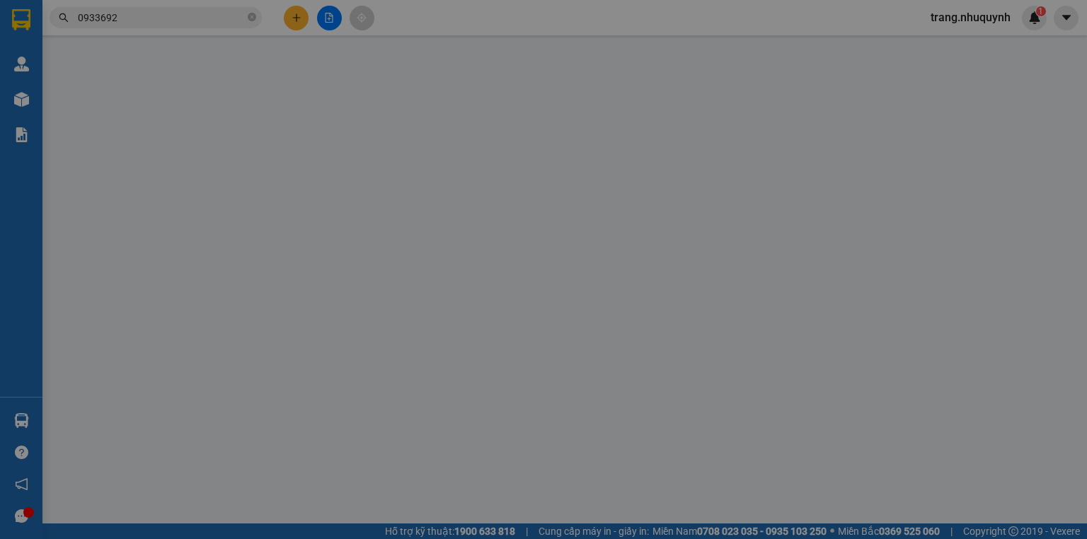
type input "0933692463"
type input "thuận"
type input "50.000"
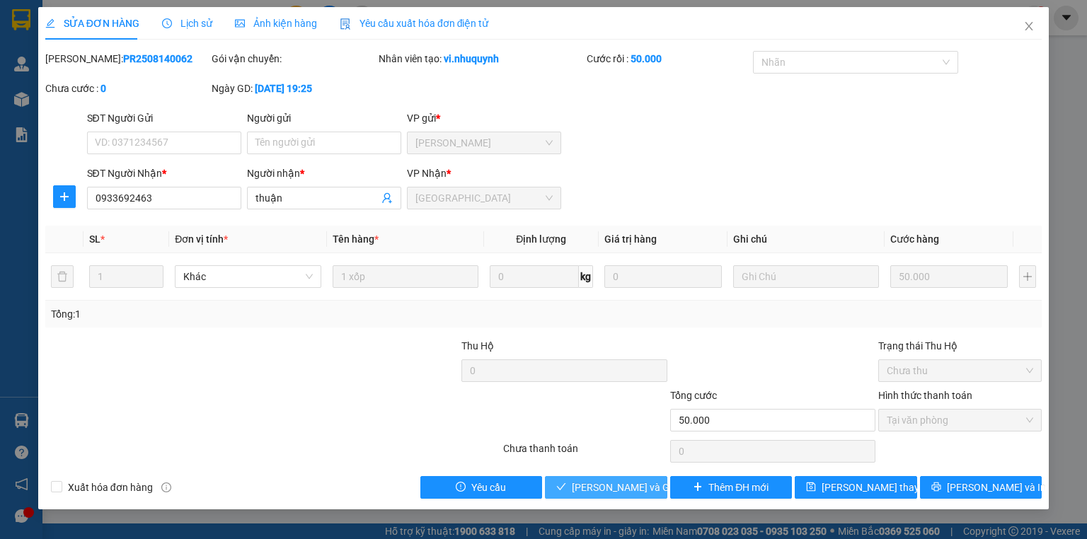
click at [591, 487] on span "[PERSON_NAME] và Giao hàng" at bounding box center [640, 488] width 136 height 16
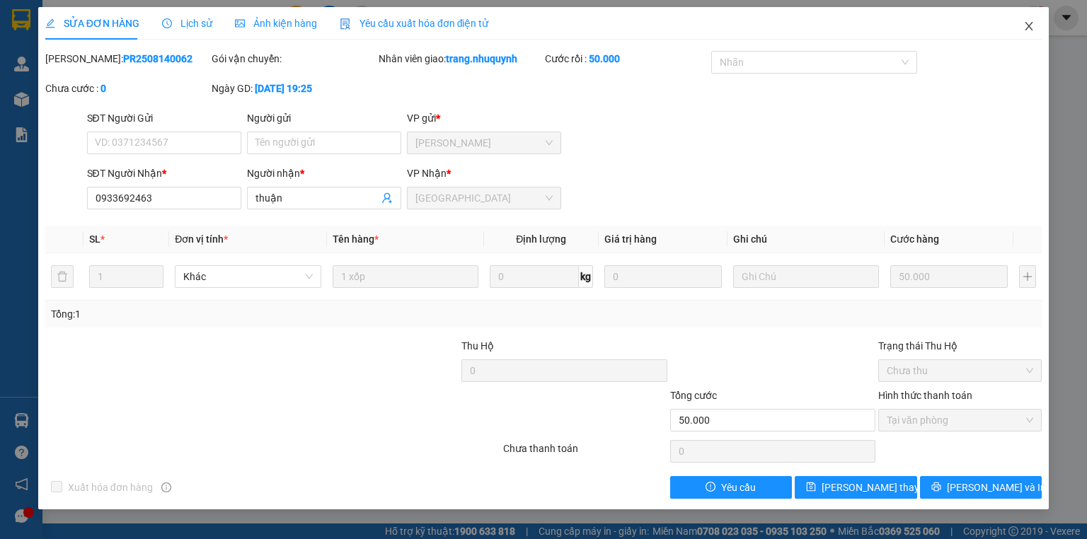
click at [1035, 28] on span "Close" at bounding box center [1029, 27] width 40 height 40
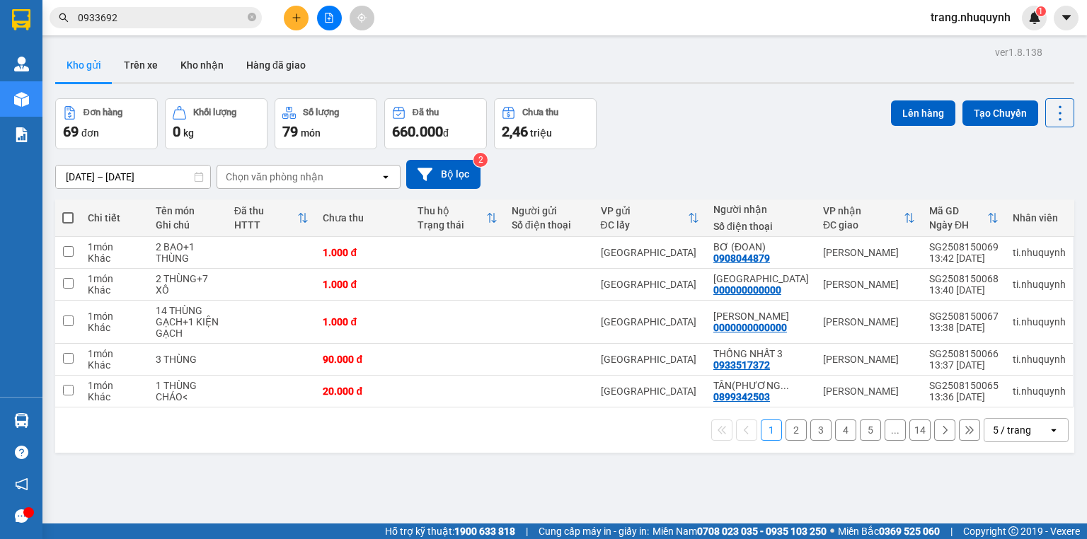
click at [335, 442] on div "1 2 3 4 5 ... 14 5 / trang open" at bounding box center [564, 430] width 1007 height 24
click at [1050, 107] on icon at bounding box center [1060, 113] width 20 height 20
click at [1024, 201] on span "Làm mới" at bounding box center [1031, 202] width 39 height 14
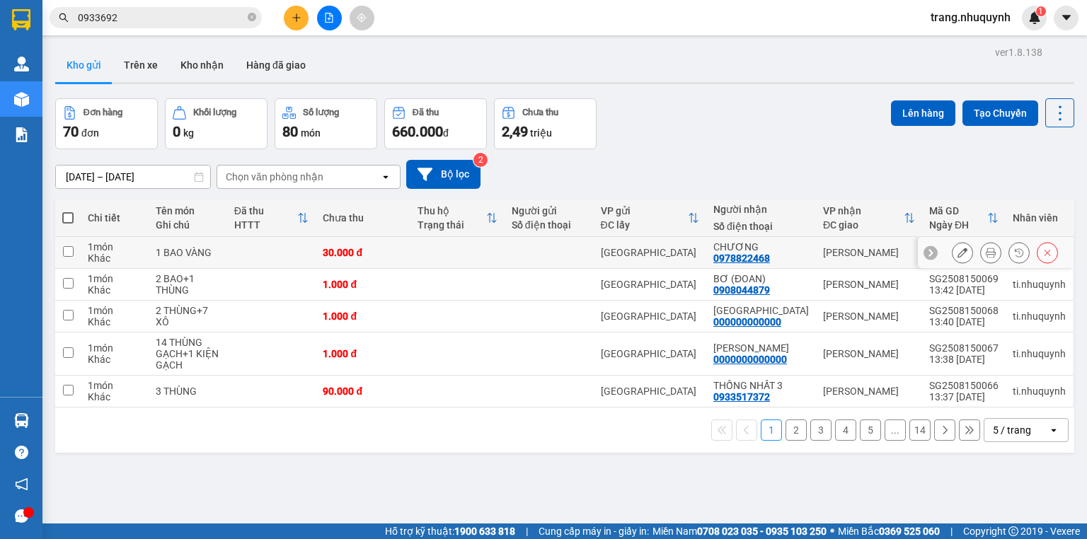
click at [985, 257] on icon at bounding box center [990, 253] width 10 height 10
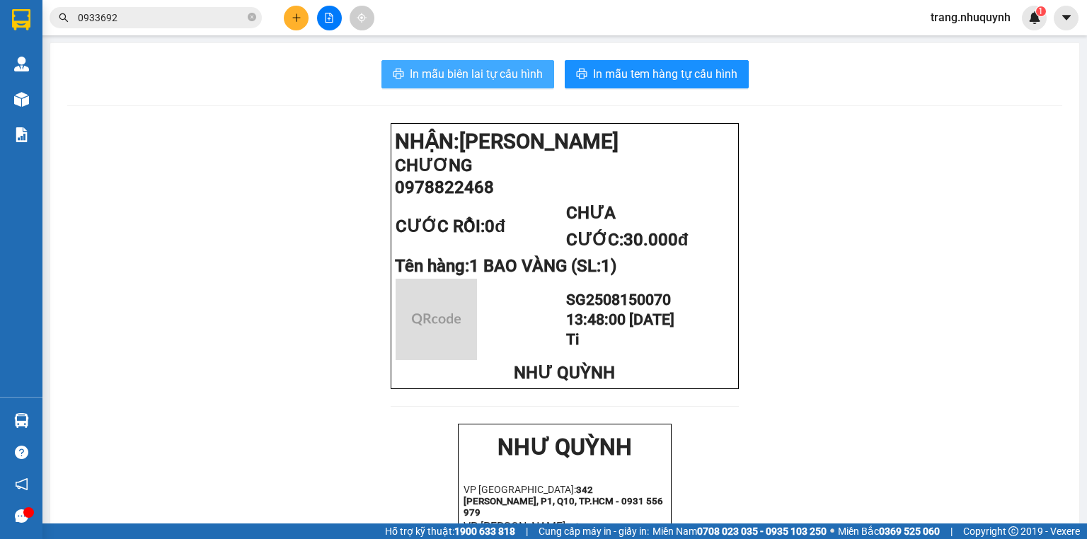
click at [498, 68] on span "In mẫu biên lai tự cấu hình" at bounding box center [476, 74] width 133 height 18
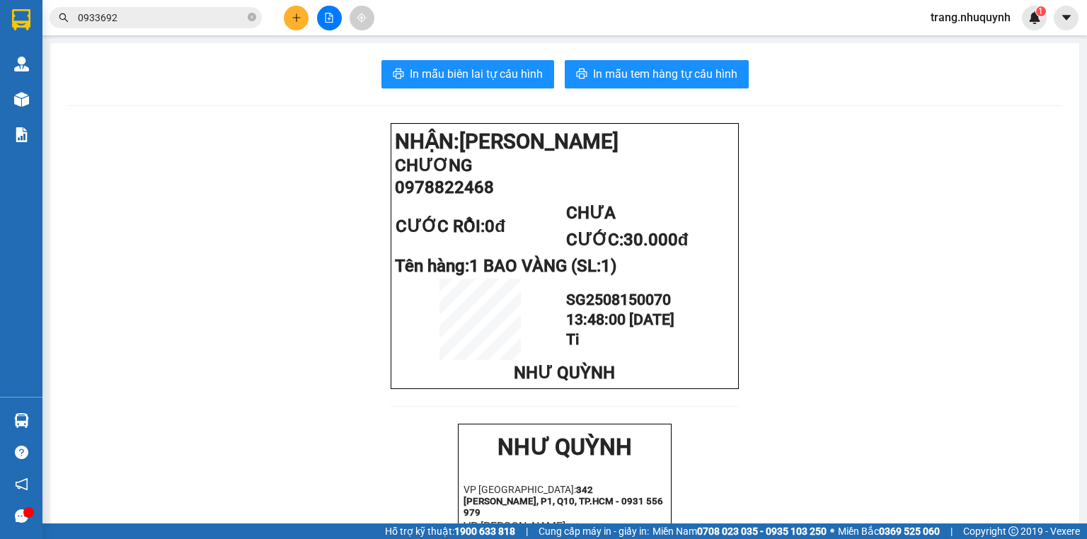
drag, startPoint x: 292, startPoint y: 197, endPoint x: 97, endPoint y: 158, distance: 198.9
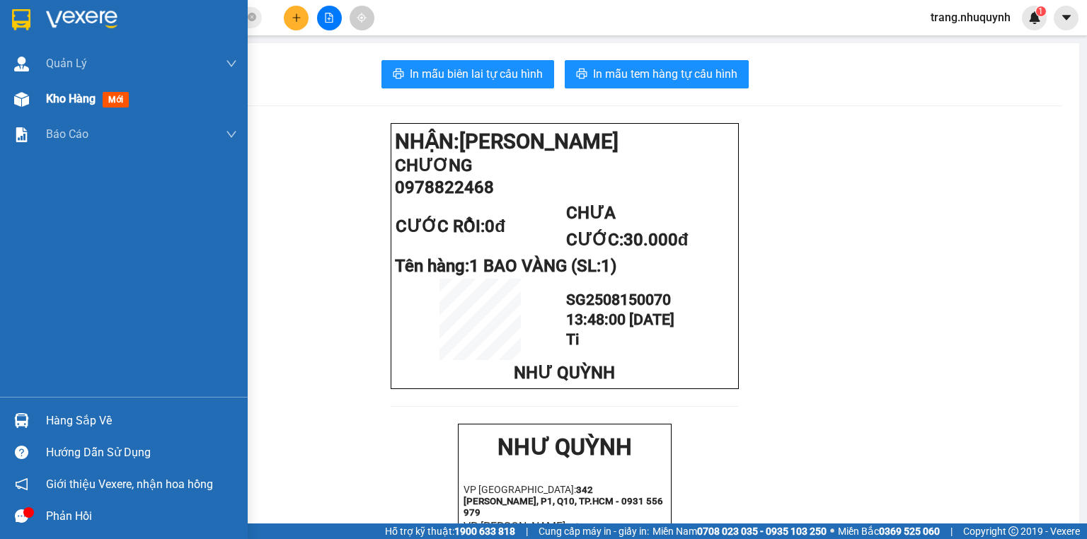
click at [85, 97] on span "Kho hàng" at bounding box center [71, 98] width 50 height 13
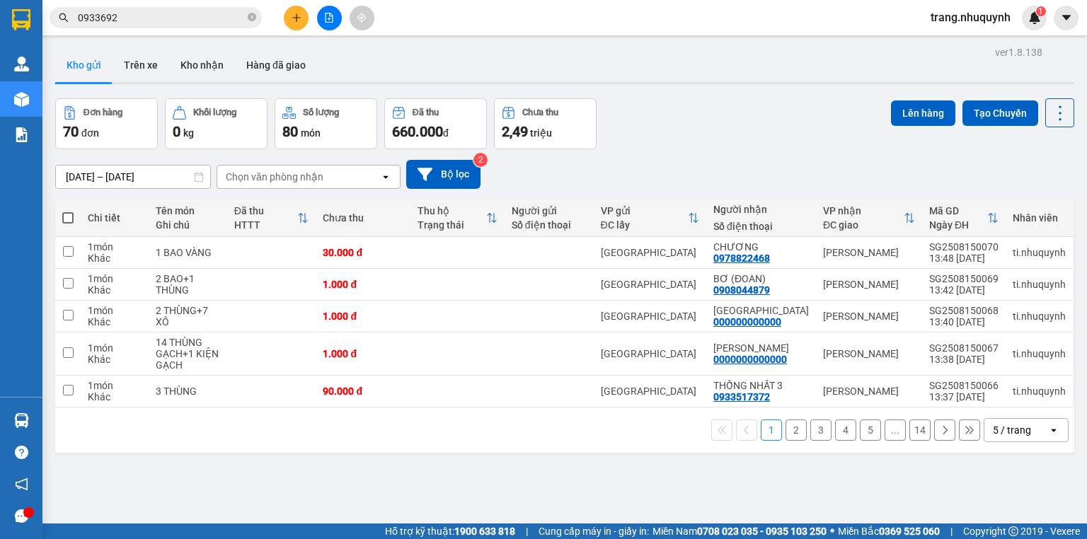
click at [328, 442] on div "1 2 3 4 5 ... 14 5 / trang open" at bounding box center [564, 430] width 1007 height 24
click at [1064, 108] on button at bounding box center [1059, 112] width 29 height 29
click at [1026, 198] on span "Làm mới" at bounding box center [1031, 202] width 39 height 14
click at [1048, 122] on button at bounding box center [1059, 112] width 29 height 29
click at [1039, 198] on span "Làm mới" at bounding box center [1031, 202] width 39 height 14
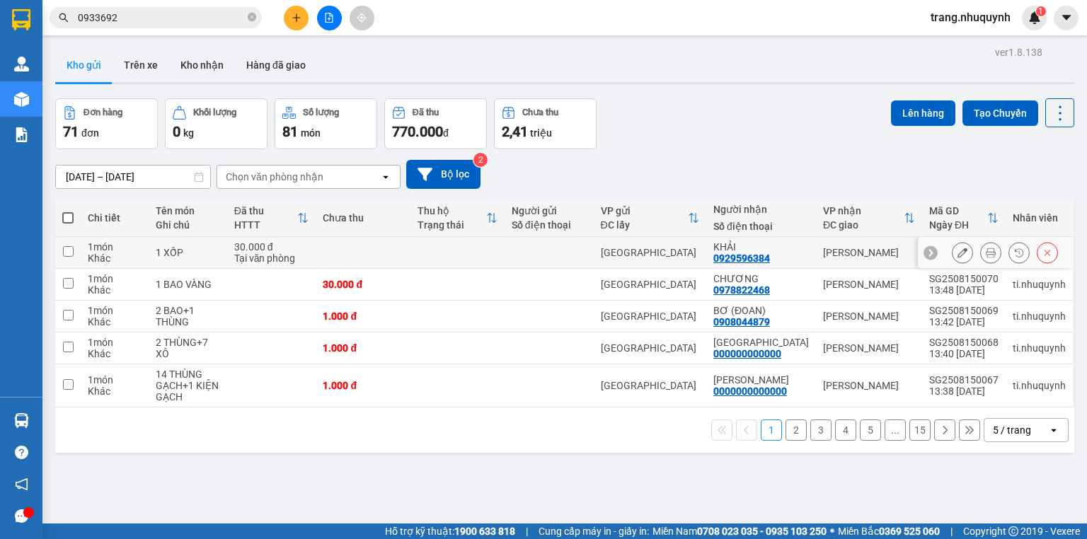
click at [985, 257] on icon at bounding box center [990, 253] width 10 height 10
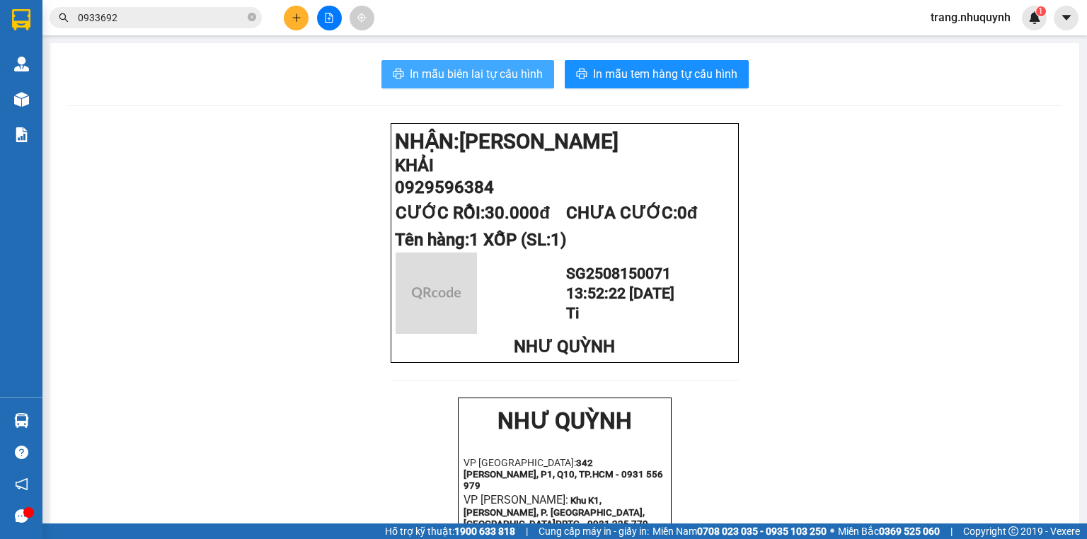
click at [497, 82] on span "In mẫu biên lai tự cấu hình" at bounding box center [476, 74] width 133 height 18
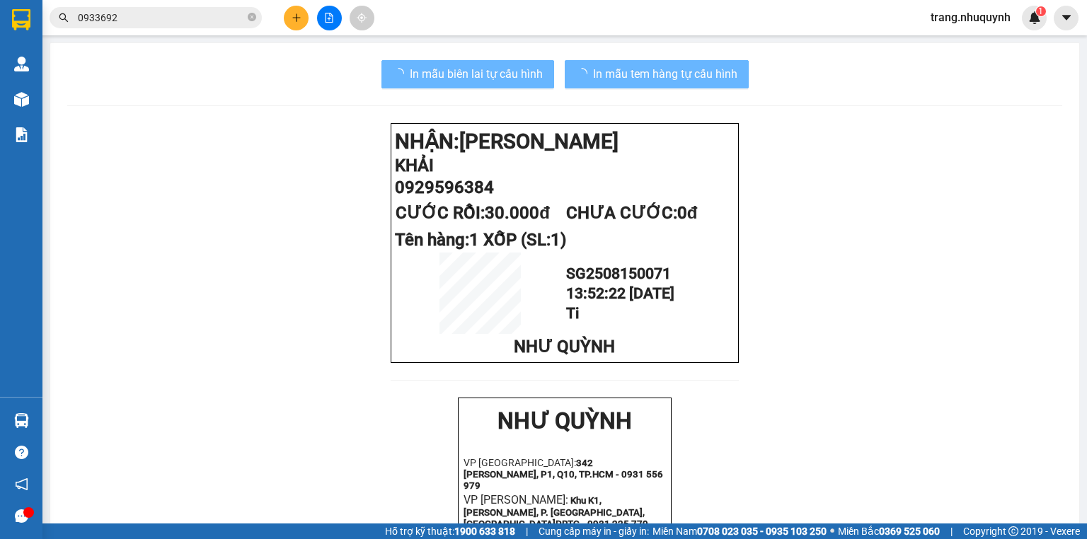
click at [42, 100] on main "In mẫu biên lai tự cấu hình In mẫu tem hàng tự cấu hình NHẬN: [PERSON_NAME] 092…" at bounding box center [543, 261] width 1087 height 523
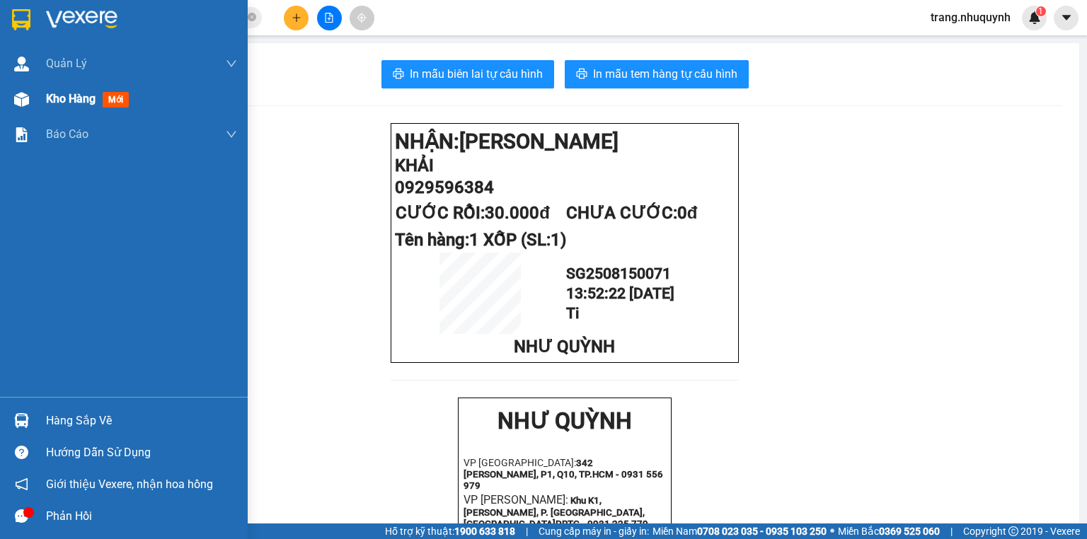
click at [25, 94] on img at bounding box center [21, 99] width 15 height 15
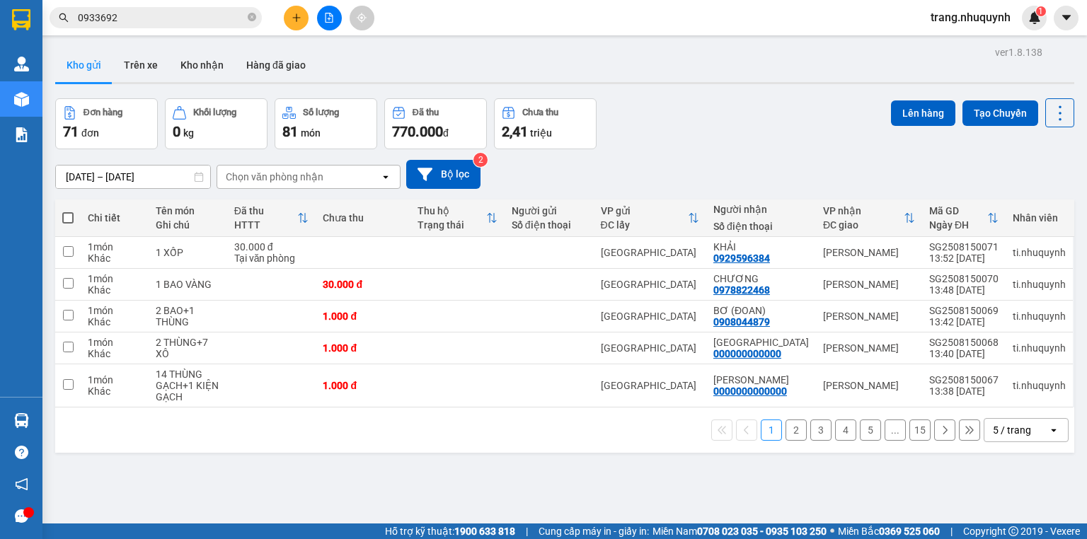
click at [680, 127] on div "Đơn hàng 71 đơn Khối lượng 0 kg Số lượng 81 món Đã thu 770.000 đ Chưa thu 2,41 …" at bounding box center [564, 123] width 1019 height 51
click at [1050, 110] on icon at bounding box center [1060, 113] width 20 height 20
click at [1034, 197] on span "Làm mới" at bounding box center [1031, 202] width 39 height 14
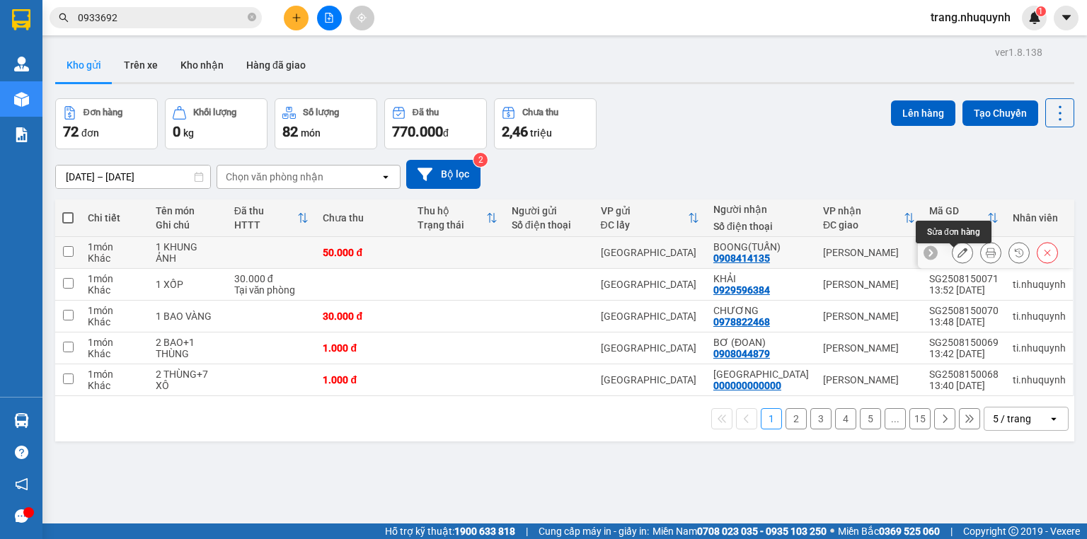
click at [985, 257] on icon at bounding box center [990, 253] width 10 height 10
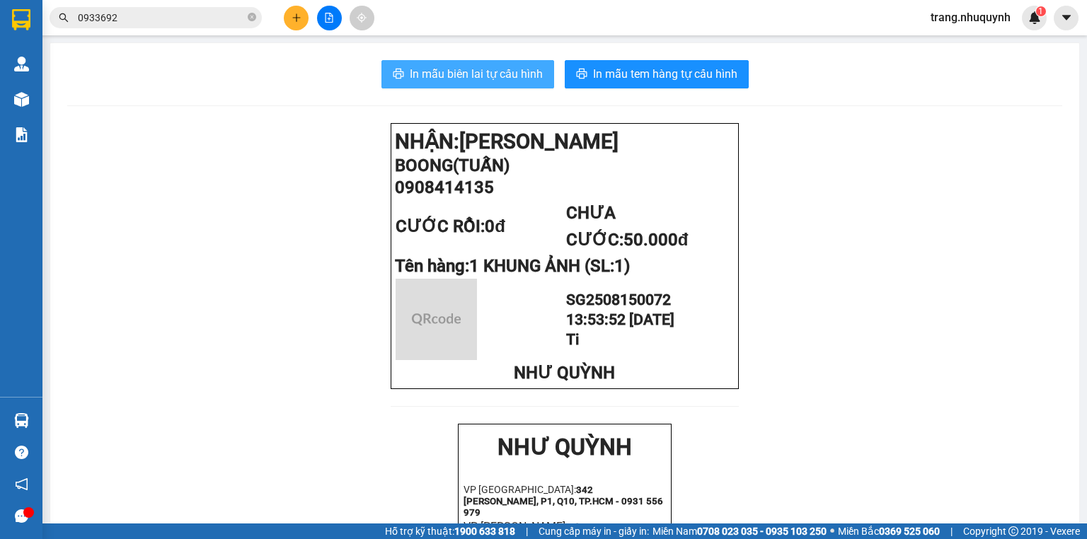
click at [436, 65] on span "In mẫu biên lai tự cấu hình" at bounding box center [476, 74] width 133 height 18
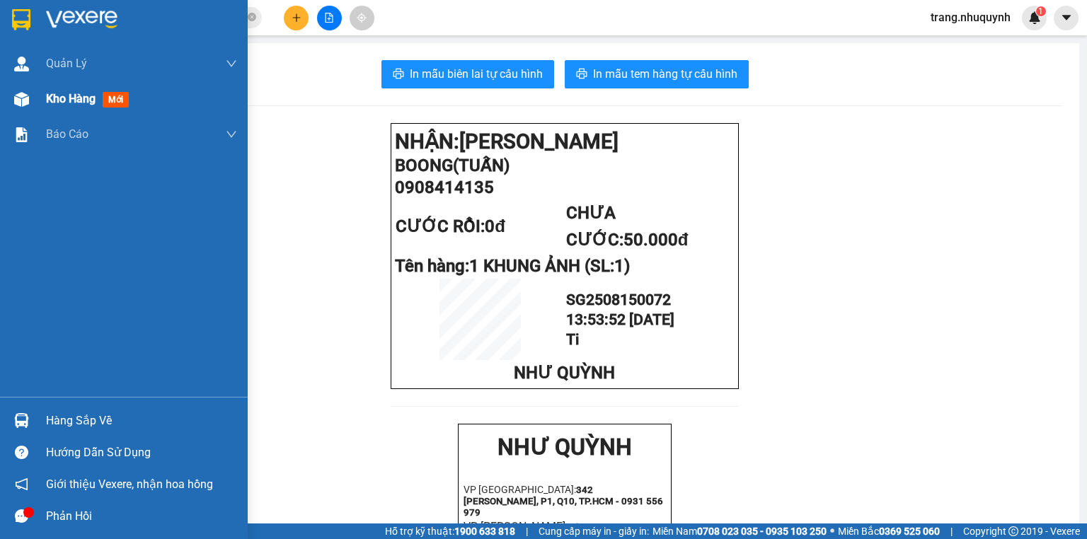
click at [88, 96] on span "Kho hàng" at bounding box center [71, 98] width 50 height 13
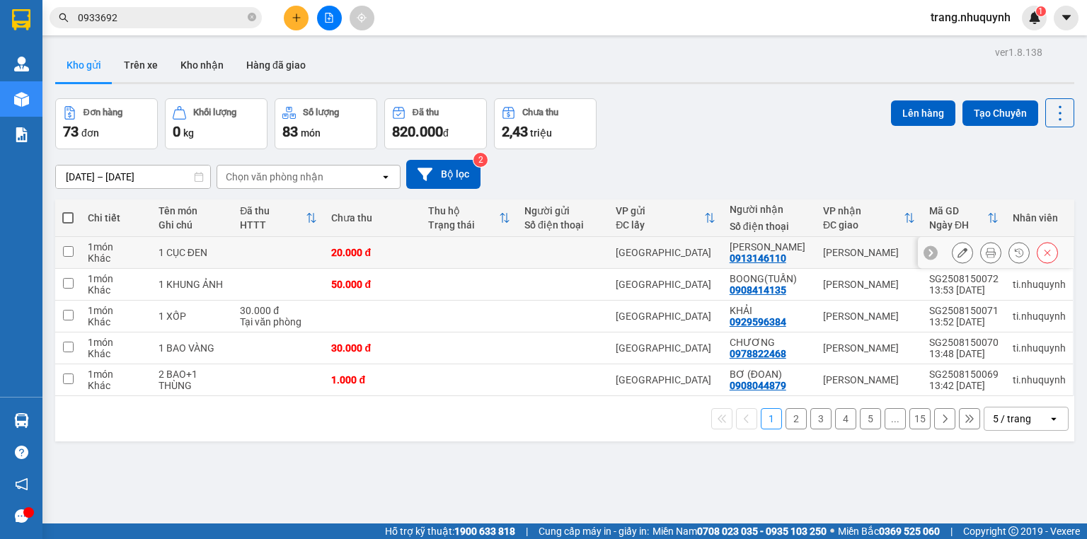
click at [985, 255] on icon at bounding box center [990, 253] width 10 height 10
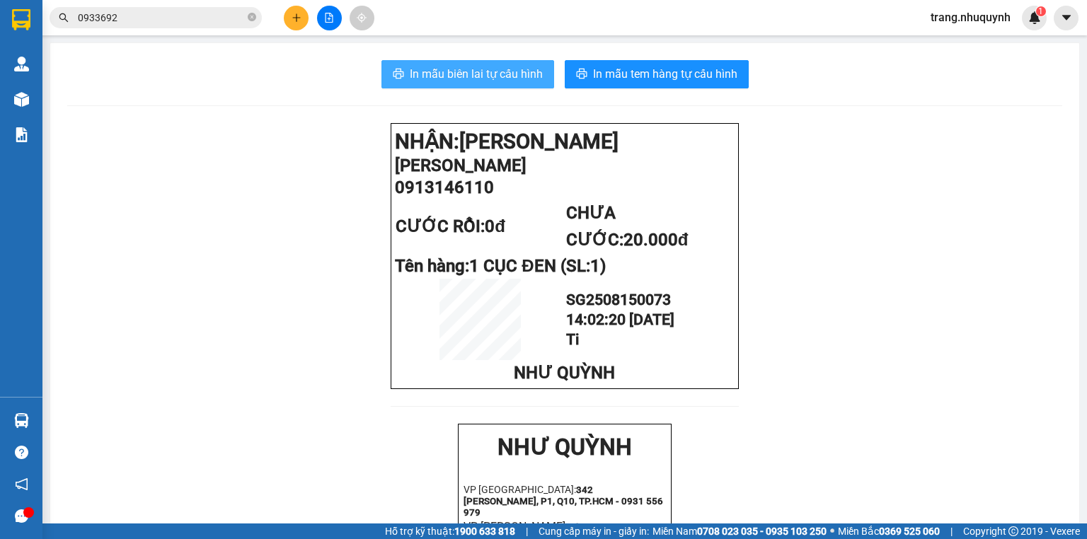
click at [521, 83] on button "In mẫu biên lai tự cấu hình" at bounding box center [467, 74] width 173 height 28
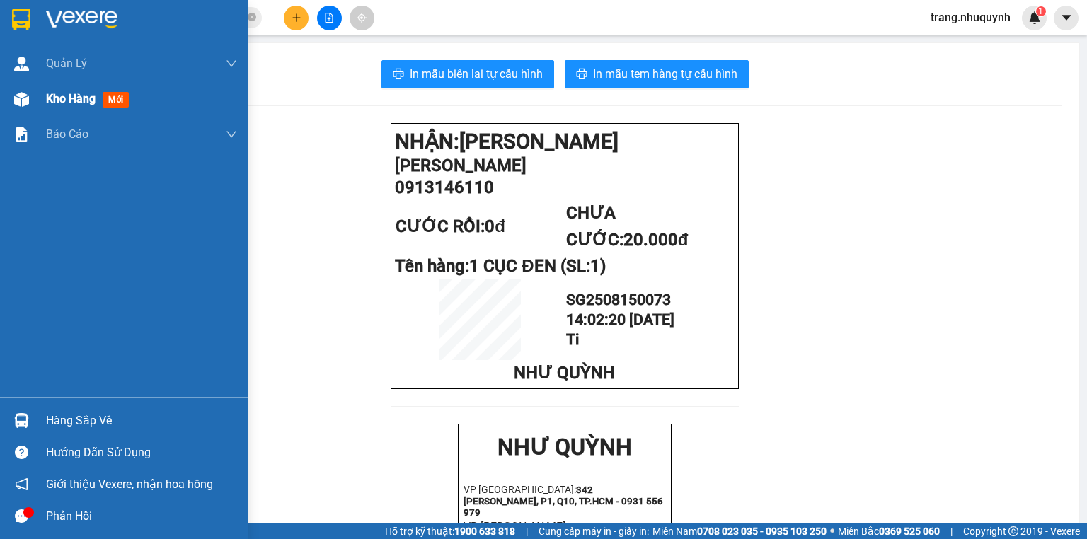
click at [32, 97] on div at bounding box center [21, 99] width 25 height 25
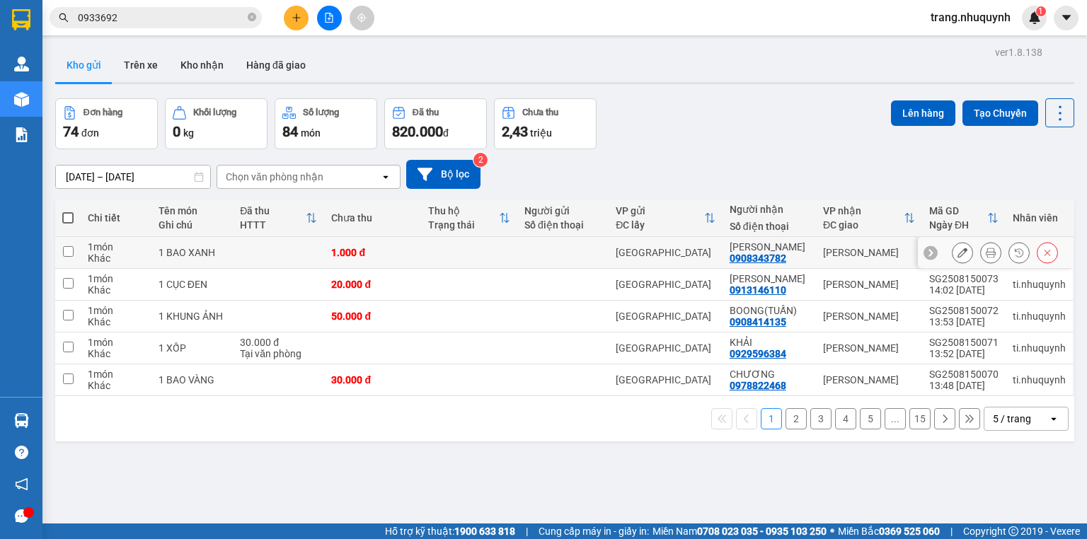
click at [985, 257] on icon at bounding box center [990, 253] width 10 height 10
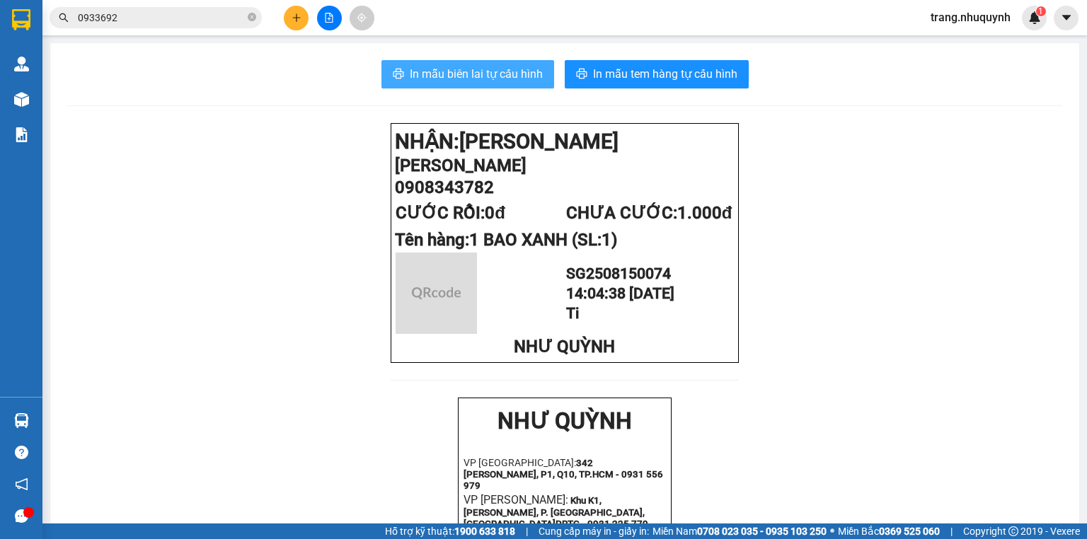
click at [419, 84] on button "In mẫu biên lai tự cấu hình" at bounding box center [467, 74] width 173 height 28
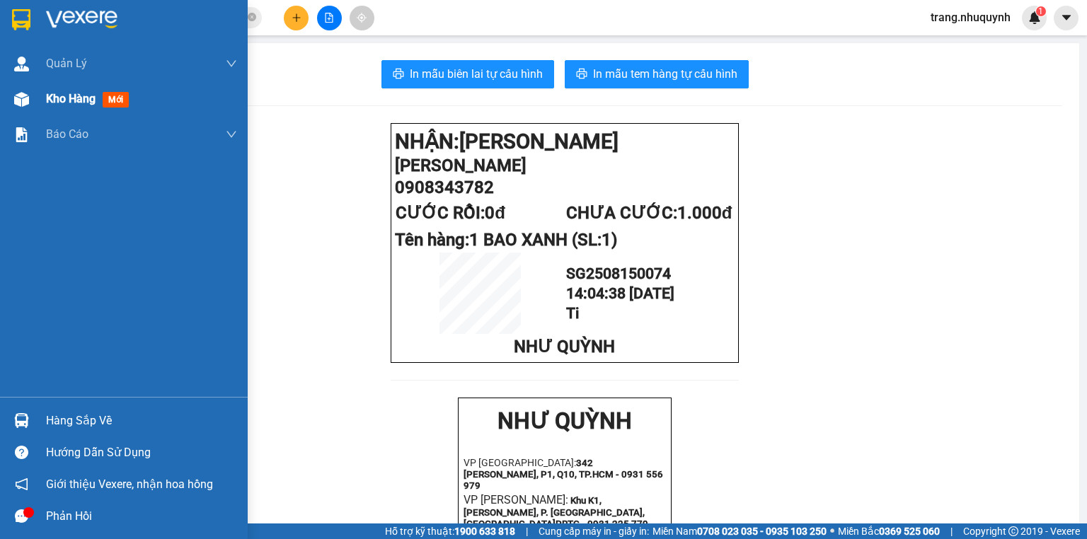
click at [73, 109] on div "Kho hàng mới" at bounding box center [141, 98] width 191 height 35
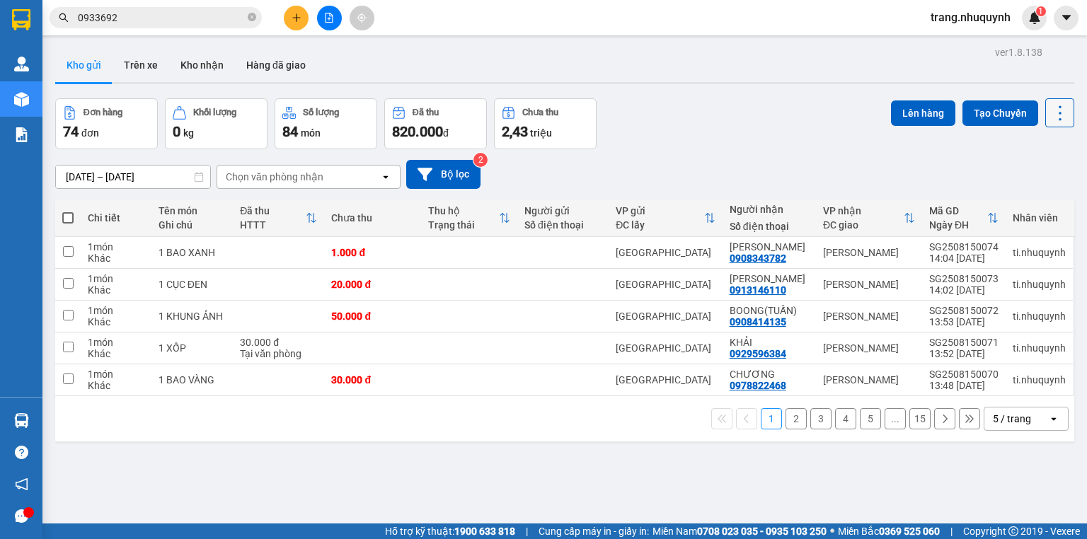
click at [1050, 116] on icon at bounding box center [1060, 113] width 20 height 20
click at [1027, 207] on span "Làm mới" at bounding box center [1031, 202] width 39 height 14
click at [726, 149] on div "Đơn hàng 74 đơn Khối lượng 0 kg Số lượng 84 món Đã thu 820.000 đ Chưa thu 2,43 …" at bounding box center [564, 123] width 1019 height 51
click at [355, 84] on div "Kho gửi Trên xe Kho nhận Hàng đã giao" at bounding box center [564, 66] width 1019 height 37
click at [1053, 117] on icon at bounding box center [1060, 113] width 20 height 20
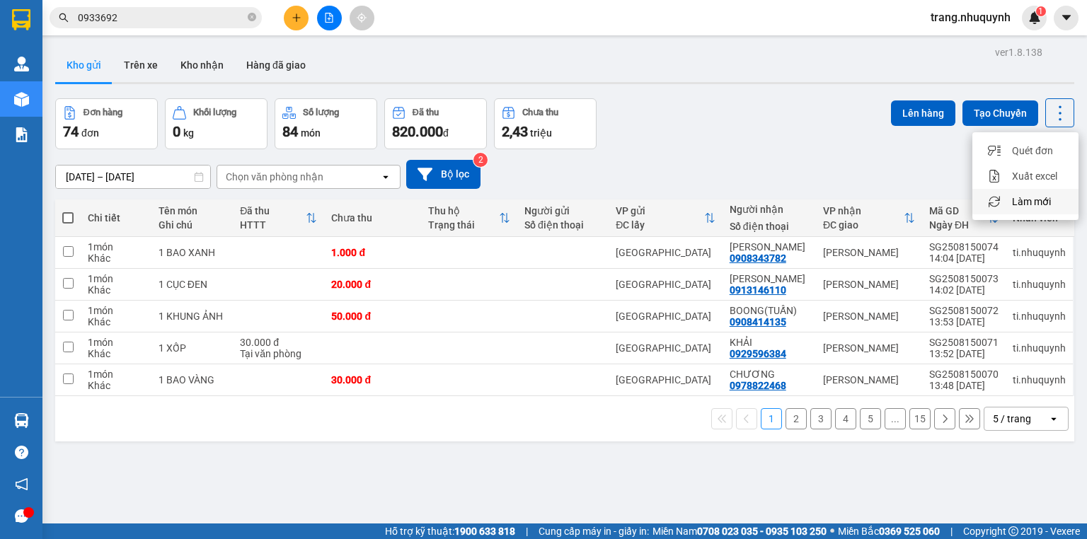
click at [1030, 204] on span "Làm mới" at bounding box center [1031, 202] width 39 height 14
click at [1060, 112] on icon at bounding box center [1060, 113] width 20 height 20
click at [1037, 206] on span "Làm mới" at bounding box center [1031, 202] width 39 height 14
drag, startPoint x: 1050, startPoint y: 108, endPoint x: 1046, endPoint y: 126, distance: 18.7
click at [1058, 108] on icon at bounding box center [1059, 112] width 3 height 15
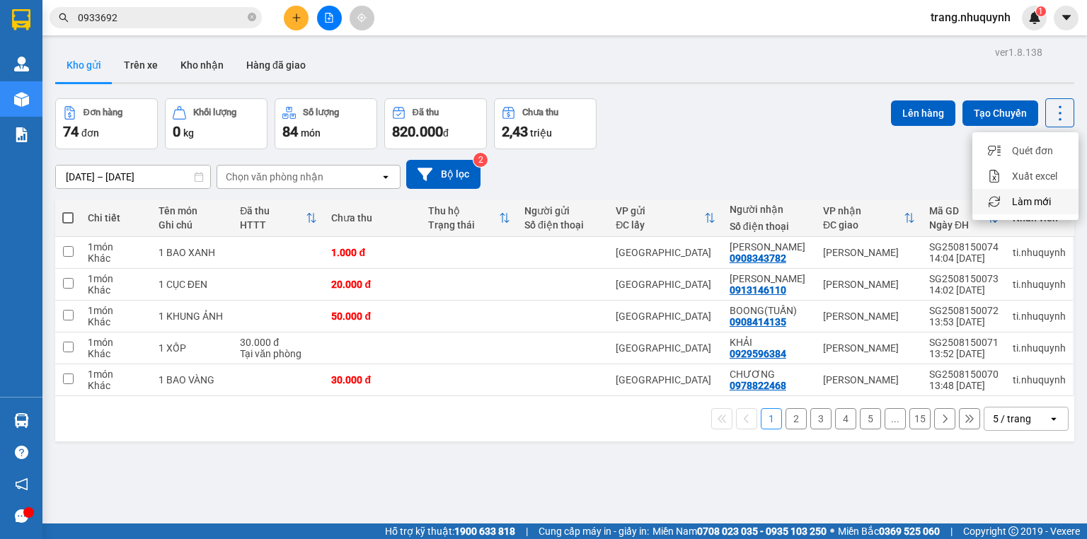
click at [1028, 199] on span "Làm mới" at bounding box center [1031, 202] width 39 height 14
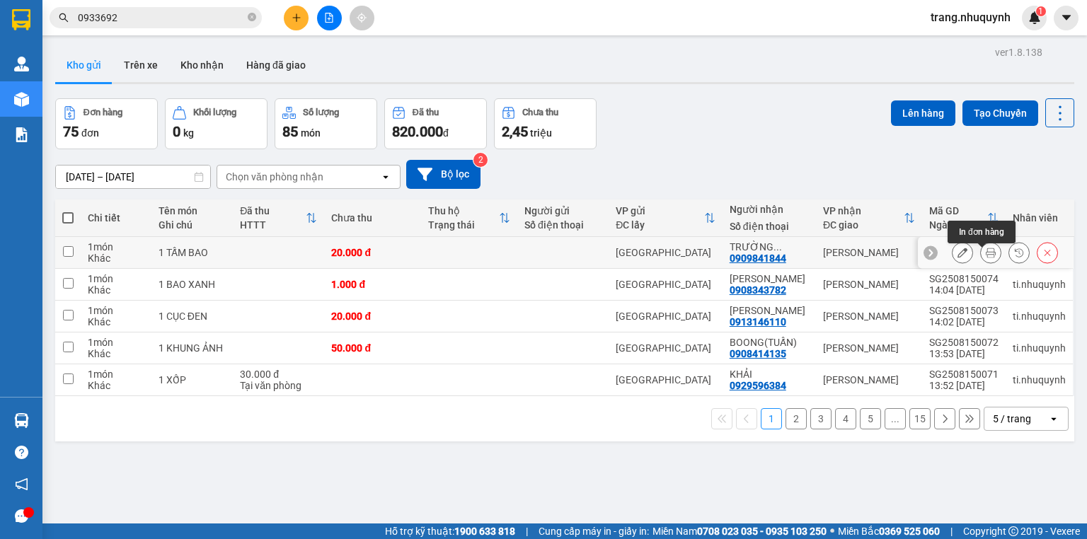
click at [985, 257] on icon at bounding box center [990, 253] width 10 height 10
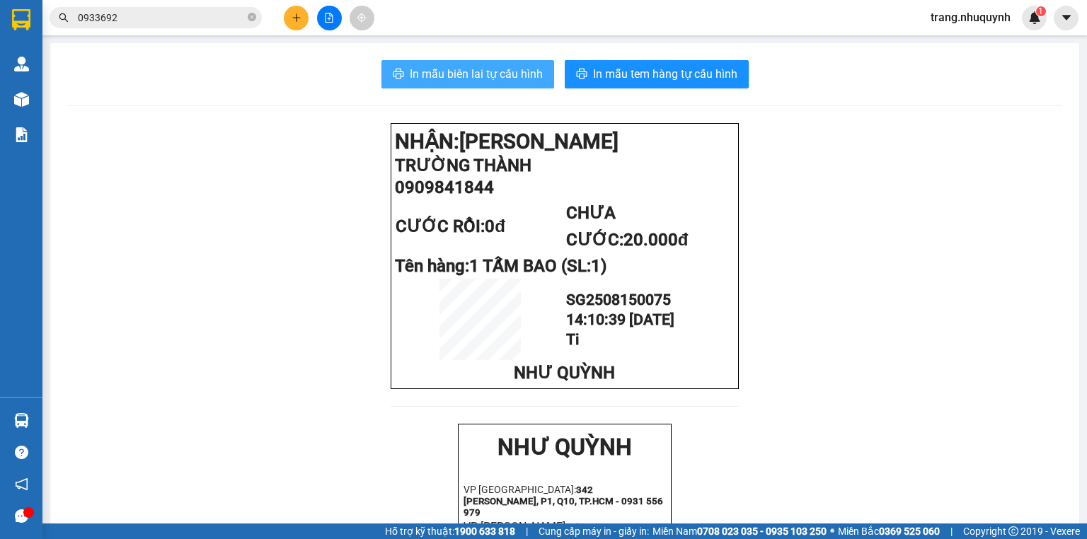
click at [506, 69] on span "In mẫu biên lai tự cấu hình" at bounding box center [476, 74] width 133 height 18
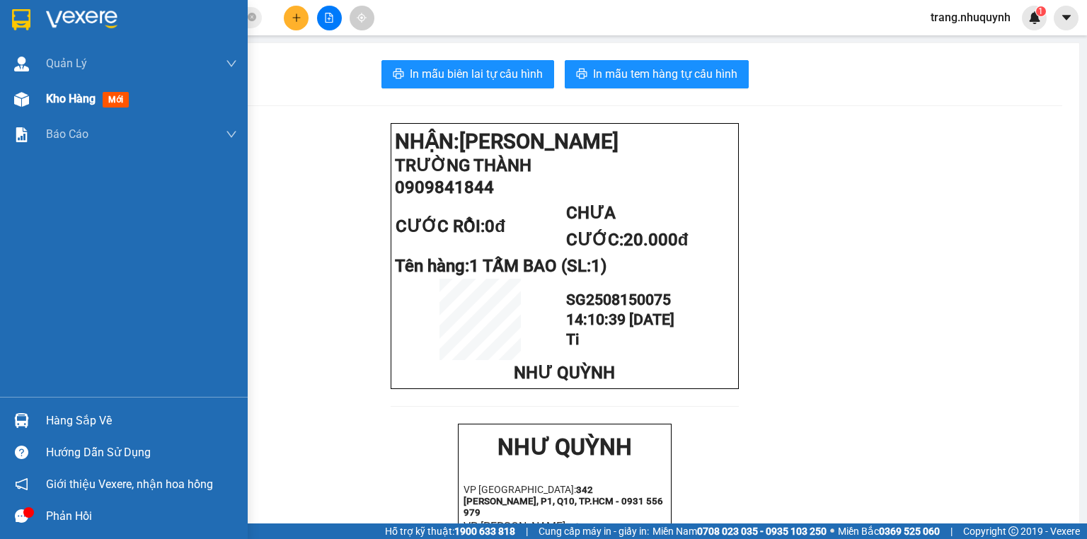
click at [66, 88] on div "Kho hàng mới" at bounding box center [141, 98] width 191 height 35
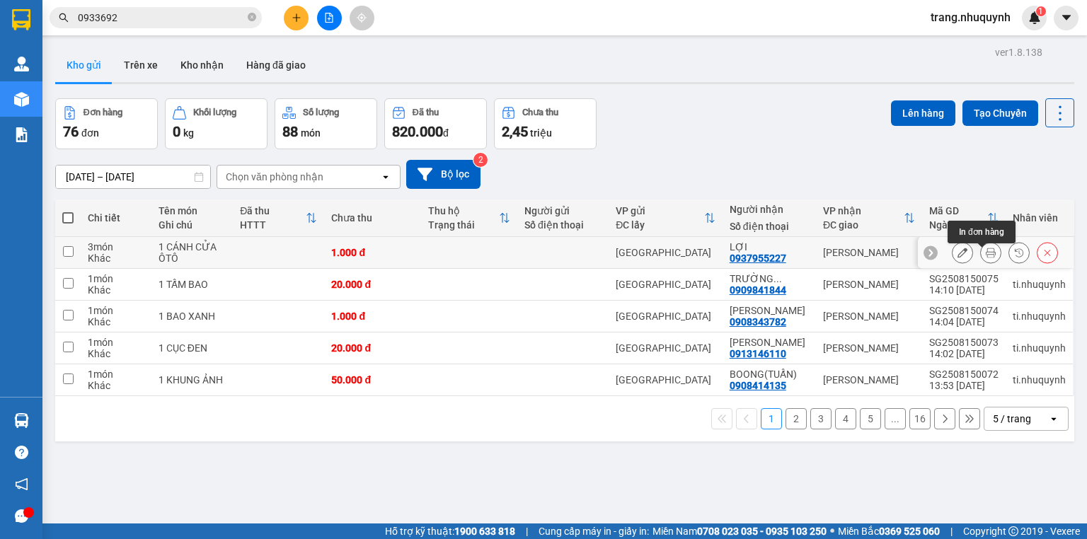
click at [985, 256] on icon at bounding box center [990, 253] width 10 height 10
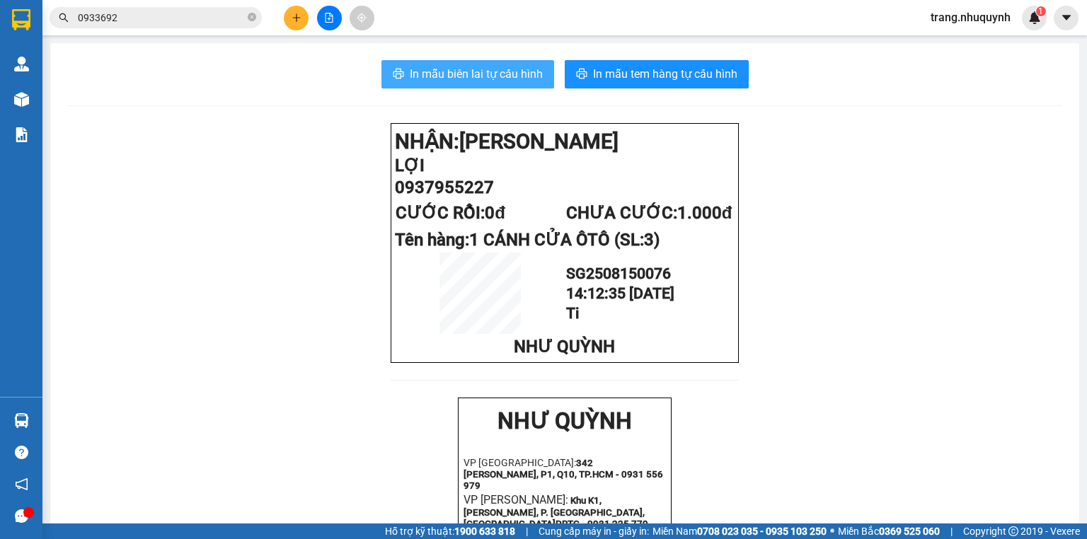
click at [509, 70] on span "In mẫu biên lai tự cấu hình" at bounding box center [476, 74] width 133 height 18
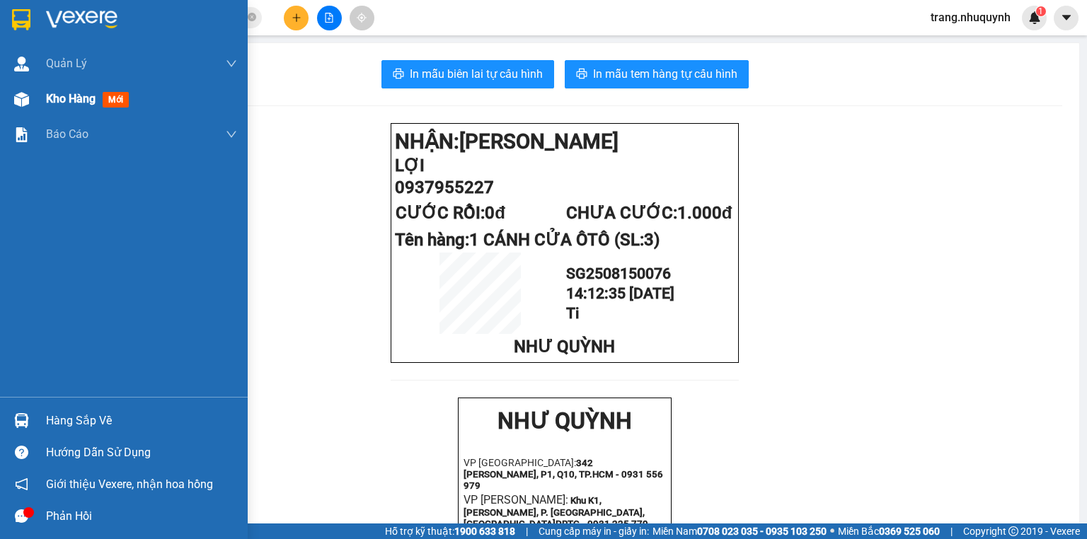
click at [54, 103] on span "Kho hàng" at bounding box center [71, 98] width 50 height 13
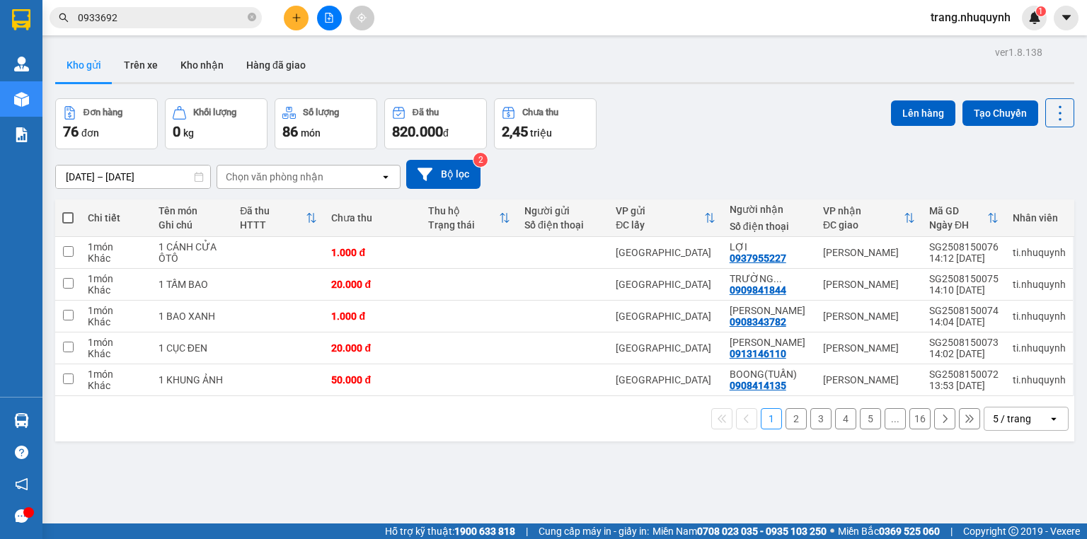
click at [1036, 113] on div "Lên hàng Tạo Chuyến" at bounding box center [982, 112] width 183 height 29
click at [1038, 204] on span "Làm mới" at bounding box center [1031, 202] width 39 height 14
click at [1053, 108] on icon at bounding box center [1060, 113] width 20 height 20
click at [1031, 198] on span "Làm mới" at bounding box center [1031, 202] width 39 height 14
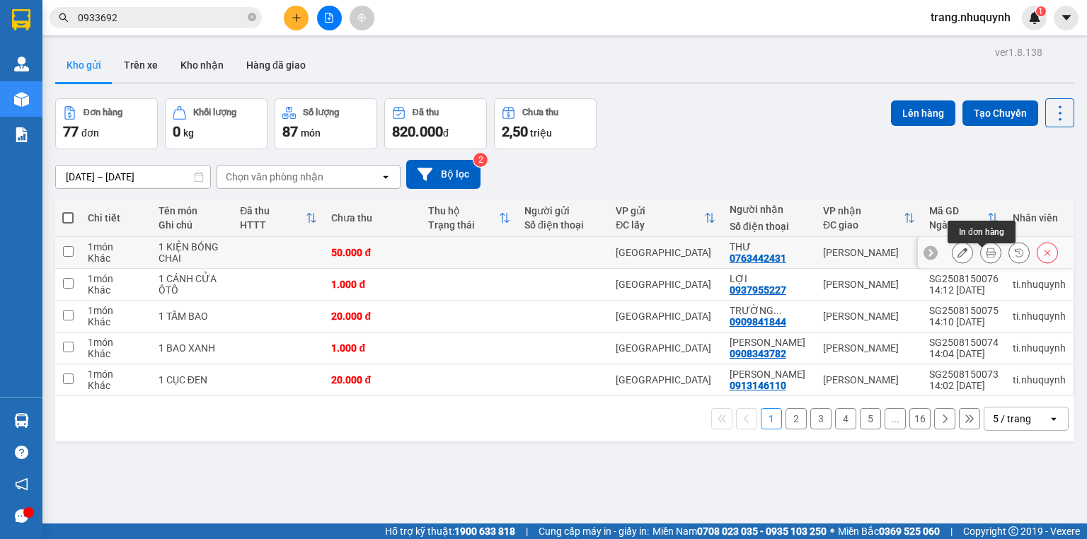
click at [985, 257] on icon at bounding box center [990, 253] width 10 height 10
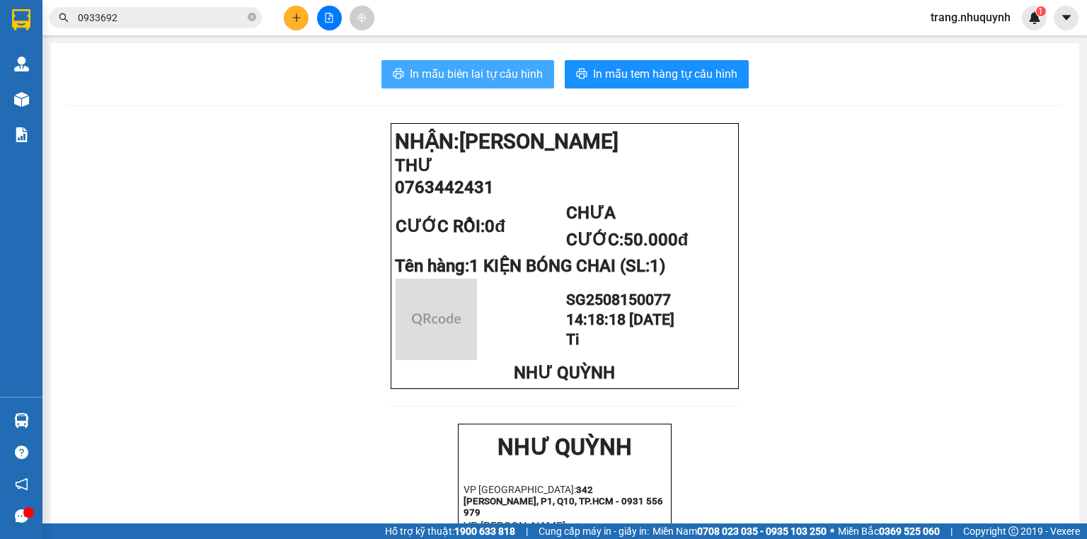
click at [508, 82] on span "In mẫu biên lai tự cấu hình" at bounding box center [476, 74] width 133 height 18
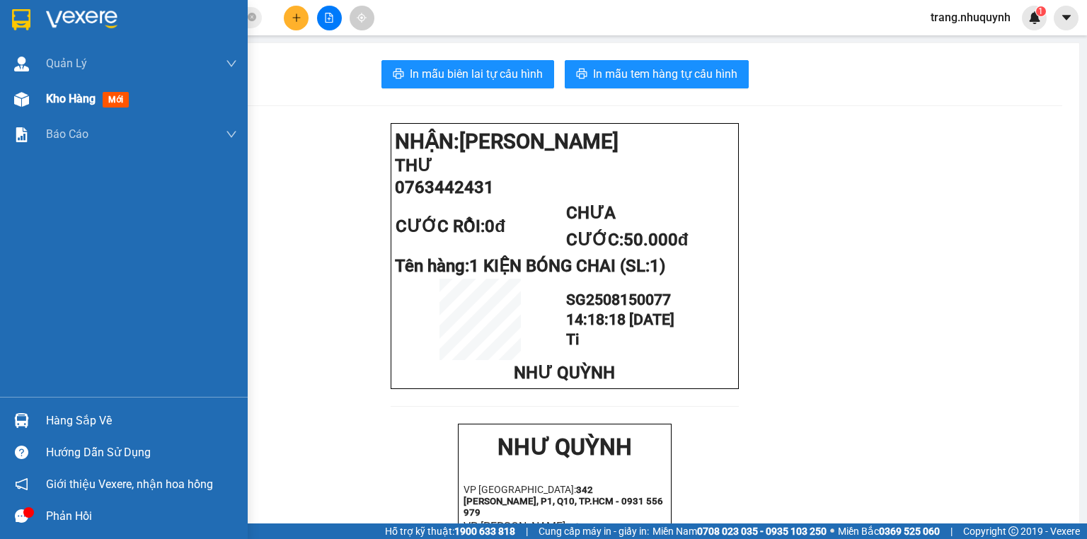
click at [62, 98] on span "Kho hàng" at bounding box center [71, 98] width 50 height 13
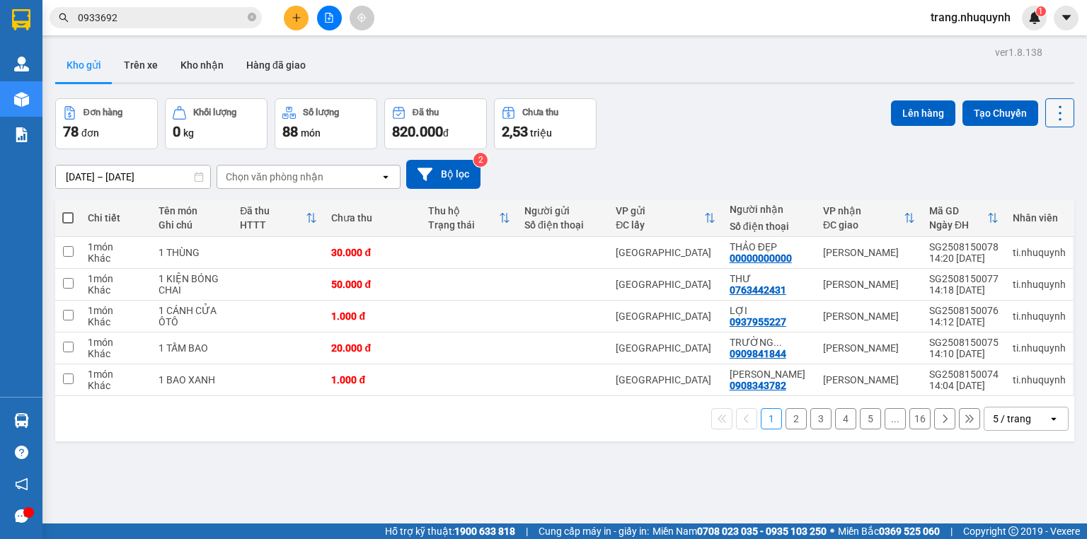
click at [1050, 107] on icon at bounding box center [1060, 113] width 20 height 20
click at [1028, 204] on span "Làm mới" at bounding box center [1031, 202] width 39 height 14
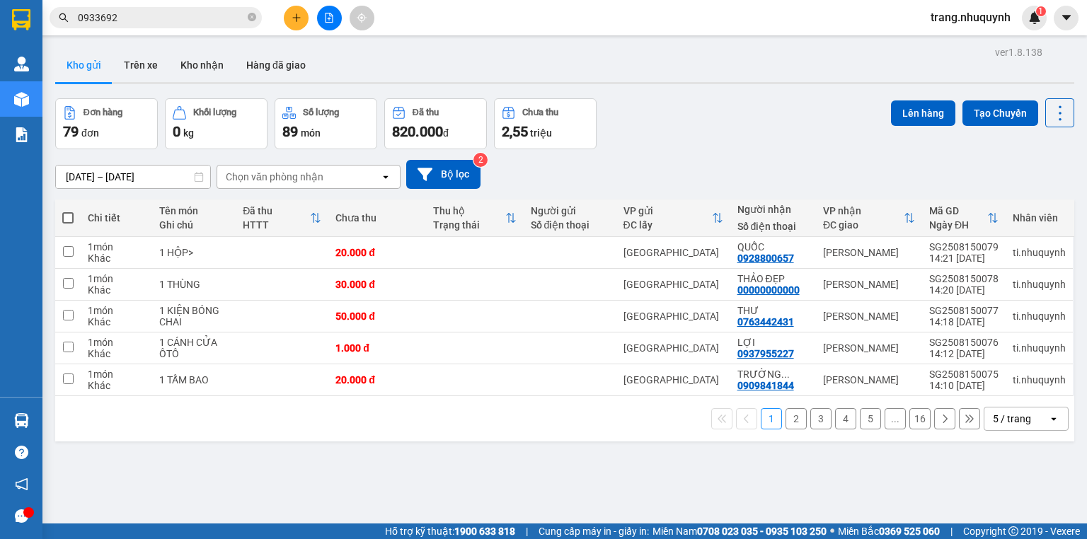
click at [190, 25] on span "0933692" at bounding box center [156, 17] width 212 height 21
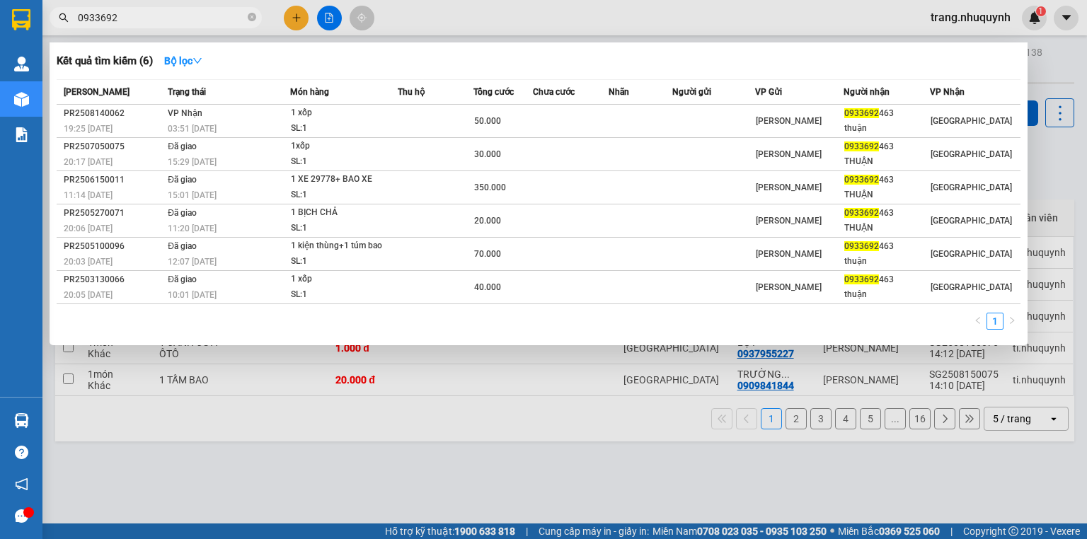
click at [192, 20] on input "0933692" at bounding box center [161, 18] width 167 height 16
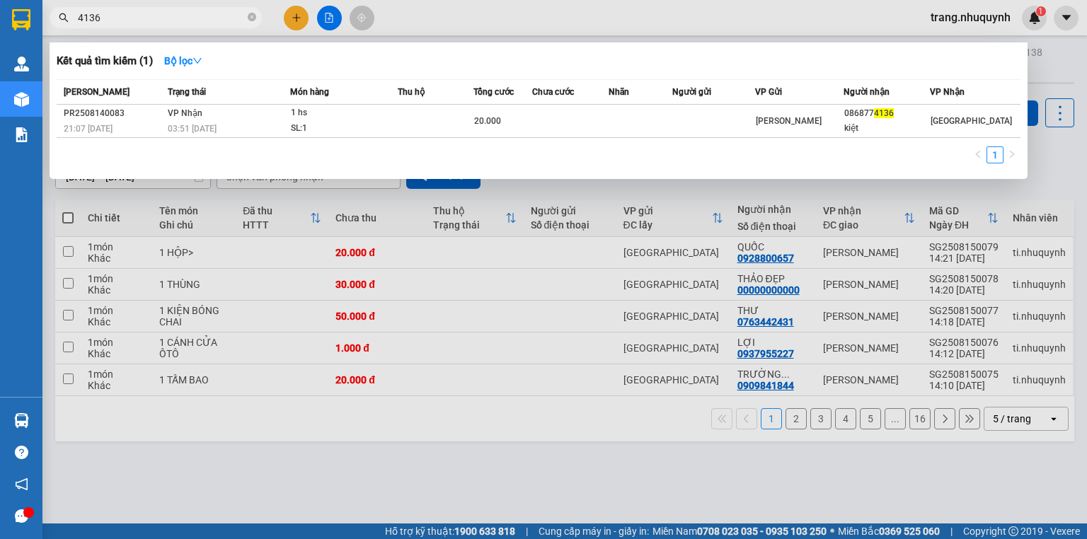
type input "4136"
click at [419, 470] on div at bounding box center [543, 269] width 1087 height 539
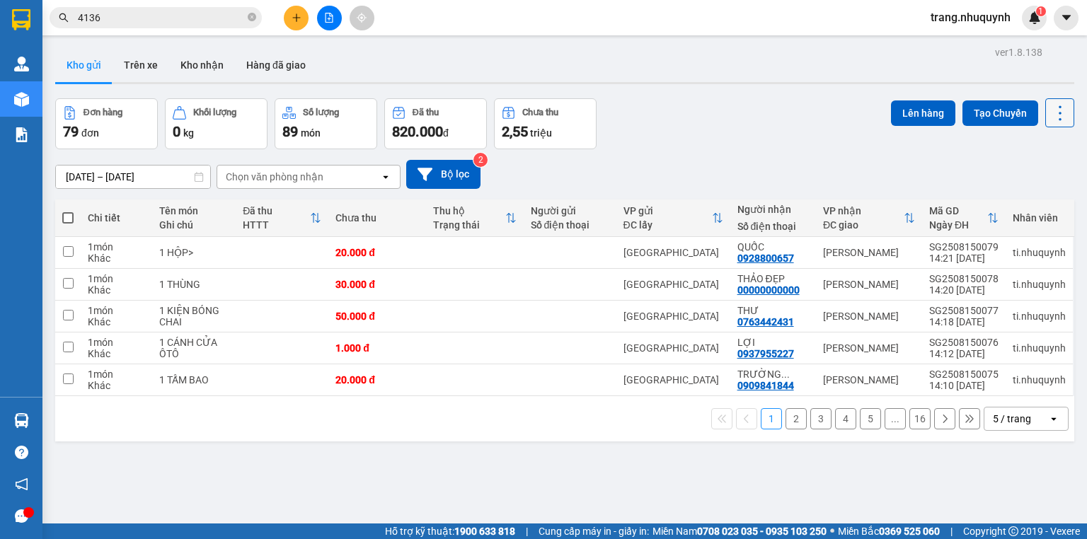
click at [1055, 112] on icon at bounding box center [1060, 113] width 20 height 20
click at [1046, 199] on span "Làm mới" at bounding box center [1031, 202] width 39 height 14
click at [1058, 120] on icon at bounding box center [1059, 112] width 3 height 15
drag, startPoint x: 1023, startPoint y: 198, endPoint x: 1024, endPoint y: 178, distance: 19.8
click at [1024, 197] on span "Làm mới" at bounding box center [1031, 202] width 39 height 14
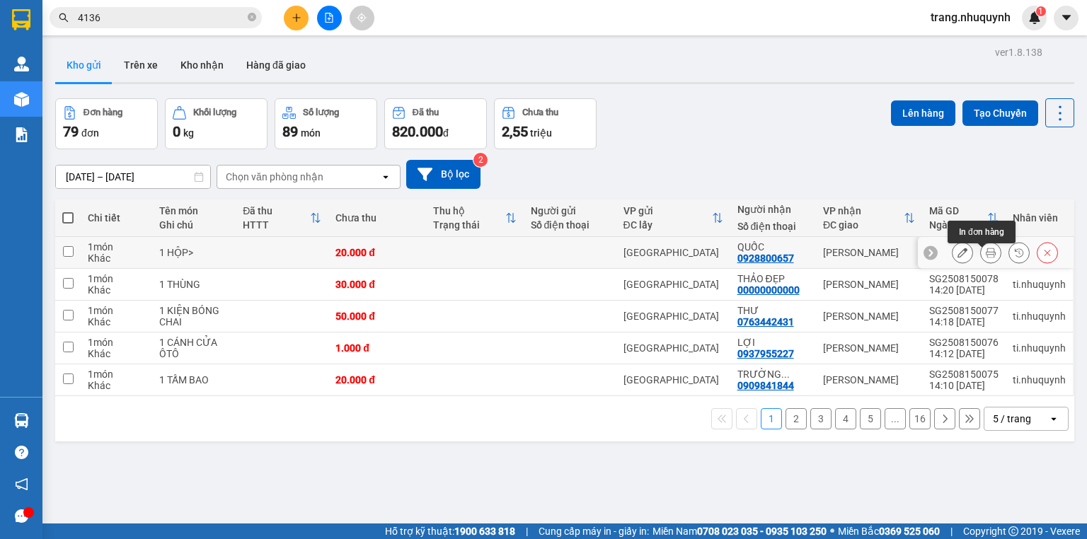
click at [985, 255] on icon at bounding box center [990, 253] width 10 height 10
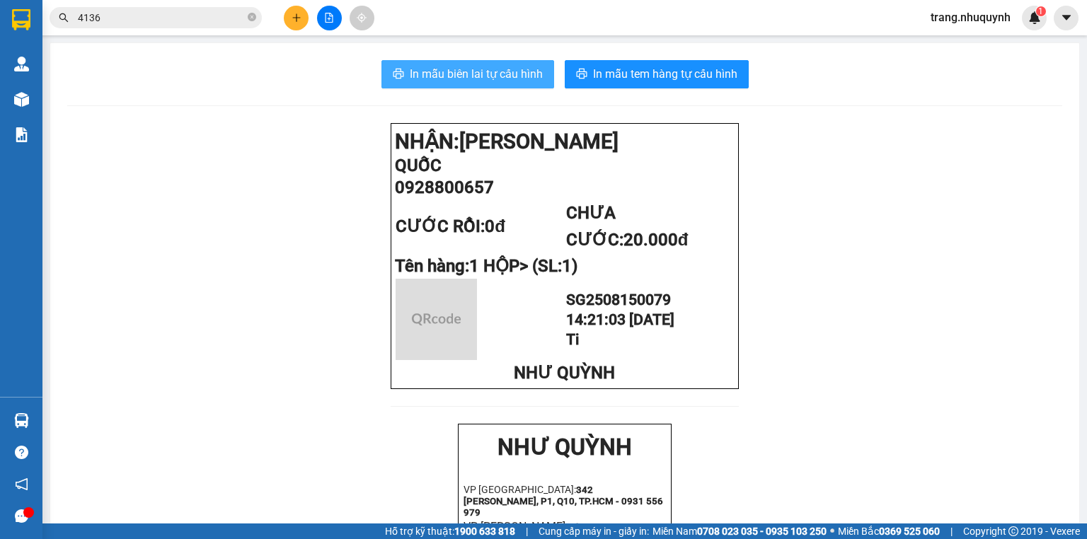
click at [492, 74] on span "In mẫu biên lai tự cấu hình" at bounding box center [476, 74] width 133 height 18
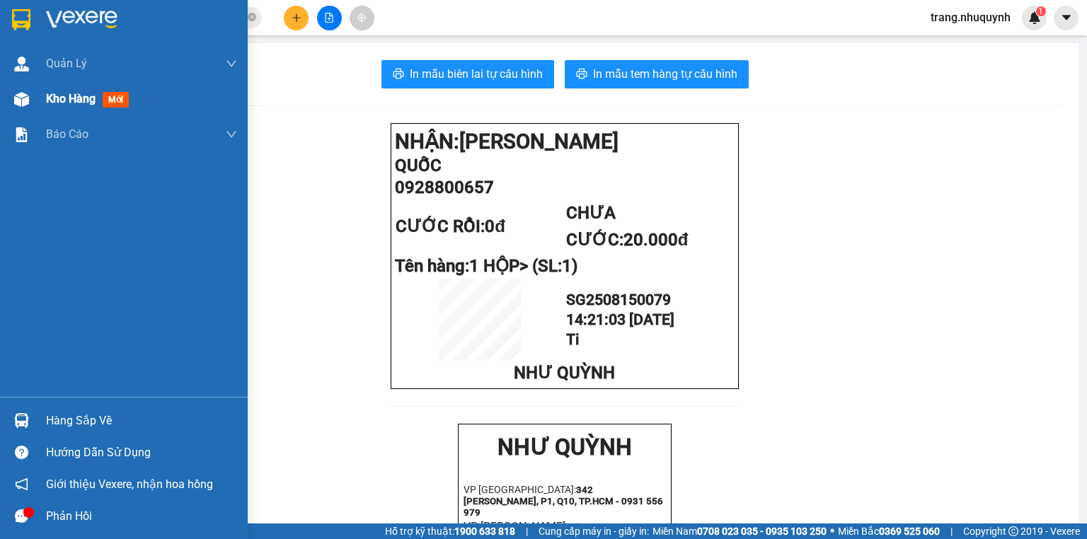
click at [65, 103] on span "Kho hàng" at bounding box center [71, 98] width 50 height 13
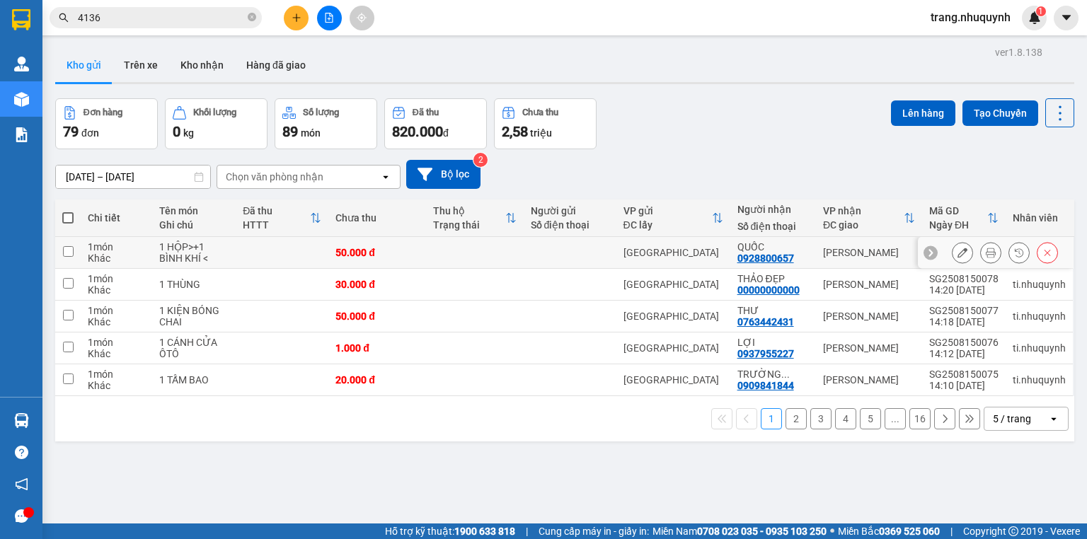
click at [980, 252] on button at bounding box center [990, 253] width 20 height 25
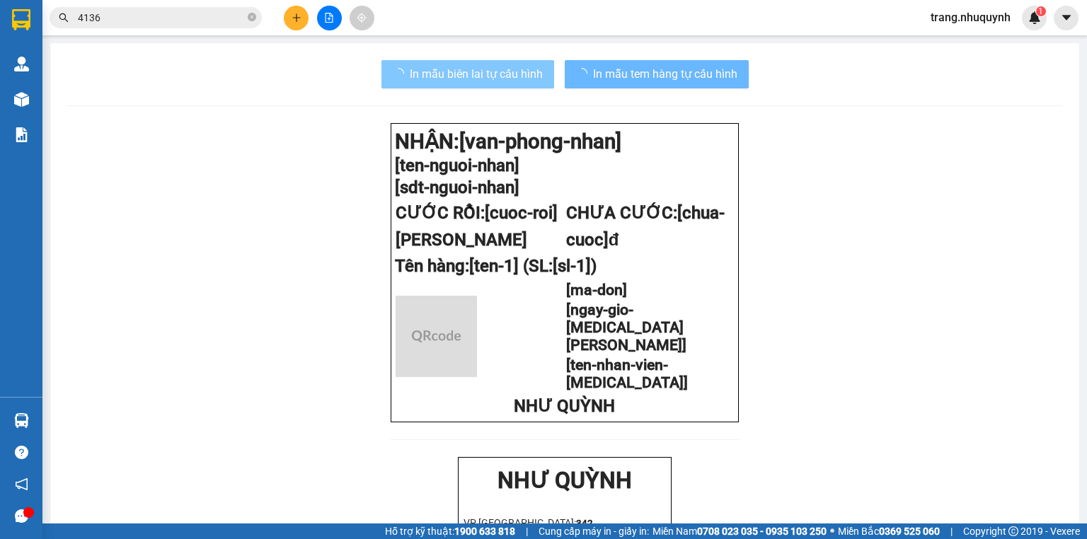
click at [511, 77] on span "In mẫu biên lai tự cấu hình" at bounding box center [476, 74] width 133 height 18
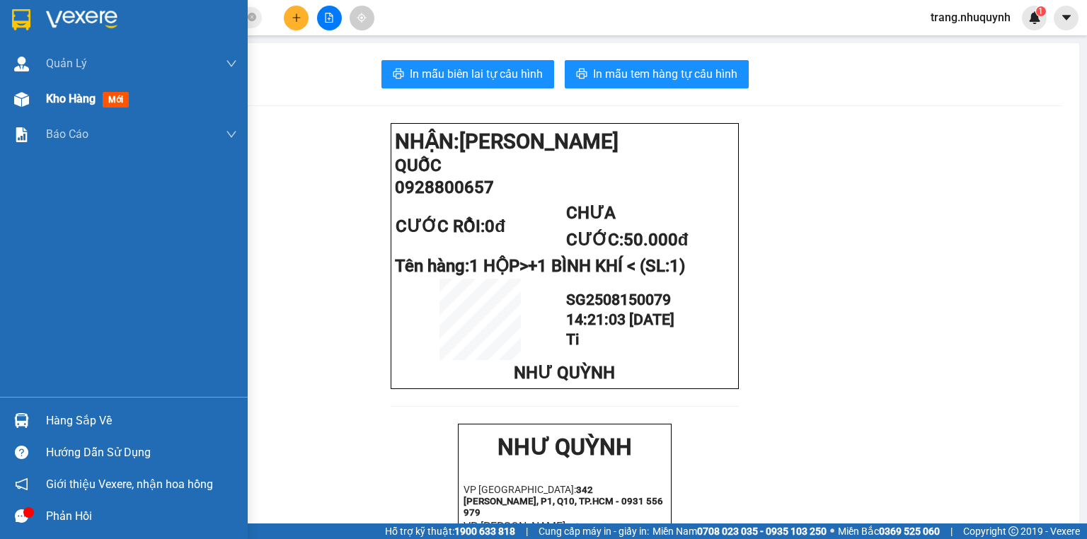
click at [79, 100] on span "Kho hàng" at bounding box center [71, 98] width 50 height 13
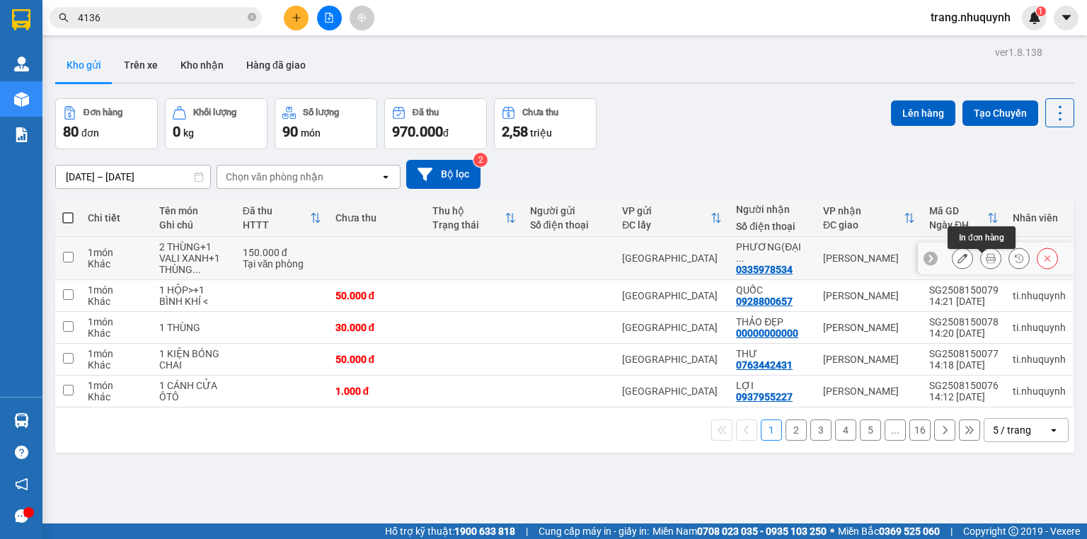
click at [990, 264] on button at bounding box center [990, 258] width 20 height 25
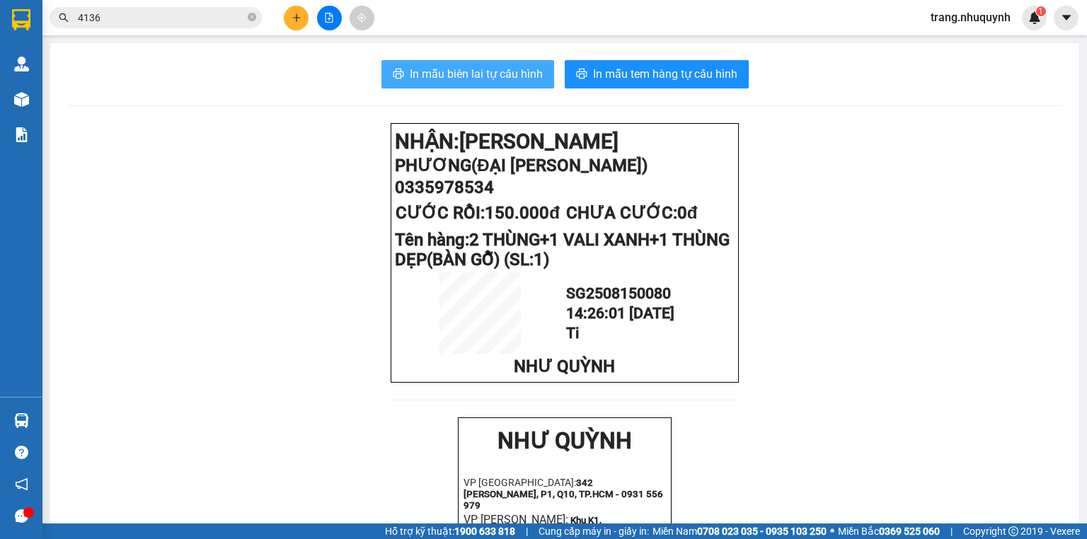
click at [497, 85] on button "In mẫu biên lai tự cấu hình" at bounding box center [467, 74] width 173 height 28
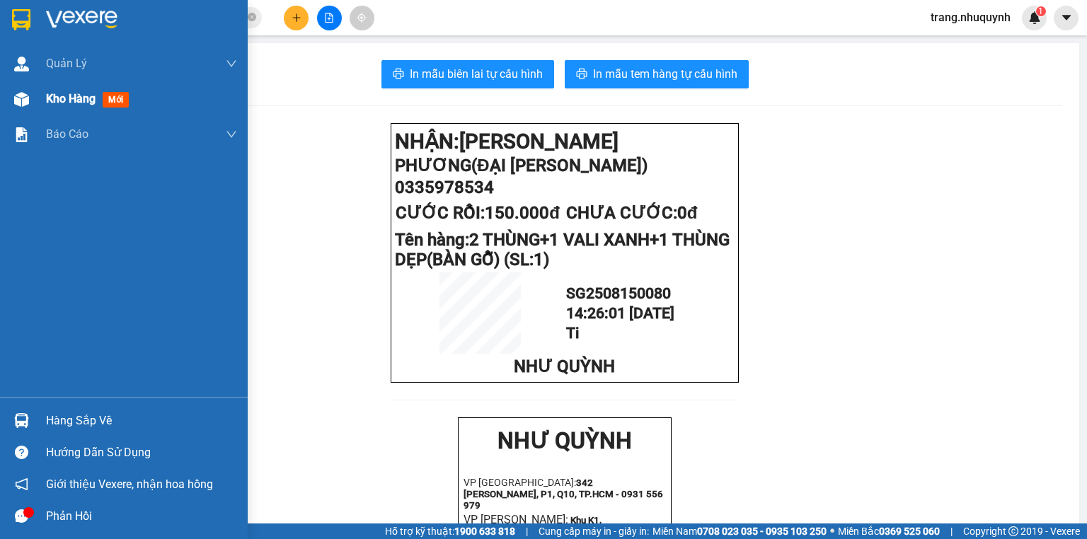
click at [72, 101] on span "Kho hàng" at bounding box center [71, 98] width 50 height 13
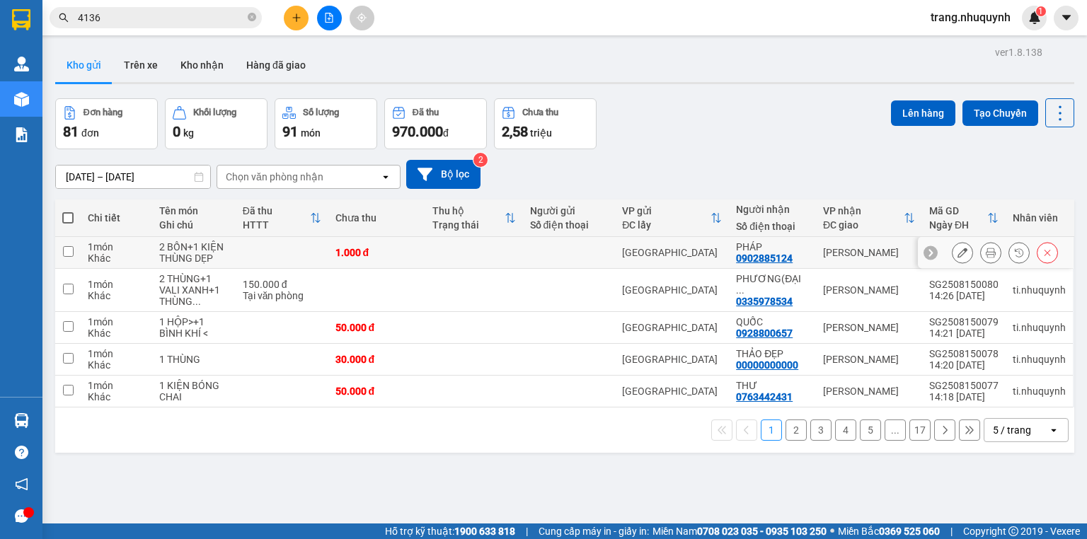
click at [985, 257] on icon at bounding box center [990, 253] width 10 height 10
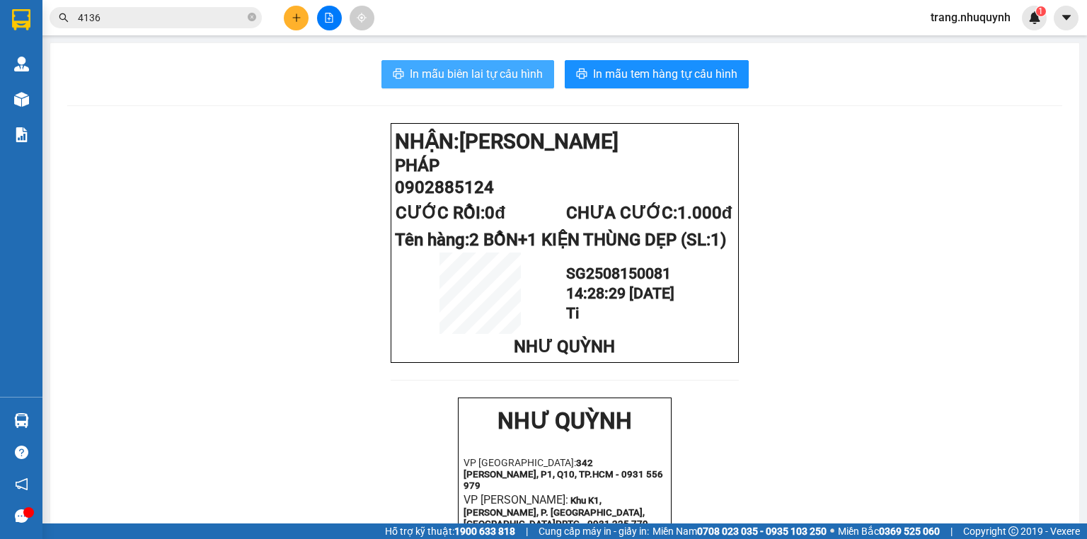
click at [526, 76] on span "In mẫu biên lai tự cấu hình" at bounding box center [476, 74] width 133 height 18
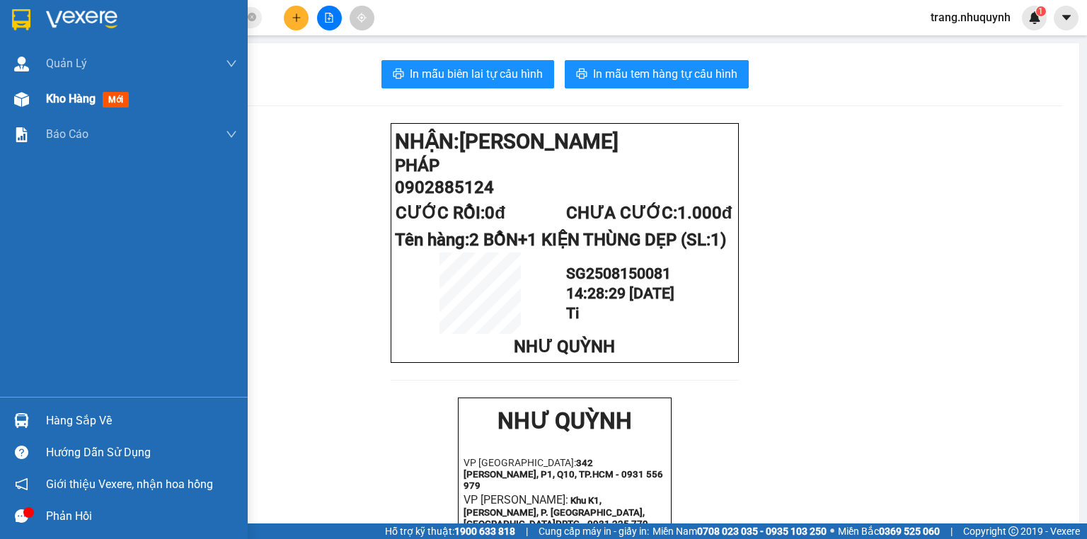
click at [74, 101] on span "Kho hàng" at bounding box center [71, 98] width 50 height 13
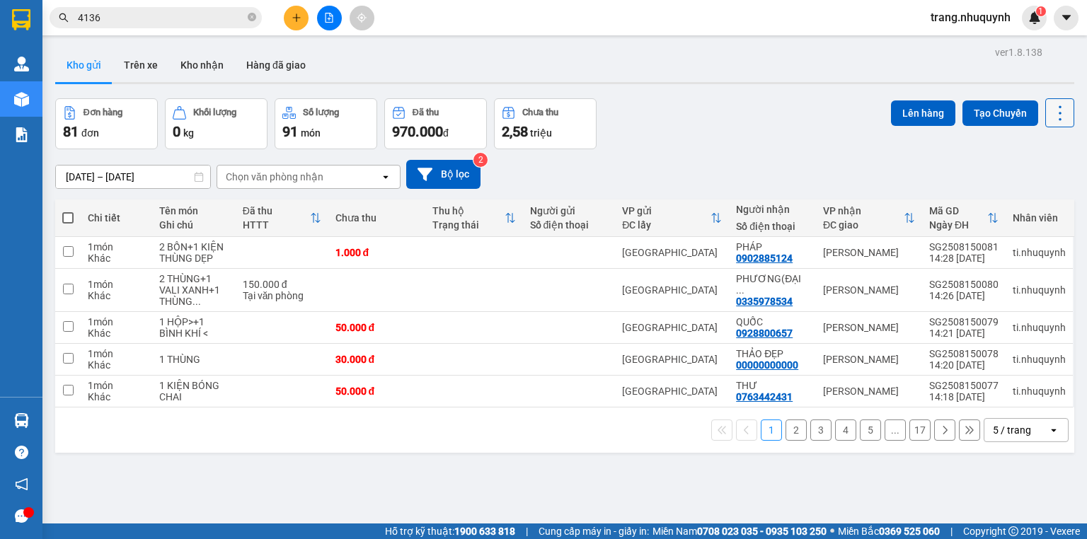
click at [1050, 106] on icon at bounding box center [1060, 113] width 20 height 20
click at [1034, 204] on span "Làm mới" at bounding box center [1031, 202] width 39 height 14
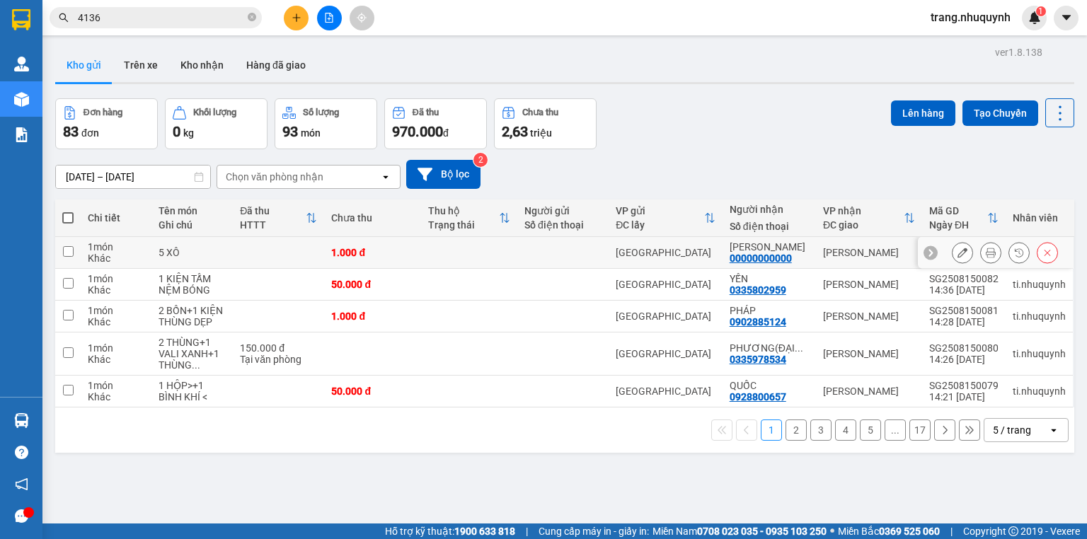
click at [985, 257] on icon at bounding box center [990, 253] width 10 height 10
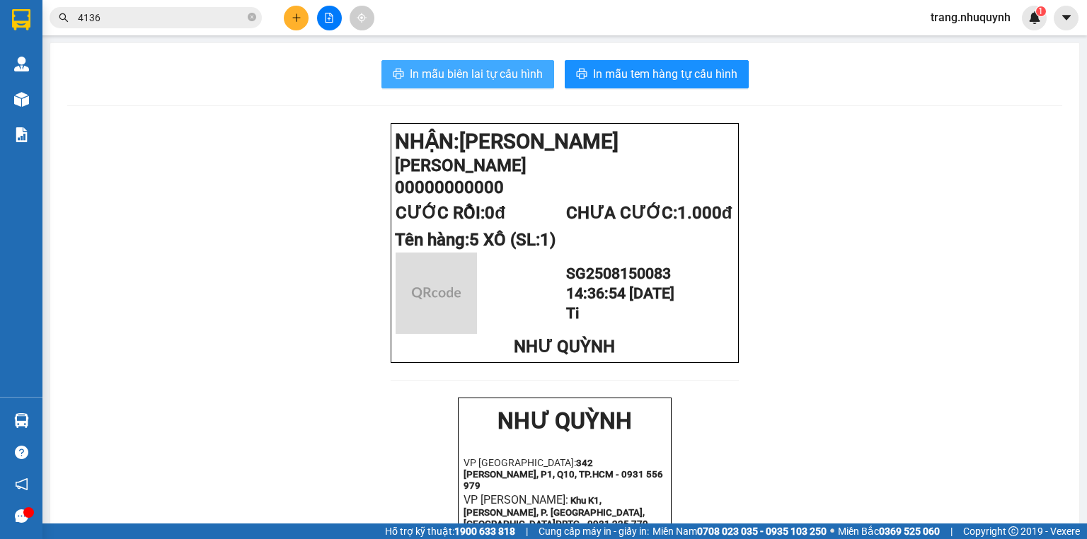
click at [495, 70] on span "In mẫu biên lai tự cấu hình" at bounding box center [476, 74] width 133 height 18
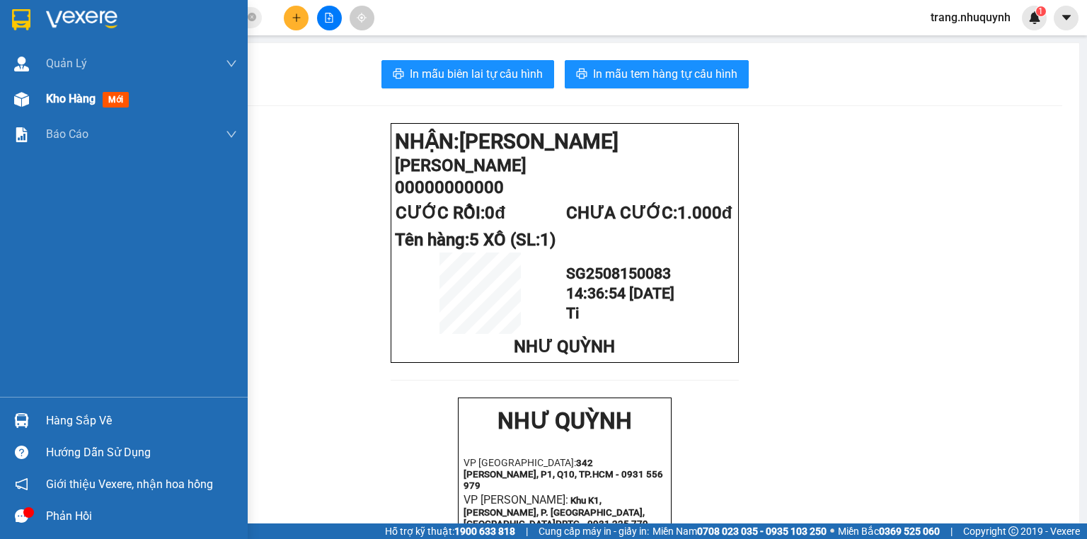
click at [62, 110] on div "Kho hàng mới" at bounding box center [141, 98] width 191 height 35
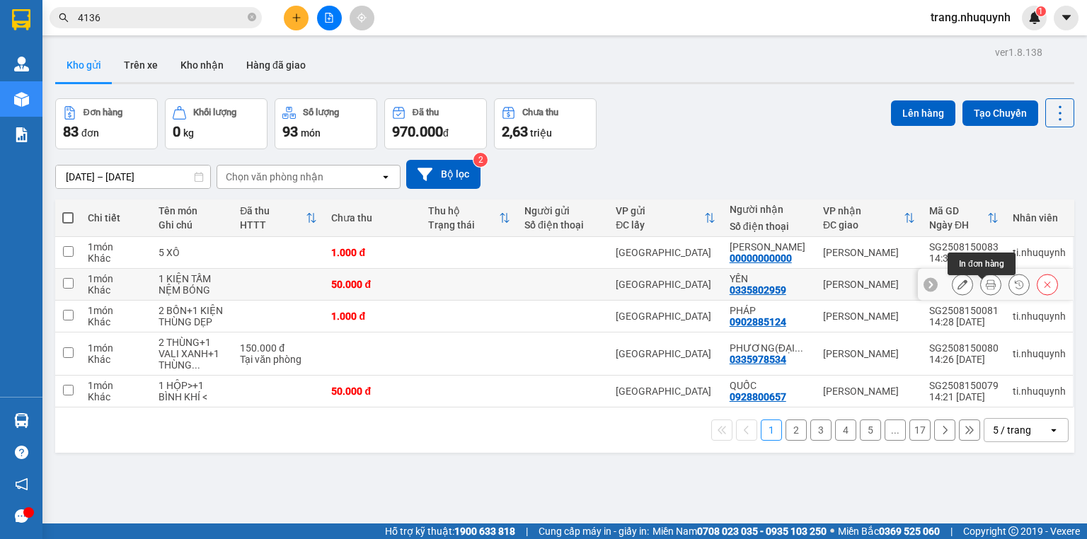
click at [985, 286] on icon at bounding box center [990, 284] width 10 height 10
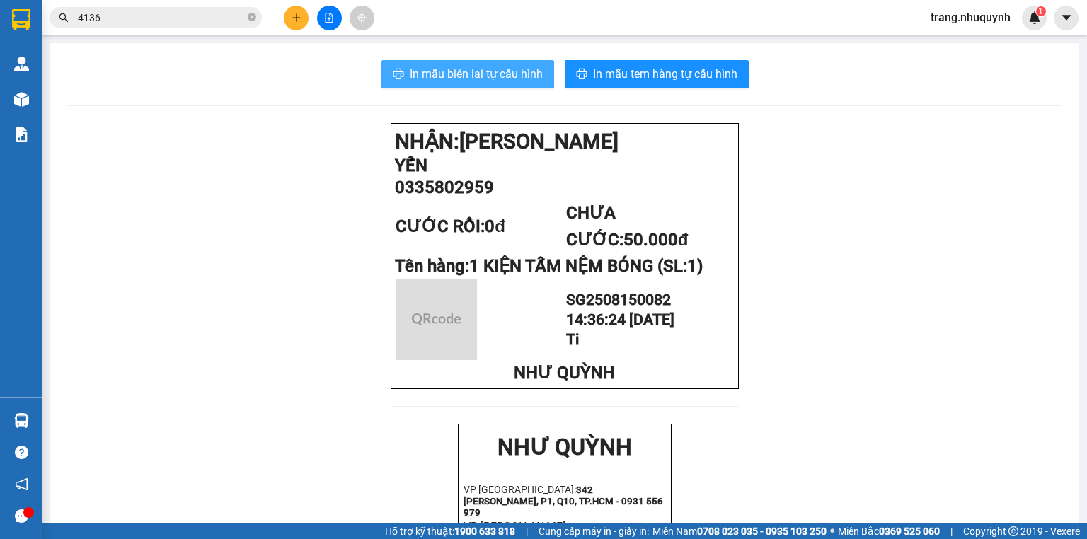
click at [470, 77] on span "In mẫu biên lai tự cấu hình" at bounding box center [476, 74] width 133 height 18
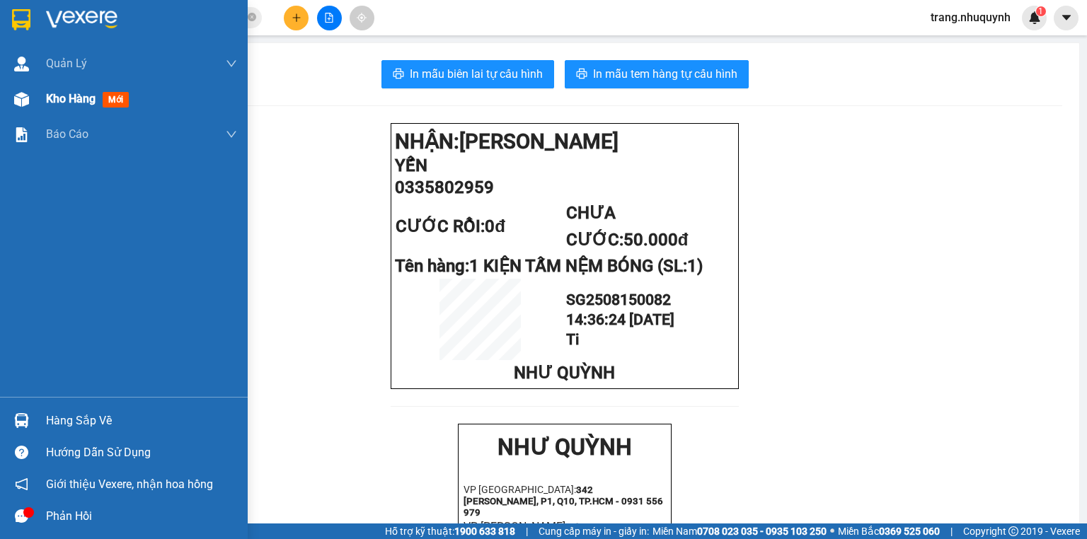
click at [71, 102] on span "Kho hàng" at bounding box center [71, 98] width 50 height 13
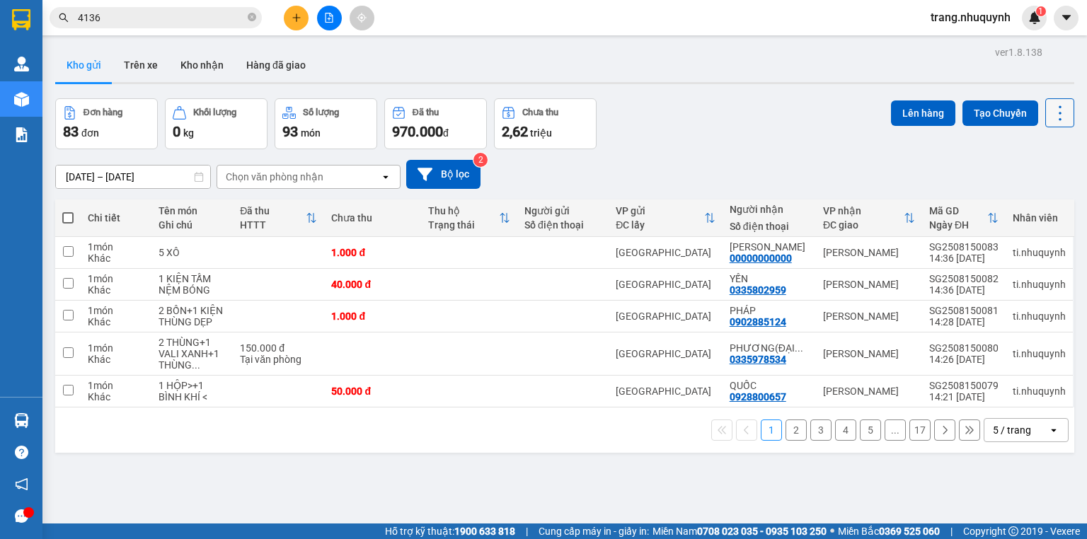
click at [1054, 122] on button at bounding box center [1059, 112] width 29 height 29
click at [1043, 197] on span "Làm mới" at bounding box center [1031, 202] width 39 height 14
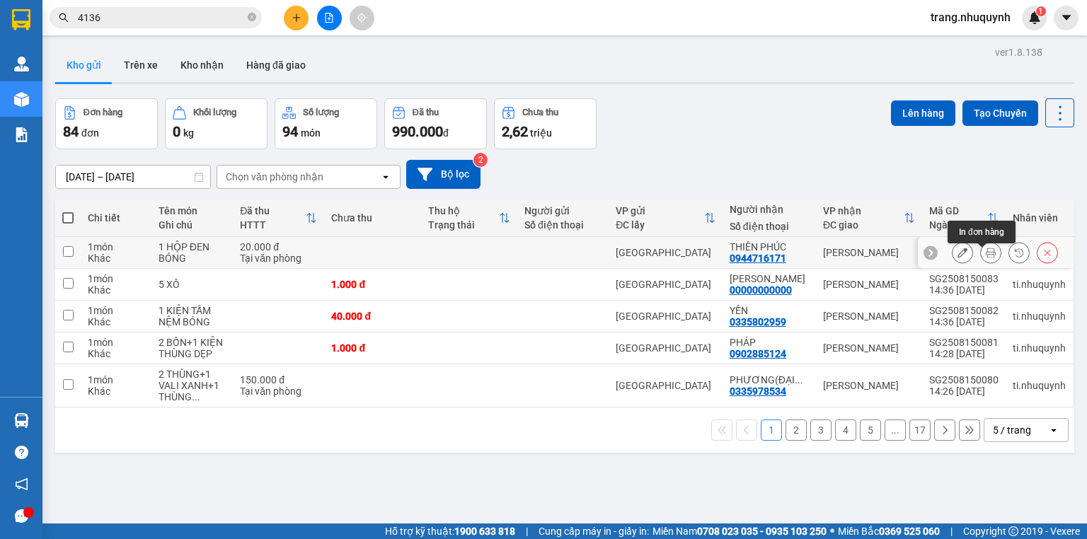
click at [980, 255] on button at bounding box center [990, 253] width 20 height 25
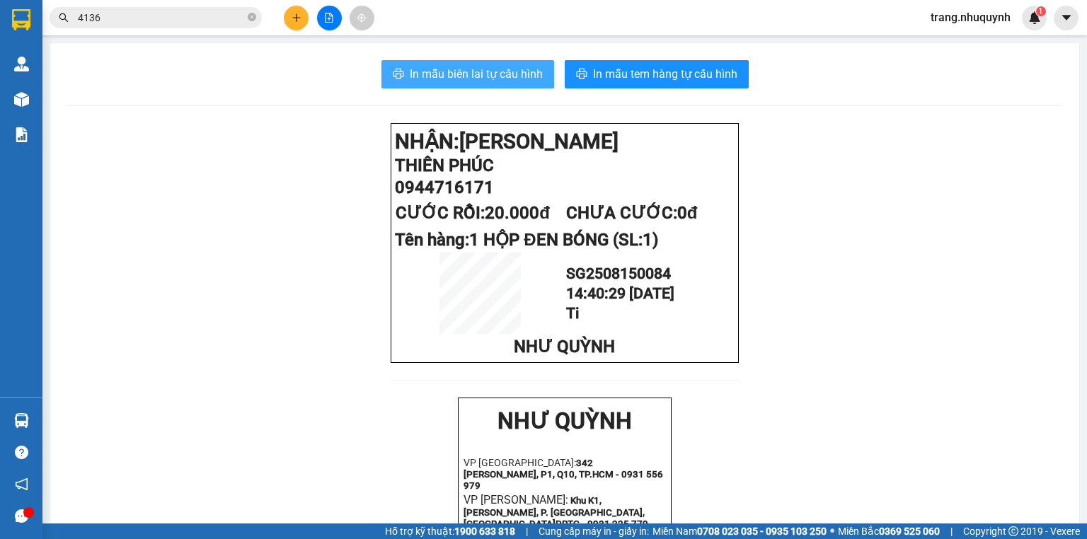
click at [461, 76] on span "In mẫu biên lai tự cấu hình" at bounding box center [476, 74] width 133 height 18
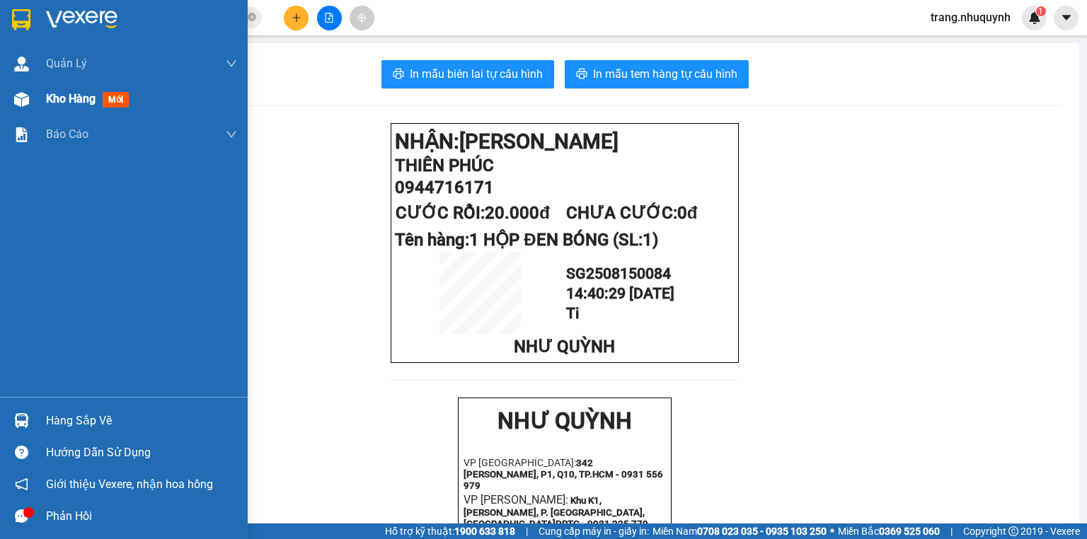
click at [62, 105] on span "Kho hàng" at bounding box center [71, 98] width 50 height 13
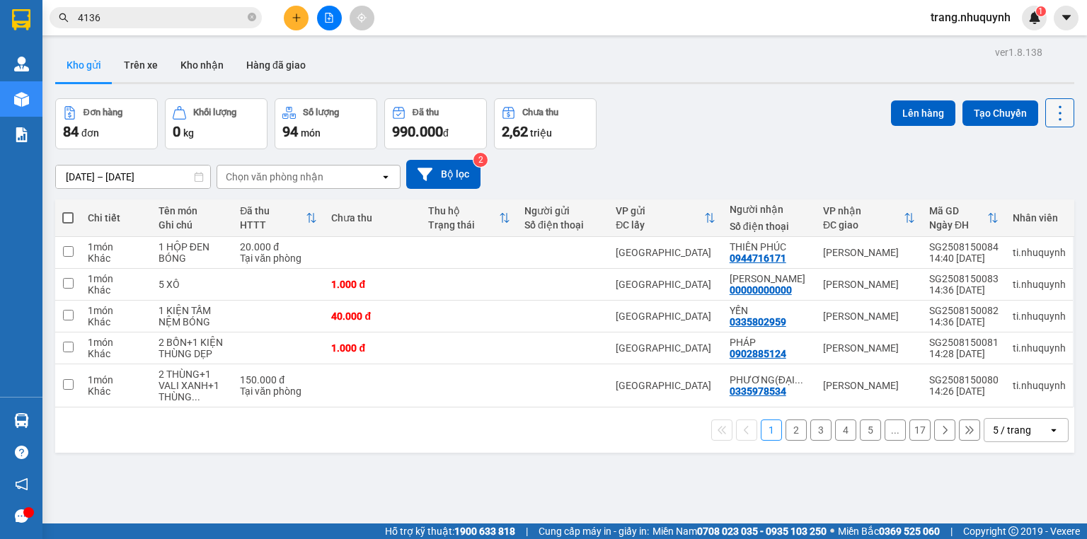
click at [1045, 112] on button at bounding box center [1059, 112] width 29 height 29
click at [1020, 201] on span "Làm mới" at bounding box center [1031, 202] width 39 height 14
click at [1055, 110] on icon at bounding box center [1060, 113] width 20 height 20
click at [1038, 199] on span "Làm mới" at bounding box center [1031, 202] width 39 height 14
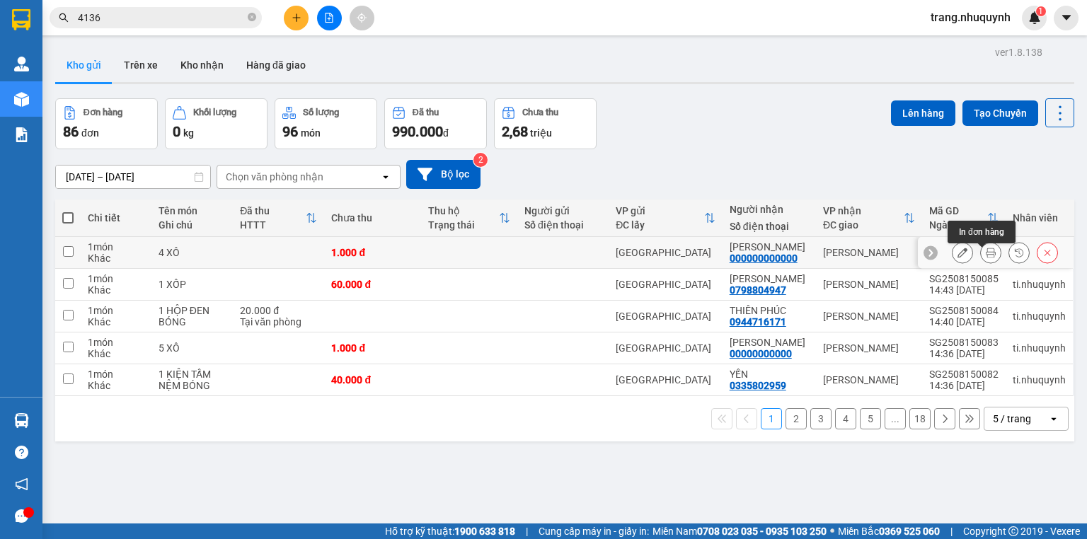
click at [988, 255] on button at bounding box center [990, 253] width 20 height 25
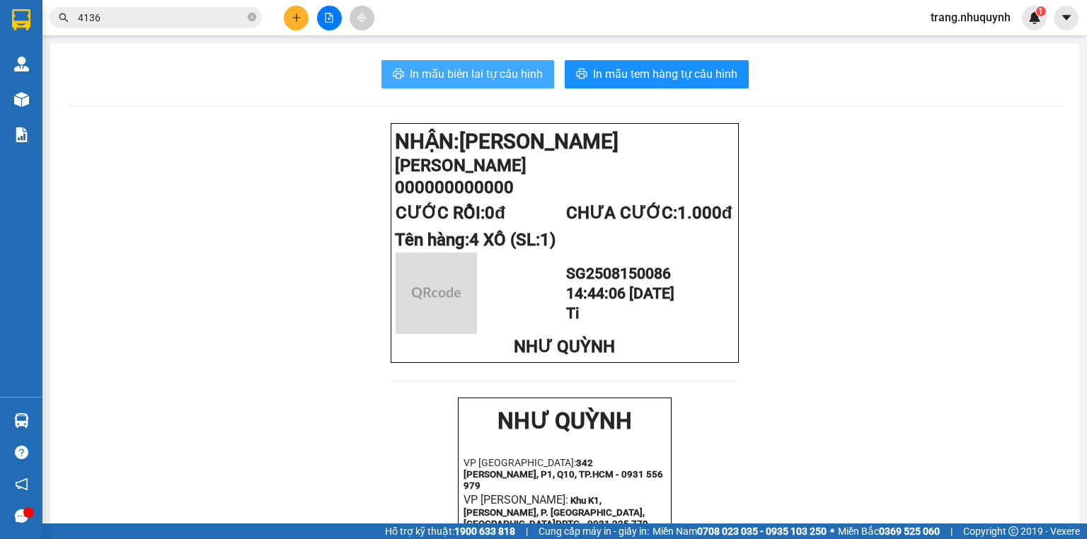
click at [508, 76] on span "In mẫu biên lai tự cấu hình" at bounding box center [476, 74] width 133 height 18
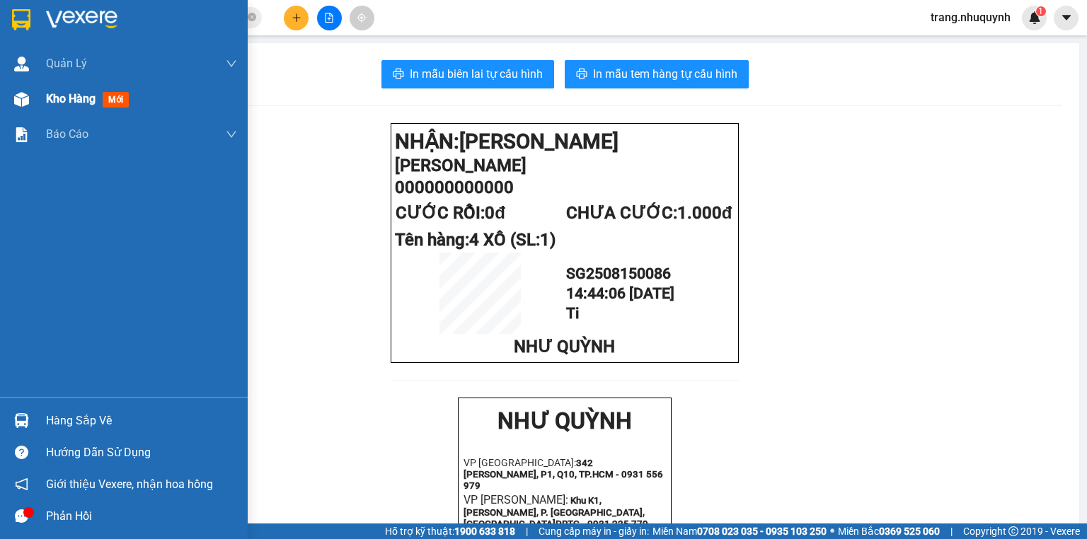
click at [61, 82] on div "Kho hàng mới" at bounding box center [141, 98] width 191 height 35
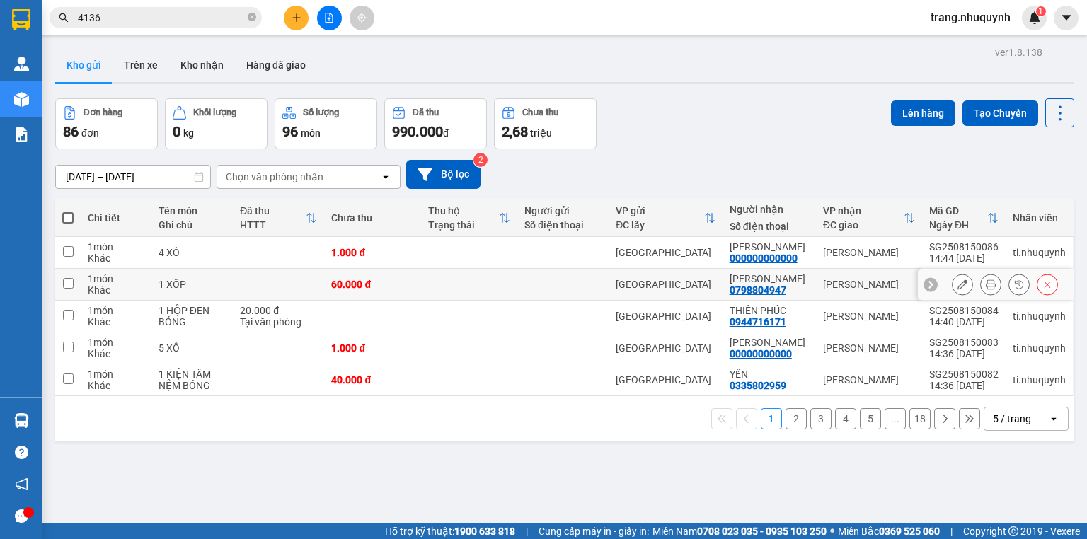
click at [985, 288] on icon at bounding box center [990, 284] width 10 height 10
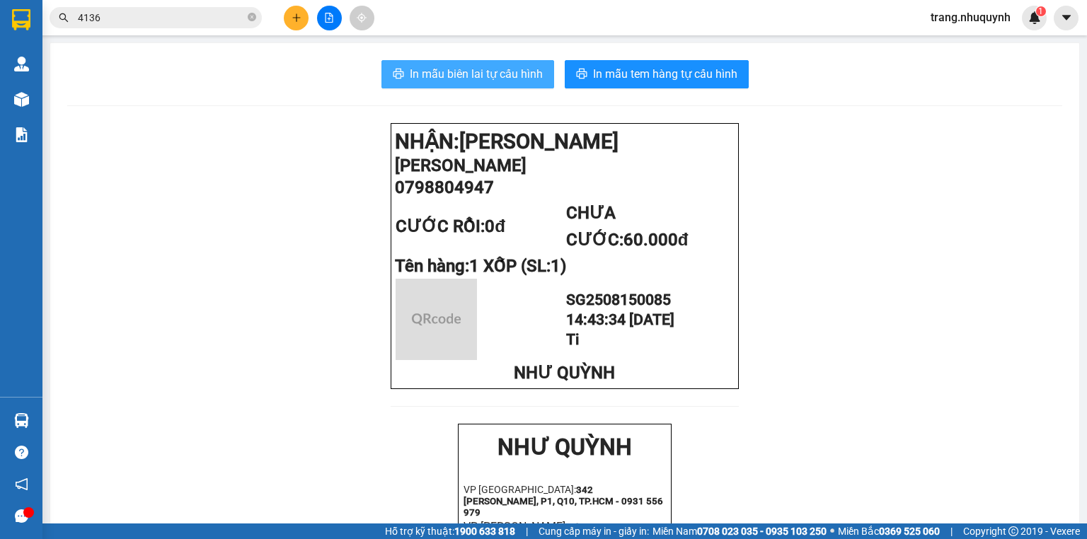
click at [456, 85] on button "In mẫu biên lai tự cấu hình" at bounding box center [467, 74] width 173 height 28
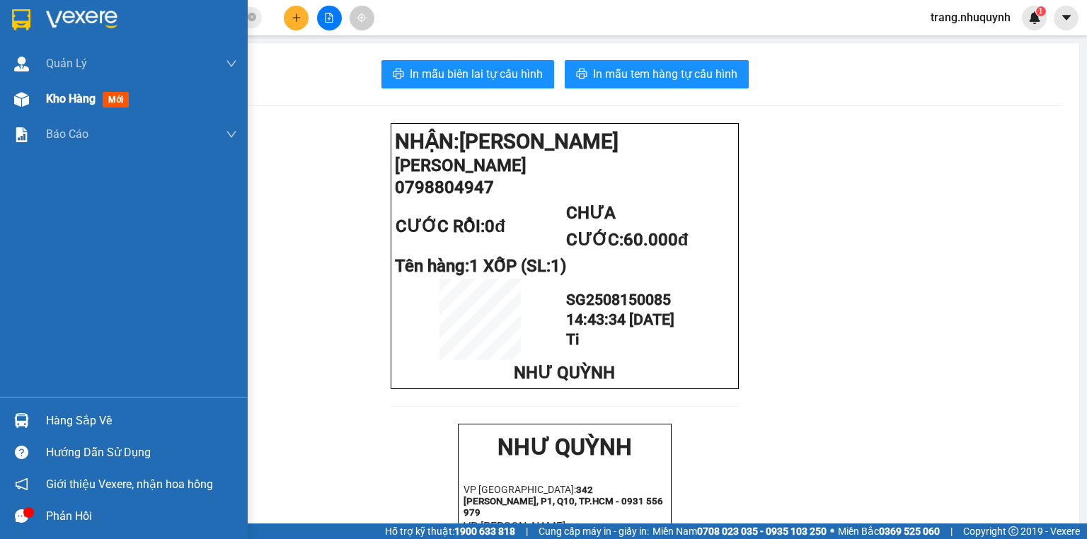
click at [45, 99] on div "Kho hàng mới" at bounding box center [124, 98] width 248 height 35
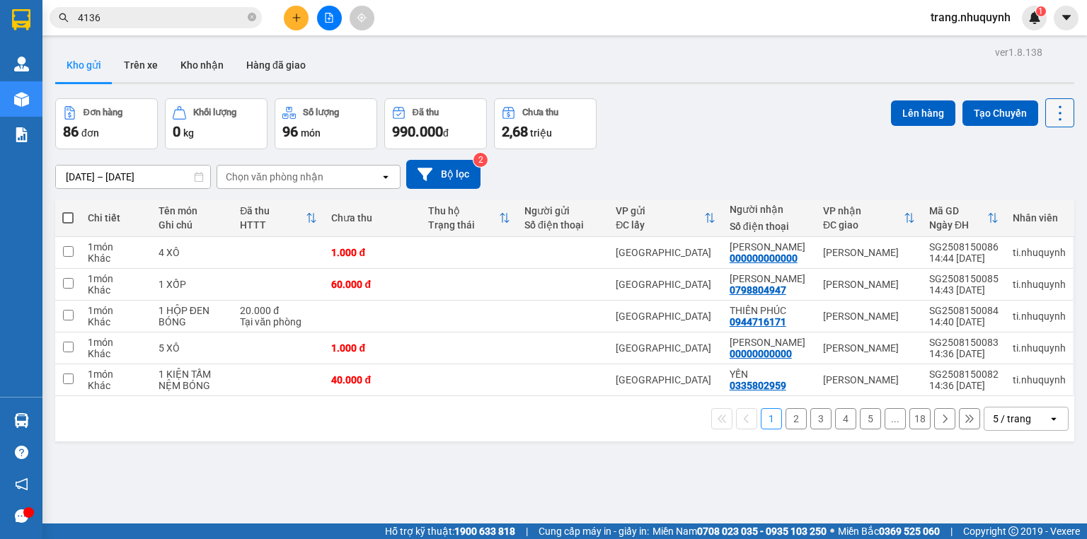
click at [1050, 108] on icon at bounding box center [1060, 113] width 20 height 20
click at [1050, 202] on span "Làm mới" at bounding box center [1031, 202] width 39 height 14
click at [1050, 114] on icon at bounding box center [1060, 113] width 20 height 20
click at [1042, 202] on span "Làm mới" at bounding box center [1031, 202] width 39 height 14
click at [1058, 115] on icon at bounding box center [1060, 113] width 20 height 20
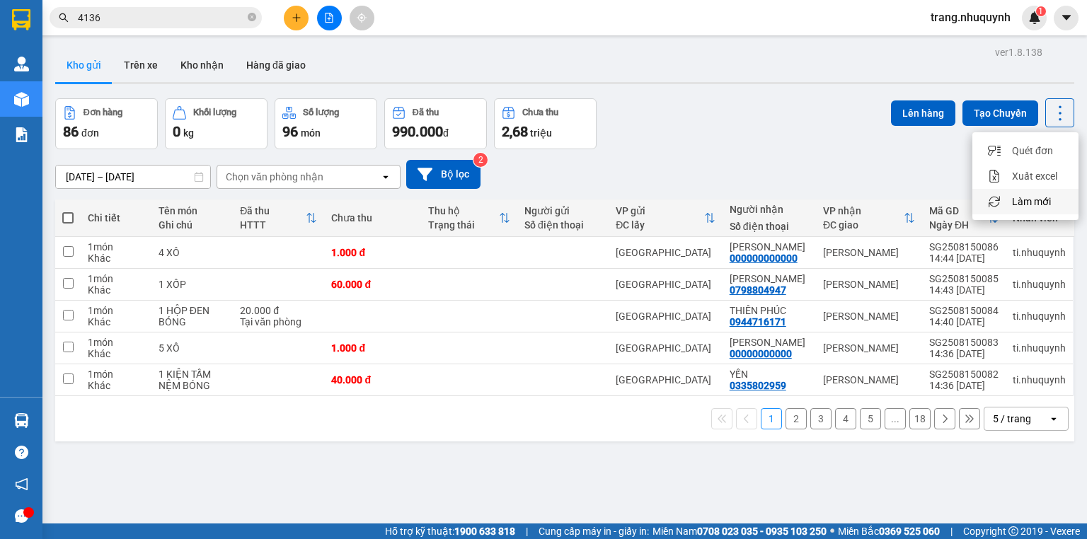
click at [1046, 199] on span "Làm mới" at bounding box center [1031, 202] width 39 height 14
click at [1050, 115] on icon at bounding box center [1060, 113] width 20 height 20
click at [1026, 206] on span "Làm mới" at bounding box center [1031, 202] width 39 height 14
click at [1050, 113] on icon at bounding box center [1060, 113] width 20 height 20
click at [1041, 195] on span "Làm mới" at bounding box center [1031, 202] width 39 height 14
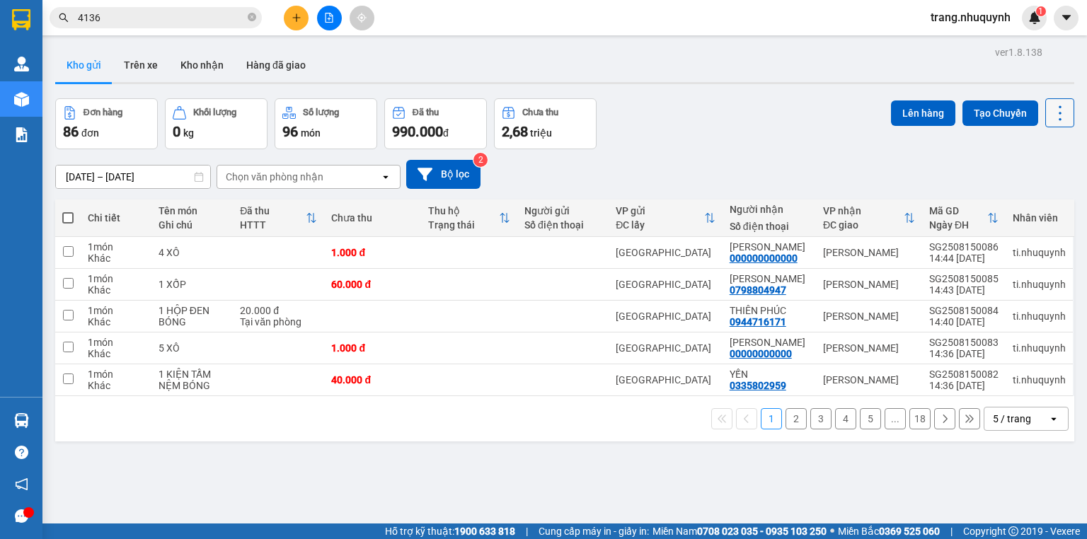
click at [1055, 111] on icon at bounding box center [1060, 113] width 20 height 20
click at [1036, 204] on span "Làm mới" at bounding box center [1031, 202] width 39 height 14
click at [1050, 112] on icon at bounding box center [1060, 113] width 20 height 20
click at [1030, 197] on span "Làm mới" at bounding box center [1031, 202] width 39 height 14
click at [1053, 114] on icon at bounding box center [1060, 113] width 20 height 20
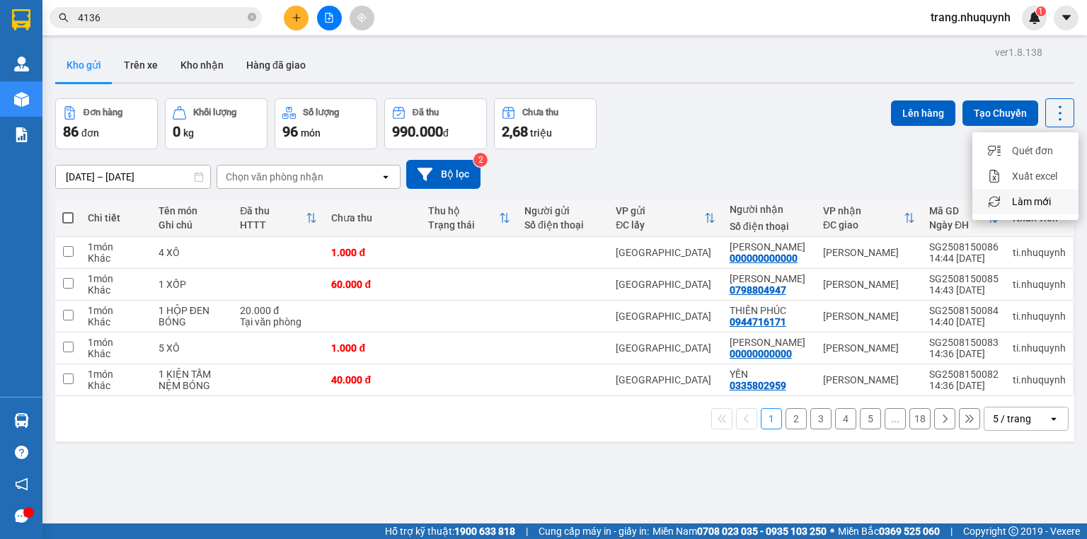
click at [1035, 201] on span "Làm mới" at bounding box center [1031, 202] width 39 height 14
click at [1050, 110] on icon at bounding box center [1060, 113] width 20 height 20
click at [1037, 201] on span "Làm mới" at bounding box center [1031, 202] width 39 height 14
click at [1053, 95] on div "ver 1.8.138 Kho gửi Trên xe Kho nhận Hàng đã giao Đơn hàng 86 đơn Khối lượng 0 …" at bounding box center [565, 311] width 1030 height 539
click at [1050, 108] on icon at bounding box center [1060, 113] width 20 height 20
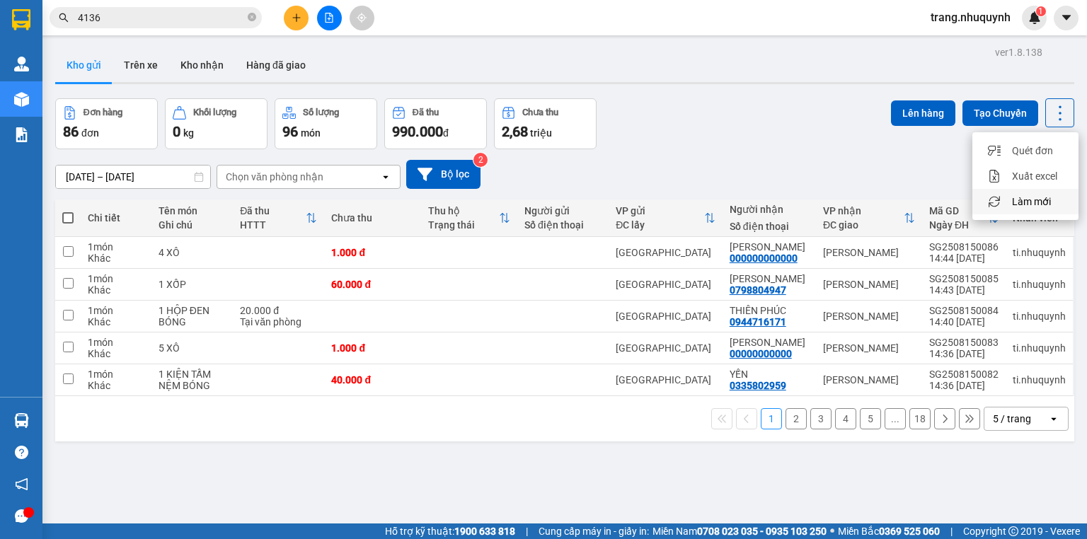
click at [1041, 203] on span "Làm mới" at bounding box center [1031, 202] width 39 height 14
click at [1050, 110] on icon at bounding box center [1060, 113] width 20 height 20
click at [1045, 203] on span "Làm mới" at bounding box center [1031, 202] width 39 height 14
click at [1050, 116] on icon at bounding box center [1060, 113] width 20 height 20
click at [1036, 199] on span "Làm mới" at bounding box center [1031, 202] width 39 height 14
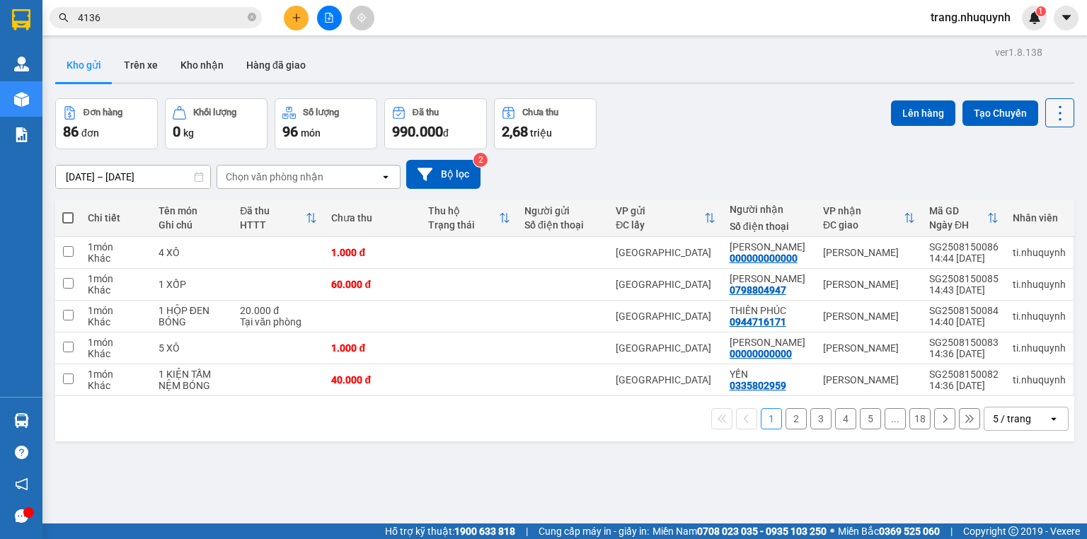
click at [1045, 113] on button at bounding box center [1059, 112] width 29 height 29
click at [1043, 195] on span "Làm mới" at bounding box center [1031, 202] width 39 height 14
click at [1050, 115] on icon at bounding box center [1060, 113] width 20 height 20
click at [1032, 201] on span "Làm mới" at bounding box center [1031, 202] width 39 height 14
click at [1054, 116] on icon at bounding box center [1060, 113] width 20 height 20
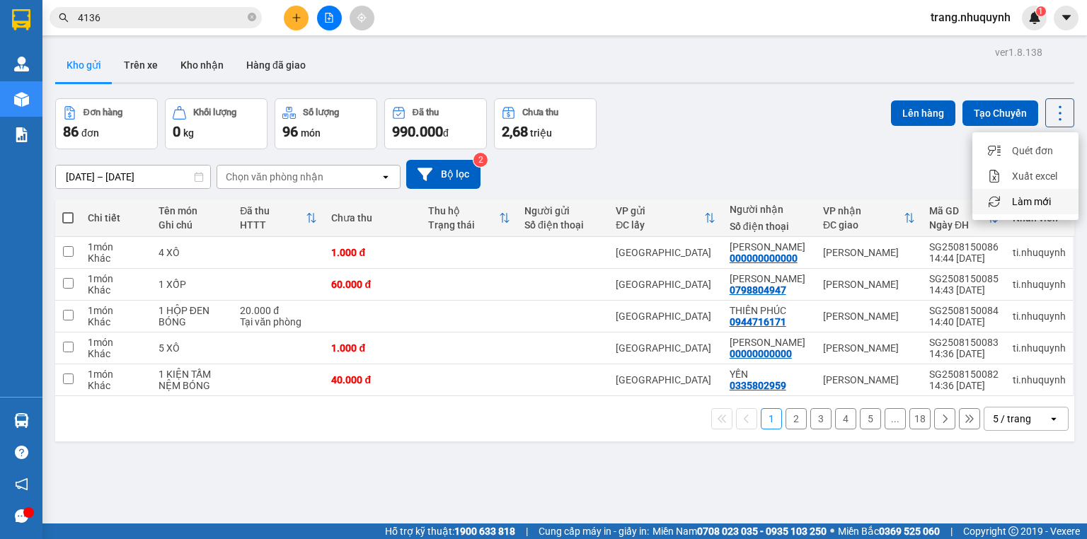
click at [1021, 199] on span "Làm mới" at bounding box center [1031, 202] width 39 height 14
click at [1058, 118] on icon at bounding box center [1059, 112] width 3 height 15
click at [1030, 205] on span "Làm mới" at bounding box center [1031, 202] width 39 height 14
click at [1034, 101] on div "Lên hàng Tạo Chuyến" at bounding box center [982, 112] width 183 height 29
click at [1050, 110] on icon at bounding box center [1060, 113] width 20 height 20
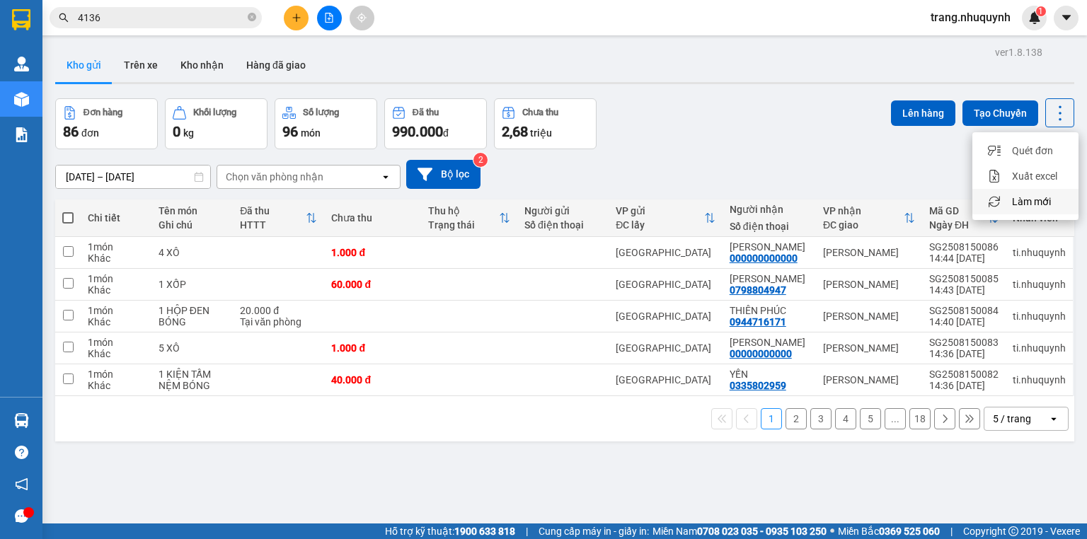
click at [1038, 199] on span "Làm mới" at bounding box center [1031, 202] width 39 height 14
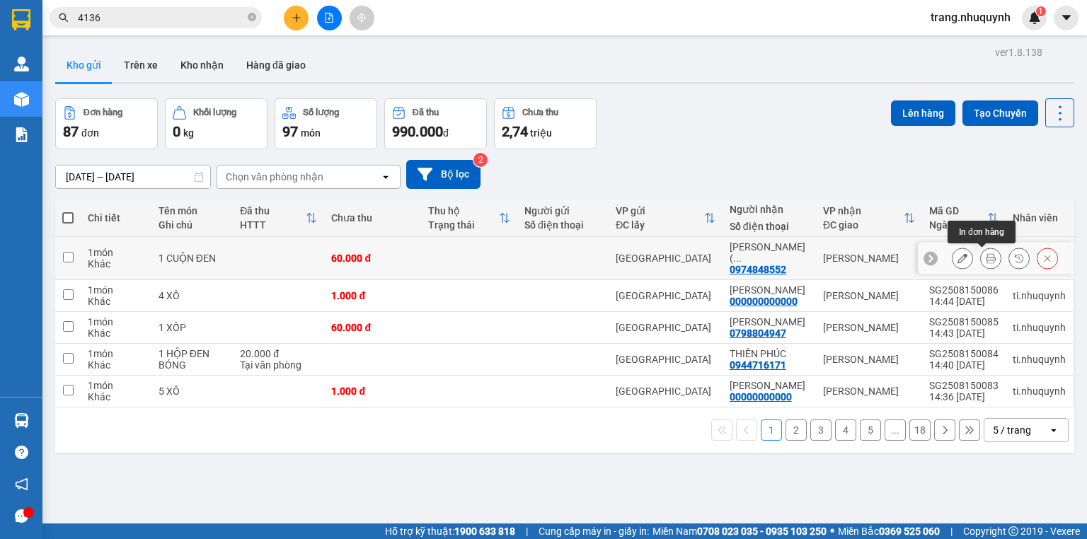
click at [987, 254] on button at bounding box center [990, 258] width 20 height 25
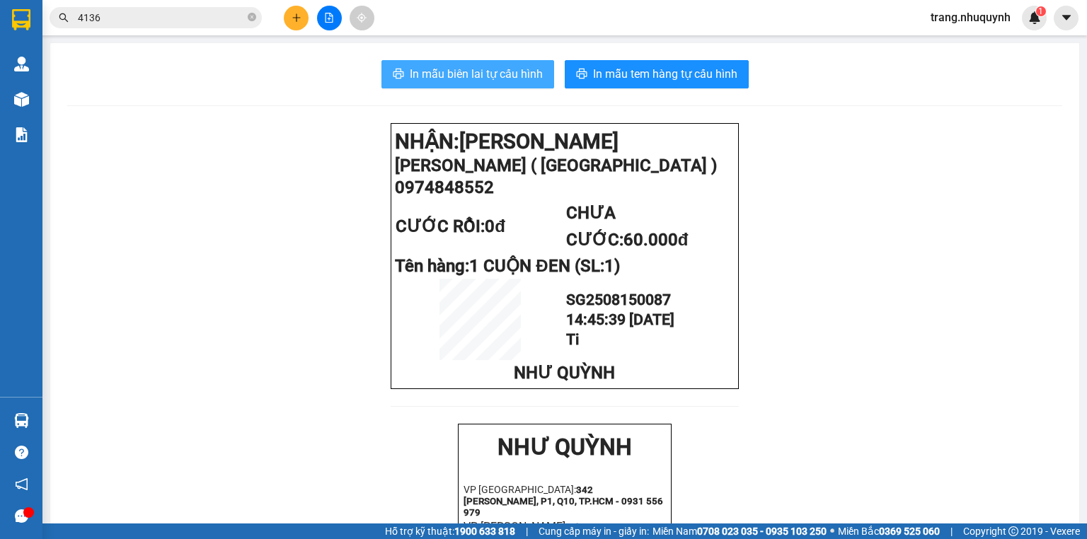
click at [504, 74] on span "In mẫu biên lai tự cấu hình" at bounding box center [476, 74] width 133 height 18
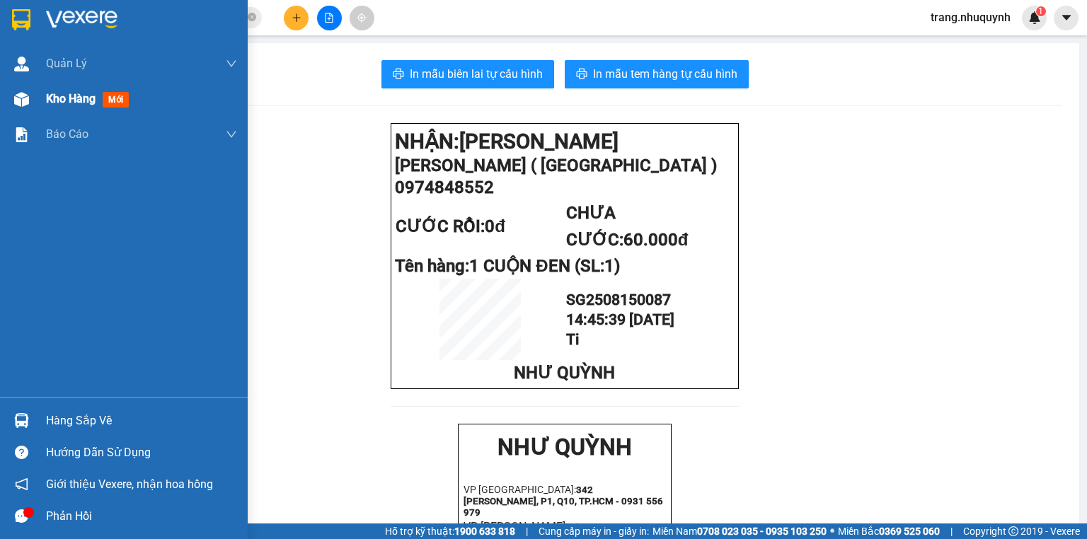
click at [66, 97] on span "Kho hàng" at bounding box center [71, 98] width 50 height 13
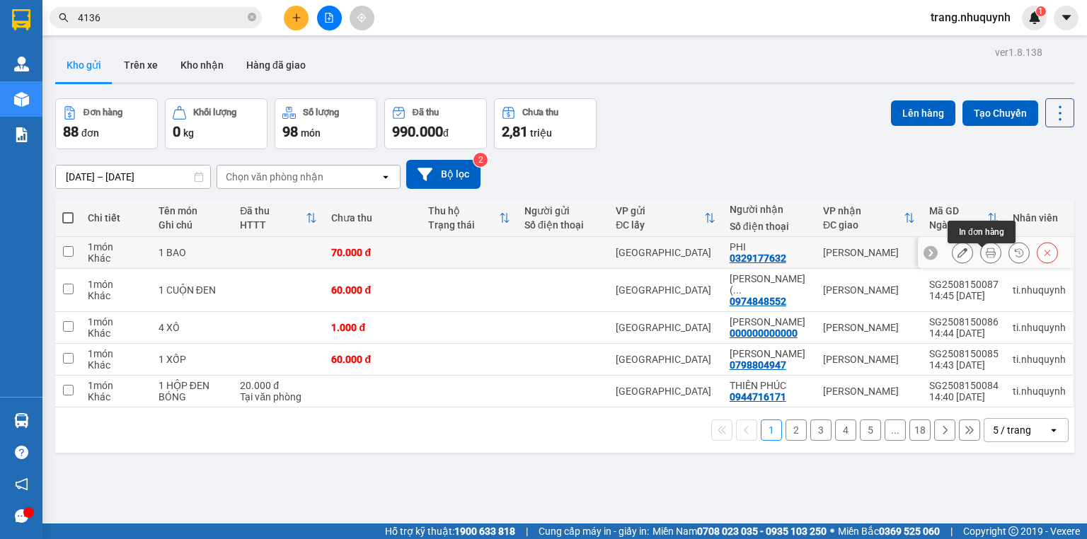
click at [985, 257] on icon at bounding box center [990, 253] width 10 height 10
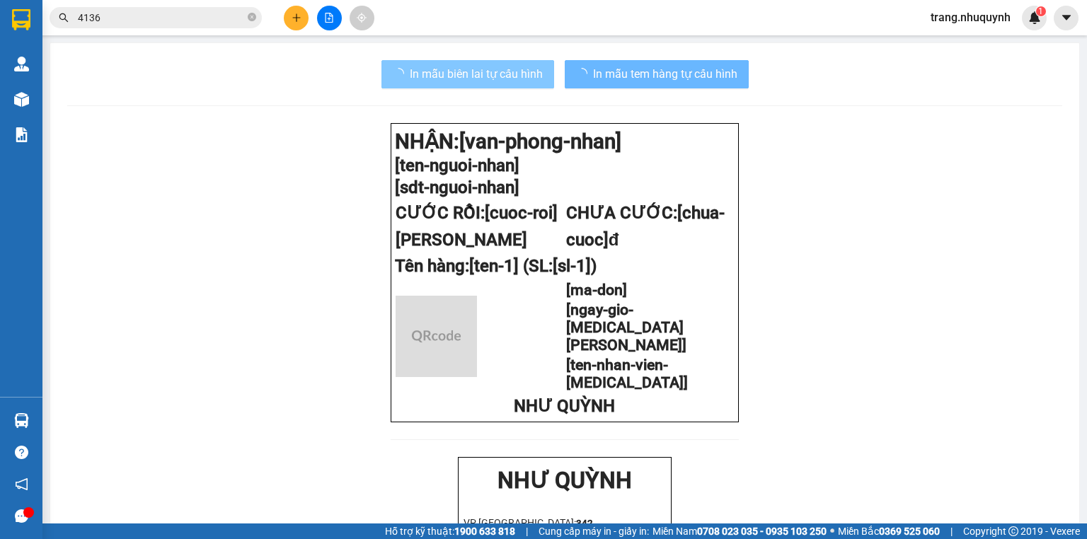
click at [456, 74] on span "In mẫu biên lai tự cấu hình" at bounding box center [476, 74] width 133 height 18
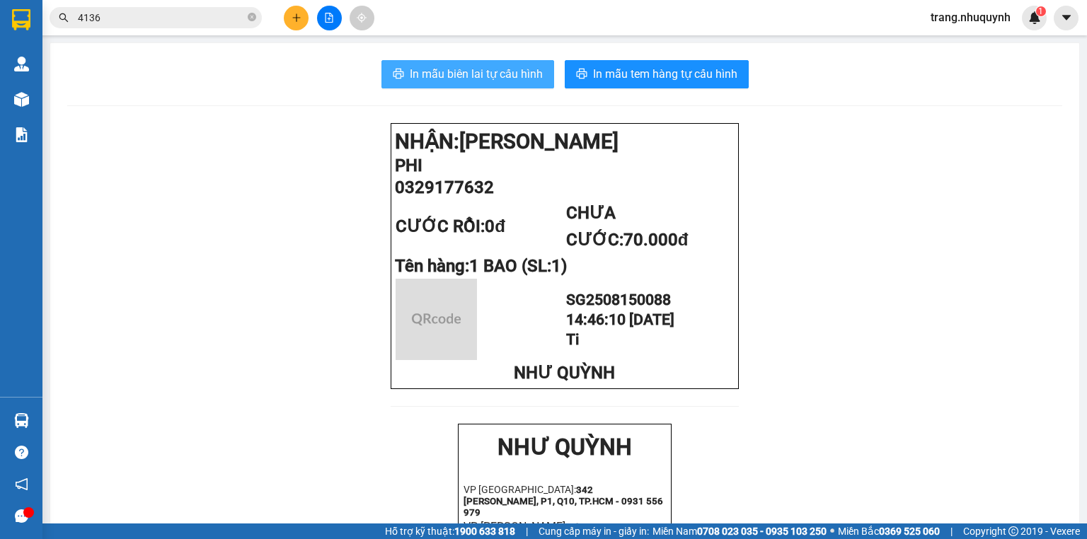
click at [456, 74] on span "In mẫu biên lai tự cấu hình" at bounding box center [476, 74] width 133 height 18
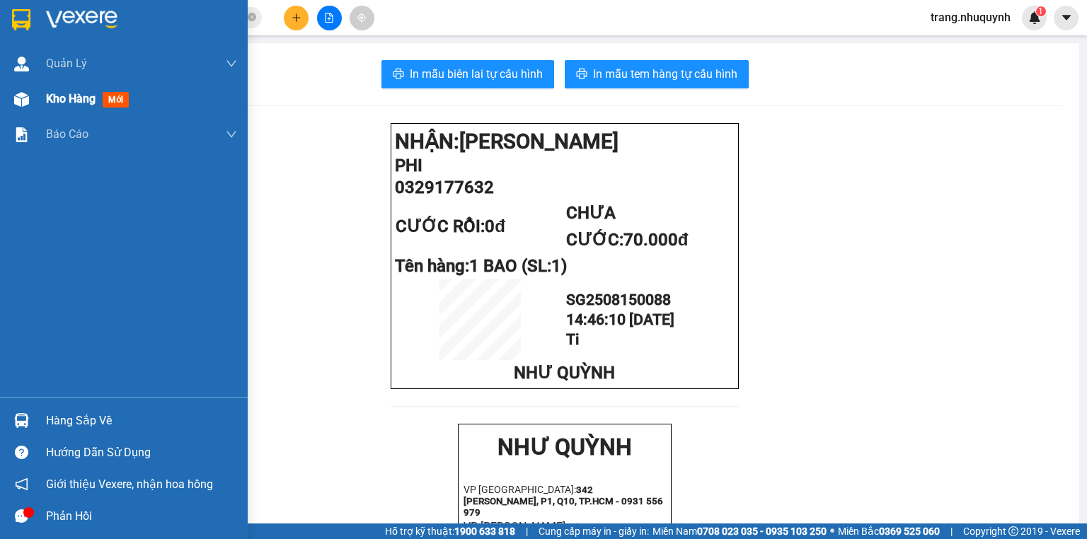
click at [76, 105] on span "Kho hàng" at bounding box center [71, 98] width 50 height 13
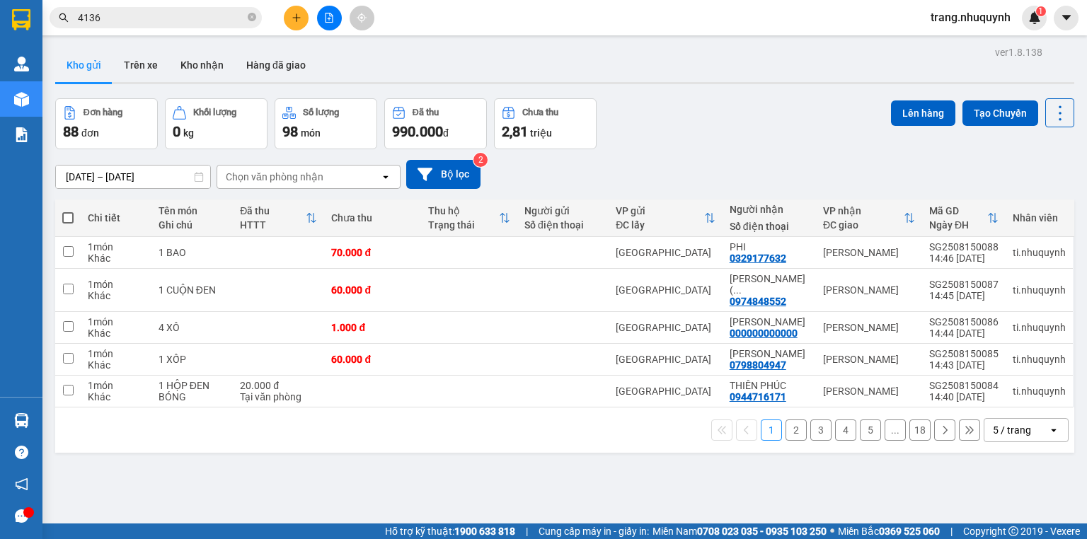
click at [444, 64] on div "Kho gửi Trên xe Kho nhận Hàng đã giao" at bounding box center [564, 66] width 1019 height 37
click at [1050, 117] on icon at bounding box center [1060, 113] width 20 height 20
click at [1034, 204] on span "Làm mới" at bounding box center [1031, 202] width 39 height 14
click at [1054, 116] on icon at bounding box center [1060, 113] width 20 height 20
click at [1025, 205] on span "Làm mới" at bounding box center [1031, 202] width 39 height 14
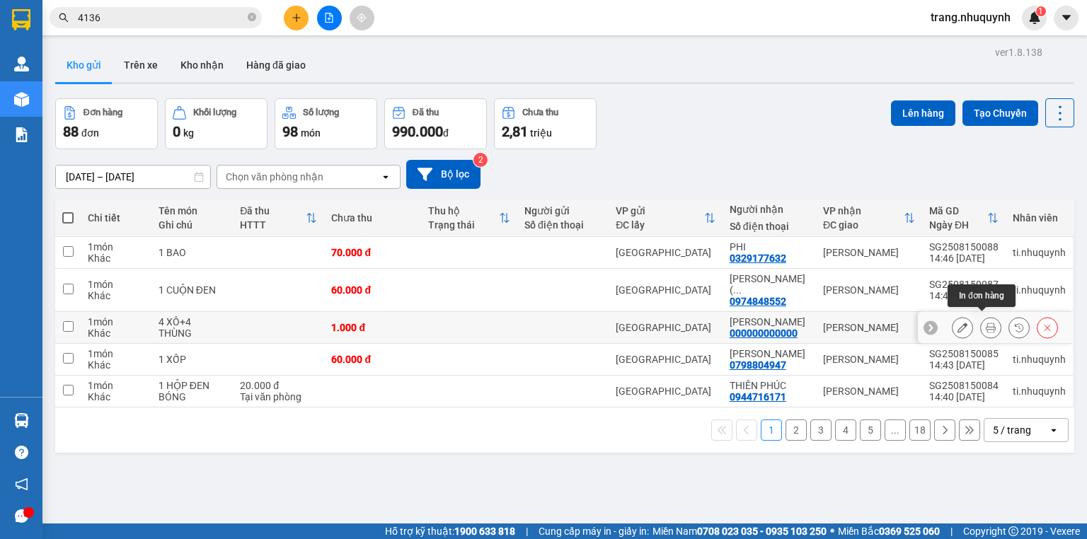
click at [985, 323] on icon at bounding box center [990, 328] width 10 height 10
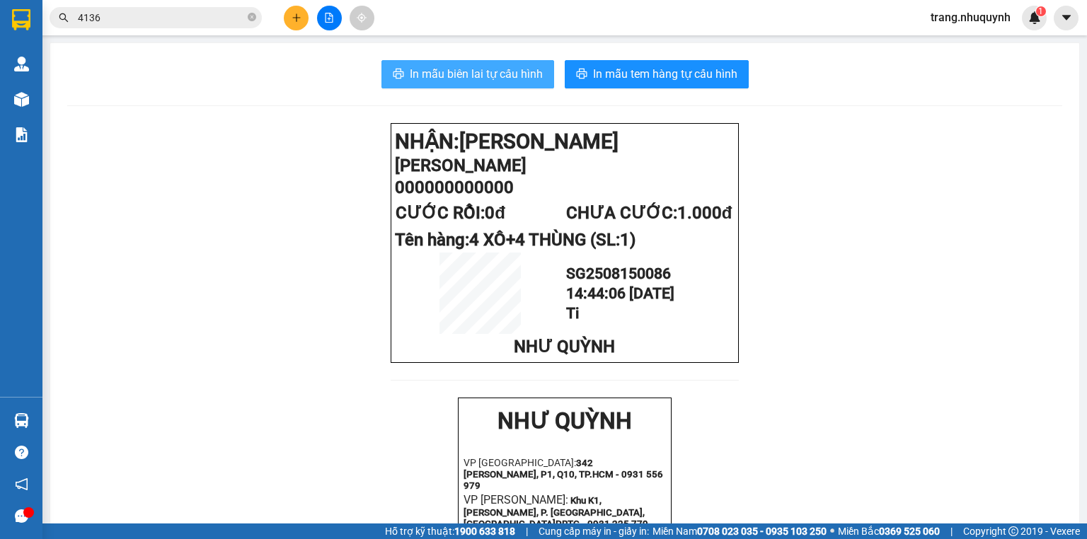
click at [482, 81] on span "In mẫu biên lai tự cấu hình" at bounding box center [476, 74] width 133 height 18
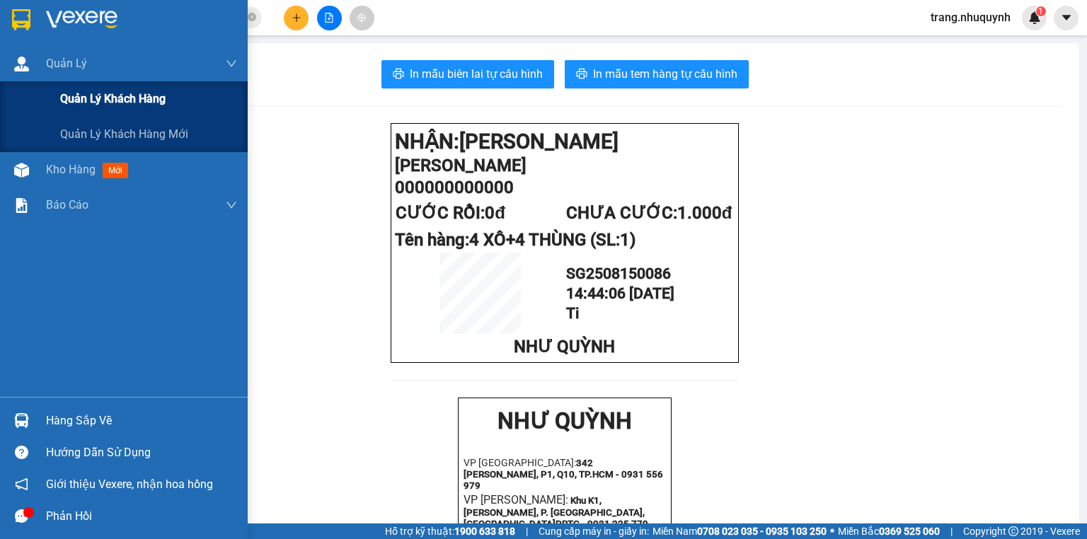
click at [100, 99] on span "Quản lý khách hàng" at bounding box center [112, 99] width 105 height 18
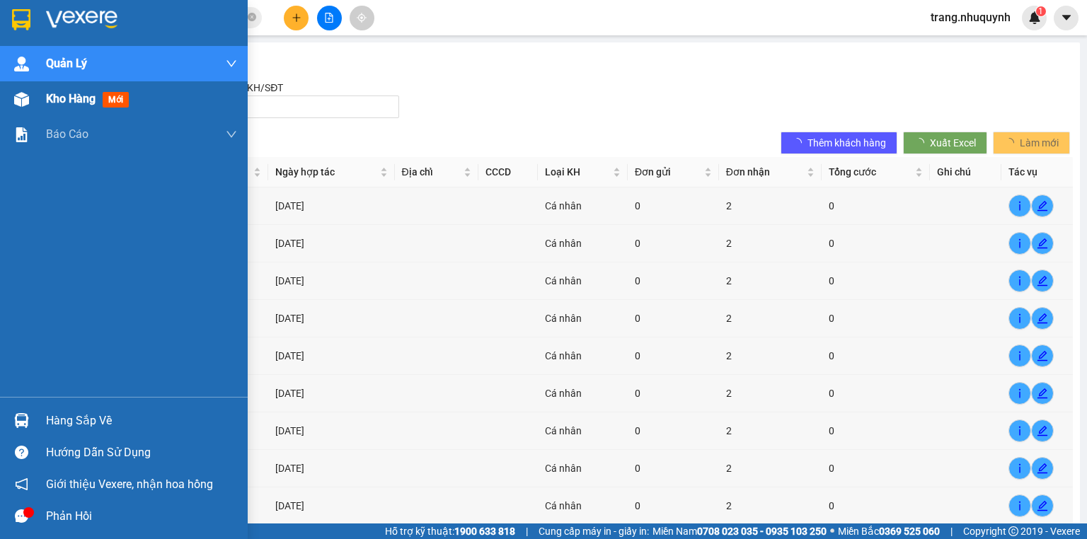
click at [81, 108] on div "Kho hàng mới" at bounding box center [90, 99] width 88 height 18
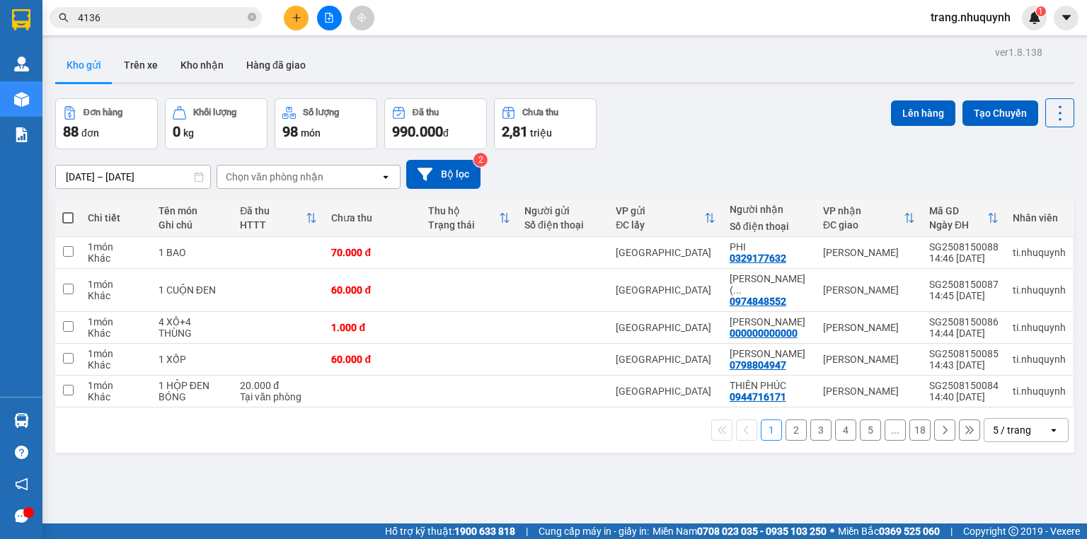
click at [453, 56] on div "Kho gửi Trên xe Kho nhận Hàng đã giao" at bounding box center [564, 66] width 1019 height 37
click at [365, 446] on div "ver 1.8.138 Kho gửi Trên xe Kho nhận Hàng đã giao Đơn hàng 88 đơn Khối lượng 0 …" at bounding box center [565, 311] width 1030 height 539
click at [1053, 115] on icon at bounding box center [1060, 113] width 20 height 20
click at [1024, 203] on span "Làm mới" at bounding box center [1031, 202] width 39 height 14
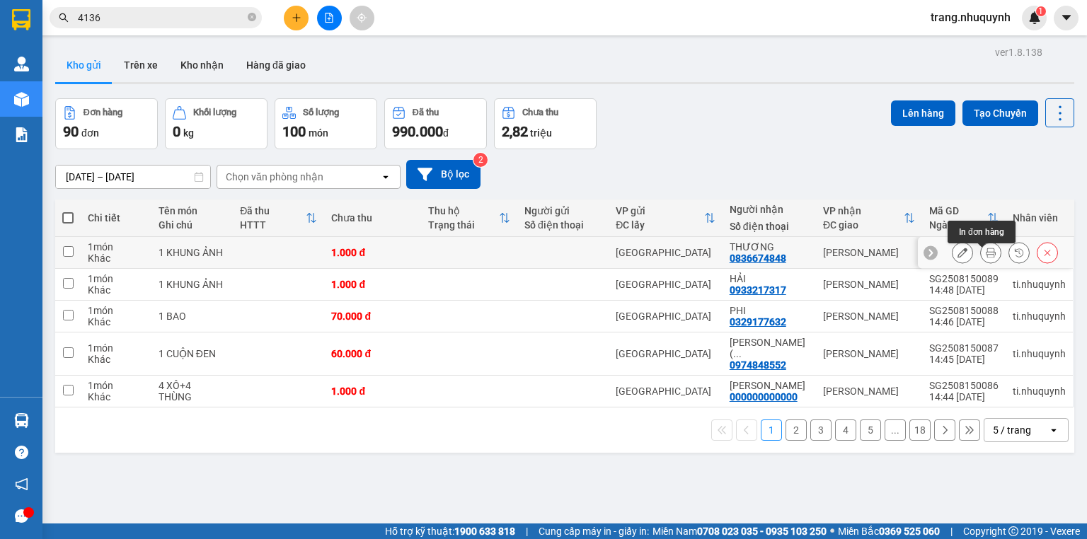
click at [985, 257] on icon at bounding box center [990, 253] width 10 height 10
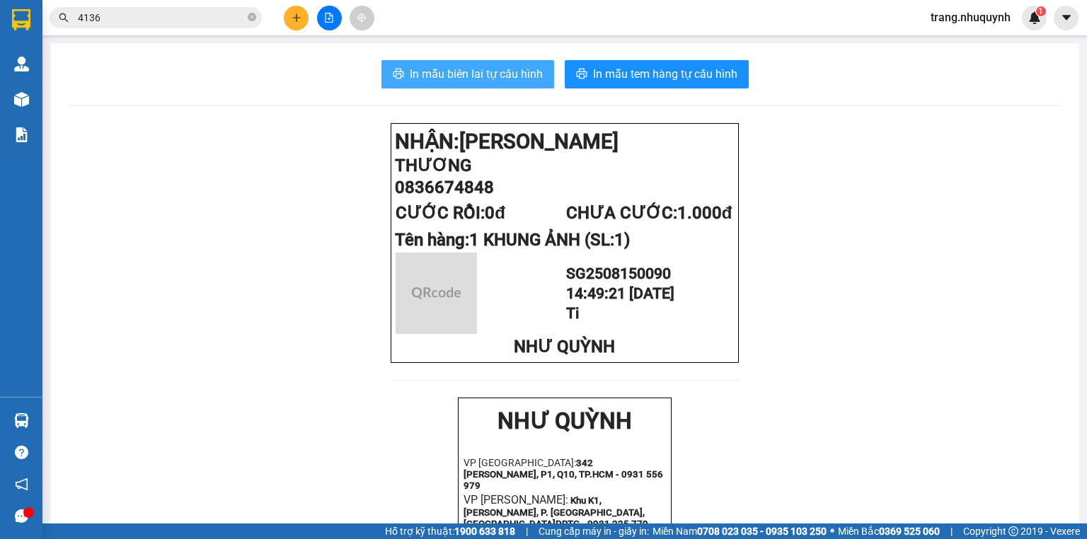
click at [436, 74] on span "In mẫu biên lai tự cấu hình" at bounding box center [476, 74] width 133 height 18
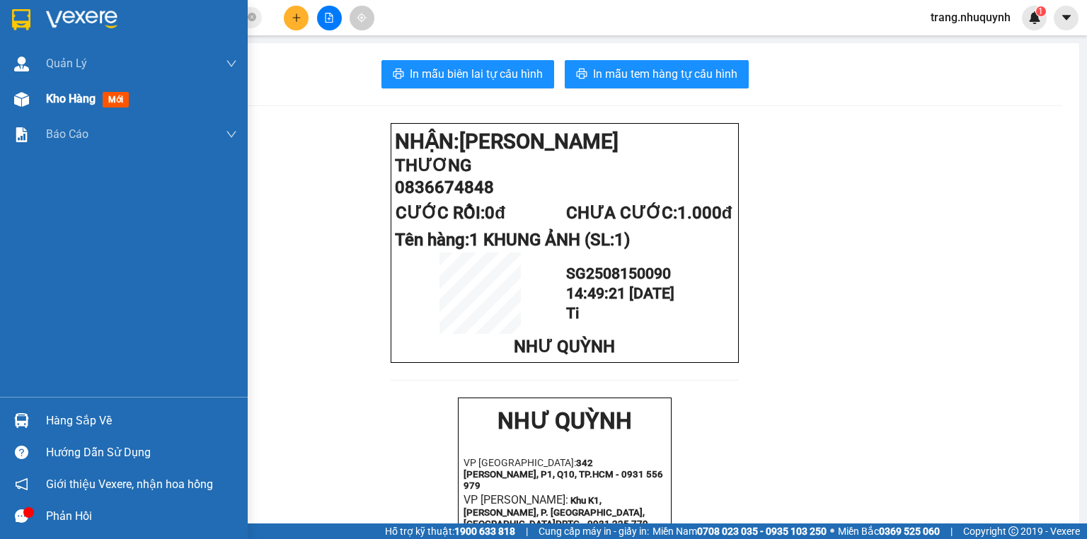
click at [70, 96] on span "Kho hàng" at bounding box center [71, 98] width 50 height 13
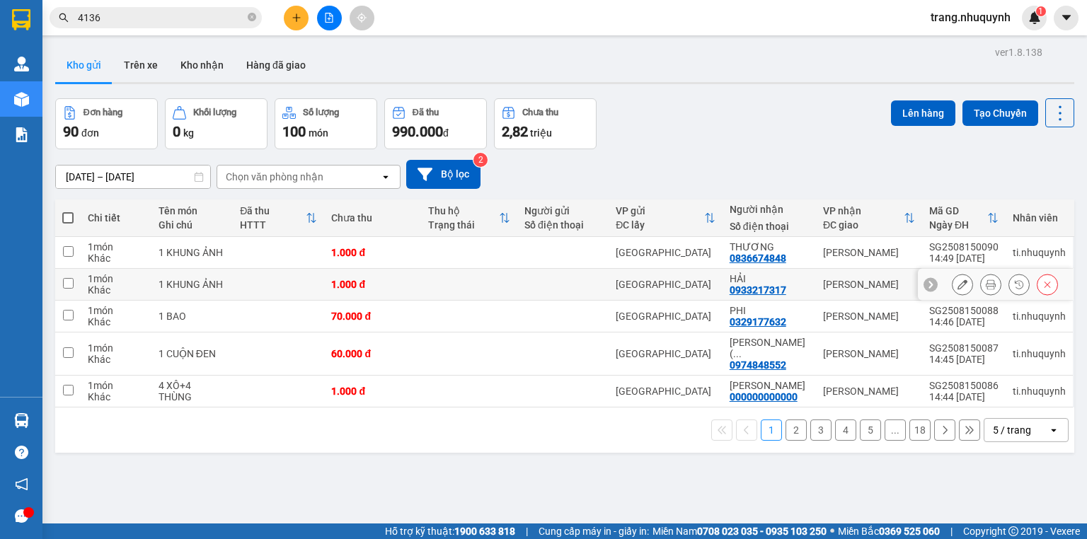
click at [971, 290] on div at bounding box center [1004, 284] width 106 height 21
click at [980, 291] on button at bounding box center [990, 284] width 20 height 25
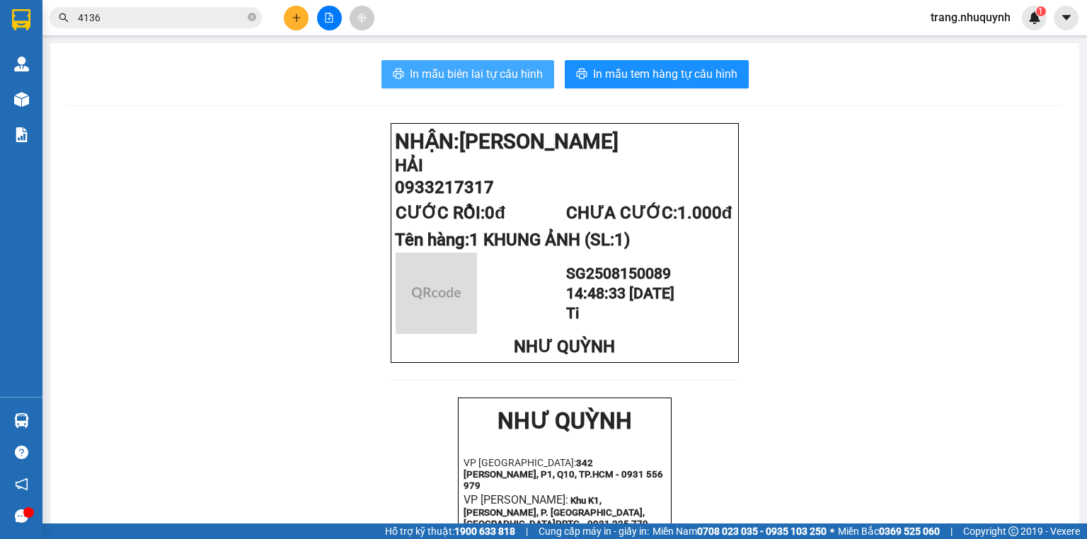
click at [480, 77] on span "In mẫu biên lai tự cấu hình" at bounding box center [476, 74] width 133 height 18
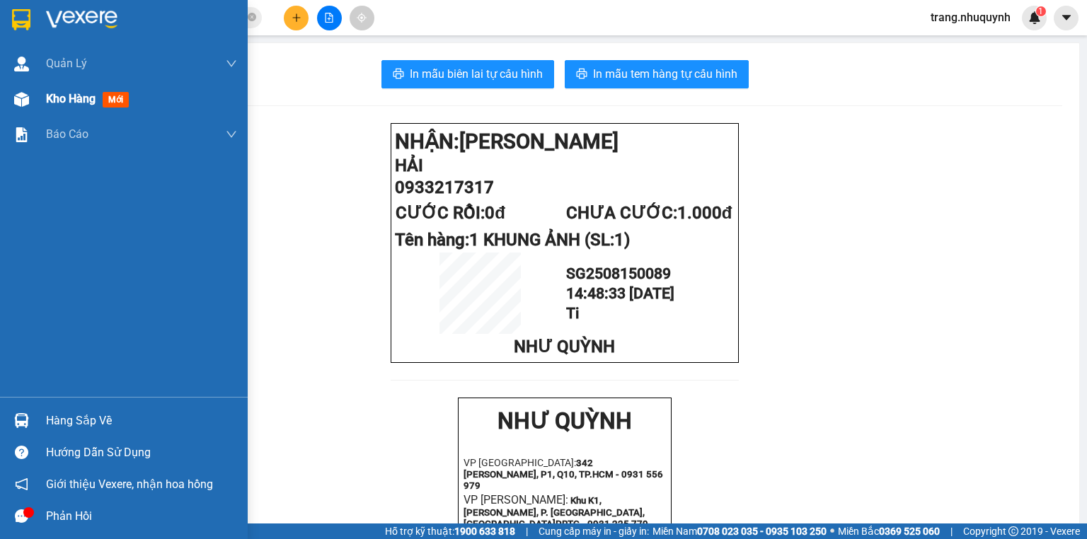
click at [47, 101] on span "Kho hàng" at bounding box center [71, 98] width 50 height 13
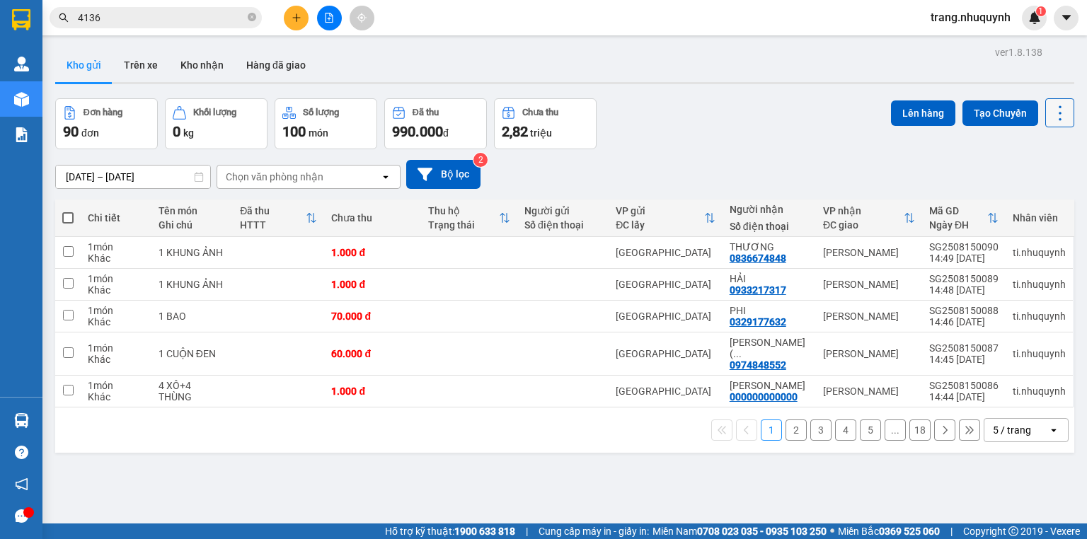
click at [1045, 113] on button at bounding box center [1059, 112] width 29 height 29
click at [1056, 204] on div "Làm mới" at bounding box center [1024, 202] width 83 height 14
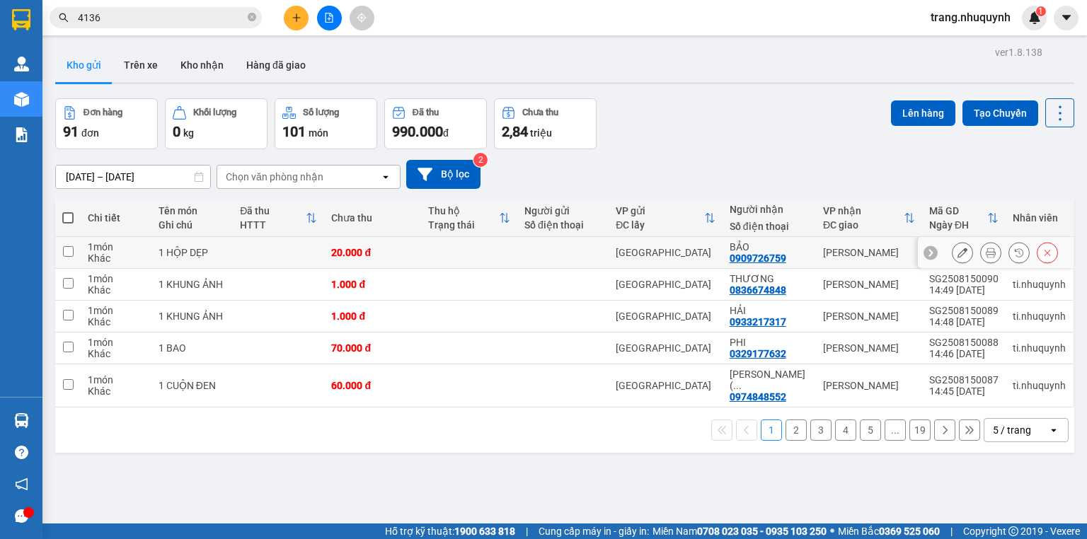
click at [985, 257] on icon at bounding box center [990, 253] width 10 height 10
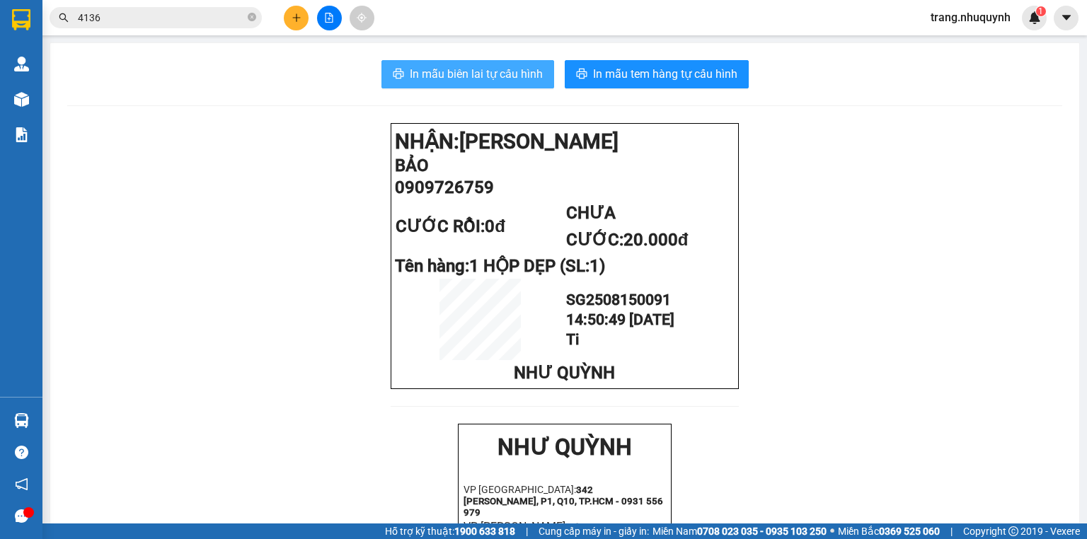
click at [522, 86] on button "In mẫu biên lai tự cấu hình" at bounding box center [467, 74] width 173 height 28
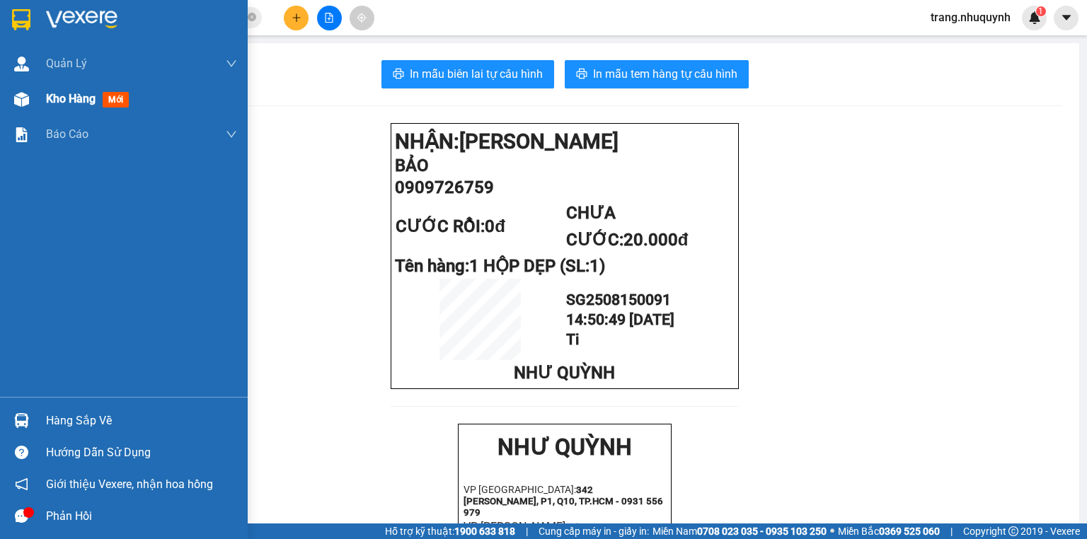
click at [88, 108] on div "Kho hàng mới" at bounding box center [90, 99] width 88 height 18
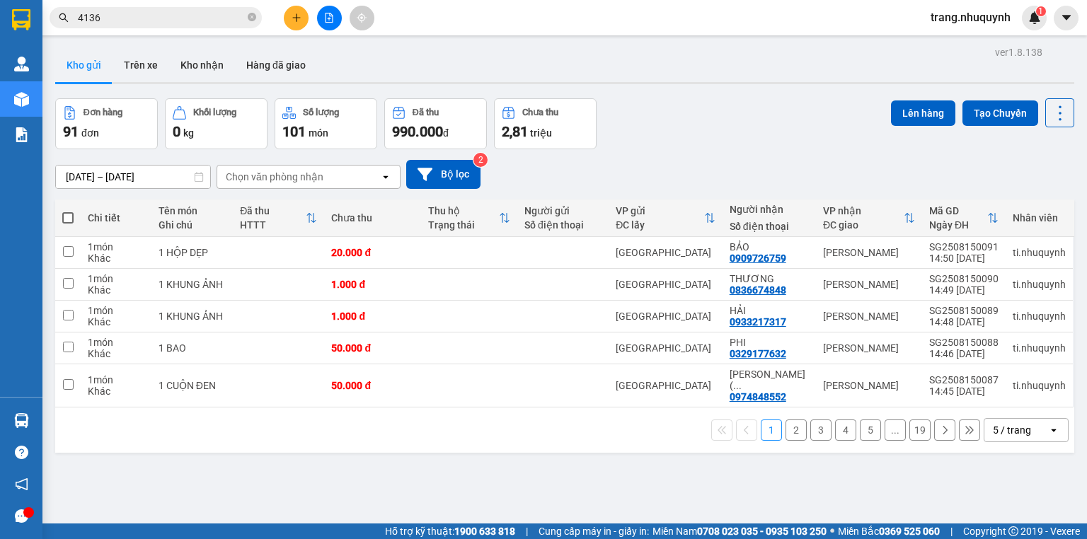
click at [745, 129] on div "Đơn hàng 91 đơn Khối lượng 0 kg Số lượng 101 món Đã thu 990.000 đ Chưa thu 2,81…" at bounding box center [564, 123] width 1019 height 51
click at [413, 48] on div "Kho gửi Trên xe Kho nhận Hàng đã giao" at bounding box center [564, 66] width 1019 height 37
click at [1050, 120] on icon at bounding box center [1060, 113] width 20 height 20
click at [1027, 201] on span "Làm mới" at bounding box center [1031, 202] width 39 height 14
click at [1056, 114] on icon at bounding box center [1060, 113] width 20 height 20
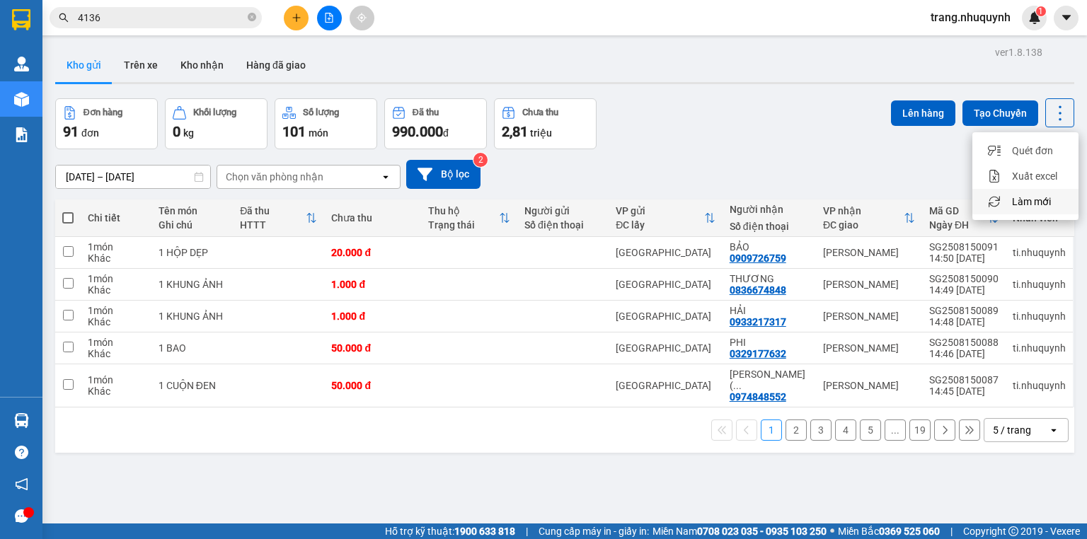
click at [1020, 208] on span "Làm mới" at bounding box center [1031, 202] width 39 height 14
click at [1058, 120] on icon at bounding box center [1060, 113] width 20 height 20
click at [1055, 200] on div "Làm mới" at bounding box center [1024, 202] width 83 height 14
click at [1057, 101] on button at bounding box center [1059, 112] width 29 height 29
click at [1042, 197] on span "Làm mới" at bounding box center [1031, 202] width 39 height 14
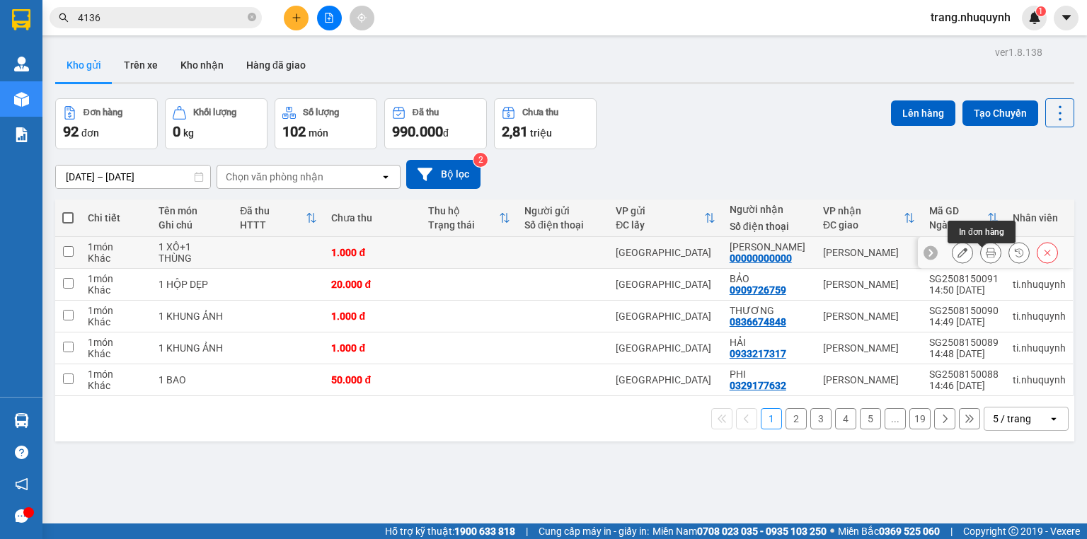
click at [985, 257] on icon at bounding box center [990, 253] width 10 height 10
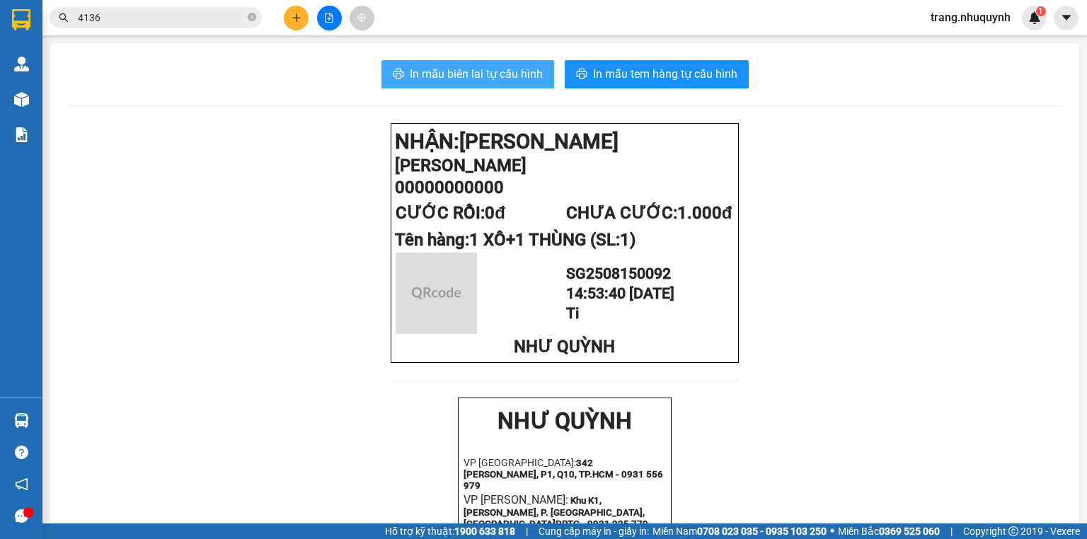
click at [515, 72] on span "In mẫu biên lai tự cấu hình" at bounding box center [476, 74] width 133 height 18
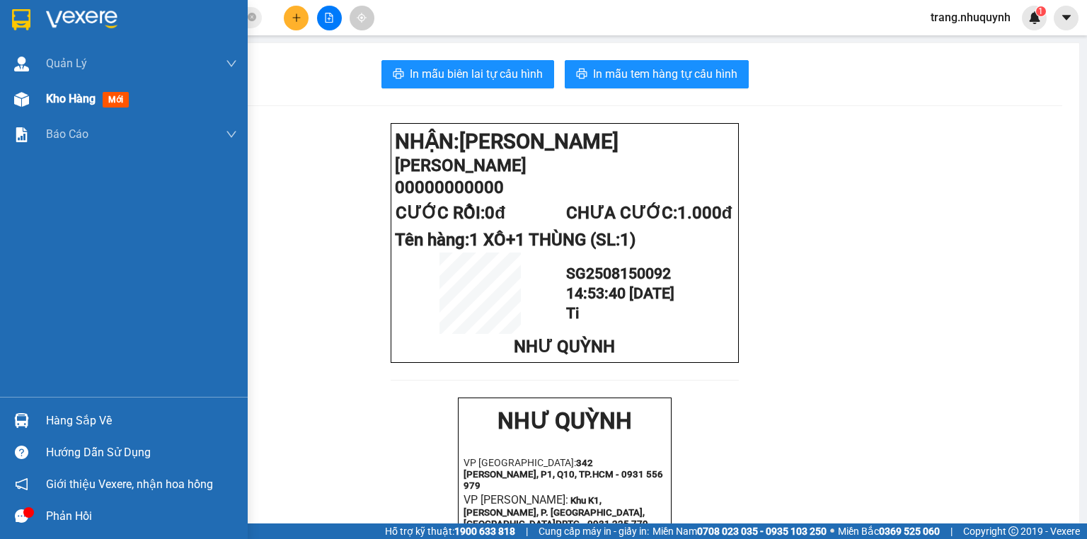
click at [51, 109] on div "Kho hàng mới" at bounding box center [141, 98] width 191 height 35
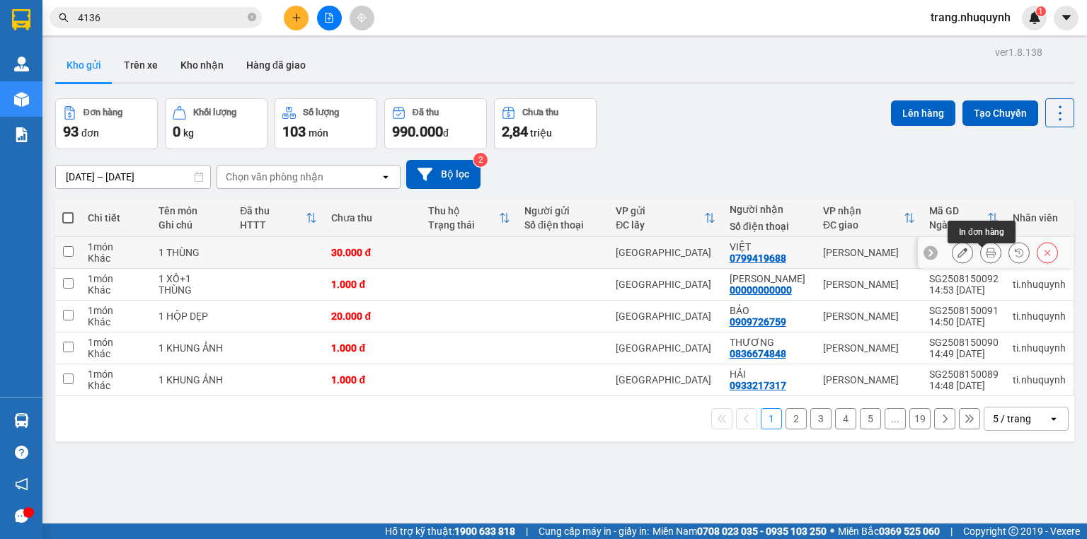
click at [980, 257] on button at bounding box center [990, 253] width 20 height 25
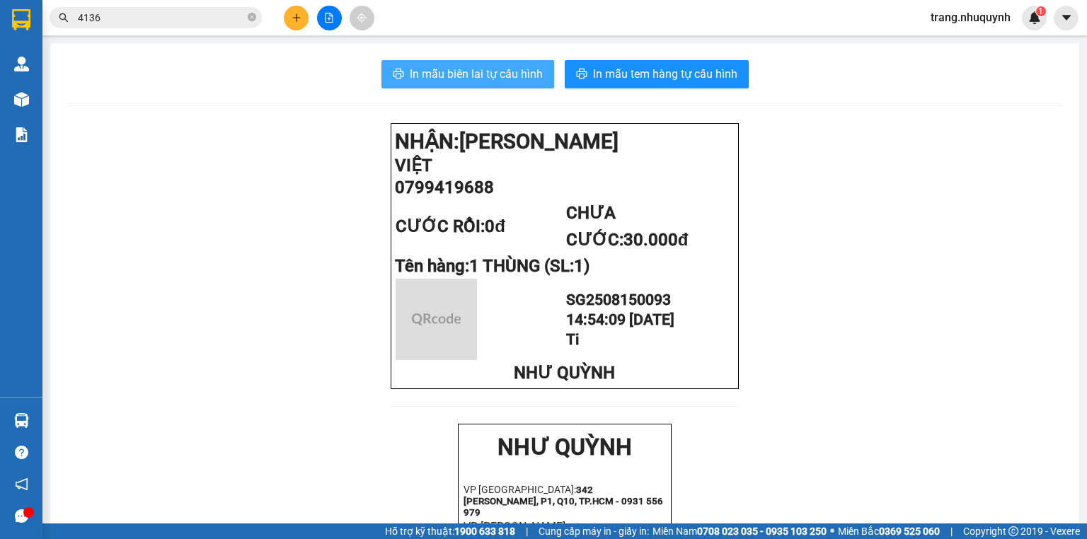
click at [520, 79] on span "In mẫu biên lai tự cấu hình" at bounding box center [476, 74] width 133 height 18
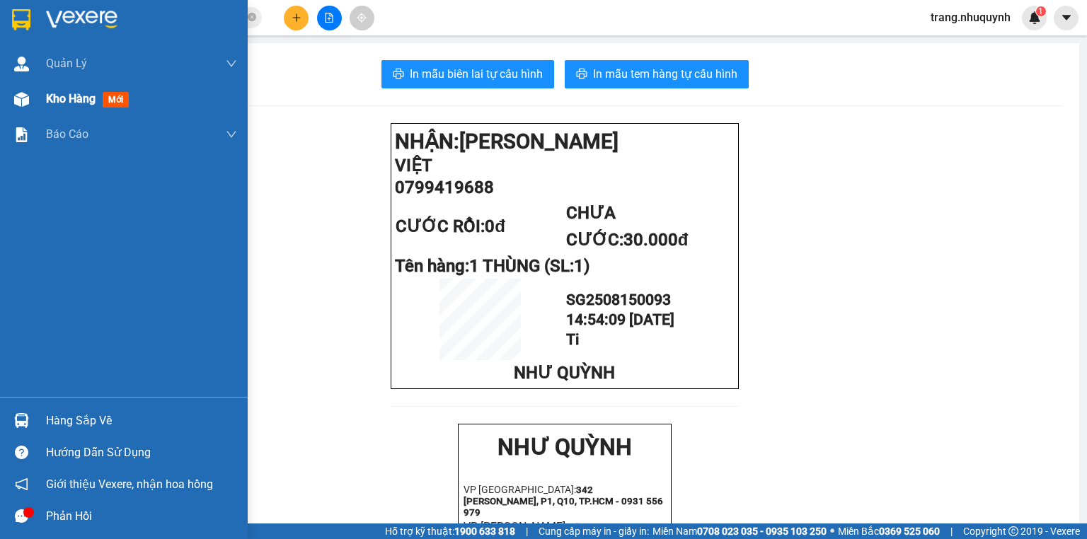
click at [52, 103] on span "Kho hàng" at bounding box center [71, 98] width 50 height 13
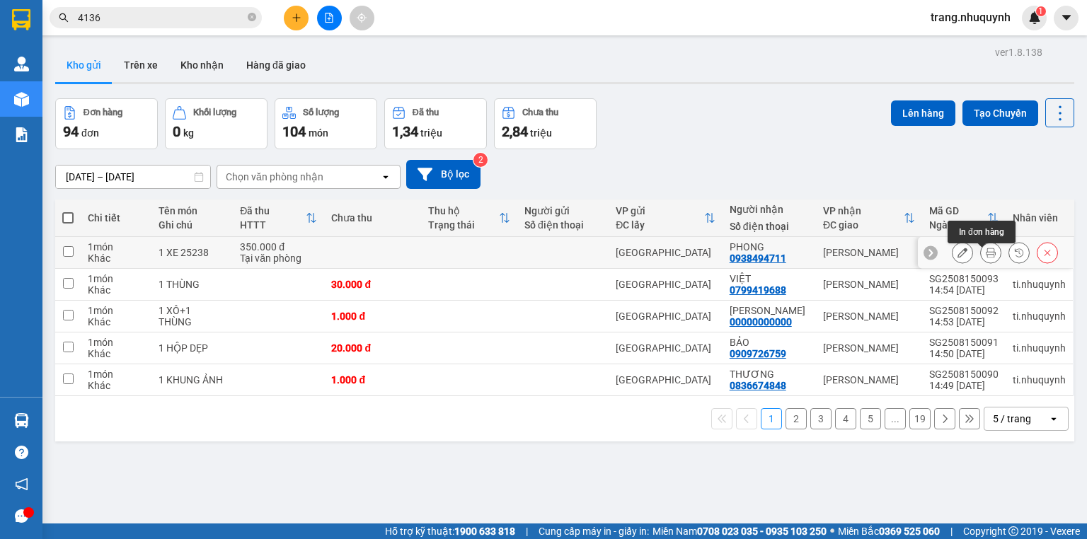
click at [985, 257] on icon at bounding box center [990, 253] width 10 height 10
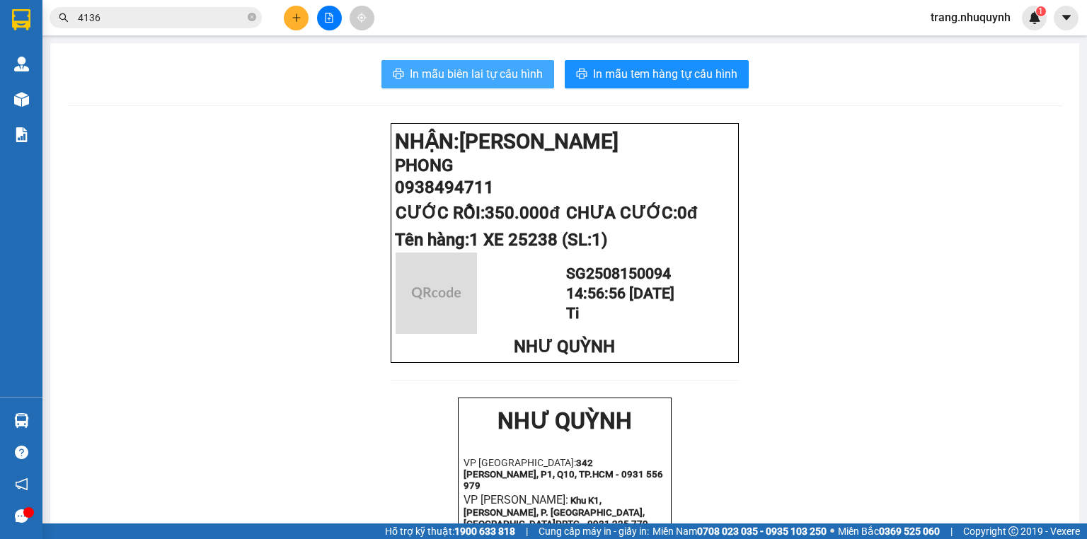
click at [497, 75] on span "In mẫu biên lai tự cấu hình" at bounding box center [476, 74] width 133 height 18
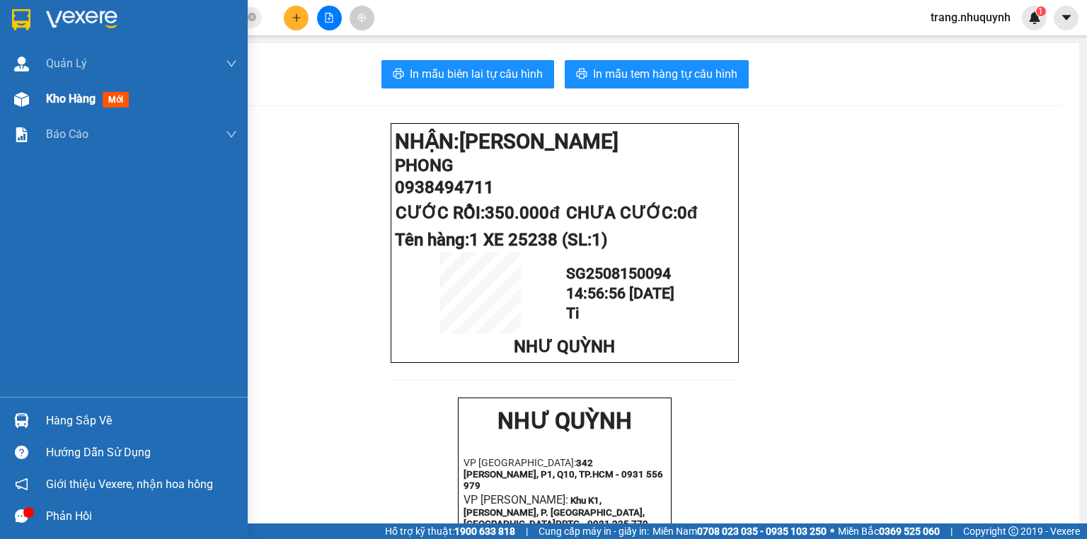
click at [74, 92] on span "Kho hàng" at bounding box center [71, 98] width 50 height 13
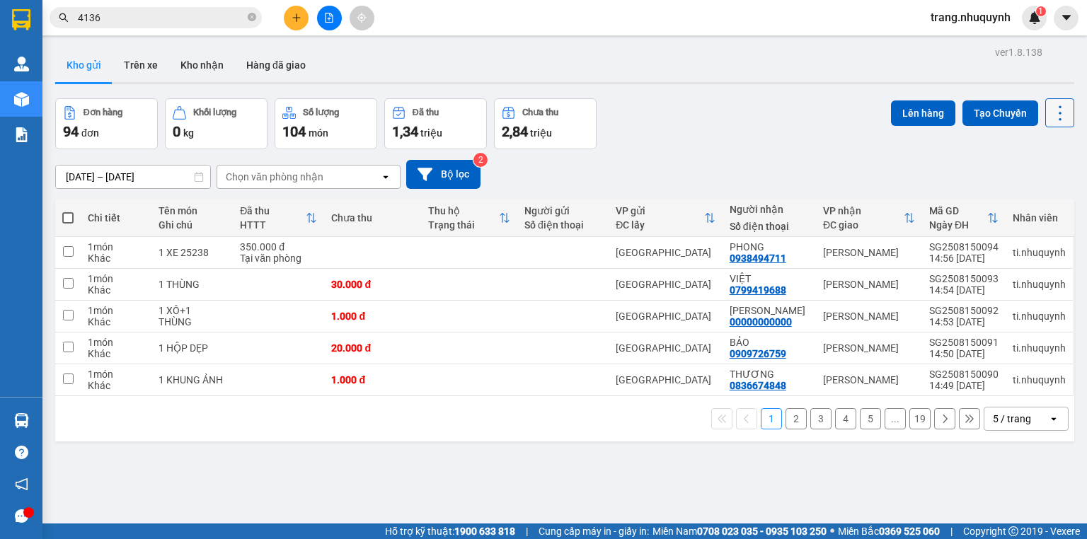
click at [1058, 106] on icon at bounding box center [1059, 112] width 3 height 15
click at [1038, 199] on span "Làm mới" at bounding box center [1031, 202] width 39 height 14
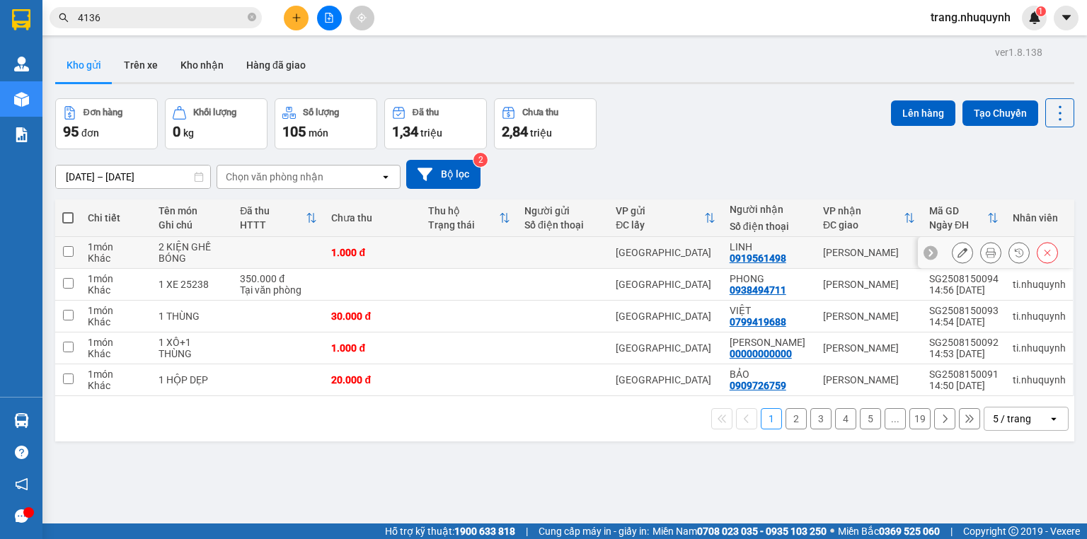
click at [985, 257] on icon at bounding box center [990, 253] width 10 height 10
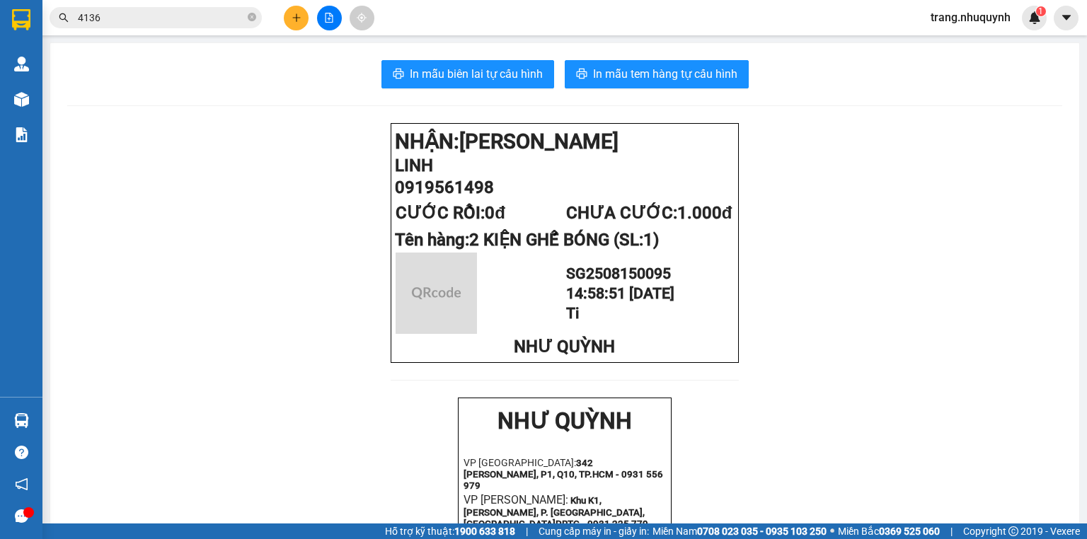
click at [490, 90] on div "In mẫu biên lai tự cấu hình In mẫu tem hàng tự cấu hình NHẬN: Phan Rang LINH 09…" at bounding box center [564, 545] width 1029 height 1005
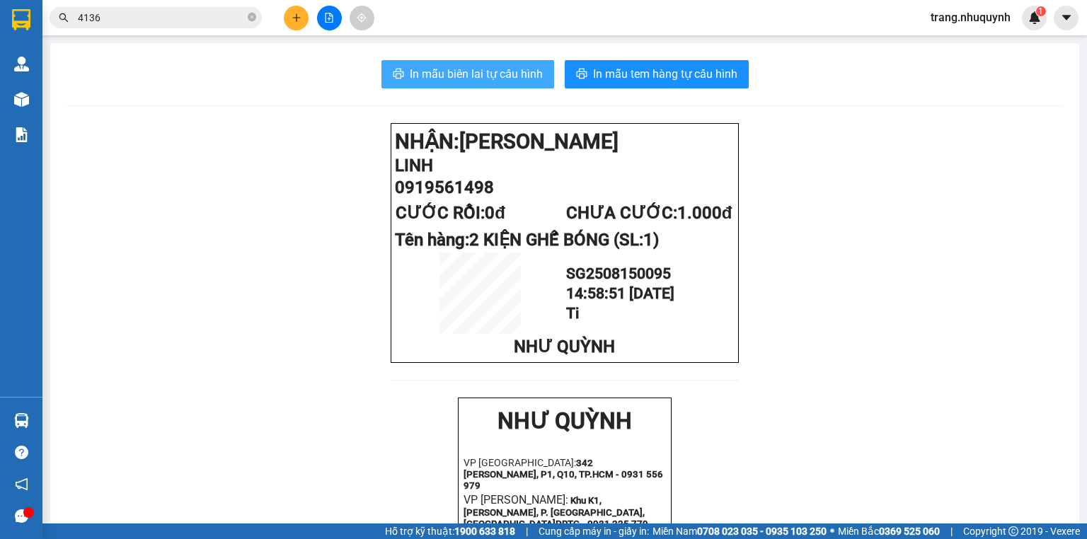
click at [485, 85] on button "In mẫu biên lai tự cấu hình" at bounding box center [467, 74] width 173 height 28
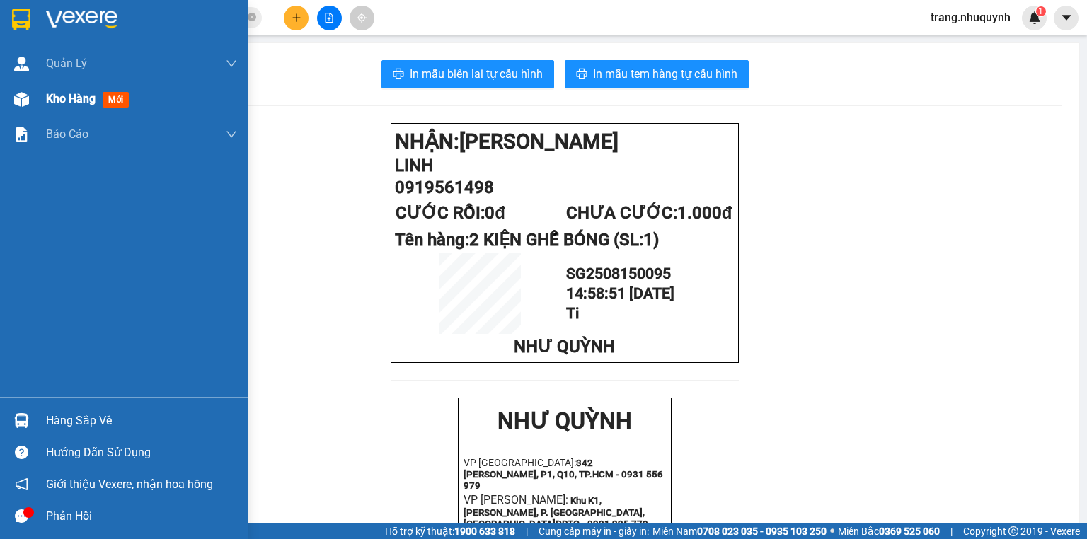
click at [76, 103] on span "Kho hàng" at bounding box center [71, 98] width 50 height 13
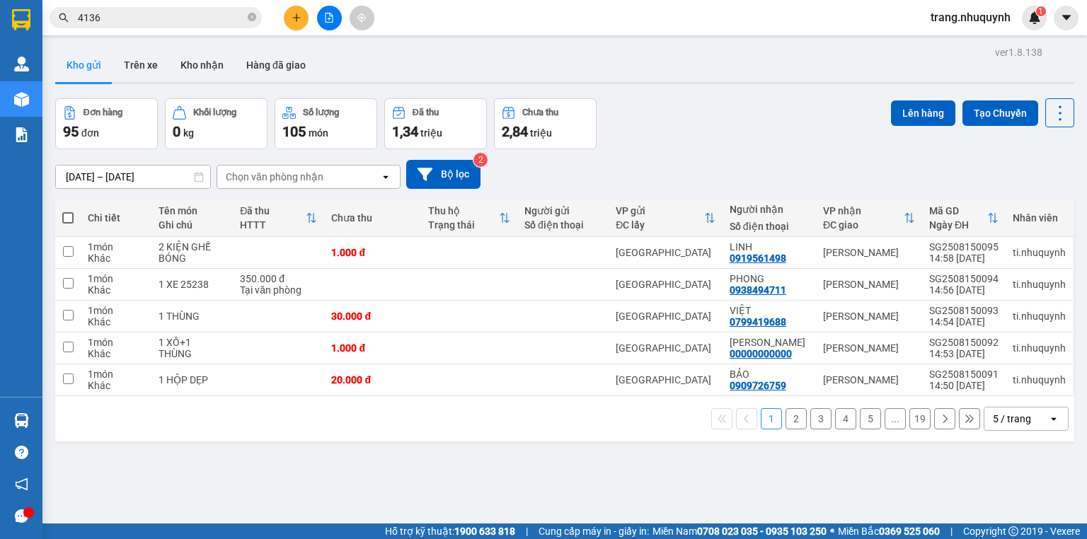
click at [1002, 423] on div "5 / trang" at bounding box center [1011, 419] width 38 height 14
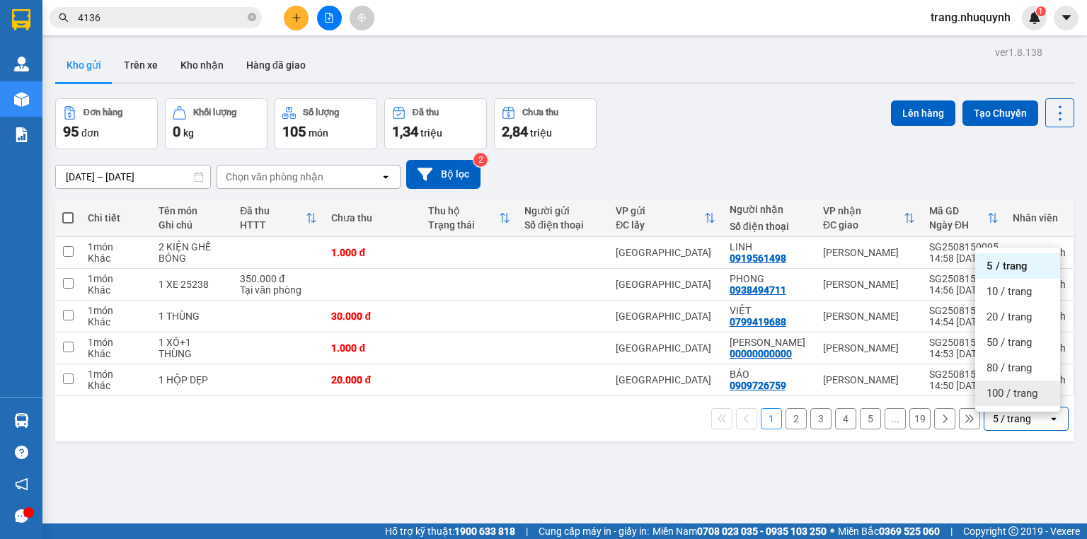
click at [993, 396] on span "100 / trang" at bounding box center [1011, 393] width 51 height 14
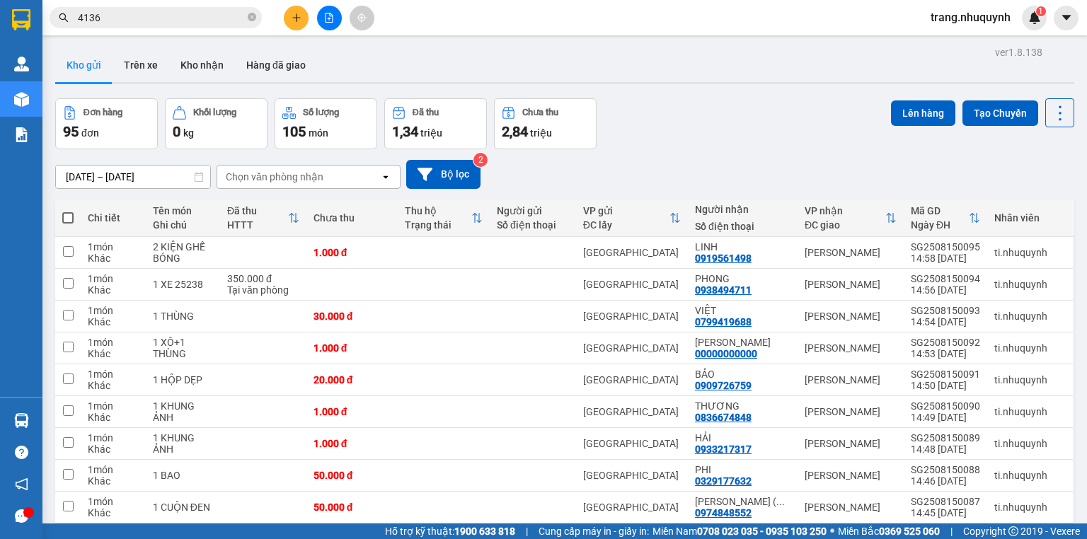
click at [71, 216] on label at bounding box center [67, 218] width 11 height 14
click at [68, 211] on input "checkbox" at bounding box center [68, 211] width 0 height 0
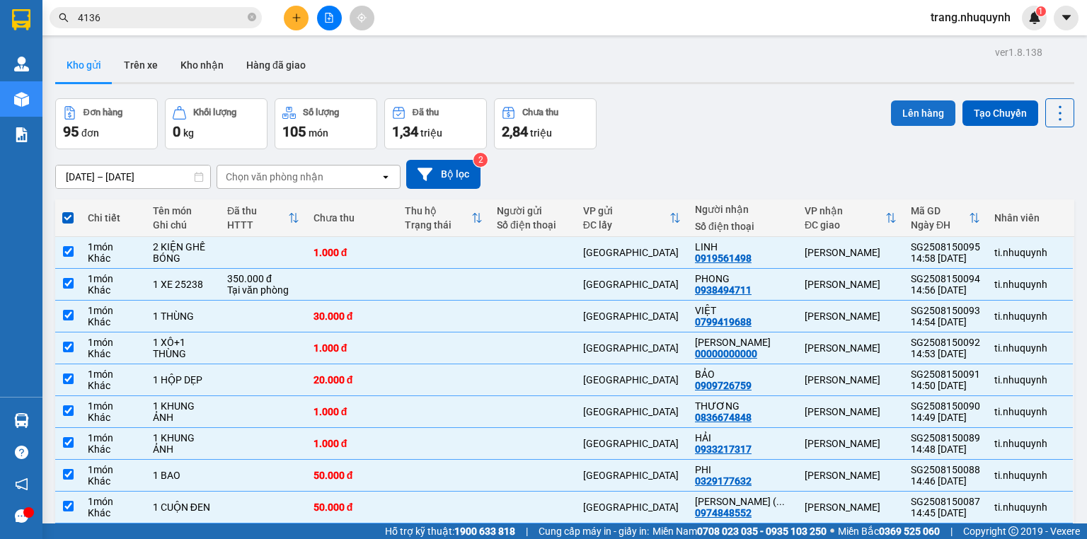
click at [918, 108] on button "Lên hàng" at bounding box center [923, 112] width 64 height 25
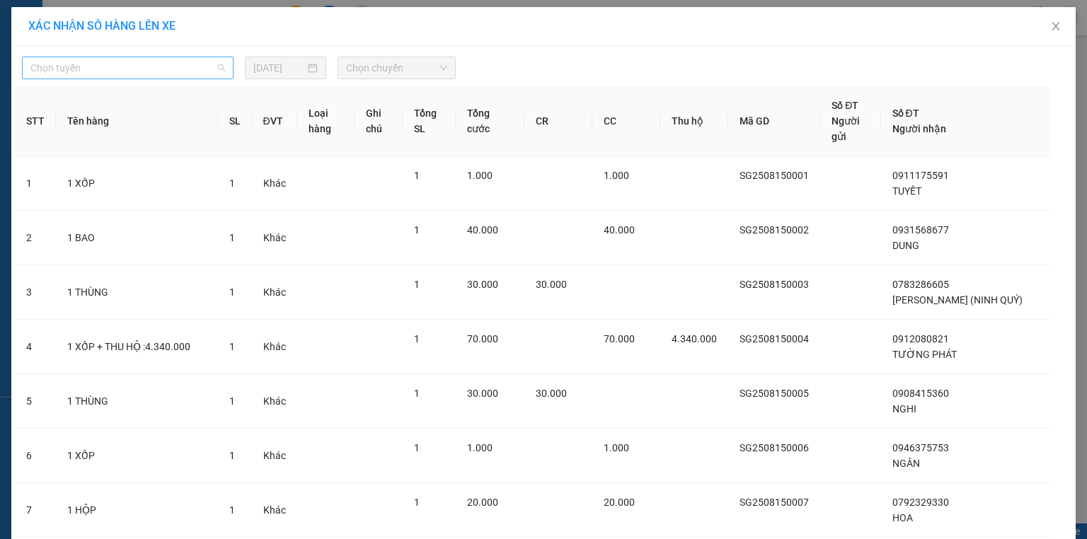
click at [114, 74] on span "Chọn tuyến" at bounding box center [127, 67] width 195 height 21
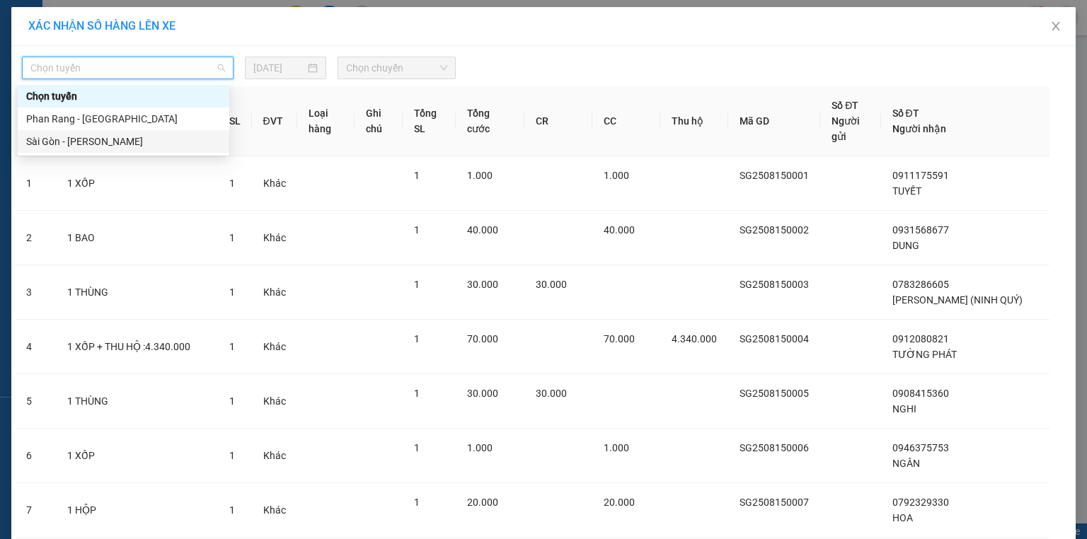
click at [90, 139] on div "Sài Gòn - Phan Rang" at bounding box center [123, 142] width 195 height 16
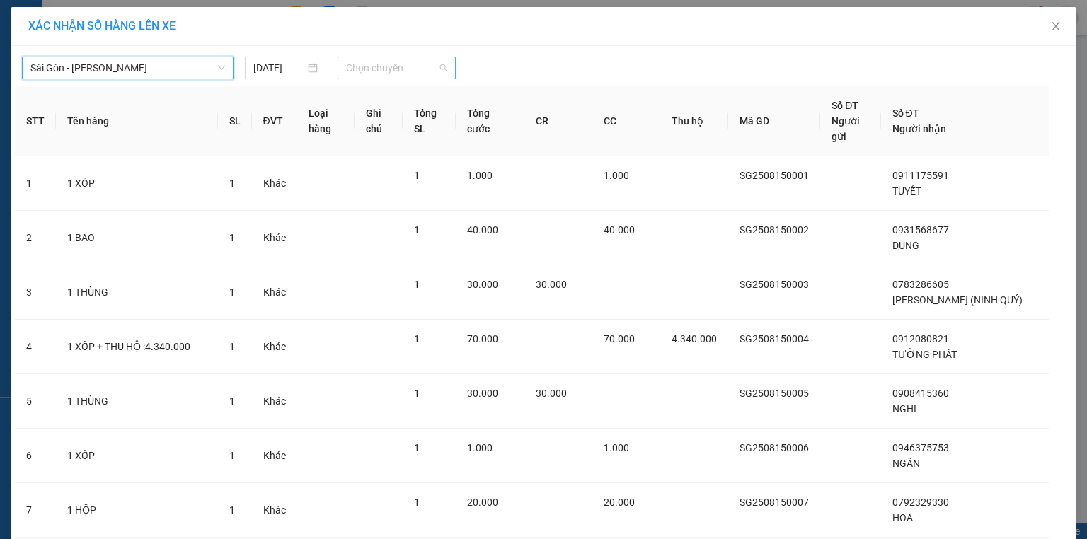
click at [375, 71] on span "Chọn chuyến" at bounding box center [397, 67] width 102 height 21
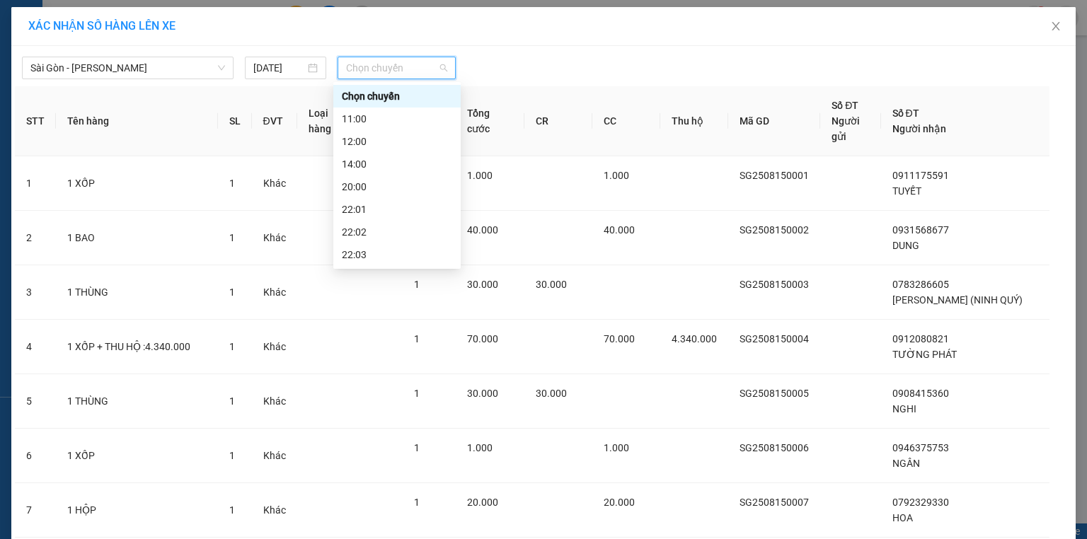
click at [361, 315] on div "22:06" at bounding box center [397, 323] width 110 height 16
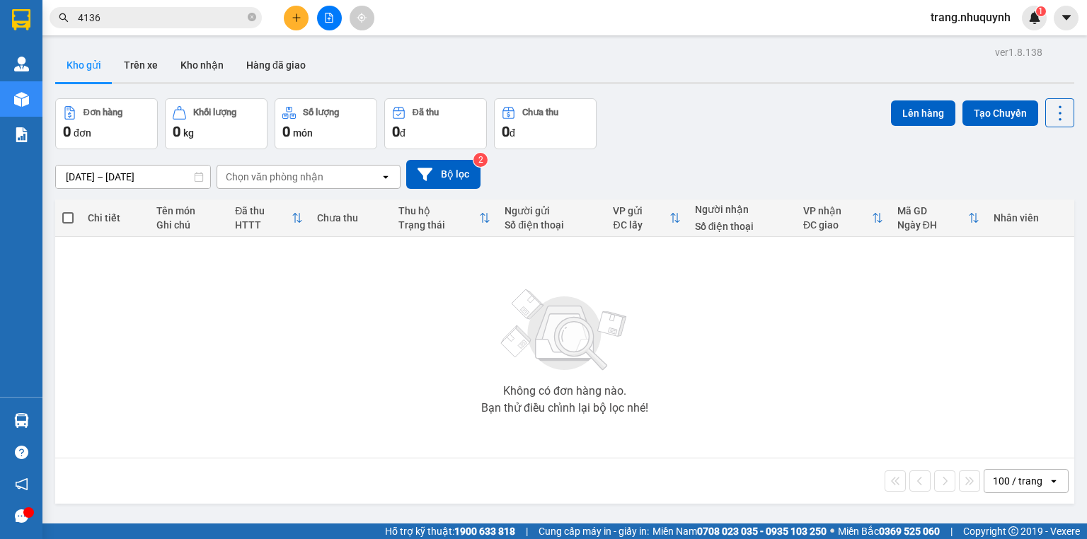
click at [1002, 488] on div "100 / trang" at bounding box center [1017, 481] width 50 height 14
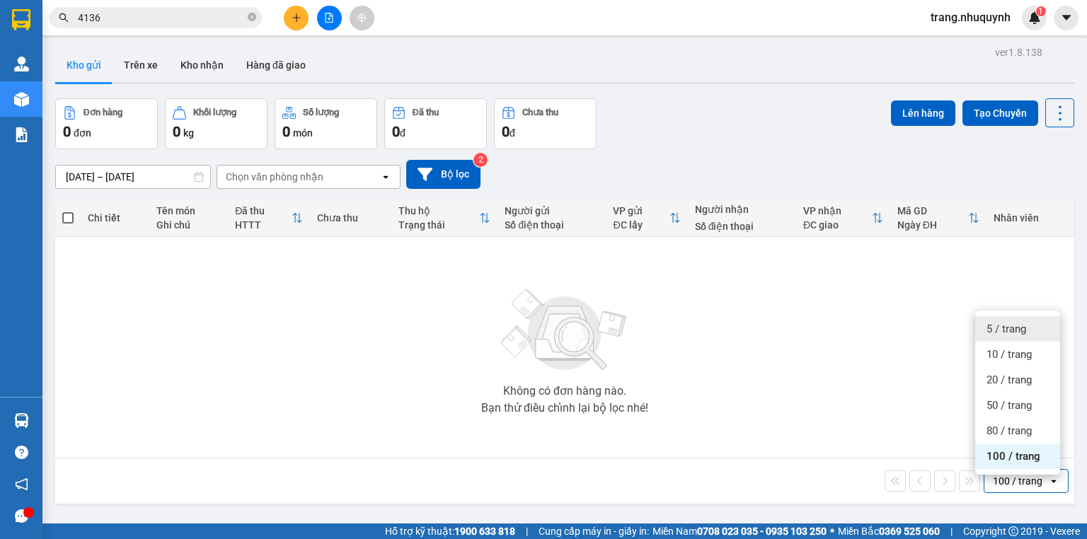
click at [1014, 323] on span "5 / trang" at bounding box center [1006, 329] width 40 height 14
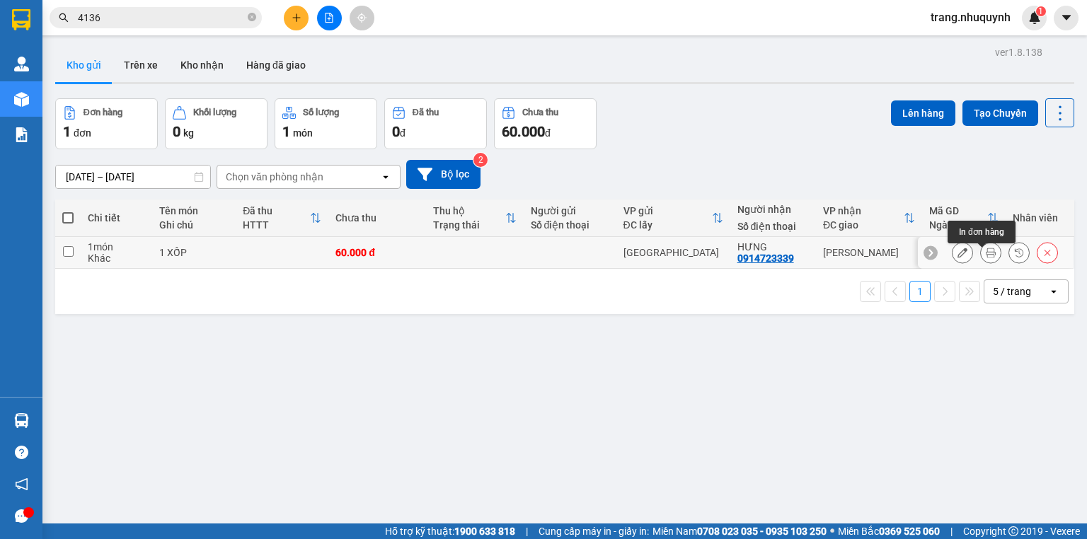
click at [980, 257] on button at bounding box center [990, 253] width 20 height 25
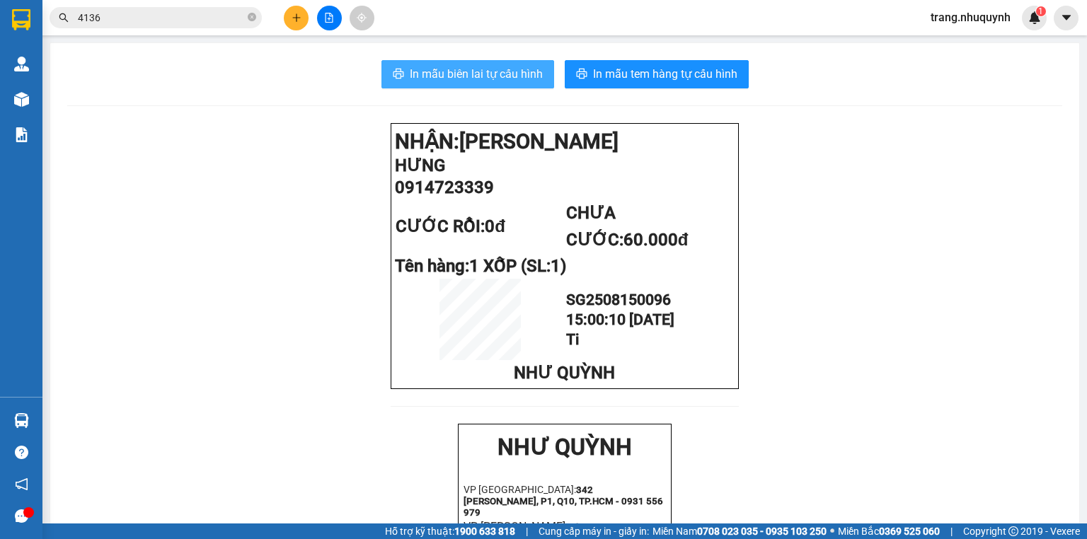
click at [480, 73] on span "In mẫu biên lai tự cấu hình" at bounding box center [476, 74] width 133 height 18
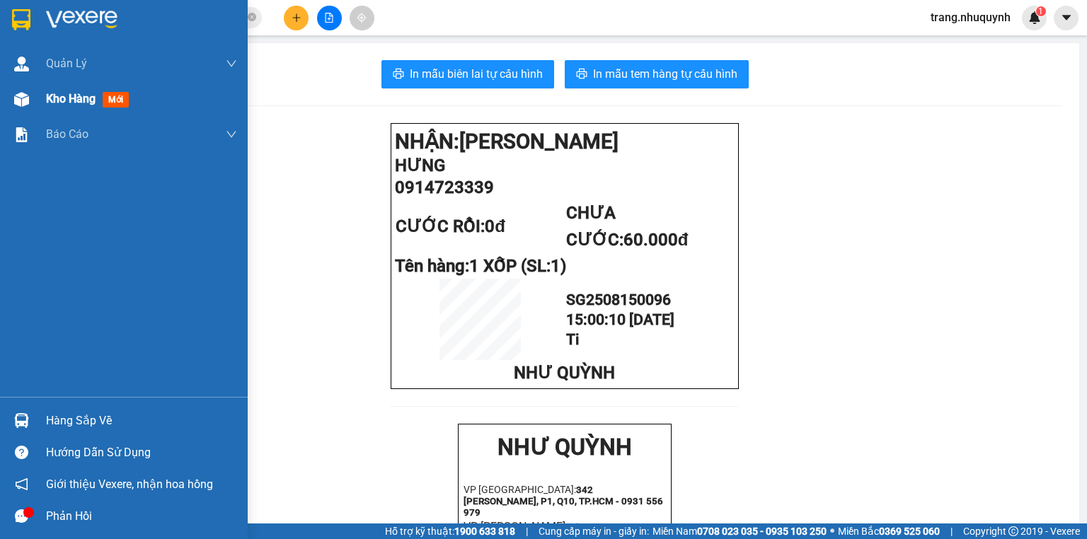
click at [105, 106] on span "mới" at bounding box center [116, 100] width 26 height 16
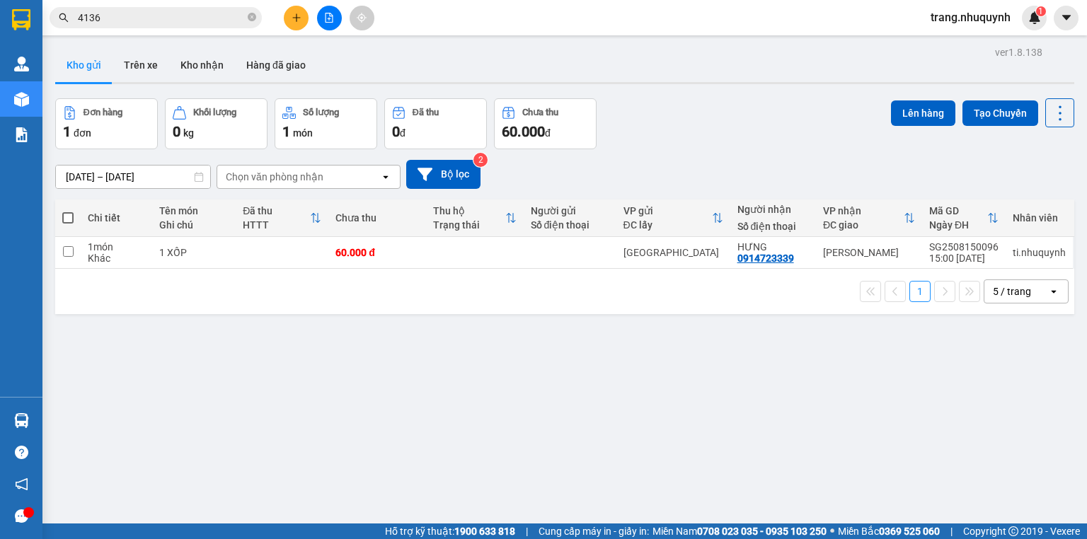
click at [961, 17] on span "trang.nhuquynh" at bounding box center [970, 17] width 103 height 18
click at [955, 44] on span "Đăng xuất" at bounding box center [976, 44] width 74 height 16
